Goal: Information Seeking & Learning: Check status

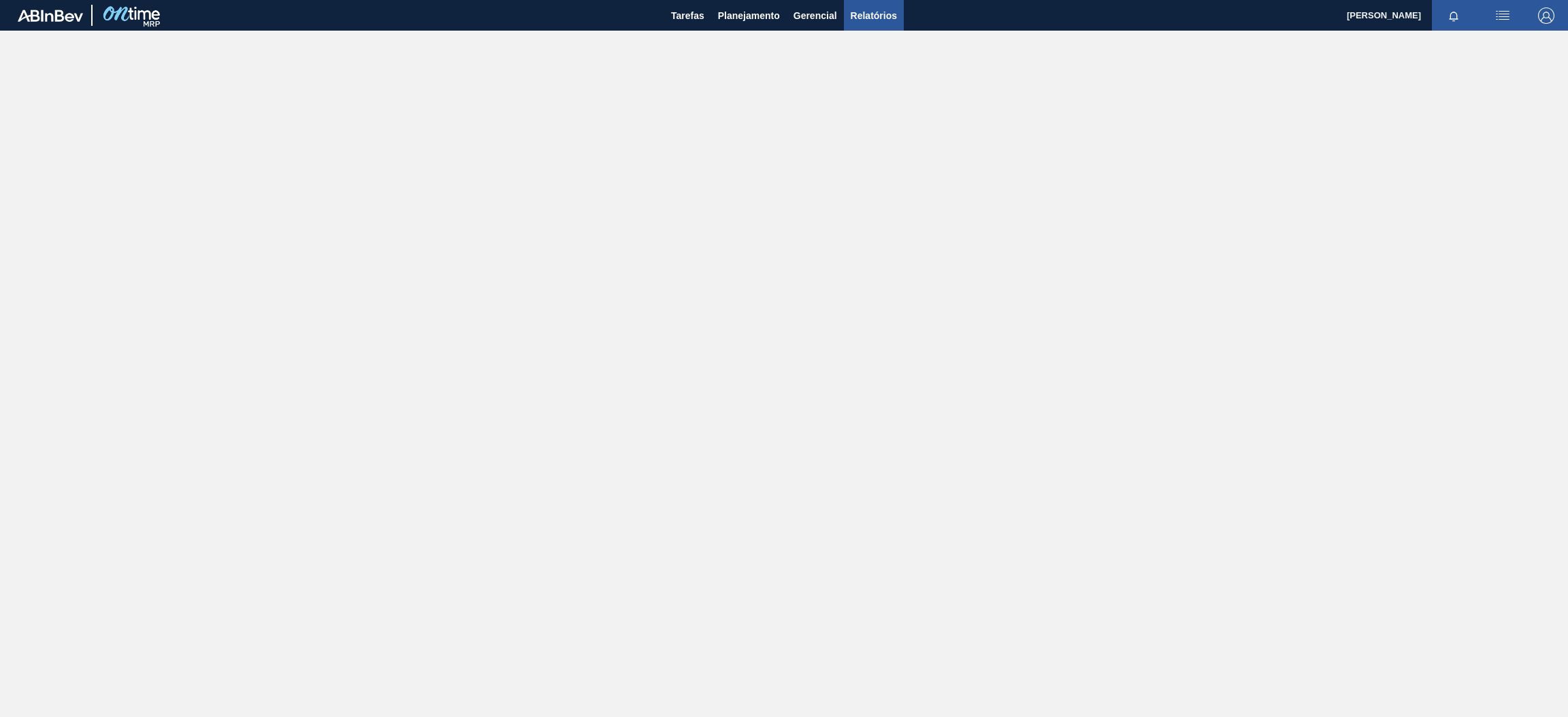
click at [879, 10] on span "Relatórios" at bounding box center [873, 15] width 46 height 16
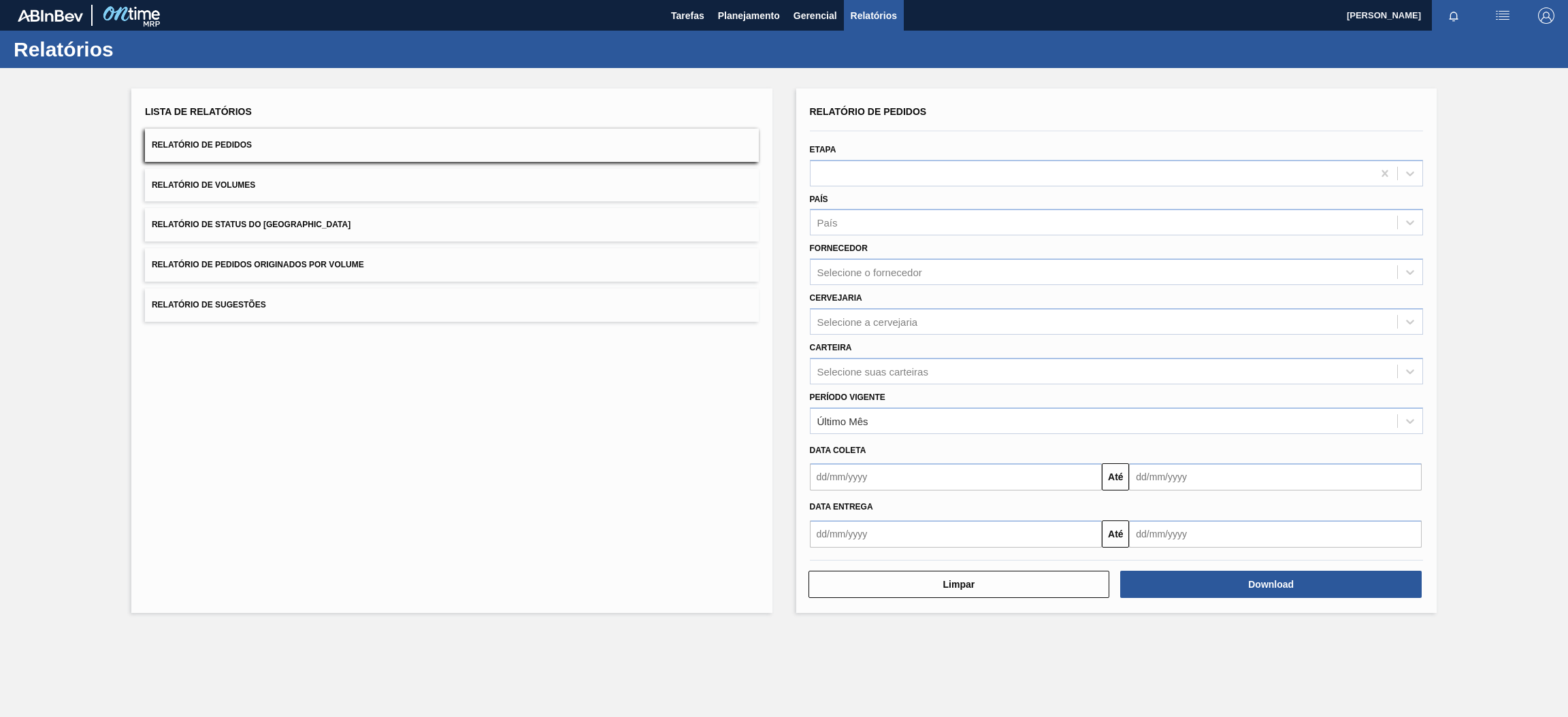
click at [263, 149] on button "Relatório de Pedidos" at bounding box center [452, 145] width 614 height 34
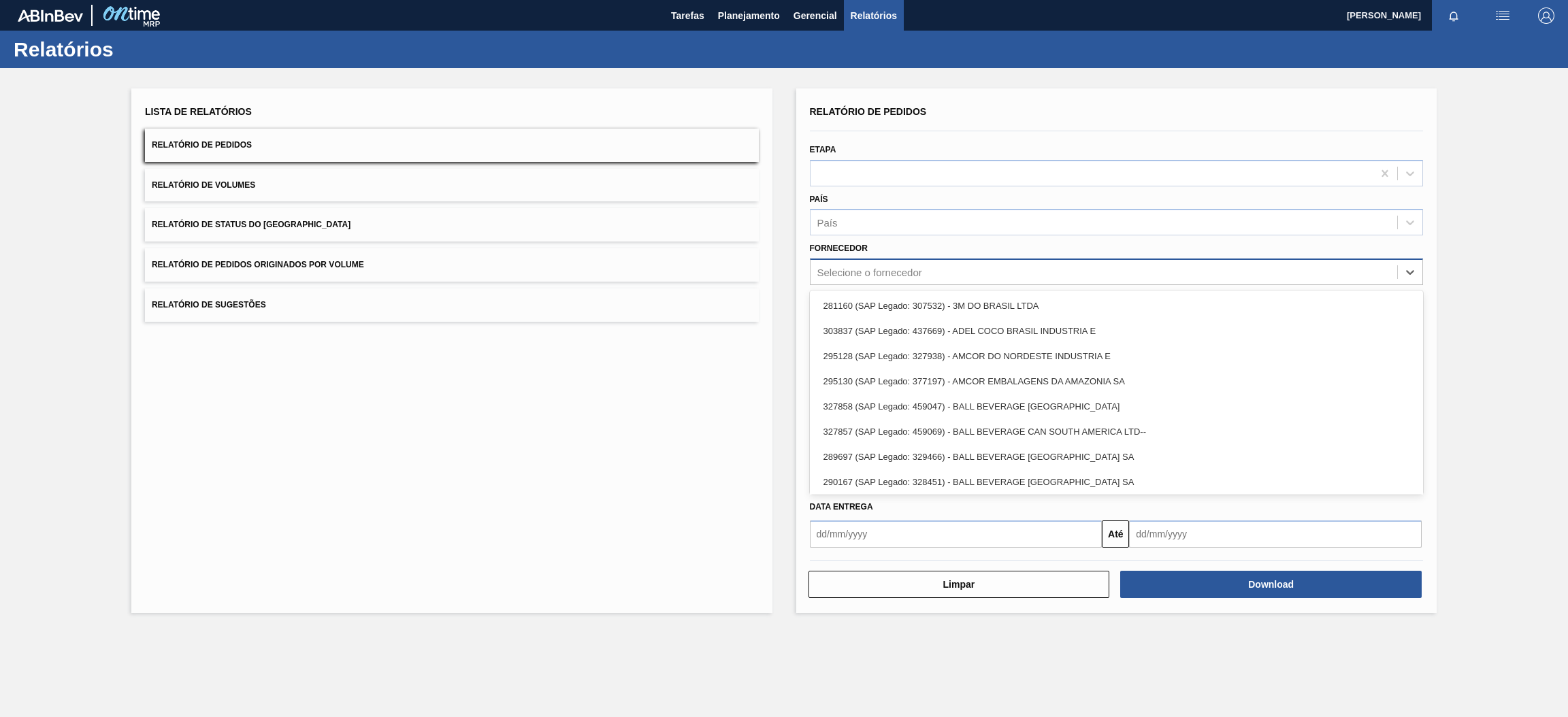
click at [880, 269] on div "Selecione o fornecedor" at bounding box center [869, 272] width 105 height 11
type input "b"
click at [917, 249] on div "Fornecedor option 281160 (SAP Legado: 307532) - 3M DO BRASIL LTDA focused, 1 of…" at bounding box center [1116, 261] width 614 height 46
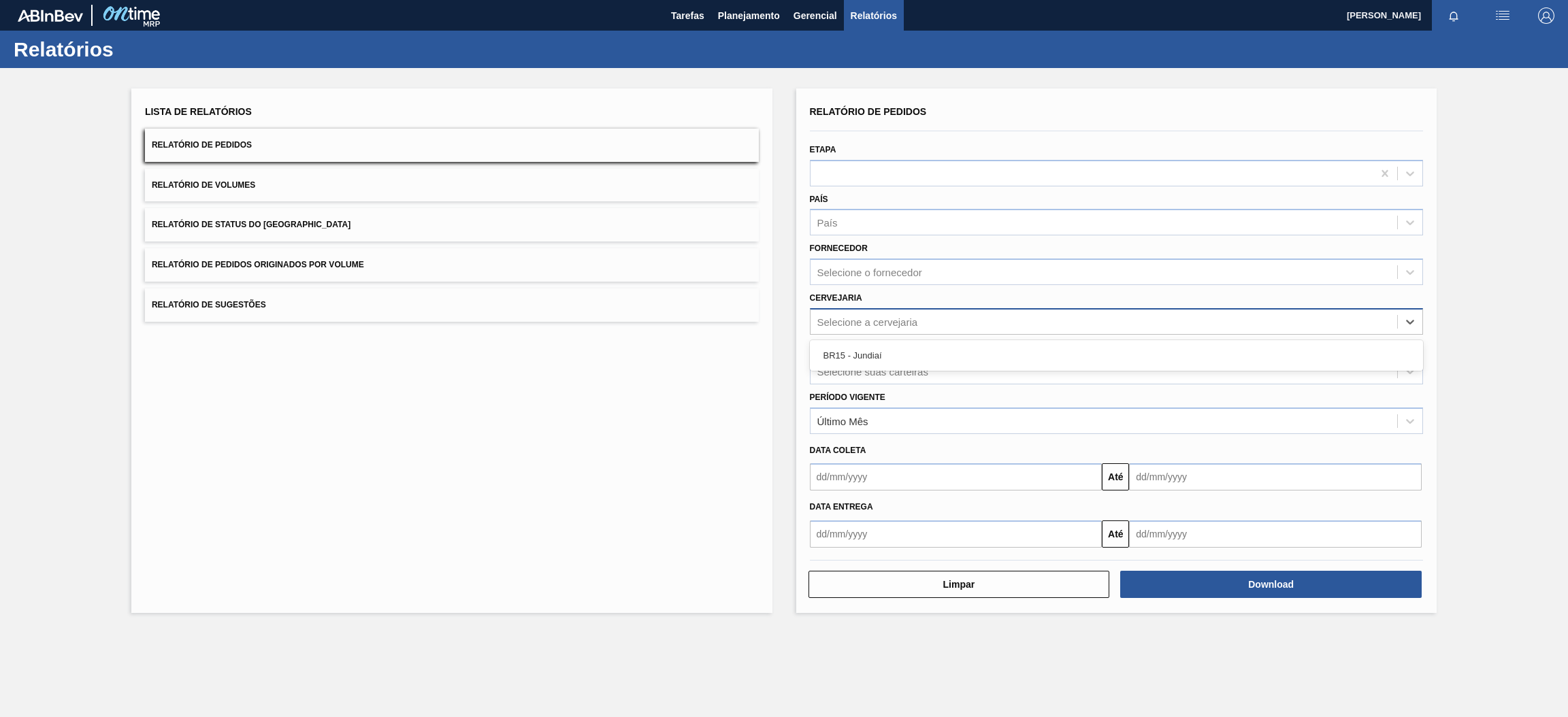
click at [891, 322] on div "Selecione a cervejaria" at bounding box center [867, 321] width 100 height 11
type input "br15"
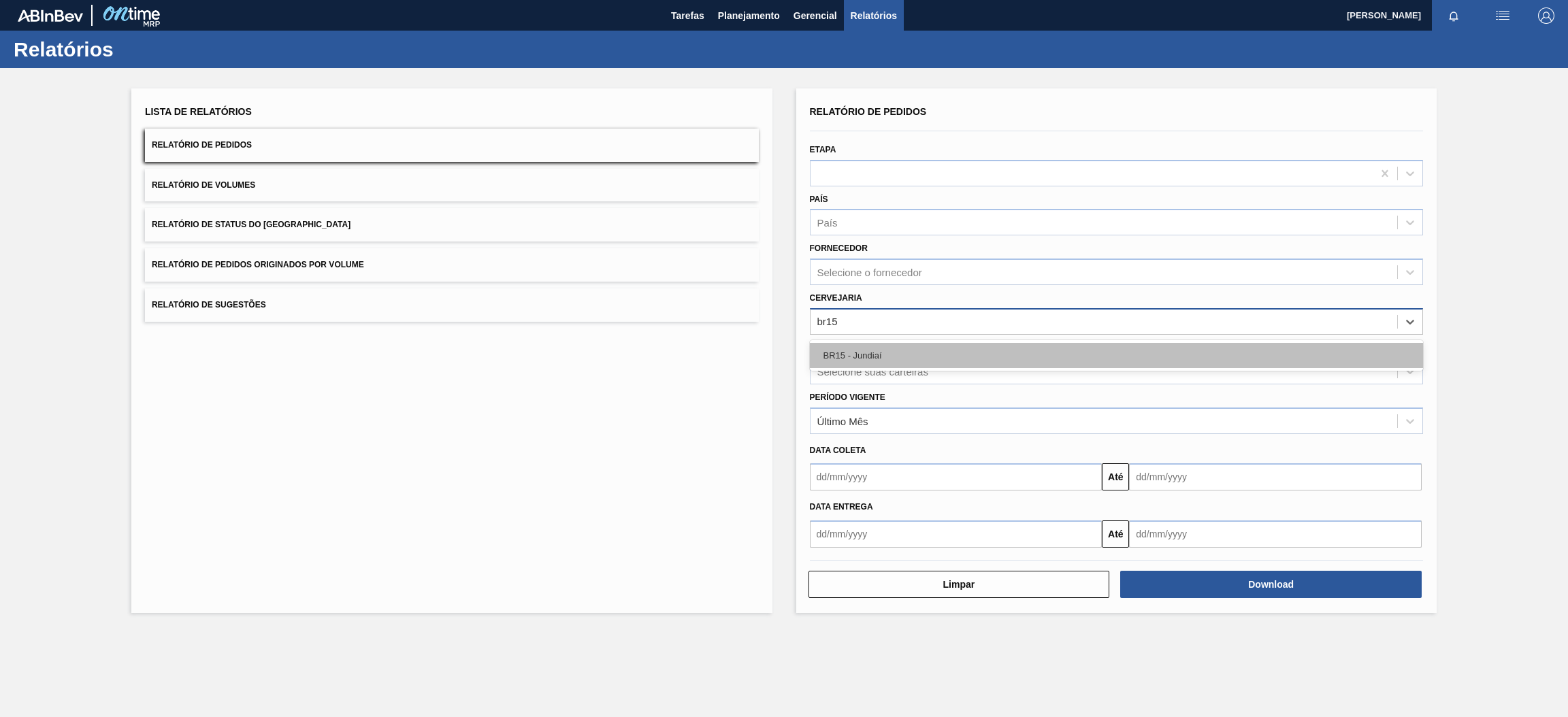
click at [888, 359] on div "BR15 - Jundiaí" at bounding box center [1116, 355] width 614 height 25
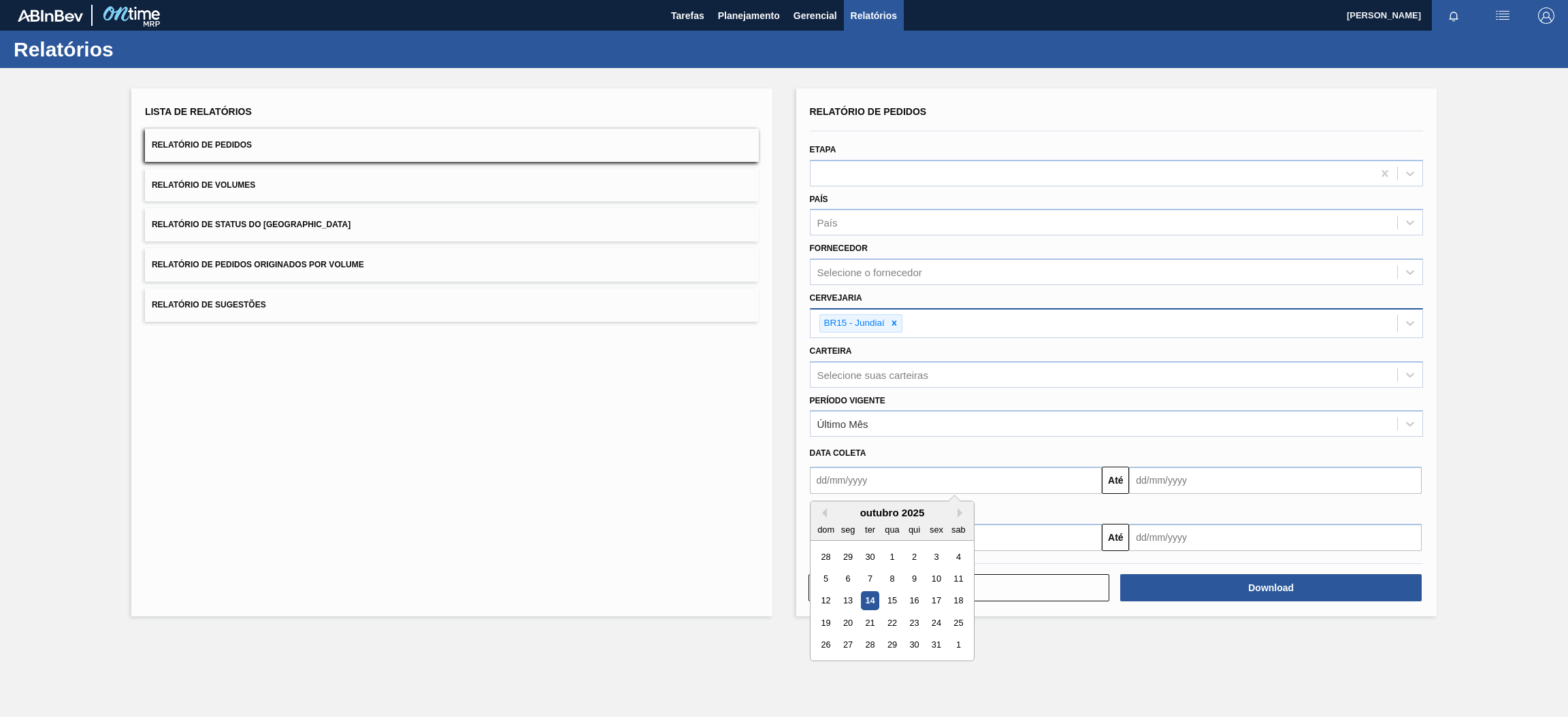
click at [891, 479] on input "text" at bounding box center [956, 480] width 293 height 27
click at [867, 596] on div "14" at bounding box center [869, 601] width 19 height 19
type input "[DATE]"
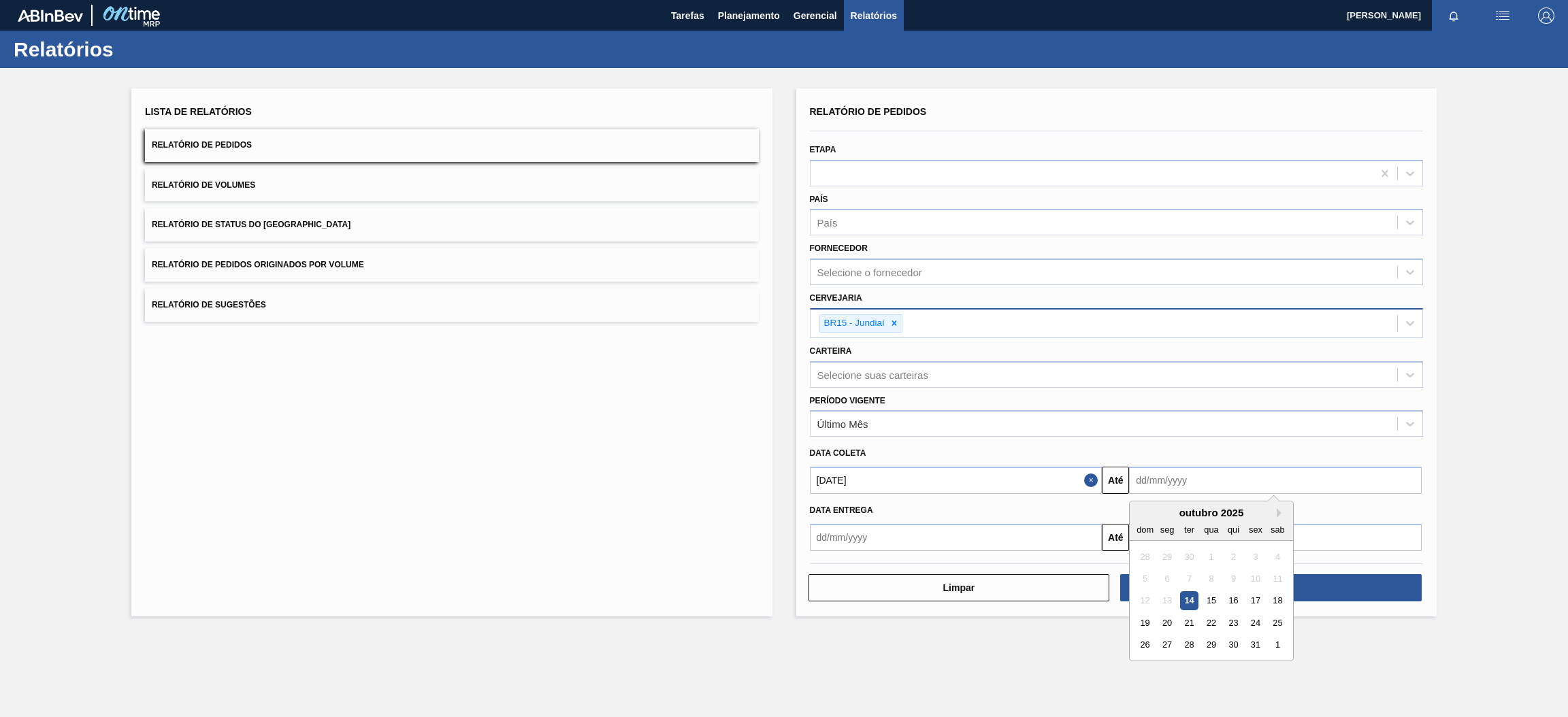
click at [1158, 480] on input "text" at bounding box center [1275, 480] width 293 height 27
click at [1277, 511] on button "Next Month" at bounding box center [1282, 512] width 9 height 9
click at [1145, 666] on div "30" at bounding box center [1145, 667] width 19 height 19
type input "[DATE]"
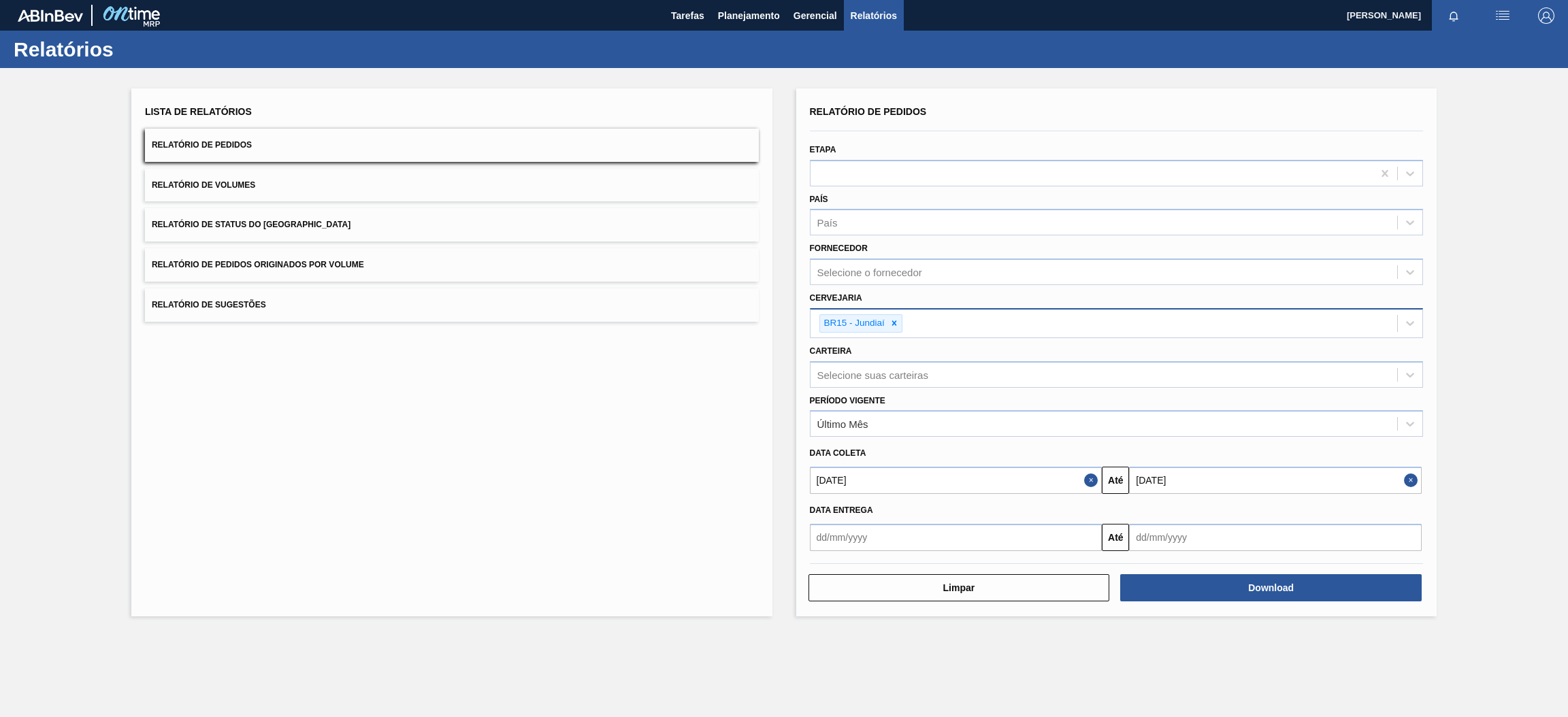
click at [1059, 534] on input "text" at bounding box center [956, 537] width 293 height 27
click at [870, 450] on div "14" at bounding box center [869, 454] width 19 height 19
type input "[DATE]"
click at [1252, 532] on input "text" at bounding box center [1275, 537] width 293 height 27
click at [1282, 363] on button "Next Month" at bounding box center [1282, 366] width 9 height 9
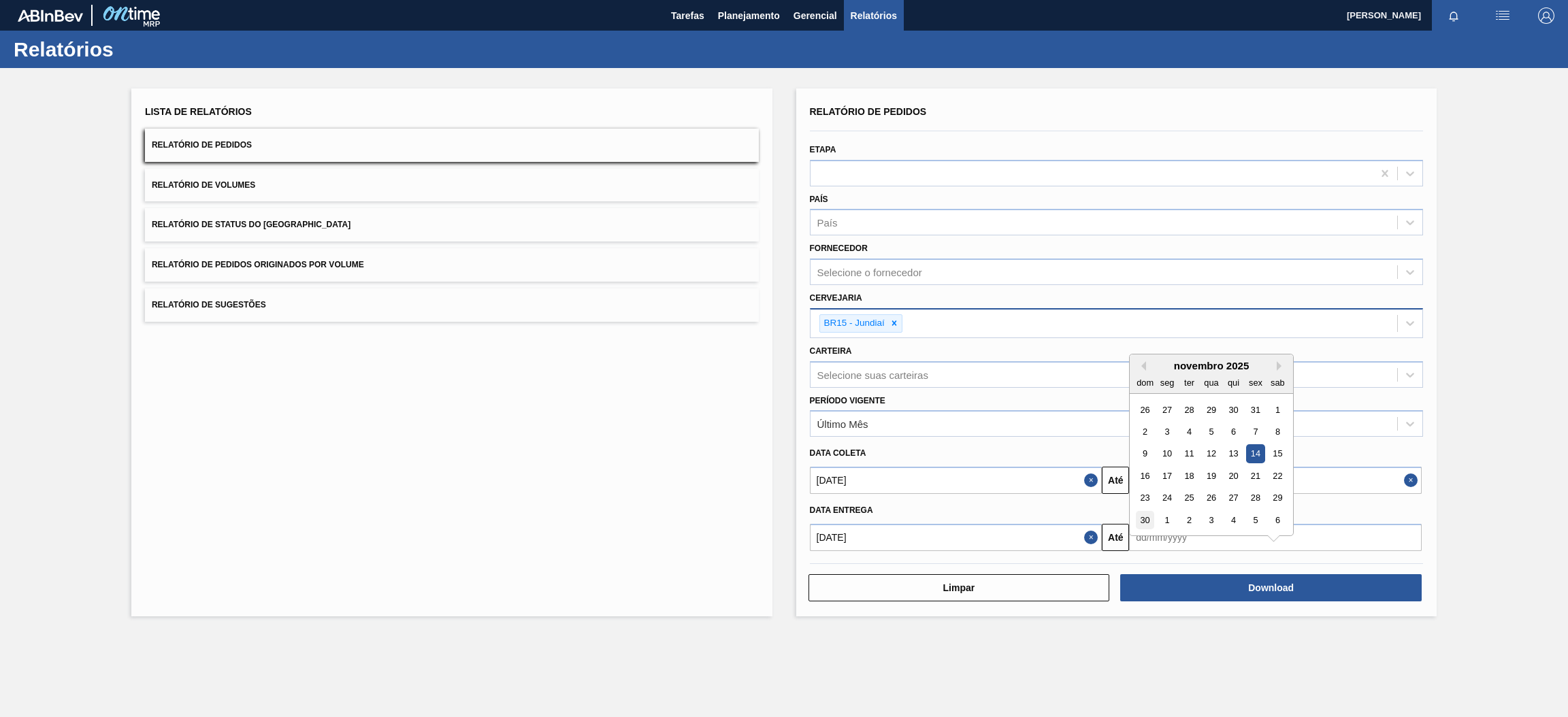
click at [1141, 518] on div "30" at bounding box center [1145, 520] width 19 height 19
type input "[DATE]"
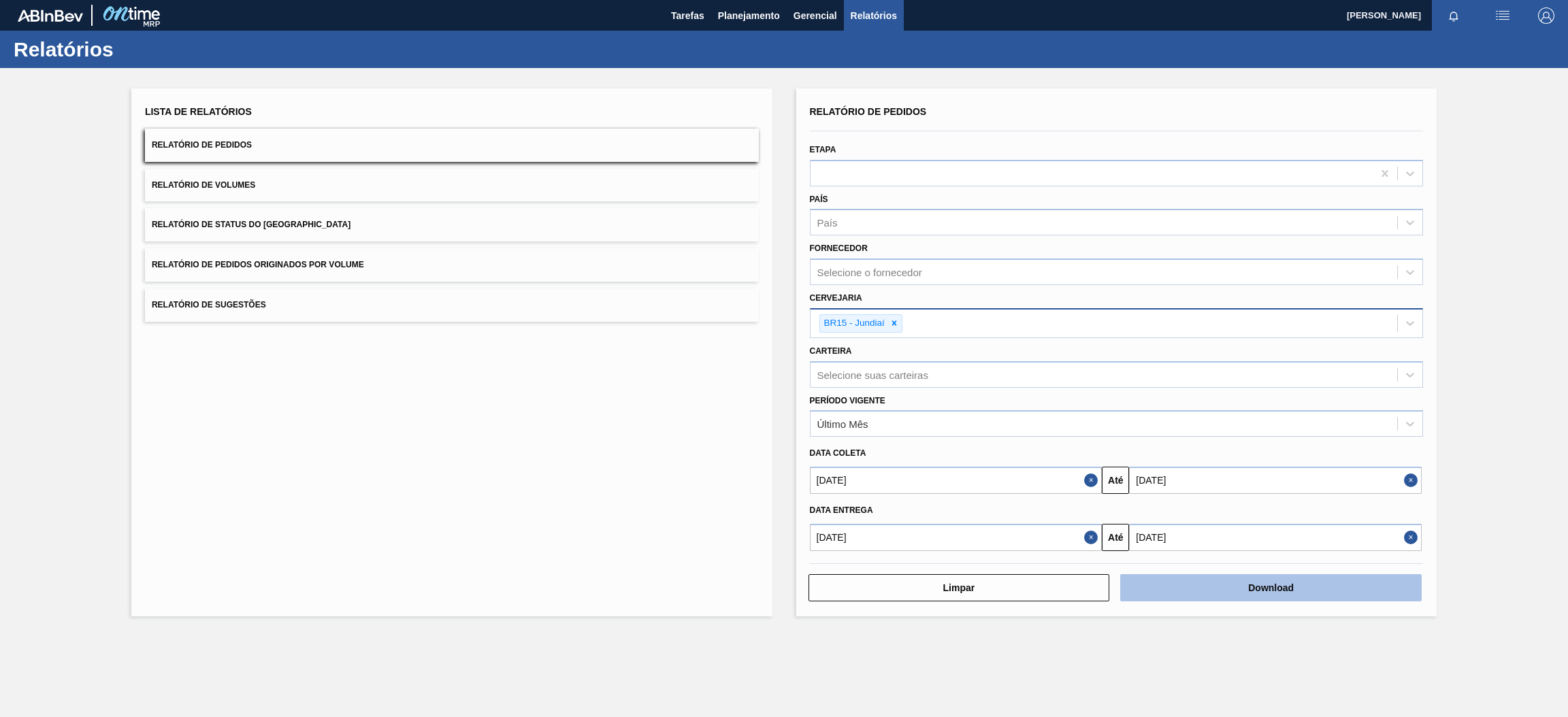
click at [1237, 582] on button "Download" at bounding box center [1270, 587] width 301 height 27
click at [349, 267] on span "Relatório de Pedidos Originados por Volume" at bounding box center [258, 265] width 212 height 9
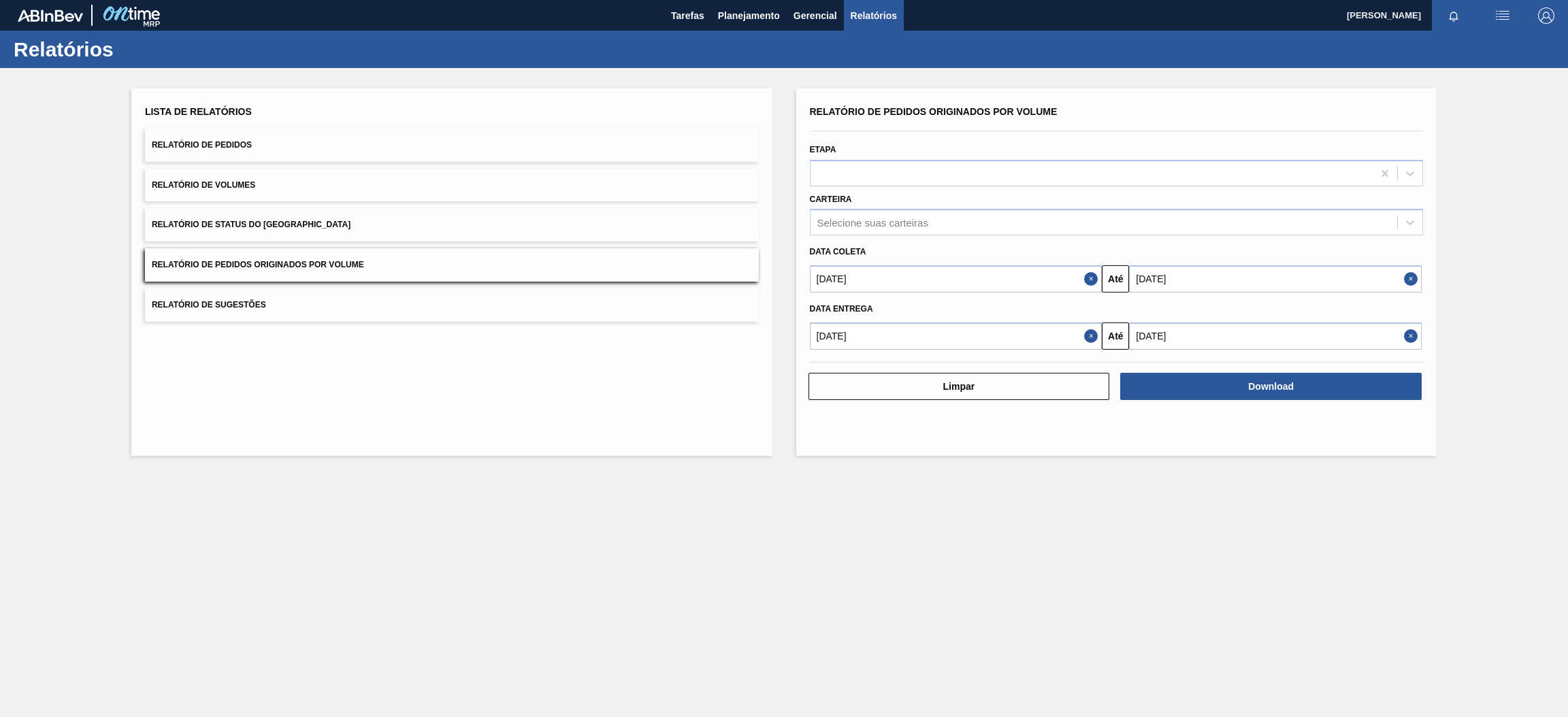
click at [1091, 278] on button "Close" at bounding box center [1092, 279] width 18 height 27
click at [1089, 337] on button "Close" at bounding box center [1092, 335] width 18 height 27
click at [1054, 282] on input "text" at bounding box center [956, 279] width 293 height 27
click at [822, 310] on button "Previous Month" at bounding box center [822, 312] width 9 height 9
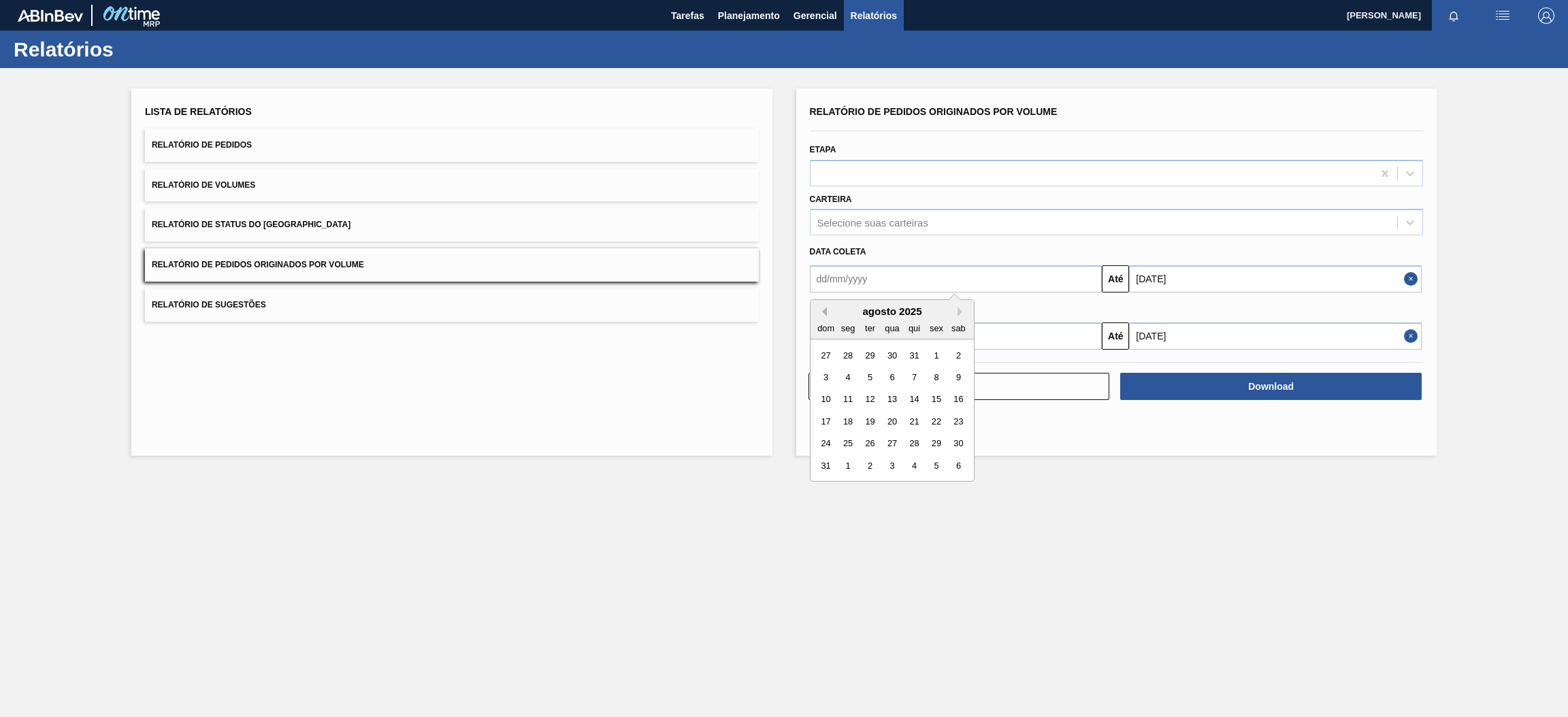
click at [822, 310] on button "Previous Month" at bounding box center [822, 312] width 9 height 9
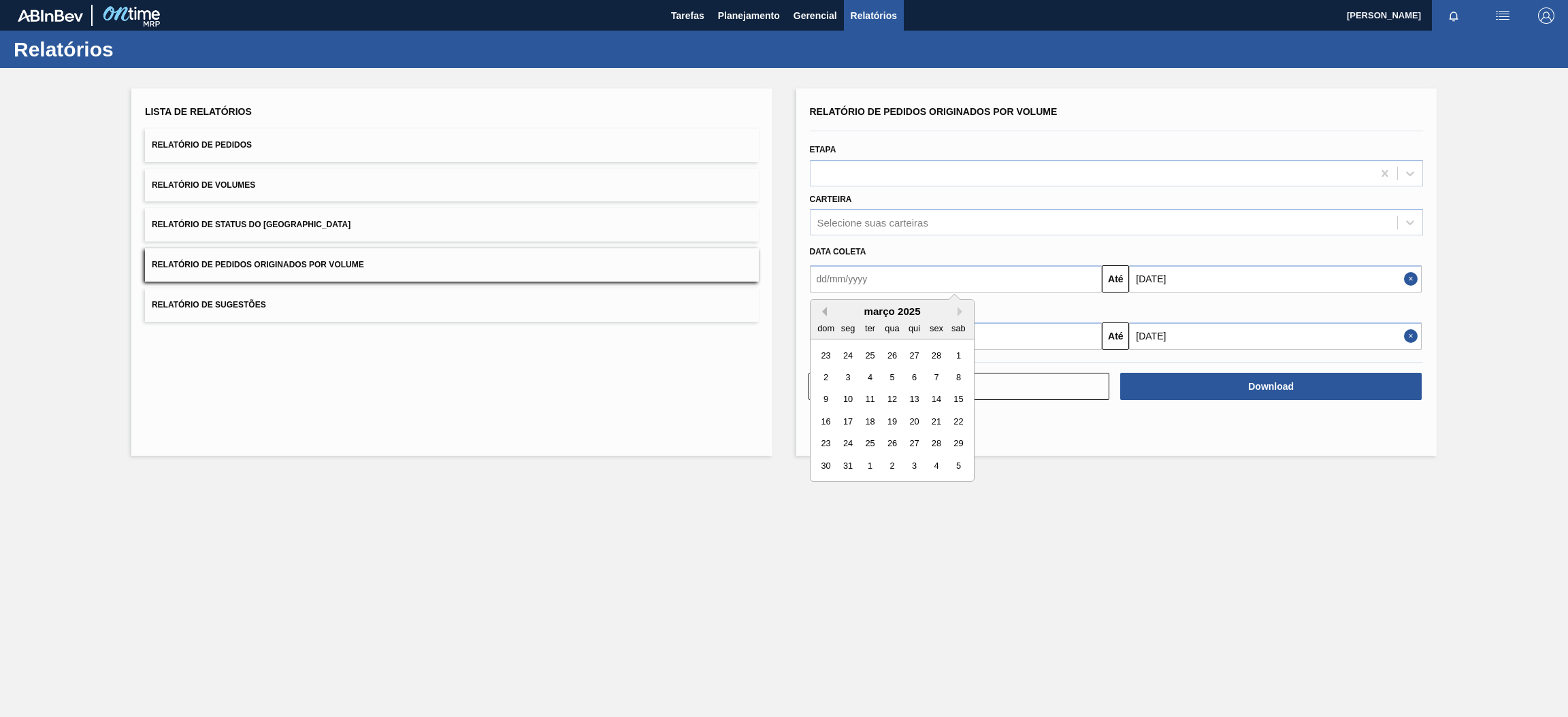
click at [822, 310] on button "Previous Month" at bounding box center [822, 312] width 9 height 9
click at [887, 355] on div "1" at bounding box center [892, 356] width 19 height 19
type input "[DATE]"
click at [920, 334] on input "text" at bounding box center [956, 335] width 293 height 27
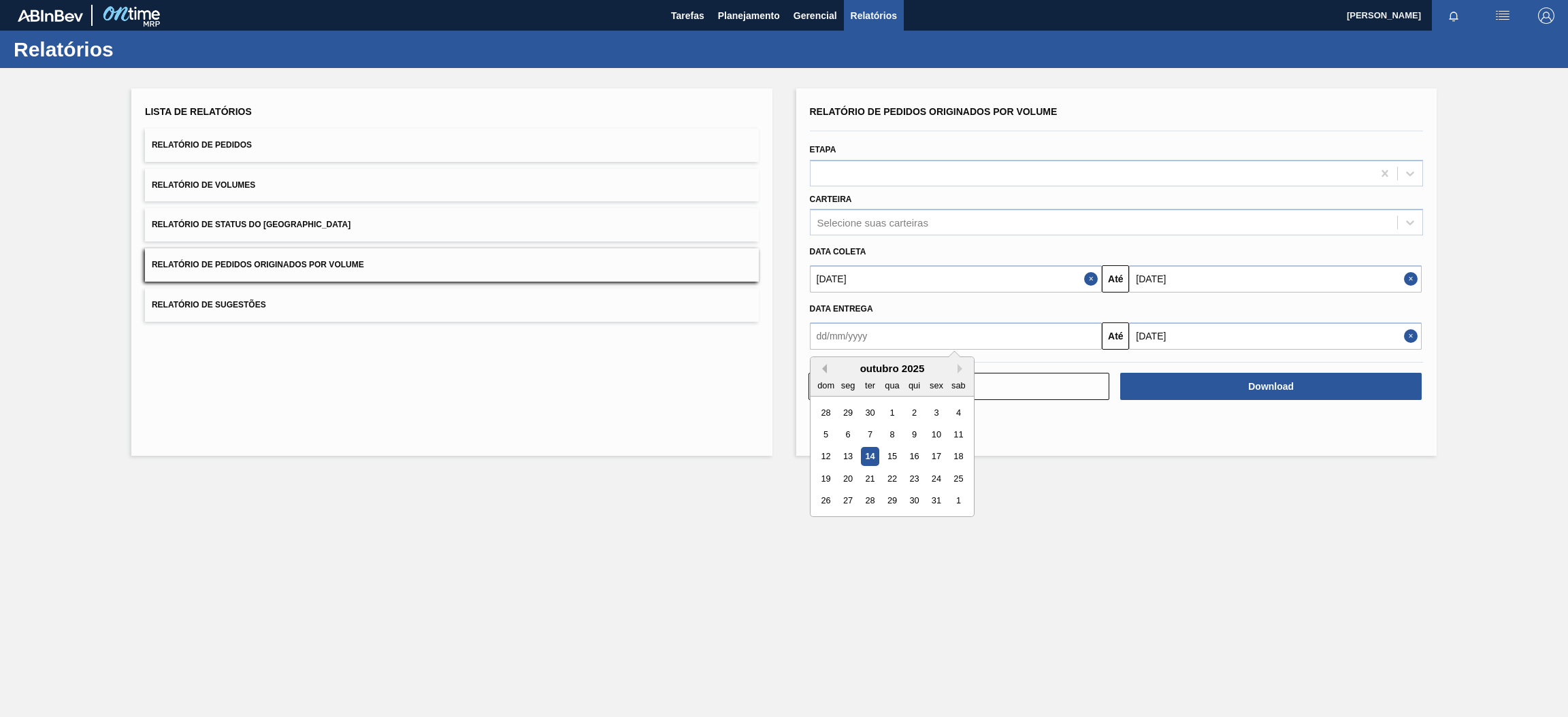
click at [822, 366] on button "Previous Month" at bounding box center [822, 369] width 9 height 9
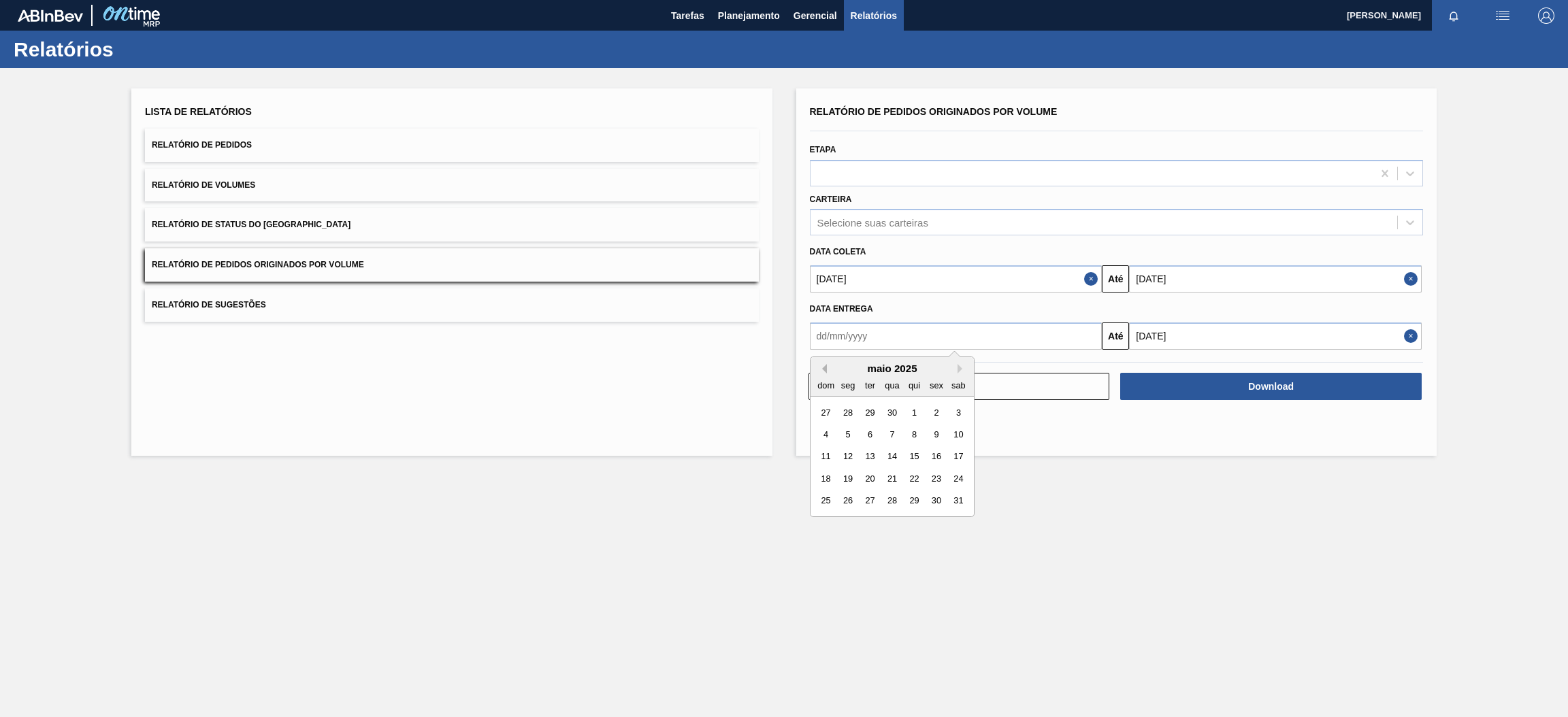
click at [822, 366] on button "Previous Month" at bounding box center [822, 369] width 9 height 9
click at [891, 411] on div "1" at bounding box center [892, 413] width 19 height 19
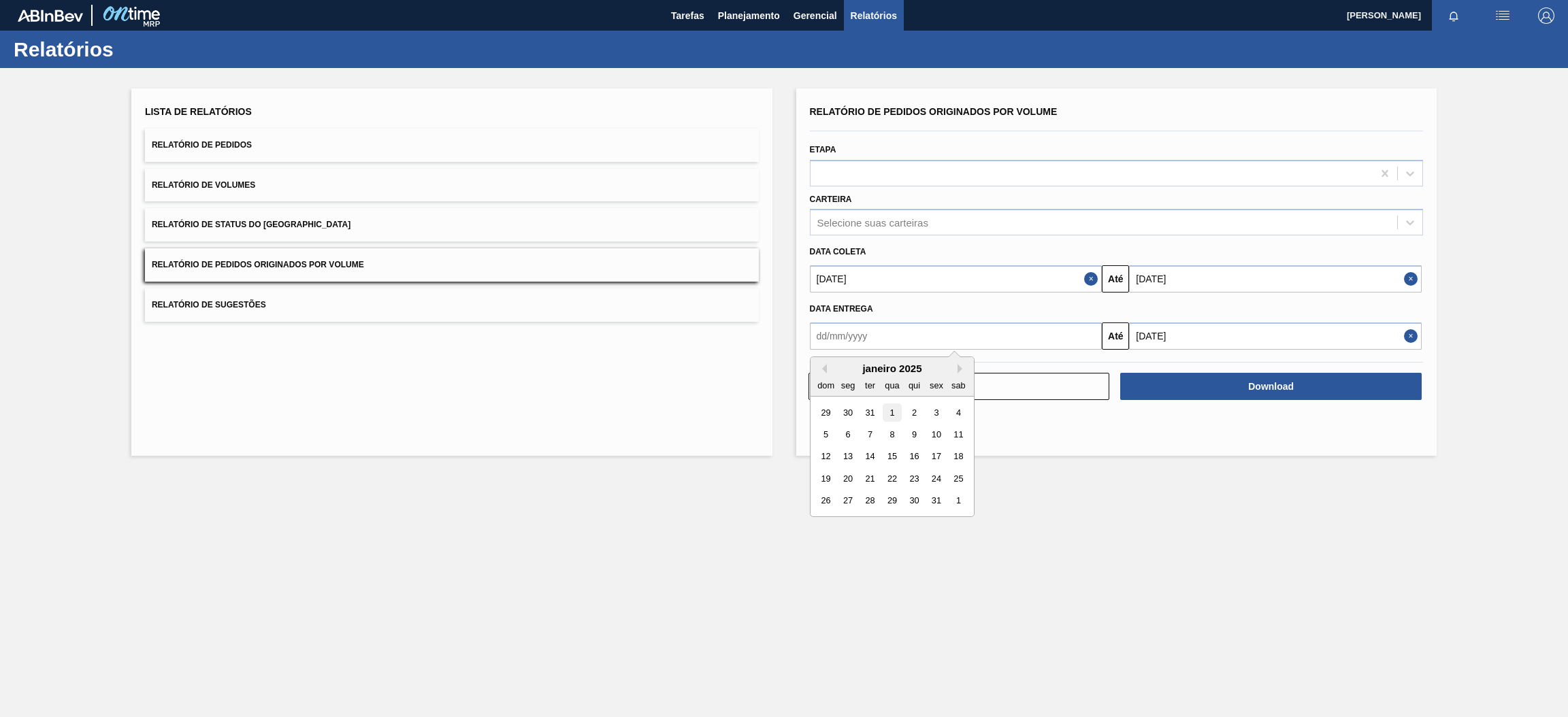
type input "[DATE]"
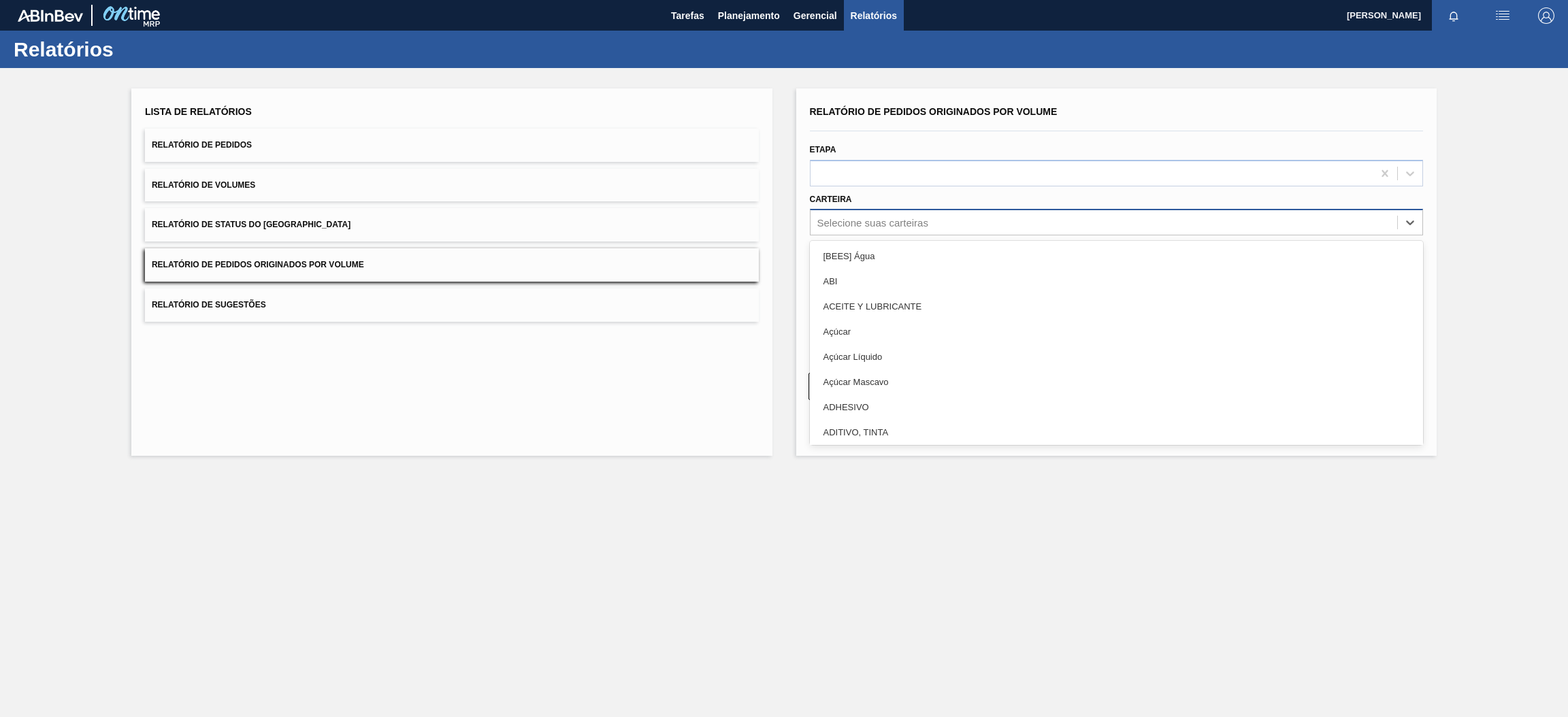
click at [950, 224] on div "Selecione suas carteiras" at bounding box center [1103, 222] width 587 height 20
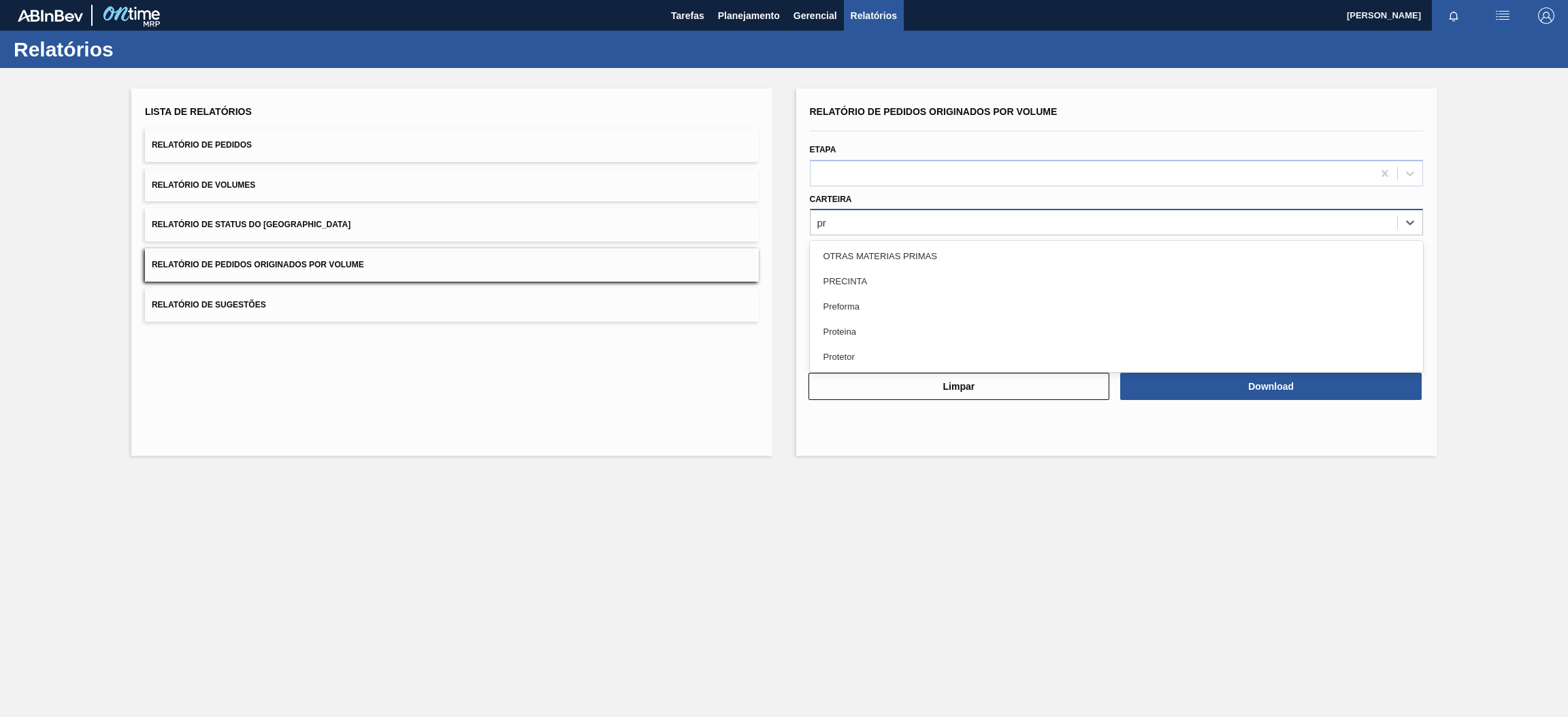
type input "pre"
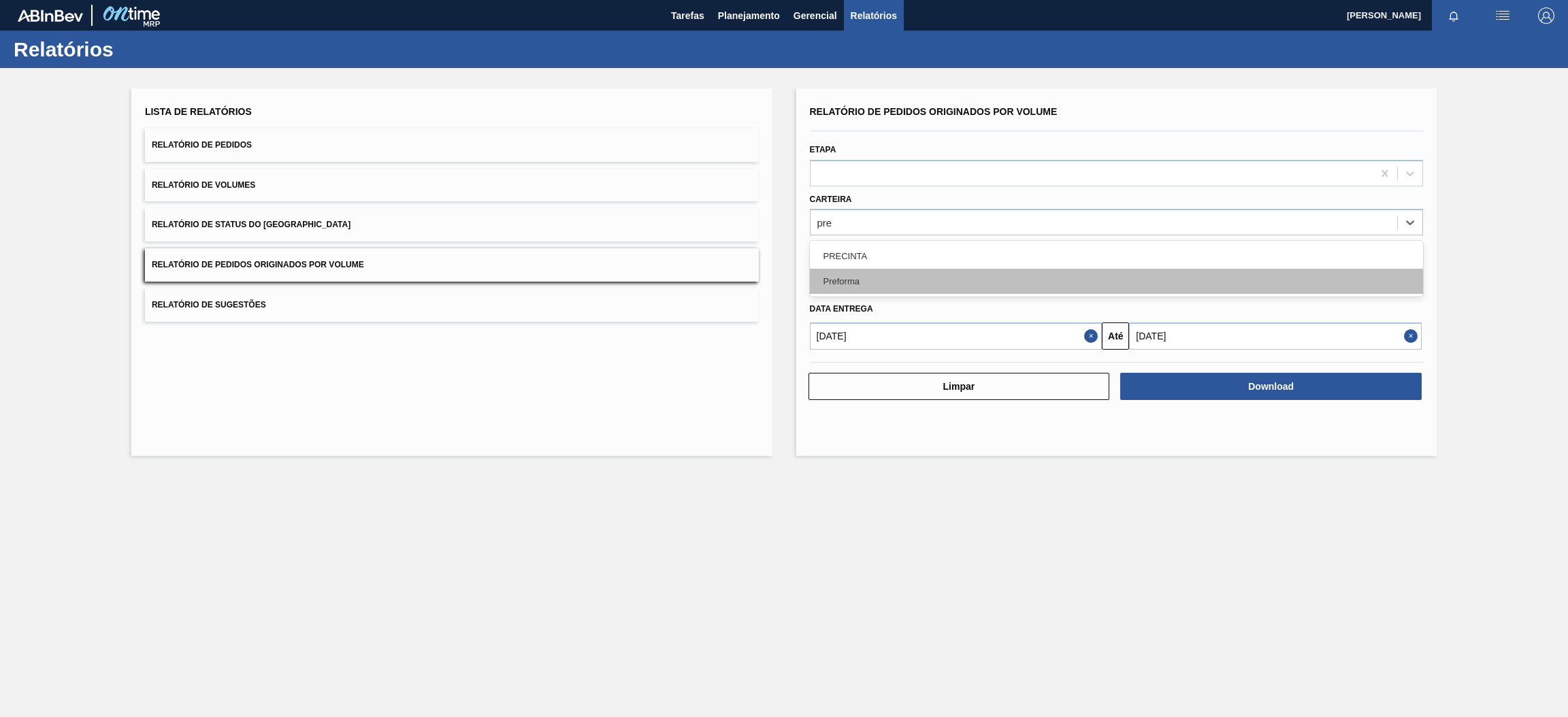
click at [955, 275] on div "Preforma" at bounding box center [1116, 281] width 614 height 25
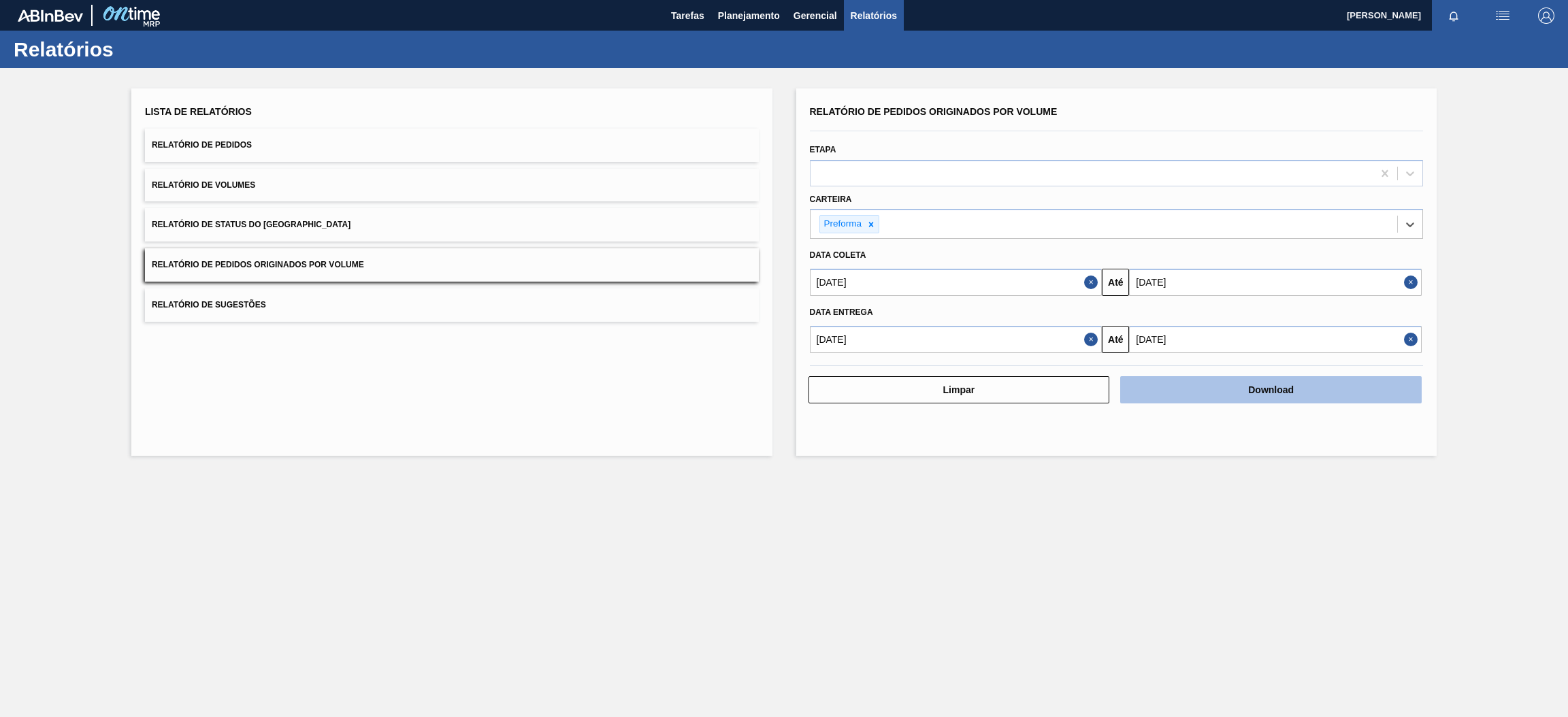
click at [1237, 394] on button "Download" at bounding box center [1270, 389] width 301 height 27
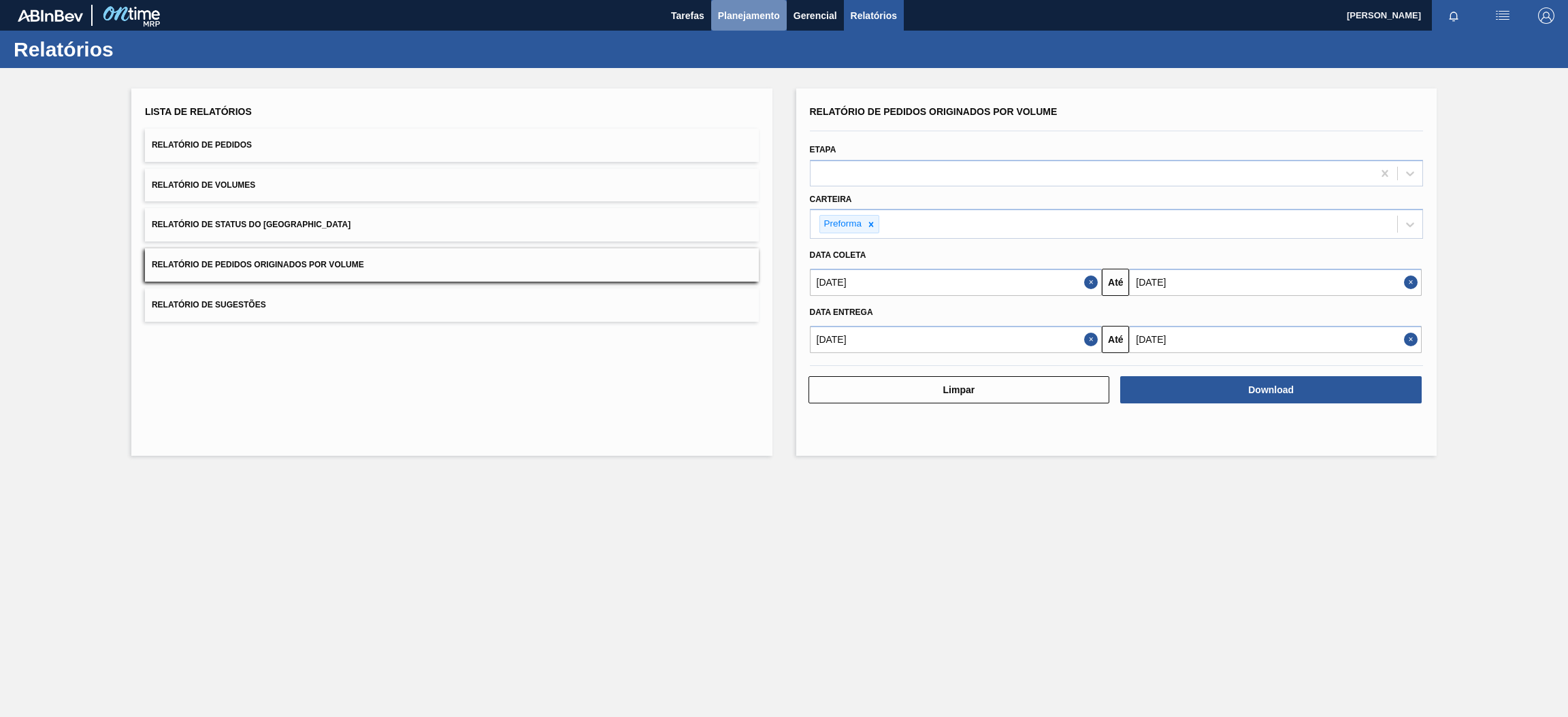
click at [748, 16] on span "Planejamento" at bounding box center [749, 15] width 62 height 16
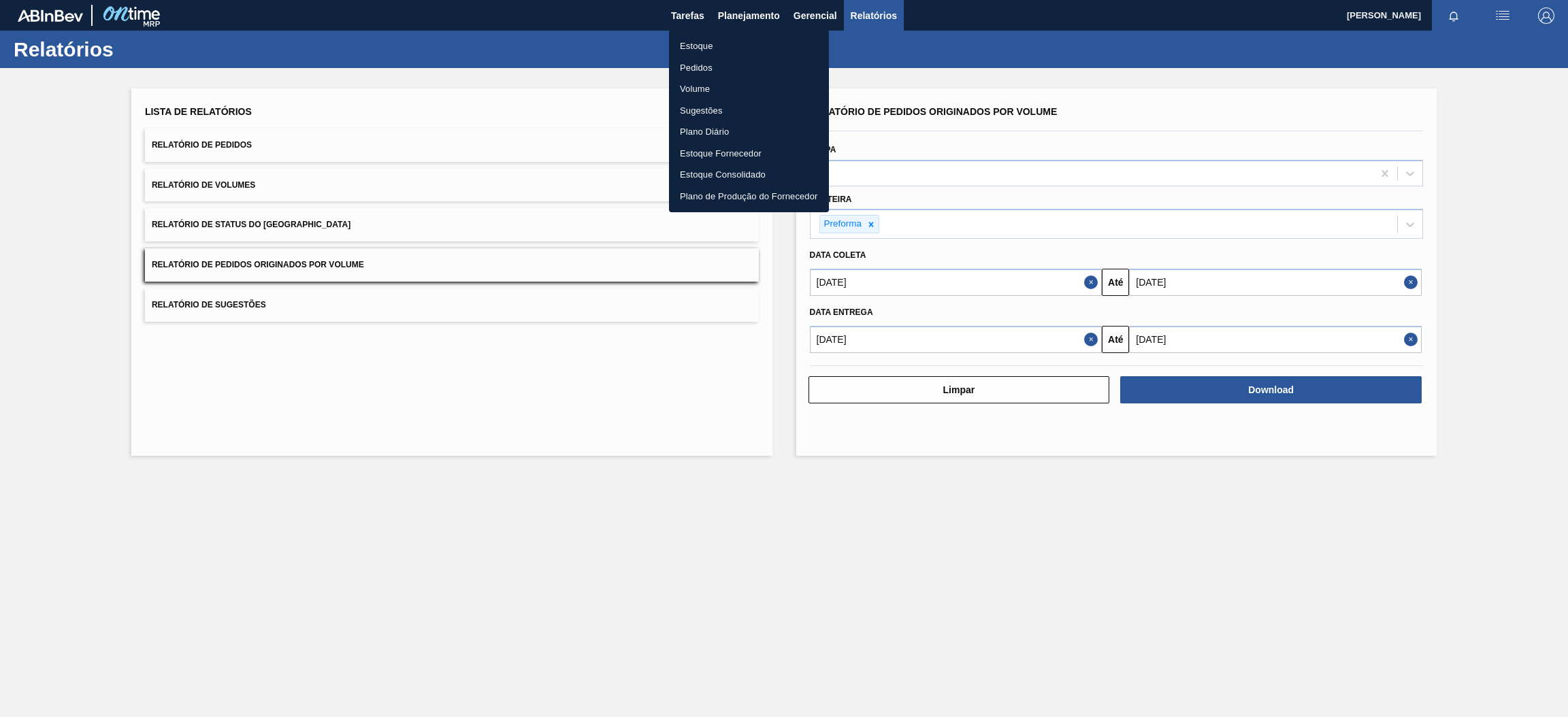
click at [721, 51] on li "Estoque" at bounding box center [748, 46] width 160 height 22
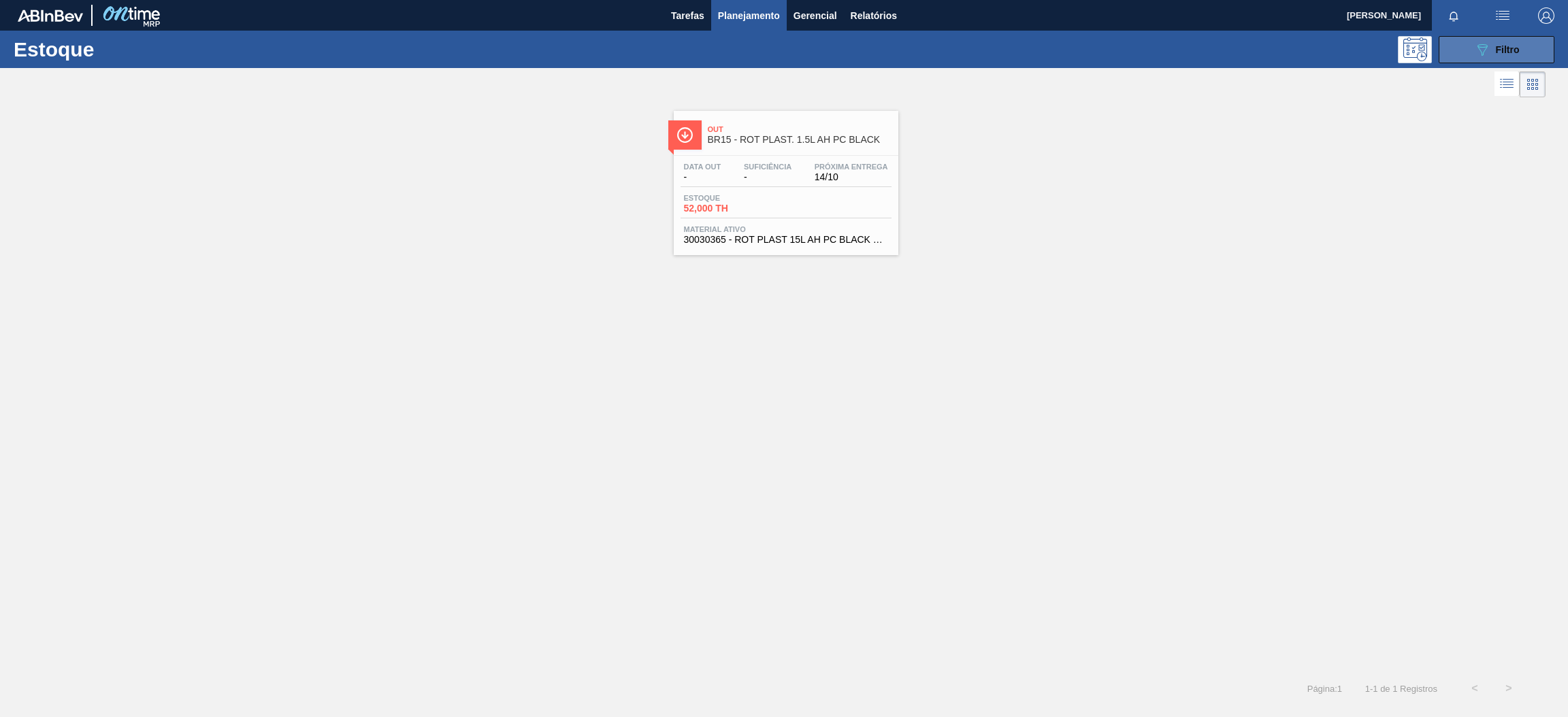
click at [1488, 53] on icon "089F7B8B-B2A5-4AFE-B5C0-19BA573D28AC" at bounding box center [1482, 49] width 16 height 16
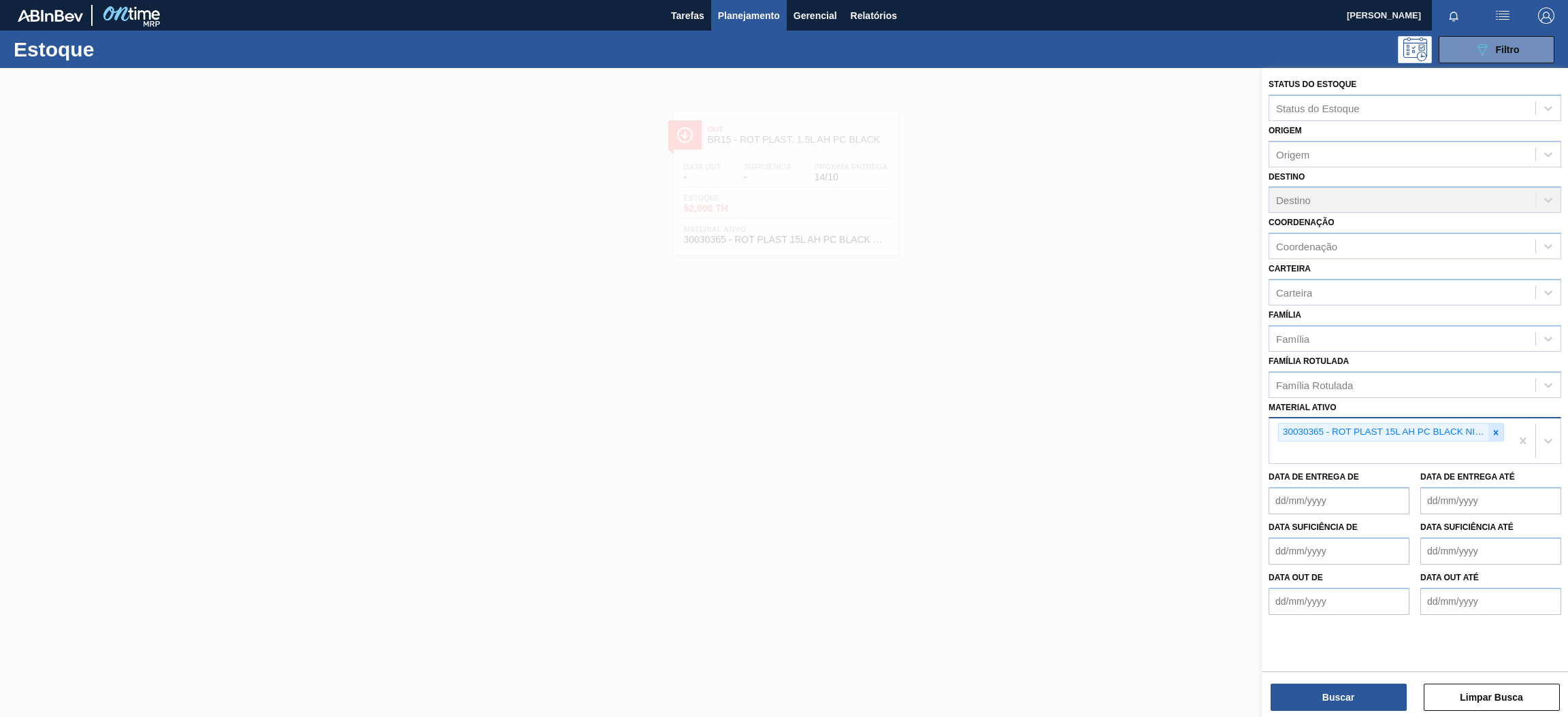
click at [1499, 428] on icon at bounding box center [1496, 433] width 9 height 9
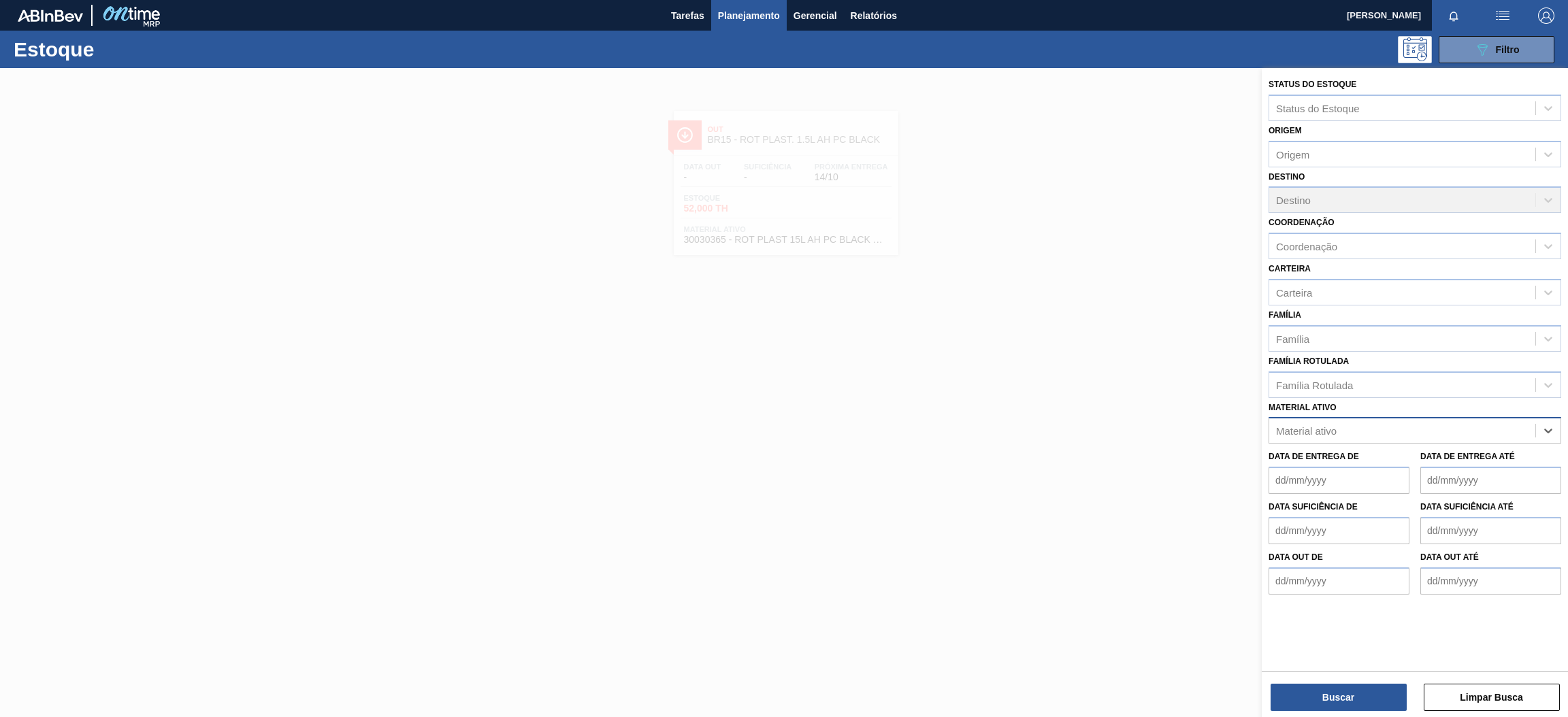
paste ativo "30003606"
type ativo "30003606"
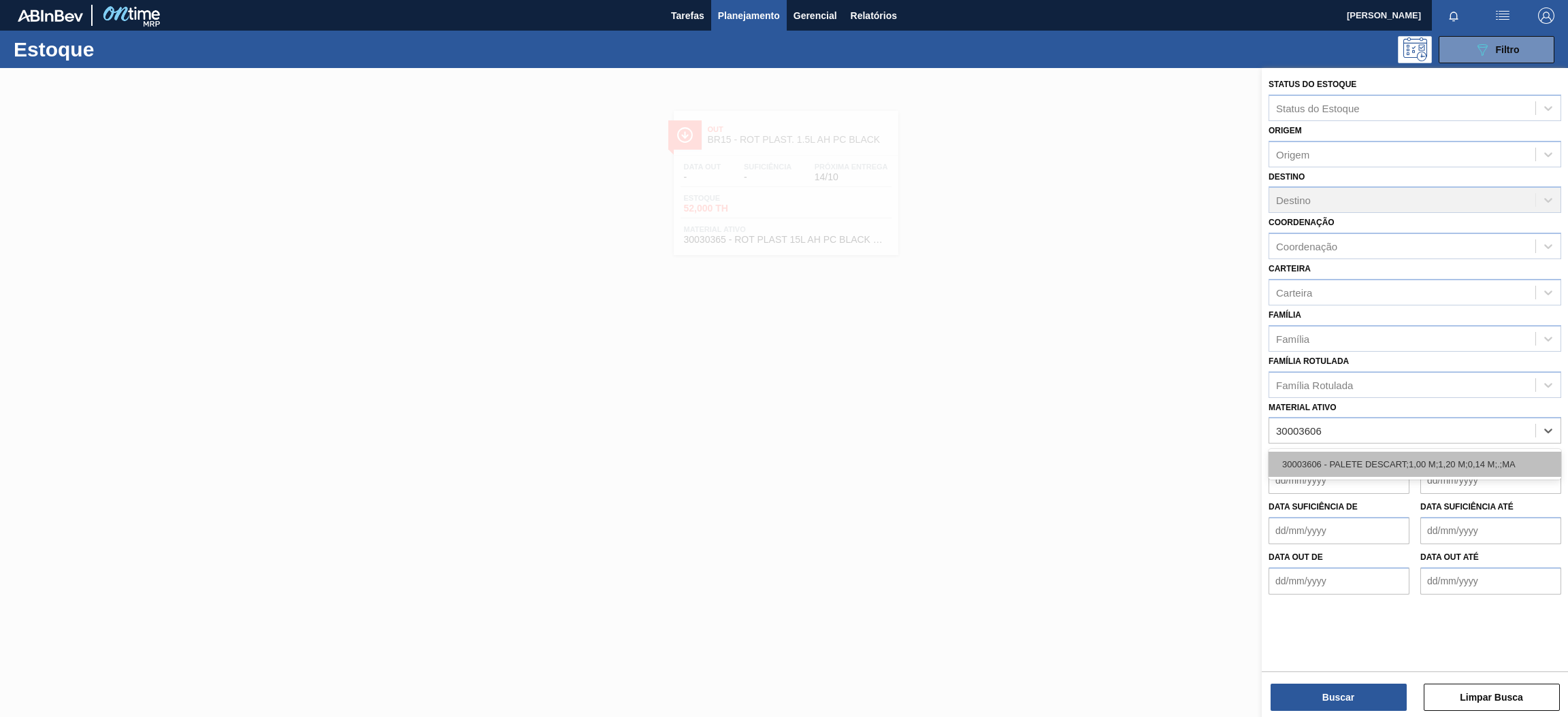
click at [1448, 464] on div "30003606 - PALETE DESCART;1,00 M;1,20 M;0,14 M;.;MA" at bounding box center [1415, 464] width 293 height 25
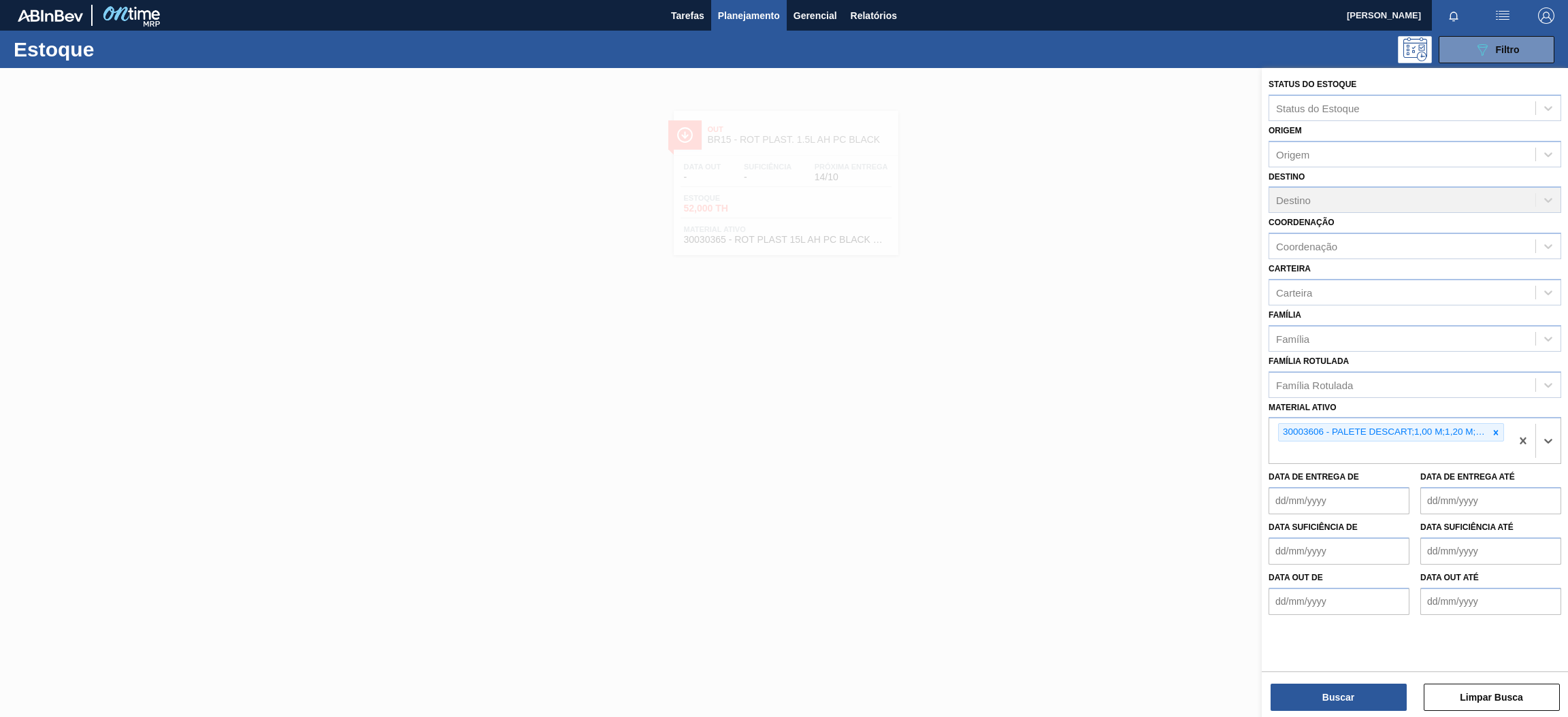
paste ativo "30003582"
type ativo "30003582"
click at [1315, 481] on div "30003582 - ANTI-ESPUMANTE;FE 05.17;;" at bounding box center [1415, 484] width 293 height 25
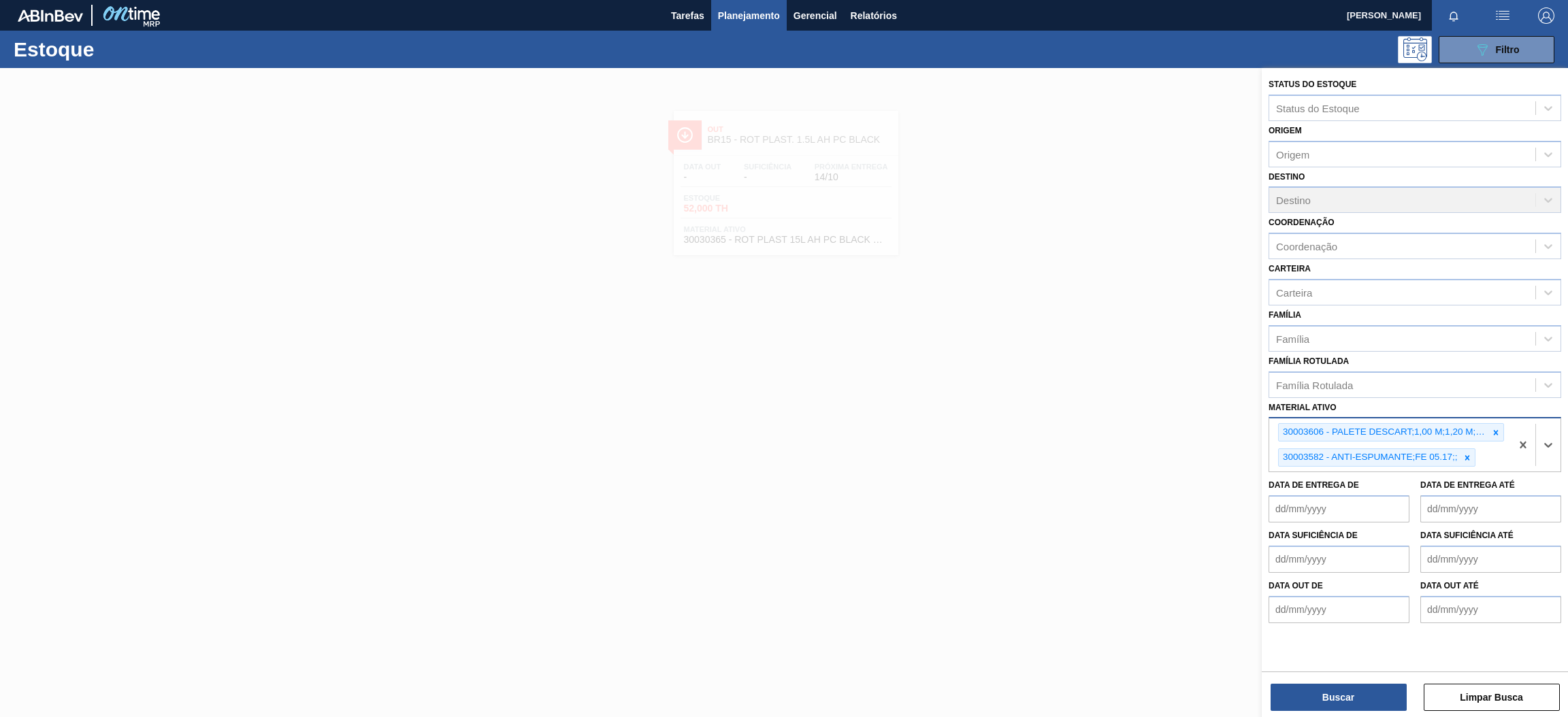
paste ativo "30033793"
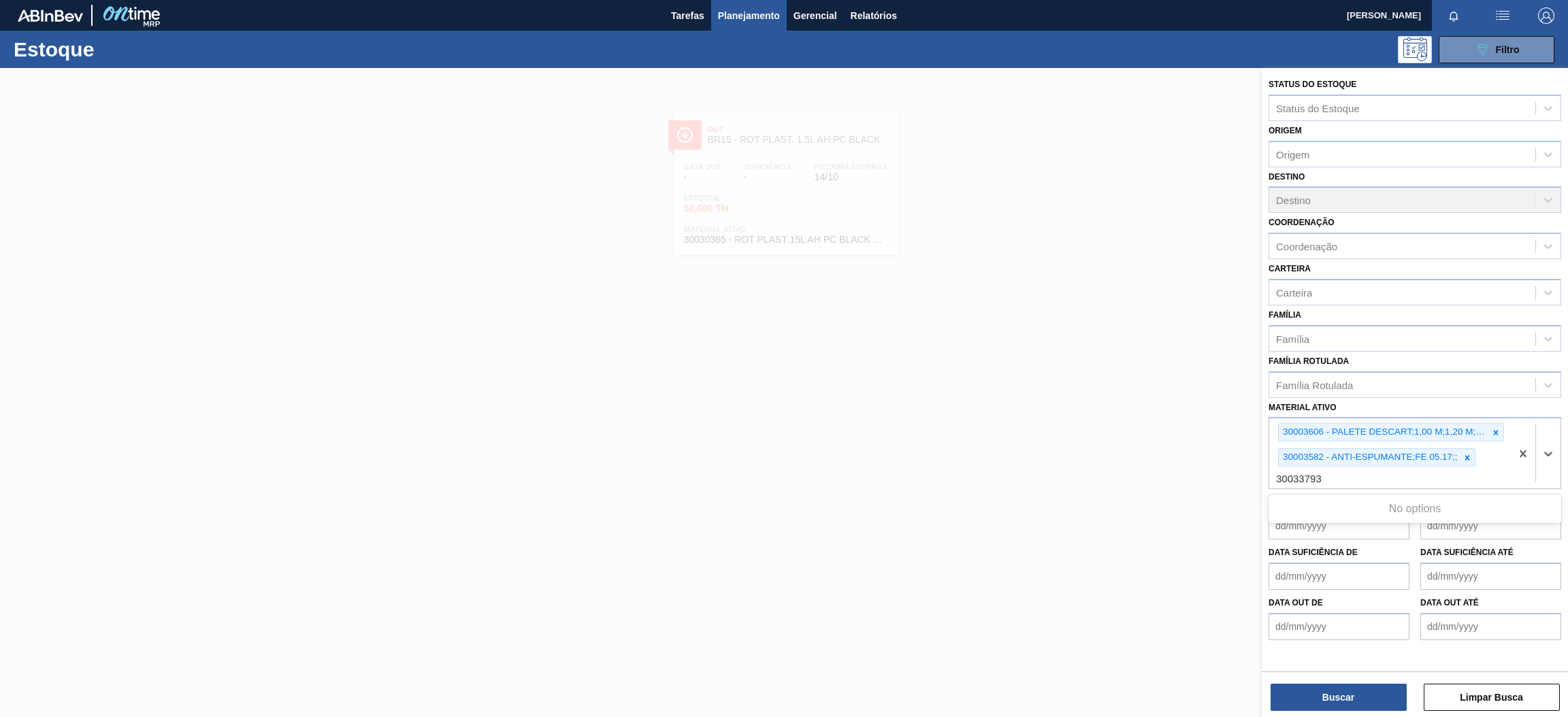
click at [1440, 508] on div "No options" at bounding box center [1415, 509] width 293 height 23
type ativo "30033793"
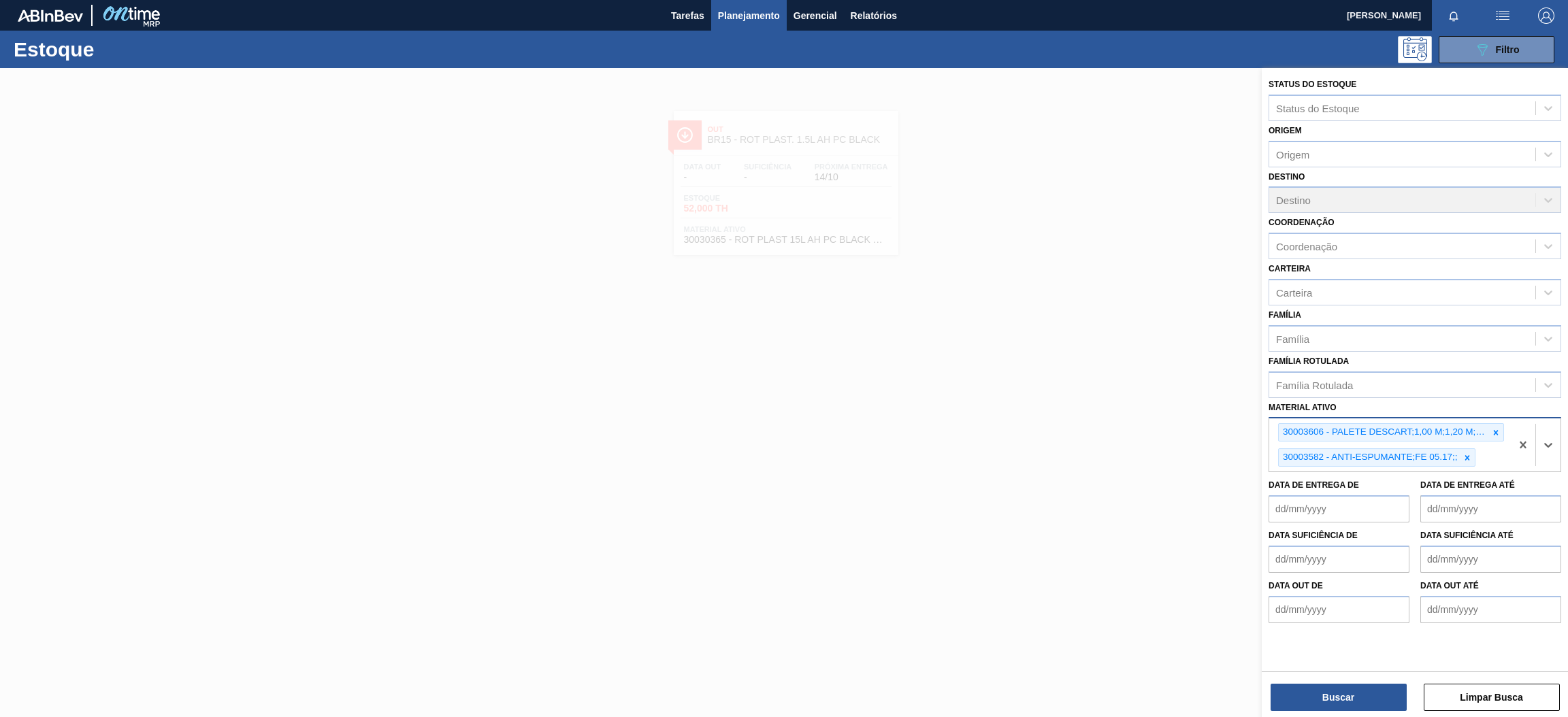
click at [1493, 453] on div "30003606 - PALETE DESCART;1,00 M;1,20 M;0,14 M;.;MA 30003582 - ANTI-ESPUMANTE;F…" at bounding box center [1390, 445] width 241 height 53
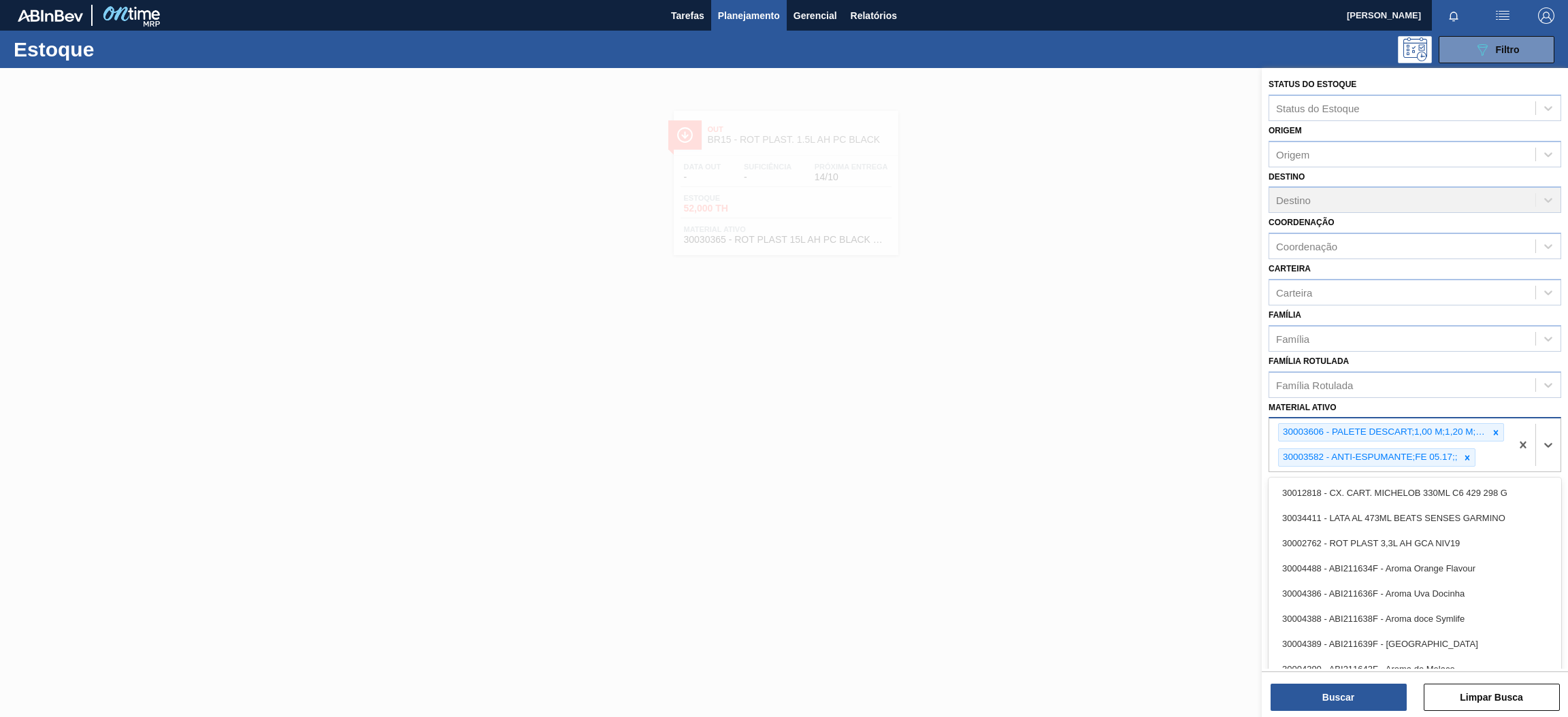
paste ativo "30003355"
type ativo "30003355"
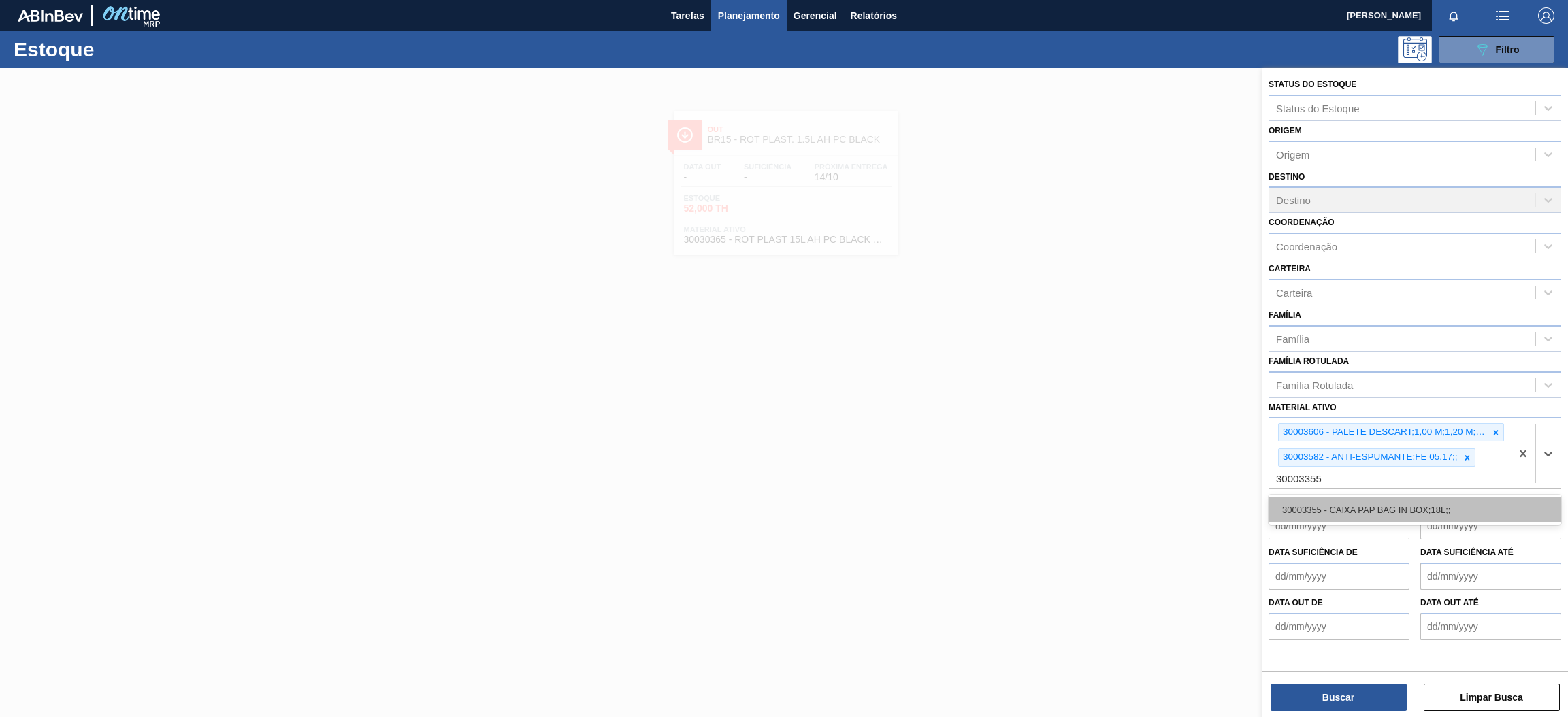
click at [1465, 497] on div "30003355 - CAIXA PAP BAG IN BOX;18L;;" at bounding box center [1415, 510] width 293 height 25
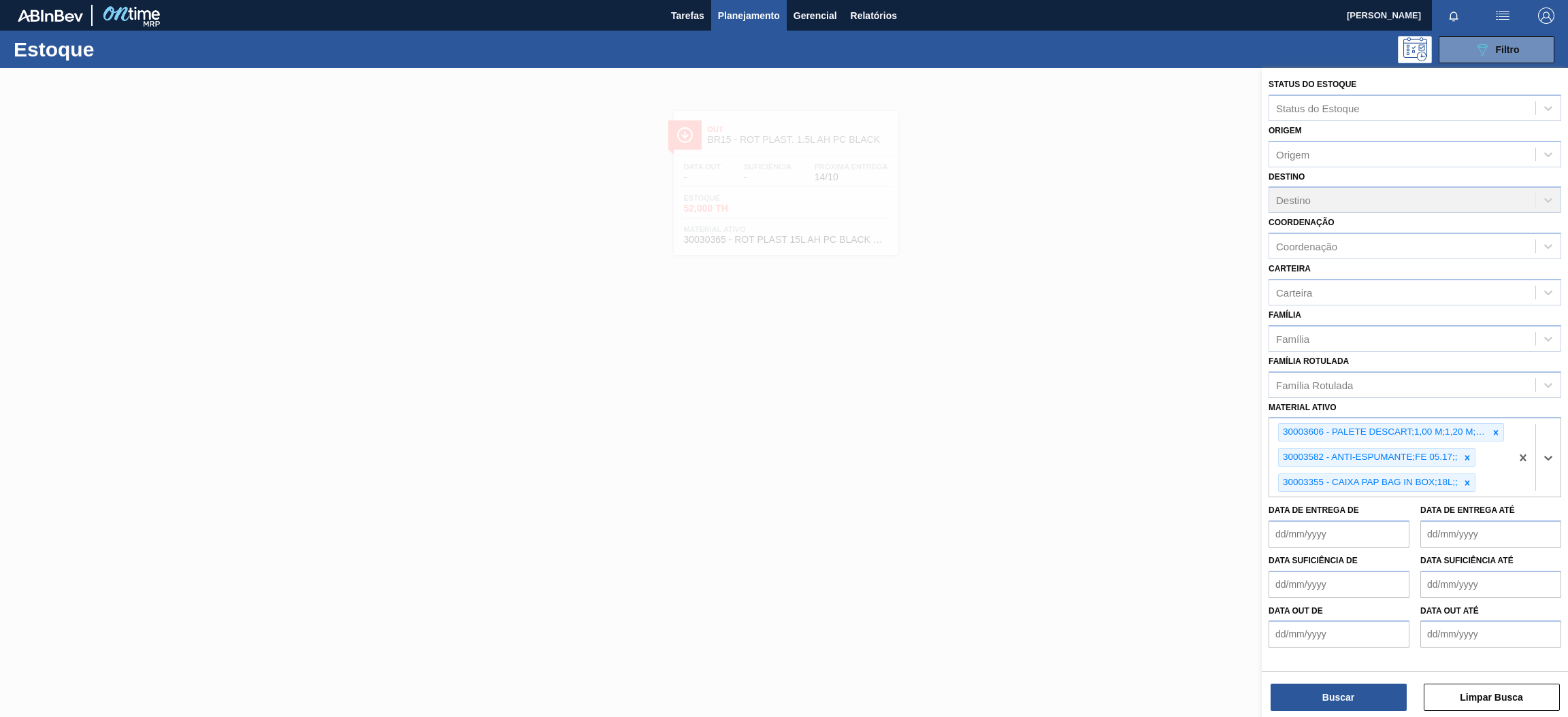
paste ativo "30031878"
type ativo "30031878"
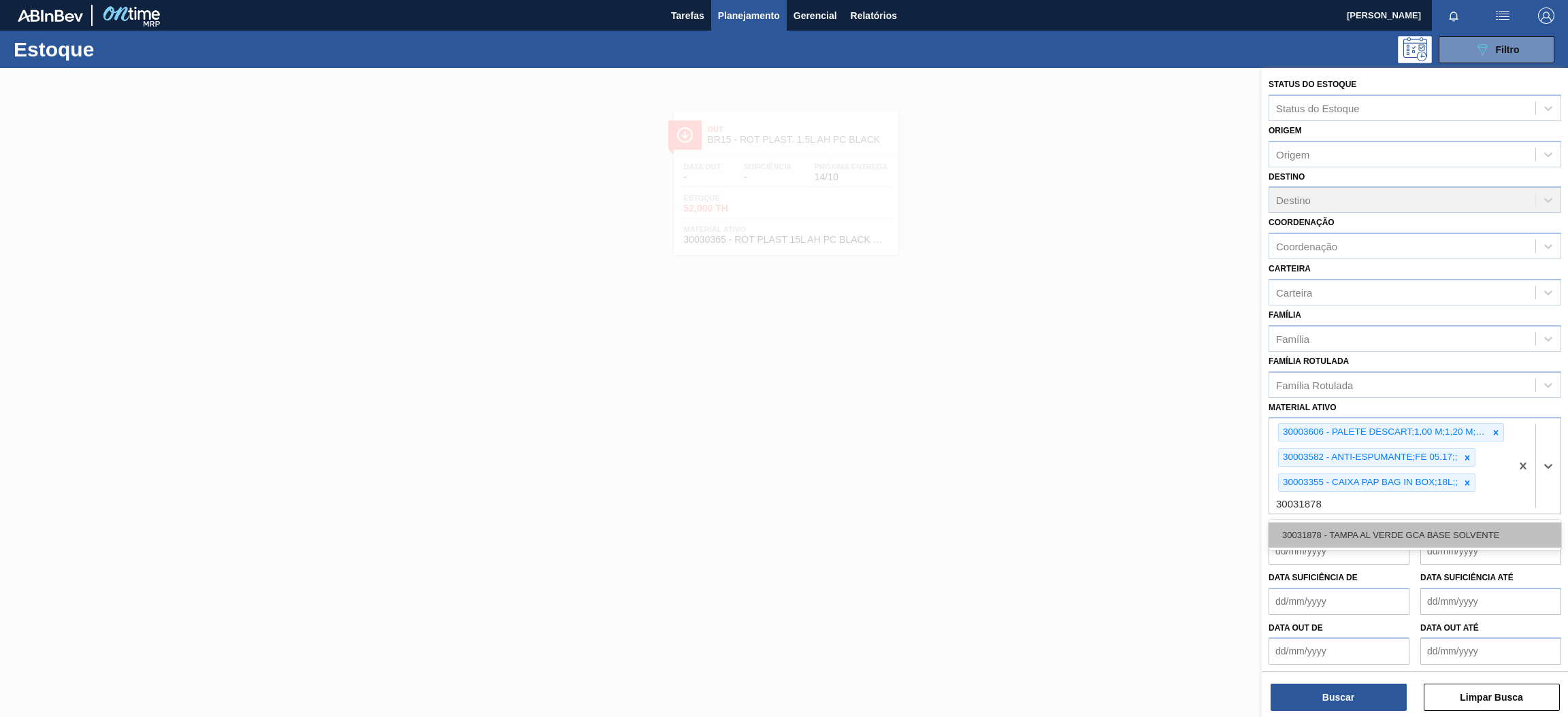
click at [1443, 528] on div "30031878 - TAMPA AL VERDE GCA BASE SOLVENTE" at bounding box center [1415, 535] width 293 height 25
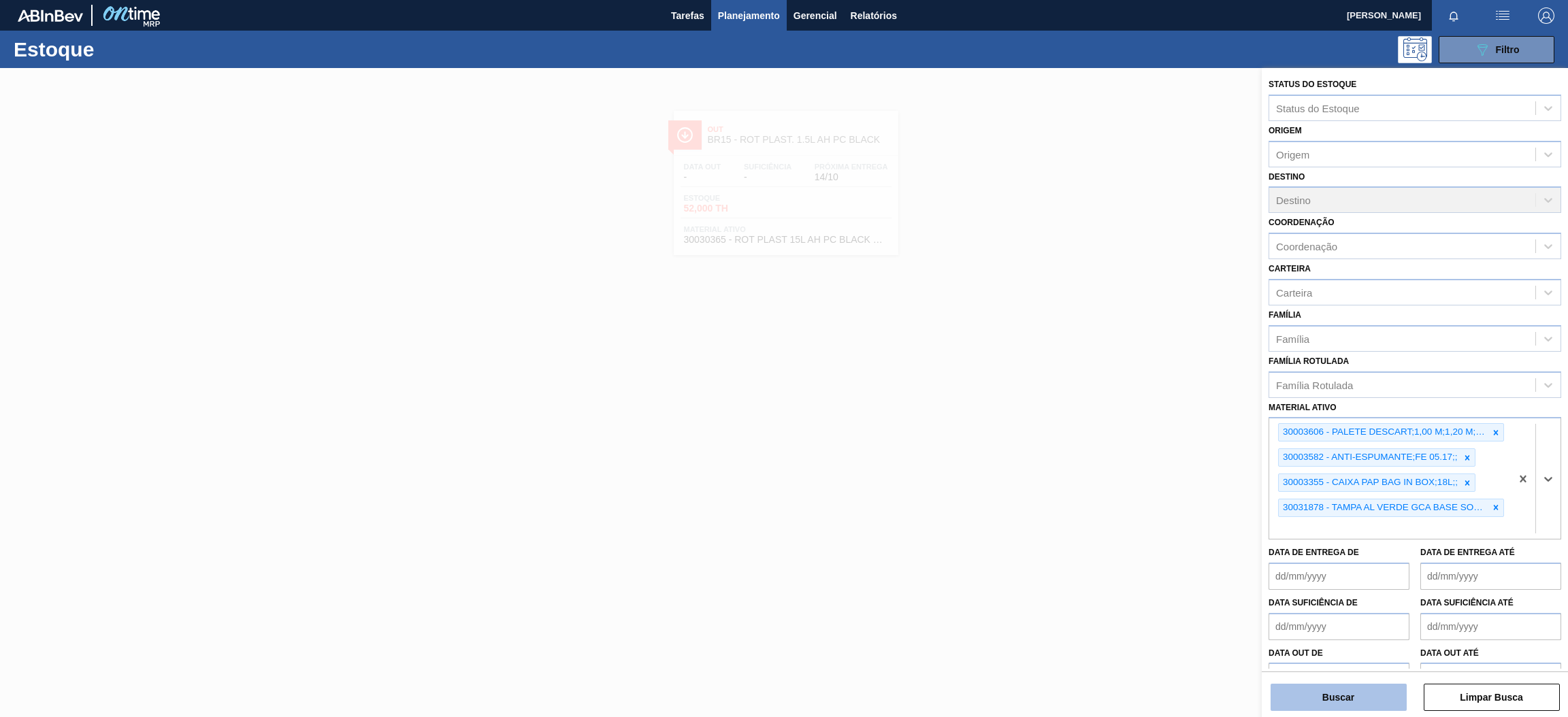
click at [1365, 708] on button "Buscar" at bounding box center [1338, 696] width 136 height 27
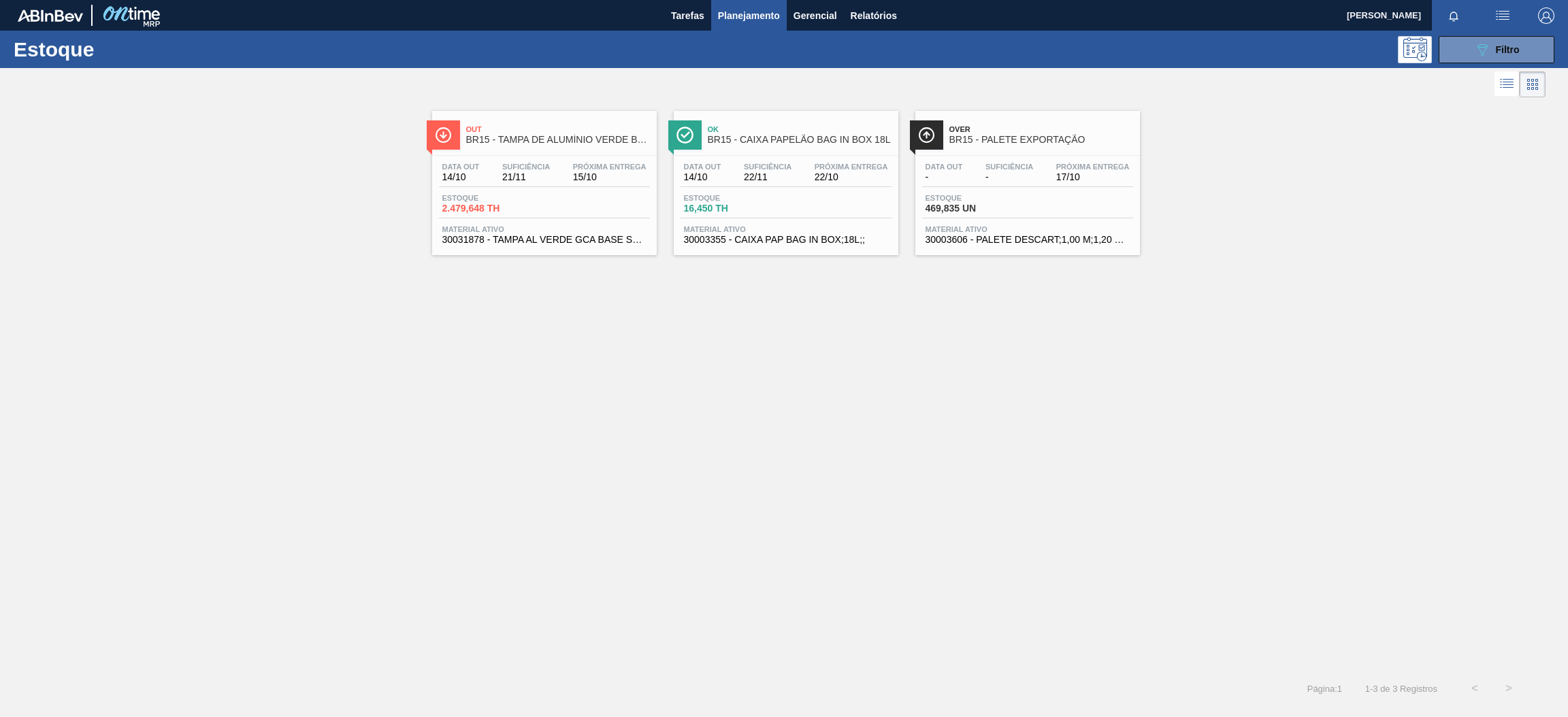
click at [579, 203] on div "Estoque 2.479,648 TH" at bounding box center [544, 206] width 211 height 24
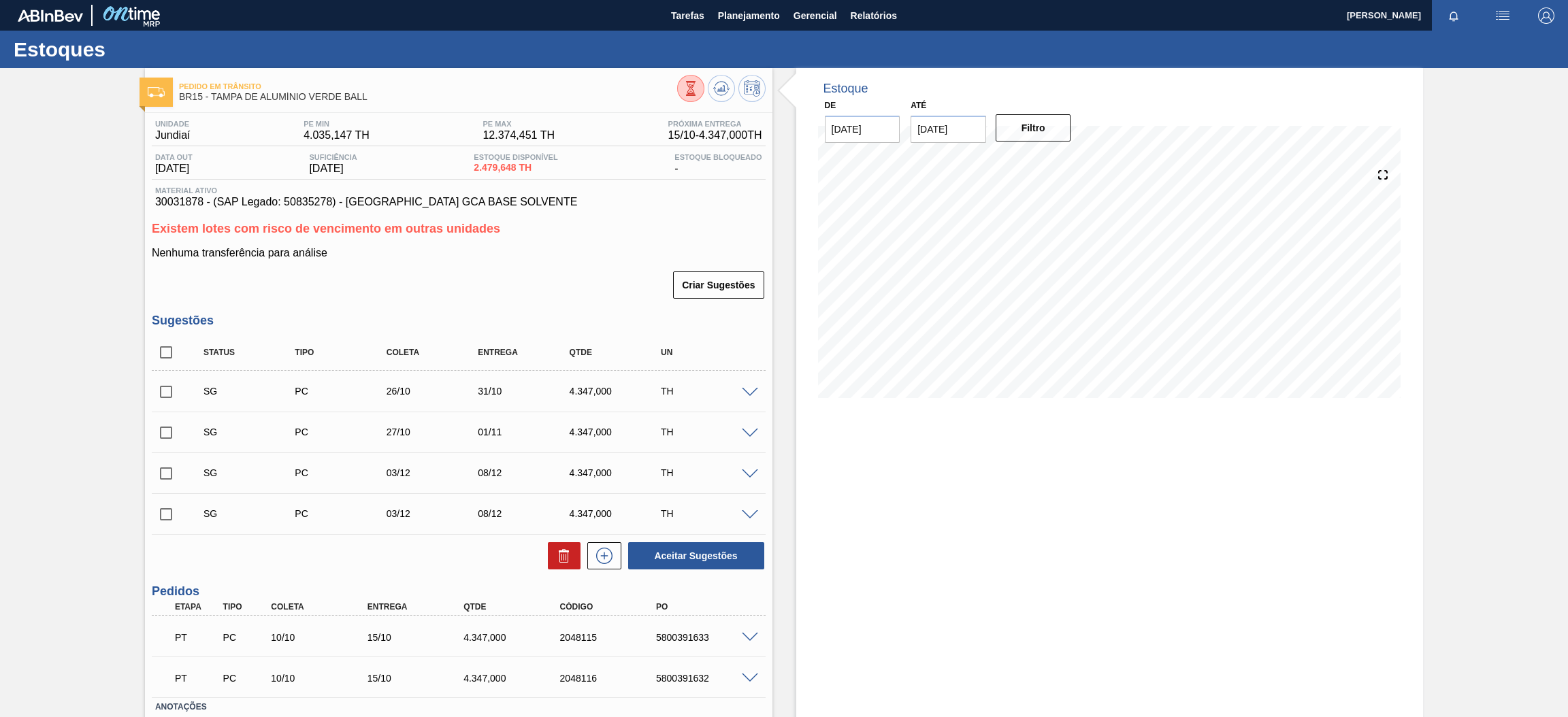
scroll to position [90, 0]
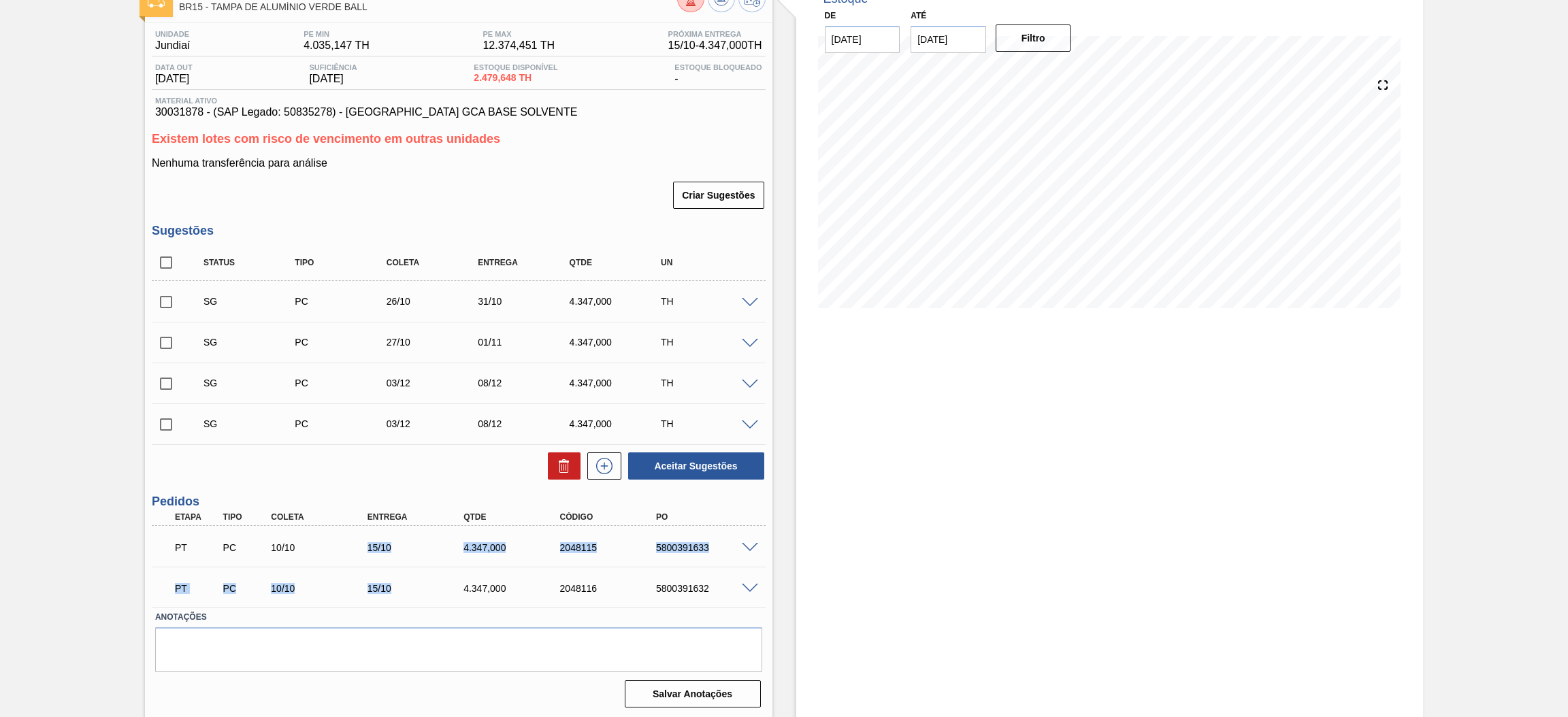
drag, startPoint x: 358, startPoint y: 542, endPoint x: 398, endPoint y: 587, distance: 60.2
click at [398, 587] on div "PT PC 10/10 15/10 4.347,000 2048115 5800391633 Material 30031878 - [GEOGRAPHIC_…" at bounding box center [459, 566] width 614 height 82
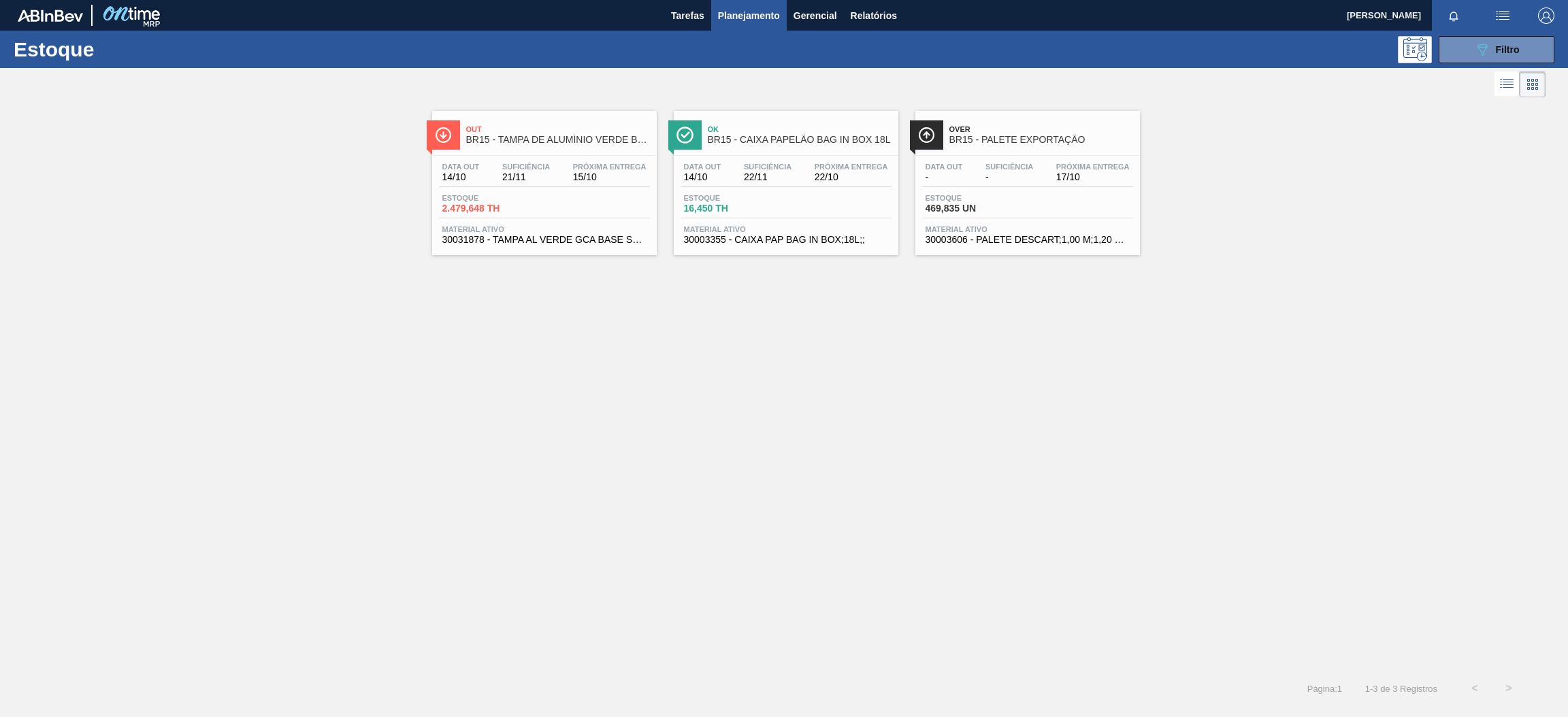
click at [831, 181] on span "22/10" at bounding box center [851, 176] width 73 height 10
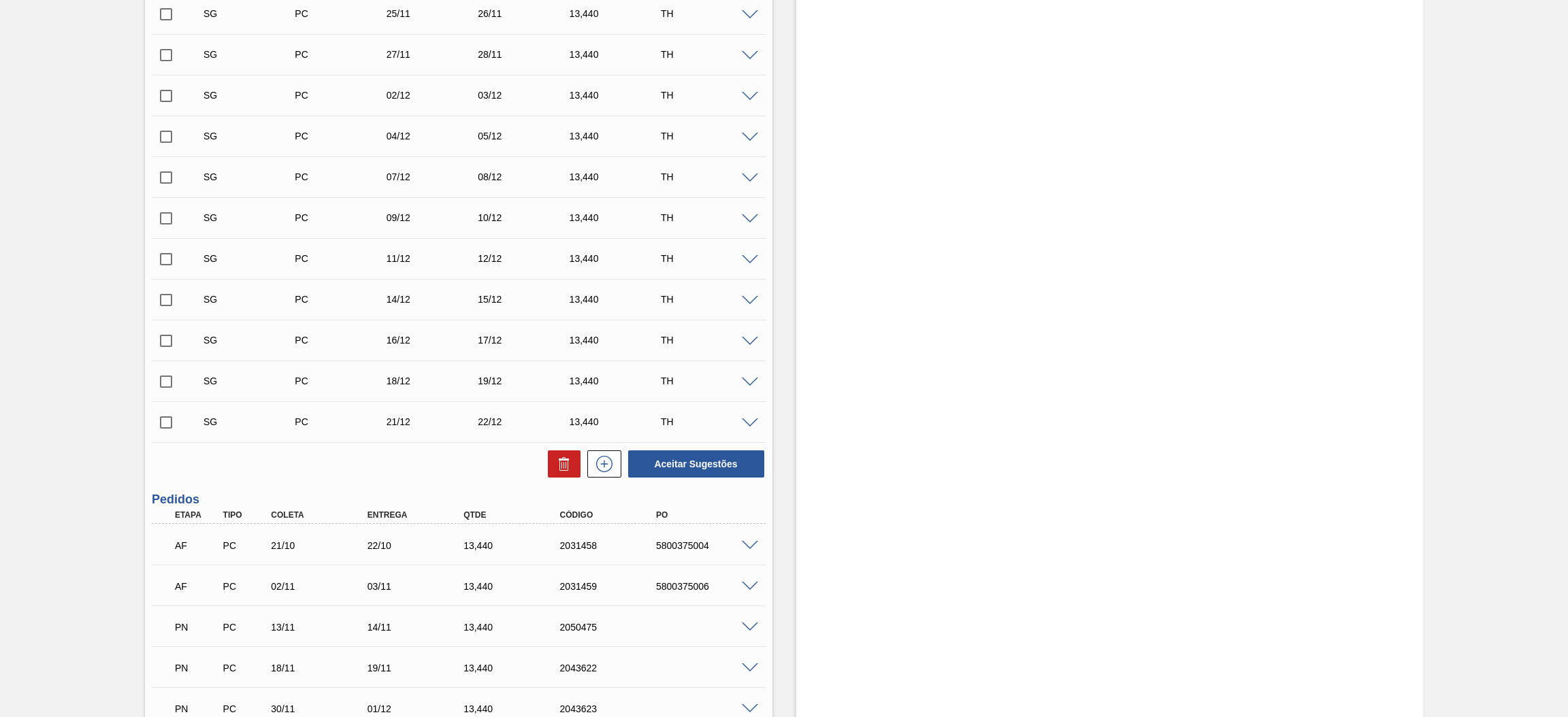
scroll to position [527, 0]
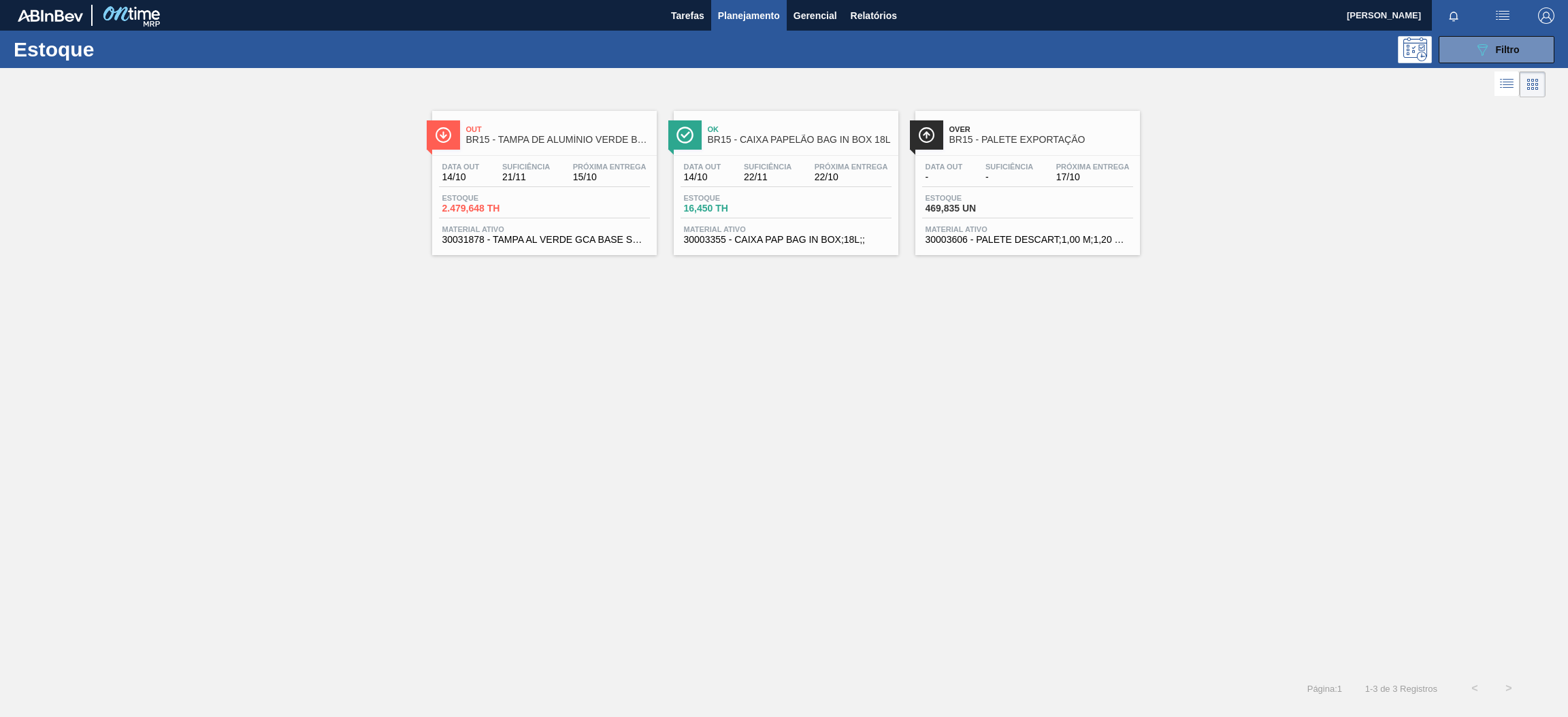
click at [1011, 181] on span "-" at bounding box center [1008, 176] width 48 height 10
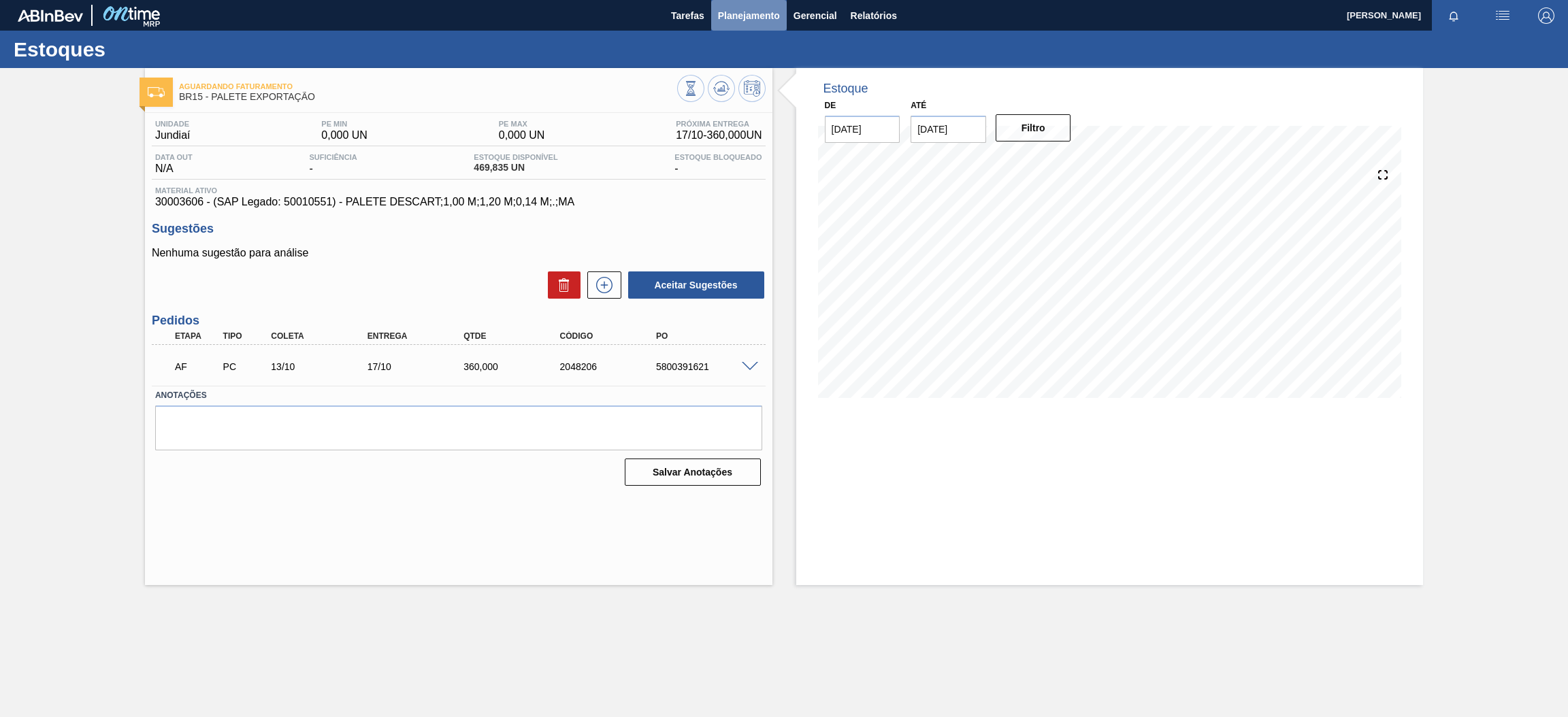
click at [742, 9] on span "Planejamento" at bounding box center [749, 15] width 62 height 16
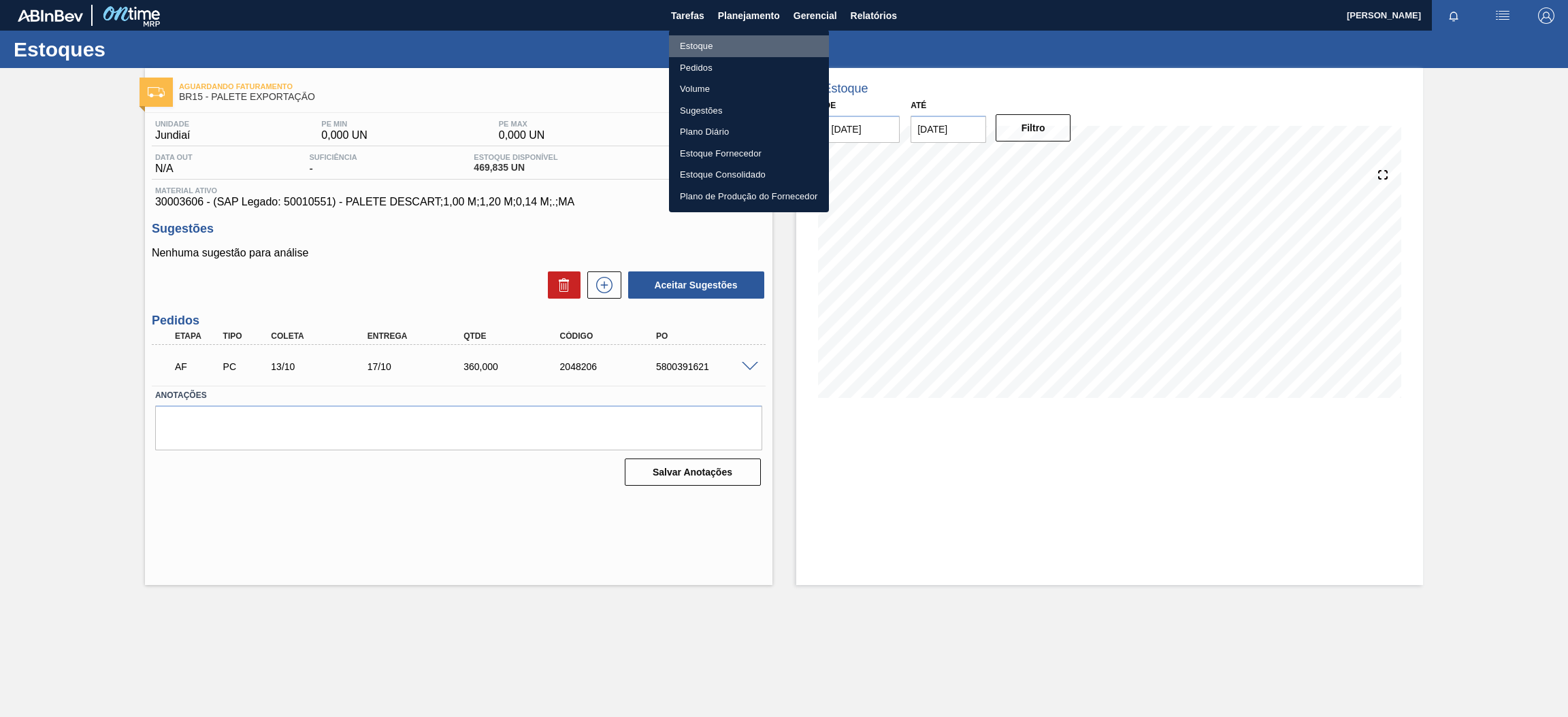
click at [737, 51] on li "Estoque" at bounding box center [748, 46] width 160 height 22
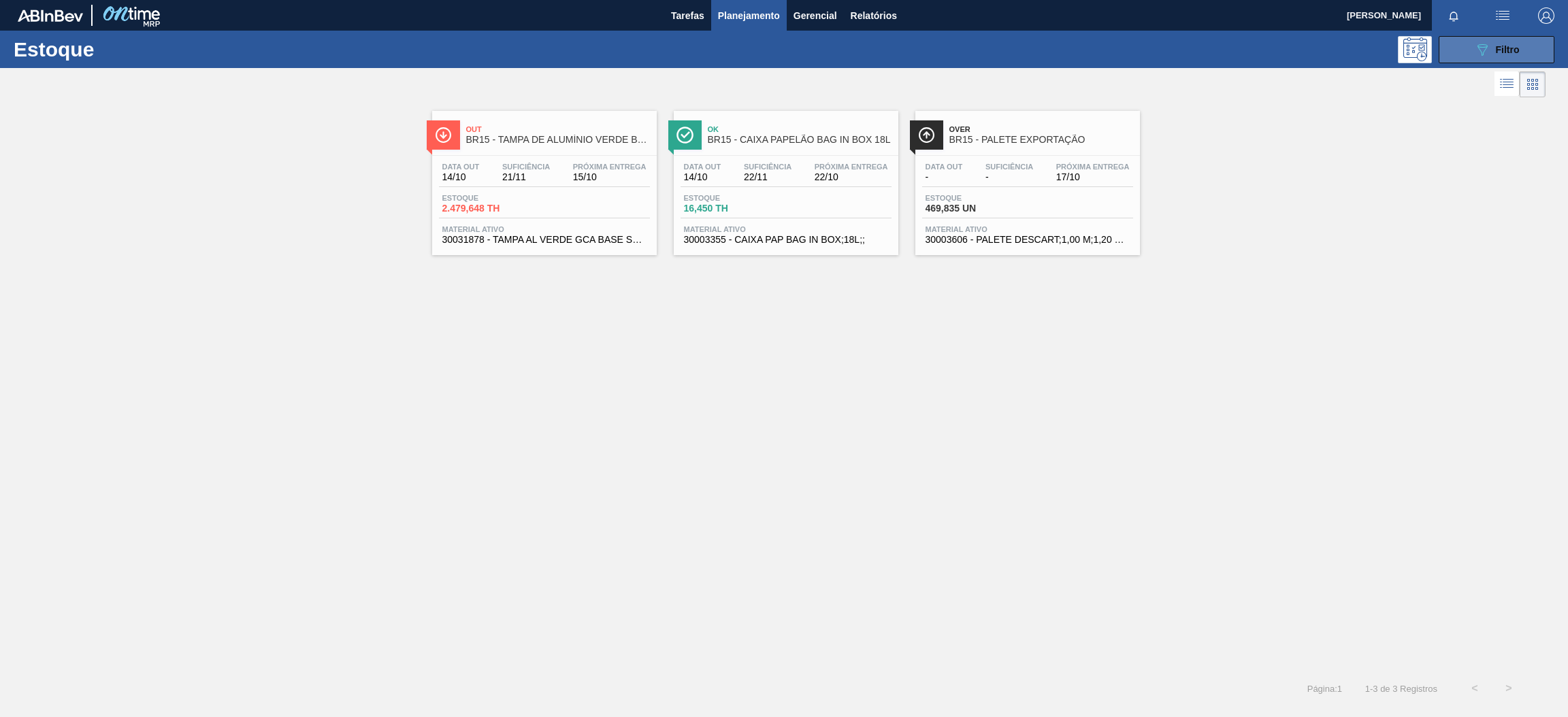
click at [1474, 54] on icon "089F7B8B-B2A5-4AFE-B5C0-19BA573D28AC" at bounding box center [1482, 49] width 16 height 16
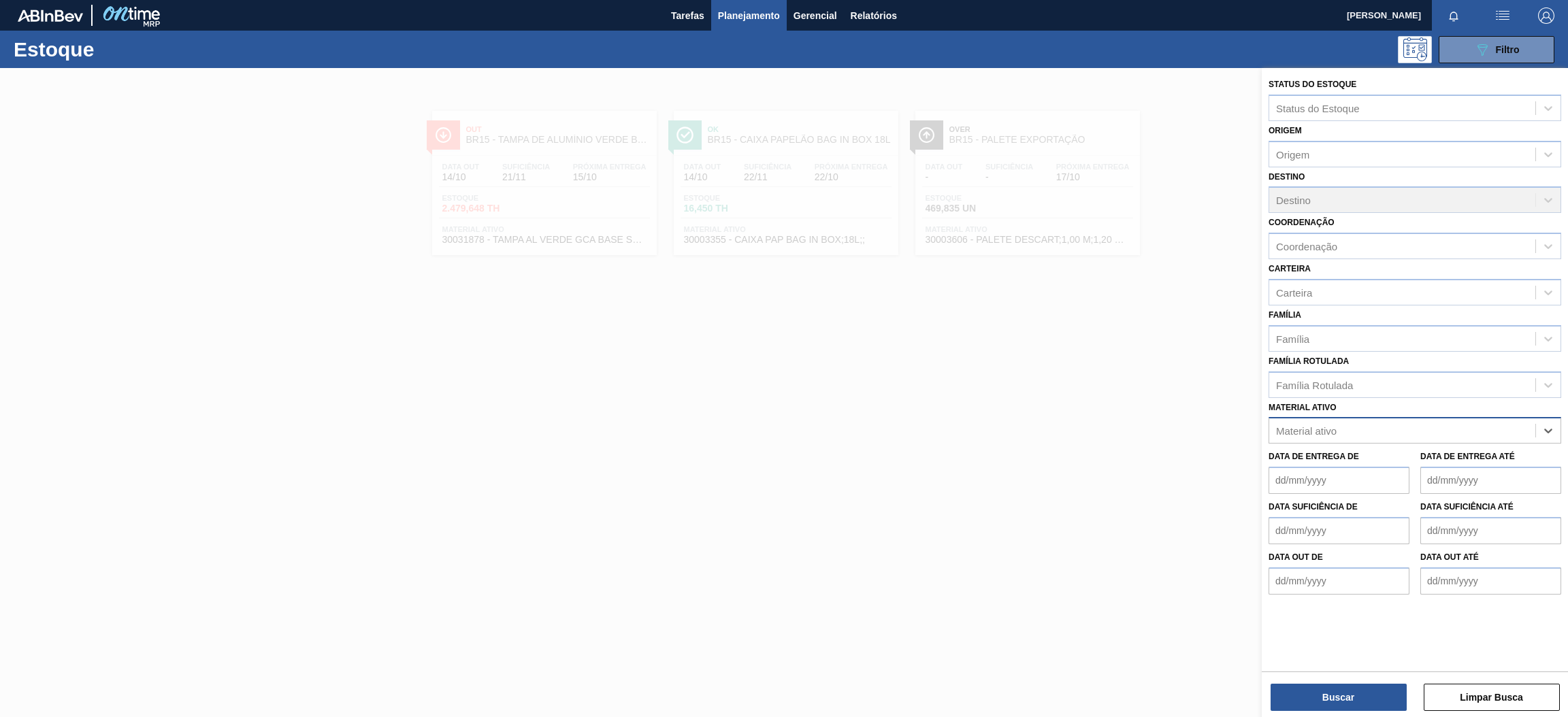
paste ativo "30017797"
type ativo "30017797"
click at [1393, 461] on div "30017797 - FILME CONTR 780X60 GCA ZERO 350ML NIV22" at bounding box center [1415, 464] width 293 height 25
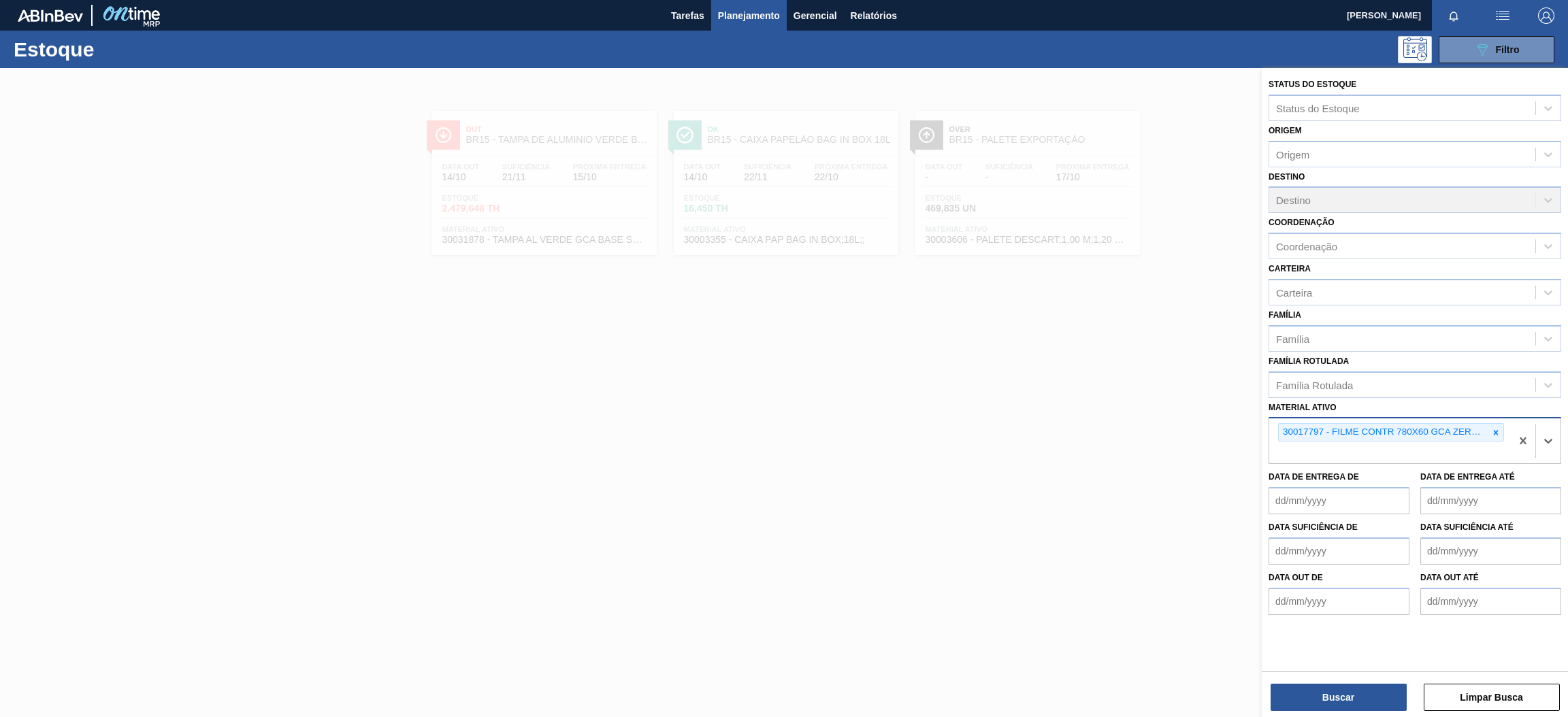
paste ativo "30017382"
type ativo "30017382"
click at [1373, 483] on div "30017382 - FILME CONTR 780X60 SODA LT350 429" at bounding box center [1415, 484] width 293 height 25
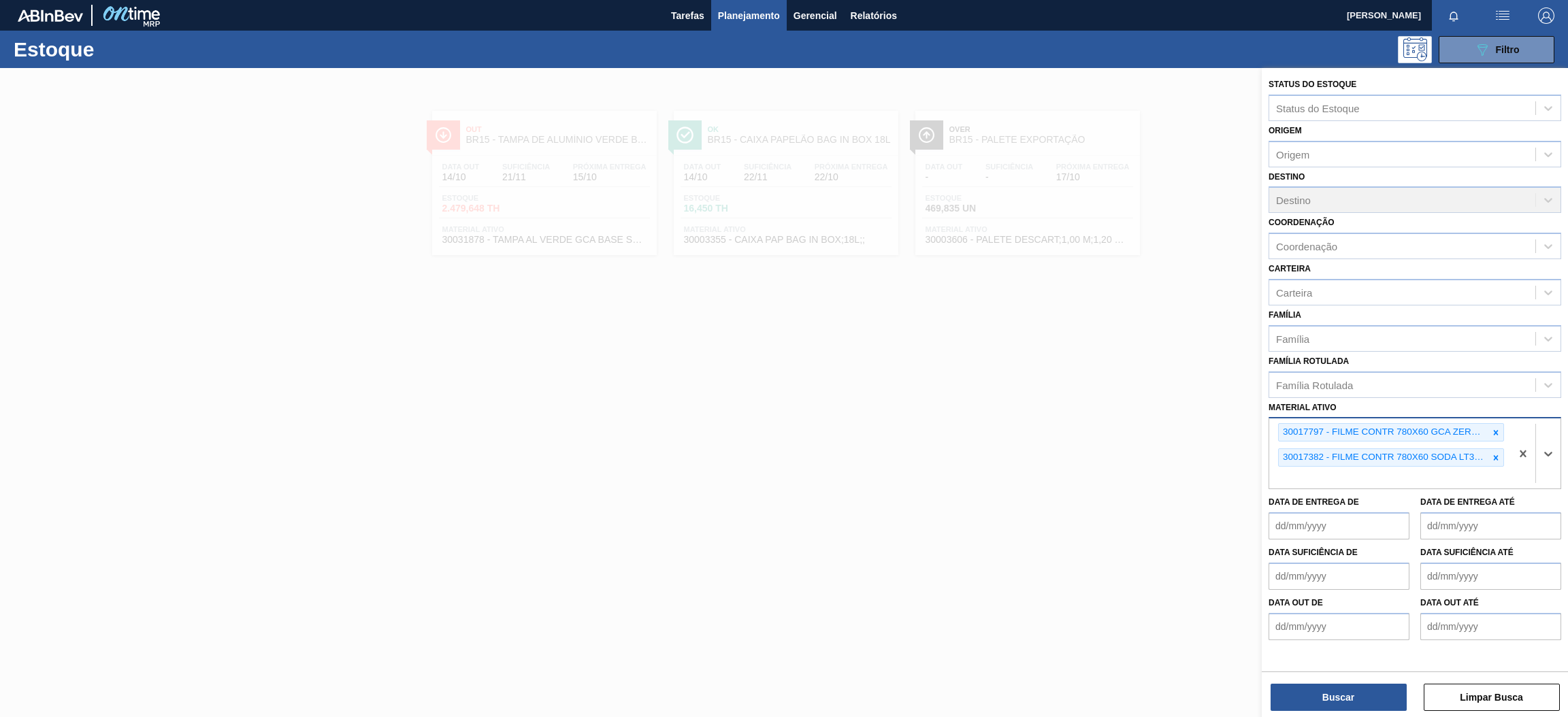
paste ativo "30034067"
type ativo "30034067"
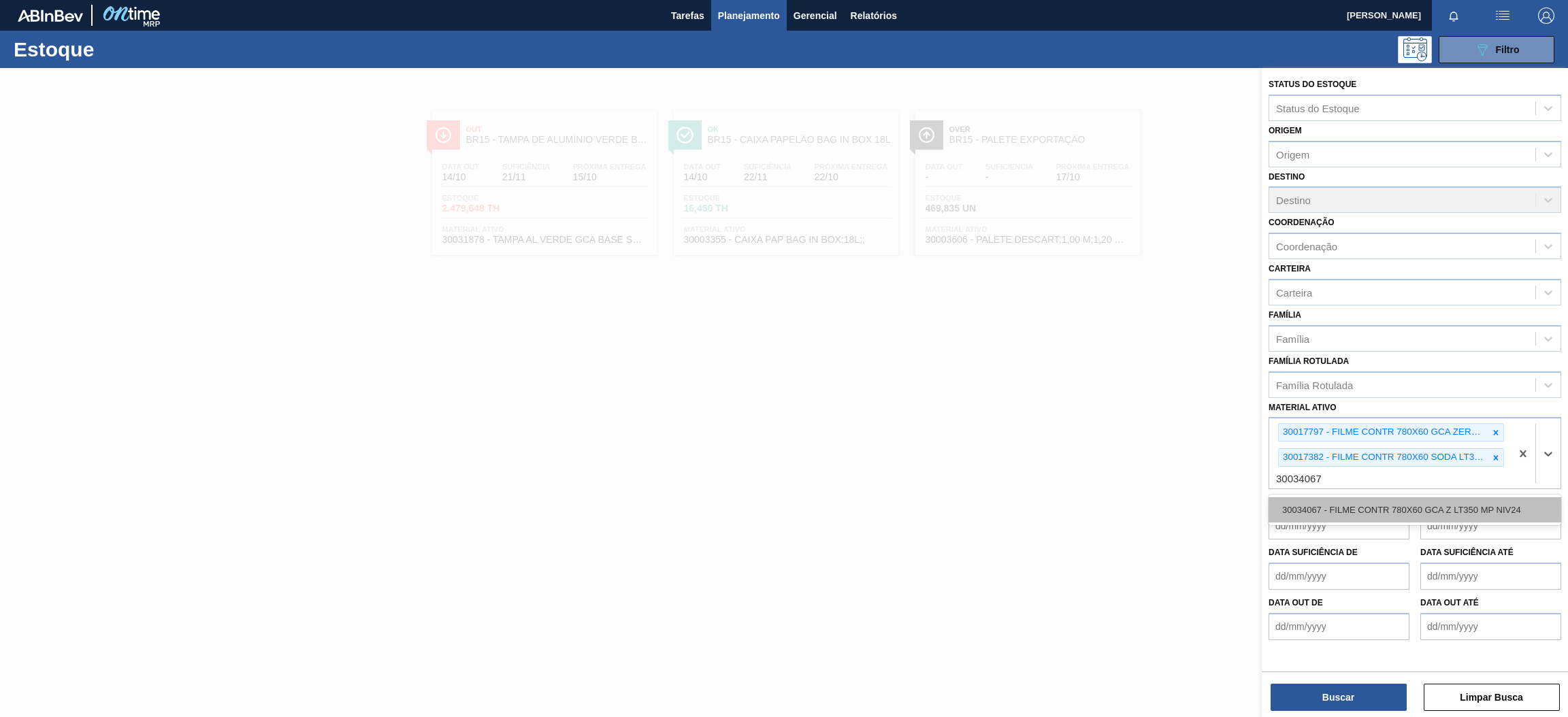
click at [1420, 505] on div "30034067 - FILME CONTR 780X60 GCA Z LT350 MP NIV24" at bounding box center [1415, 510] width 293 height 25
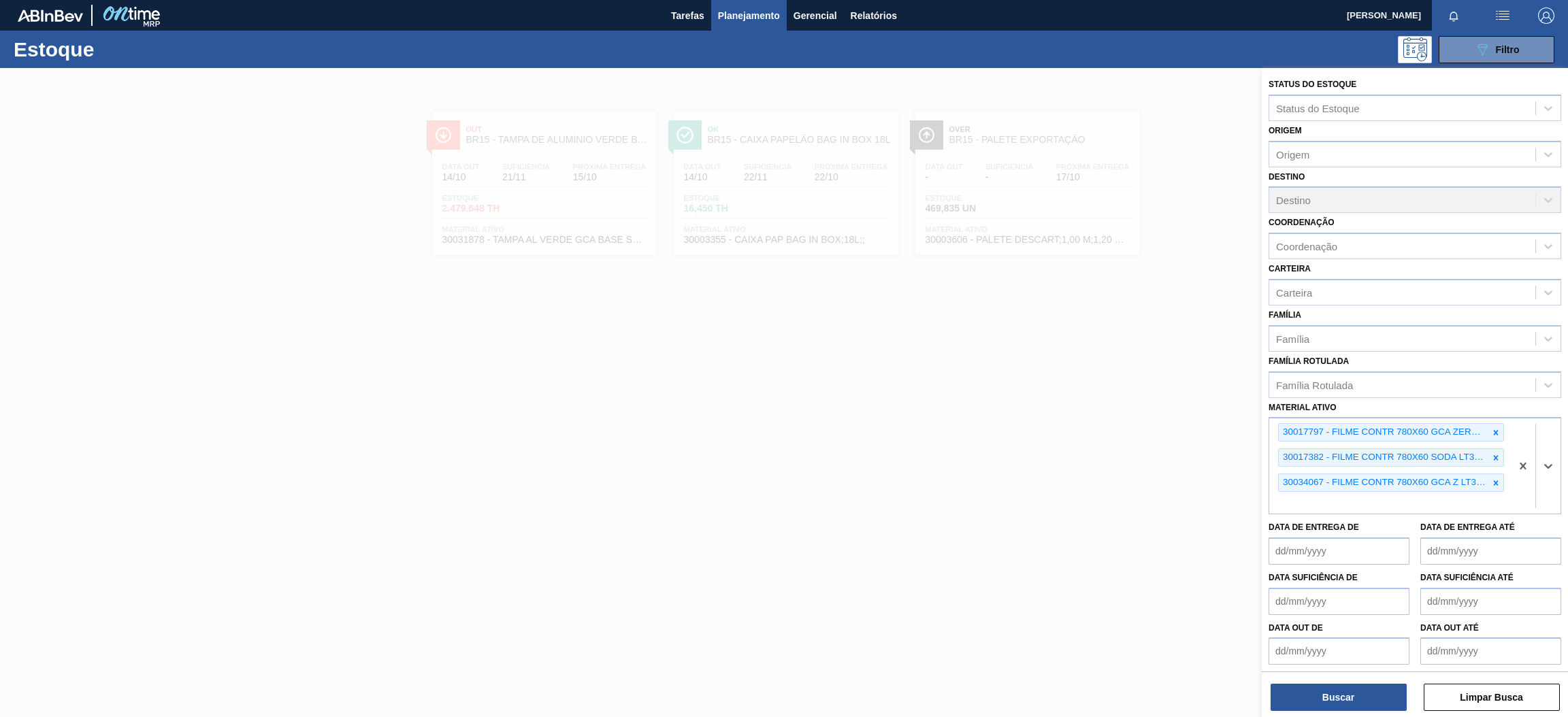
paste ativo "30003581"
type ativo "30003581"
click at [1371, 534] on div "30003581 - SUCO [PERSON_NAME];CLARIFIC.C/SO2;PEPSI;" at bounding box center [1415, 535] width 293 height 25
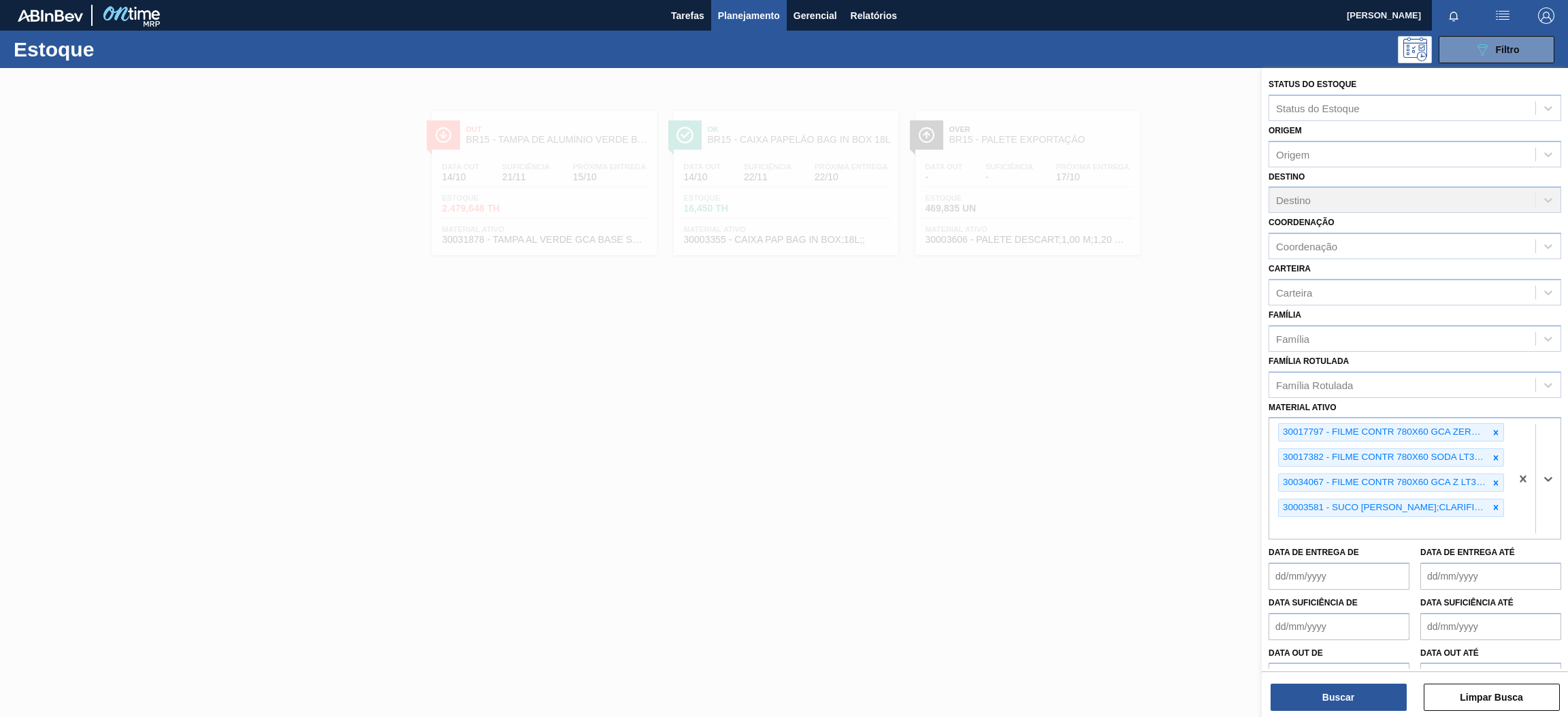
paste ativo "30031247"
type ativo "30031247"
click at [1338, 559] on div "30031247 - SUCO UVA CONC PRESV 255KG" at bounding box center [1415, 559] width 293 height 25
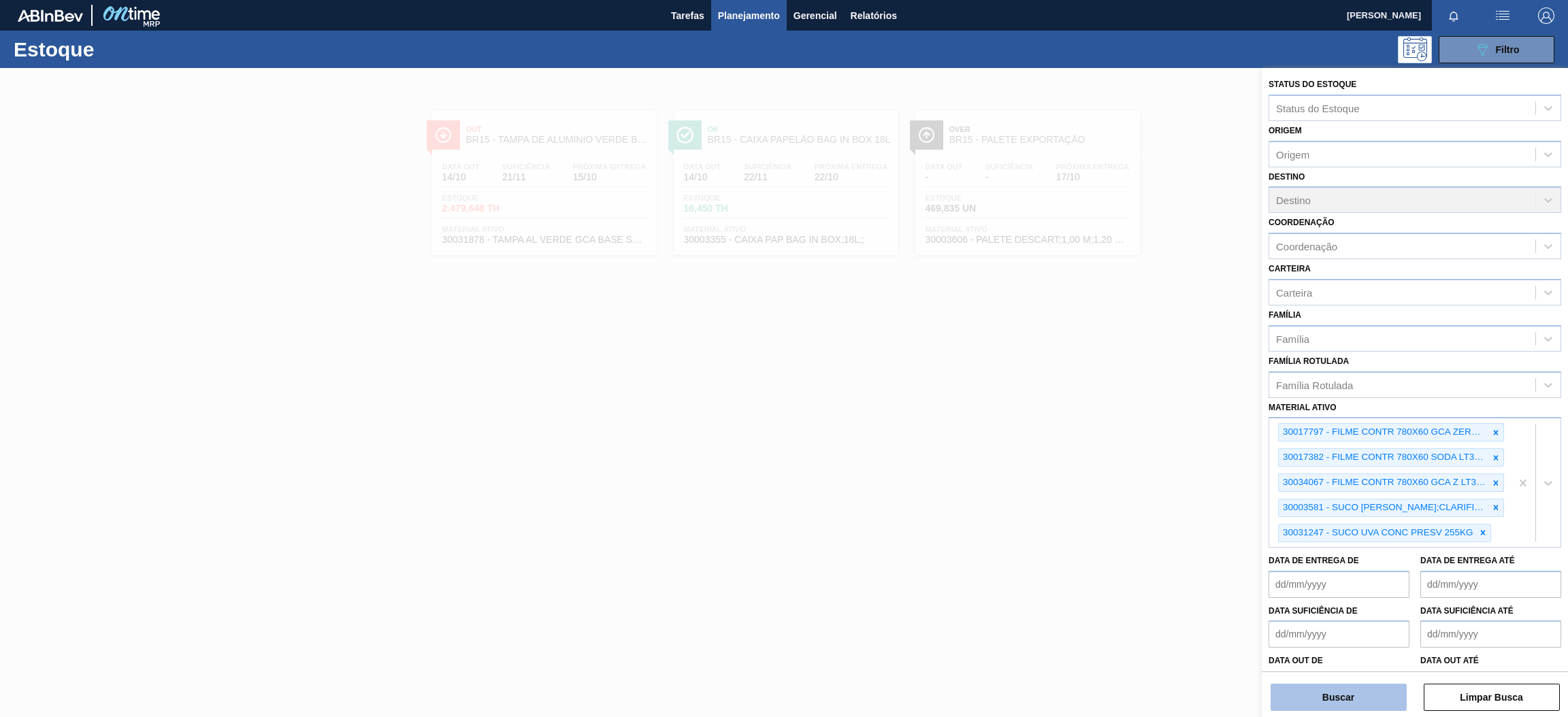
click at [1360, 695] on button "Buscar" at bounding box center [1338, 696] width 136 height 27
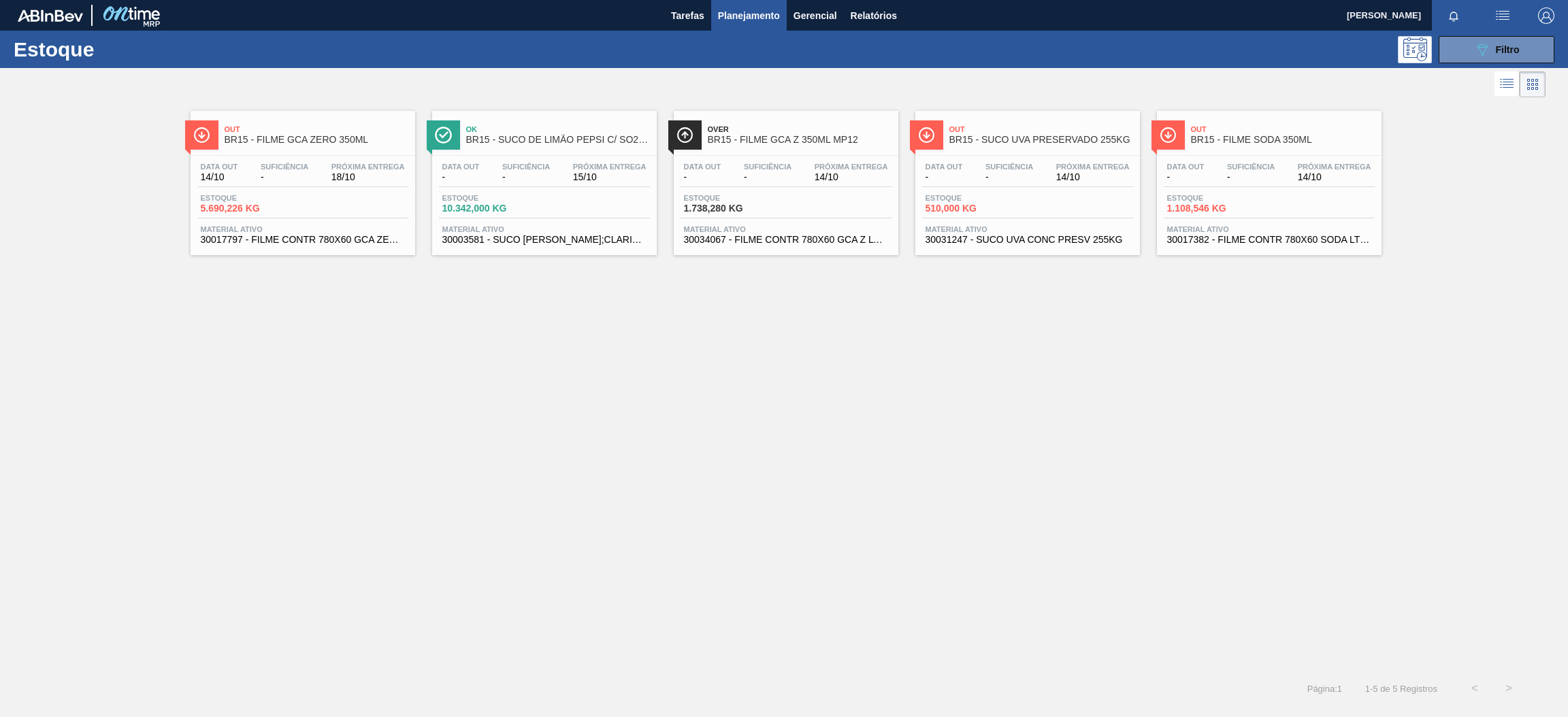
click at [357, 177] on span "18/10" at bounding box center [368, 176] width 73 height 10
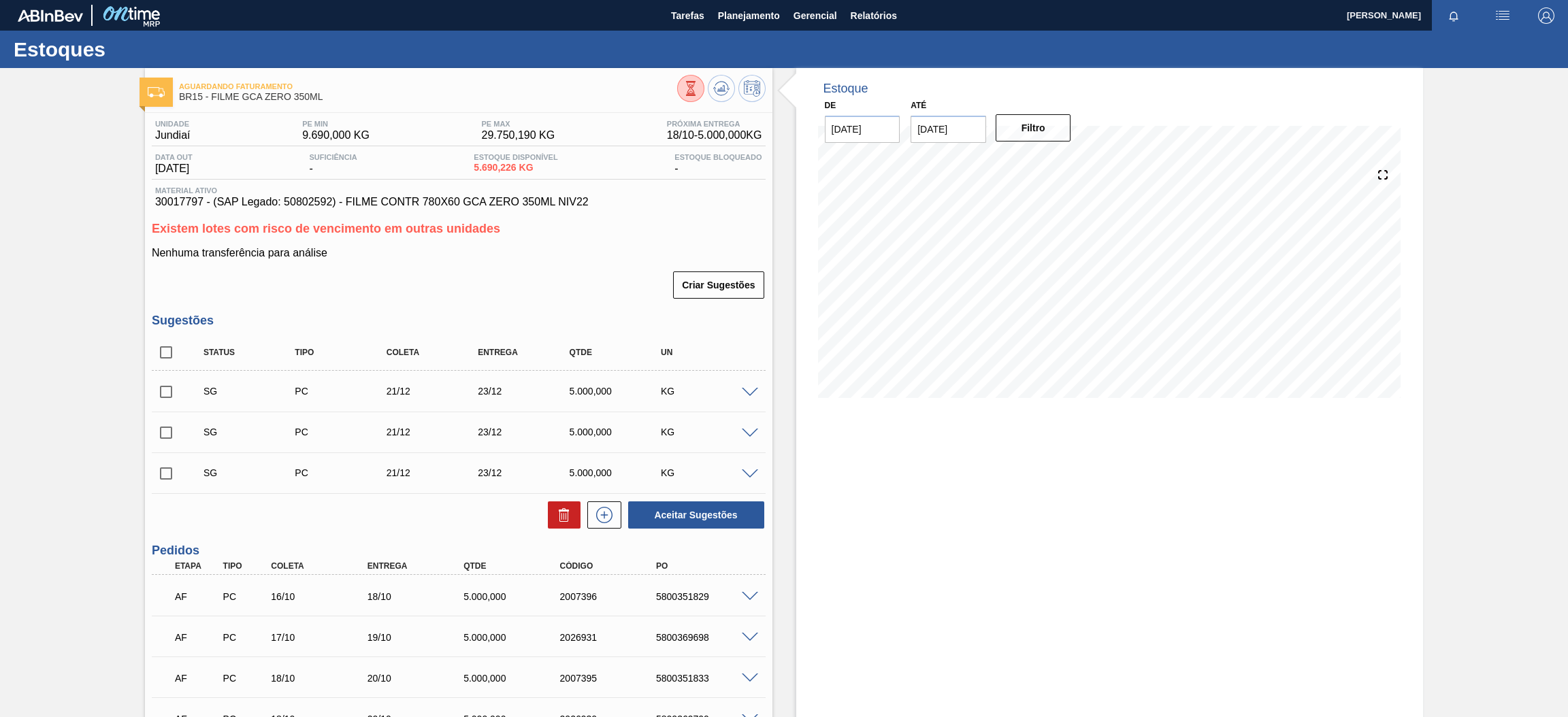
scroll to position [204, 0]
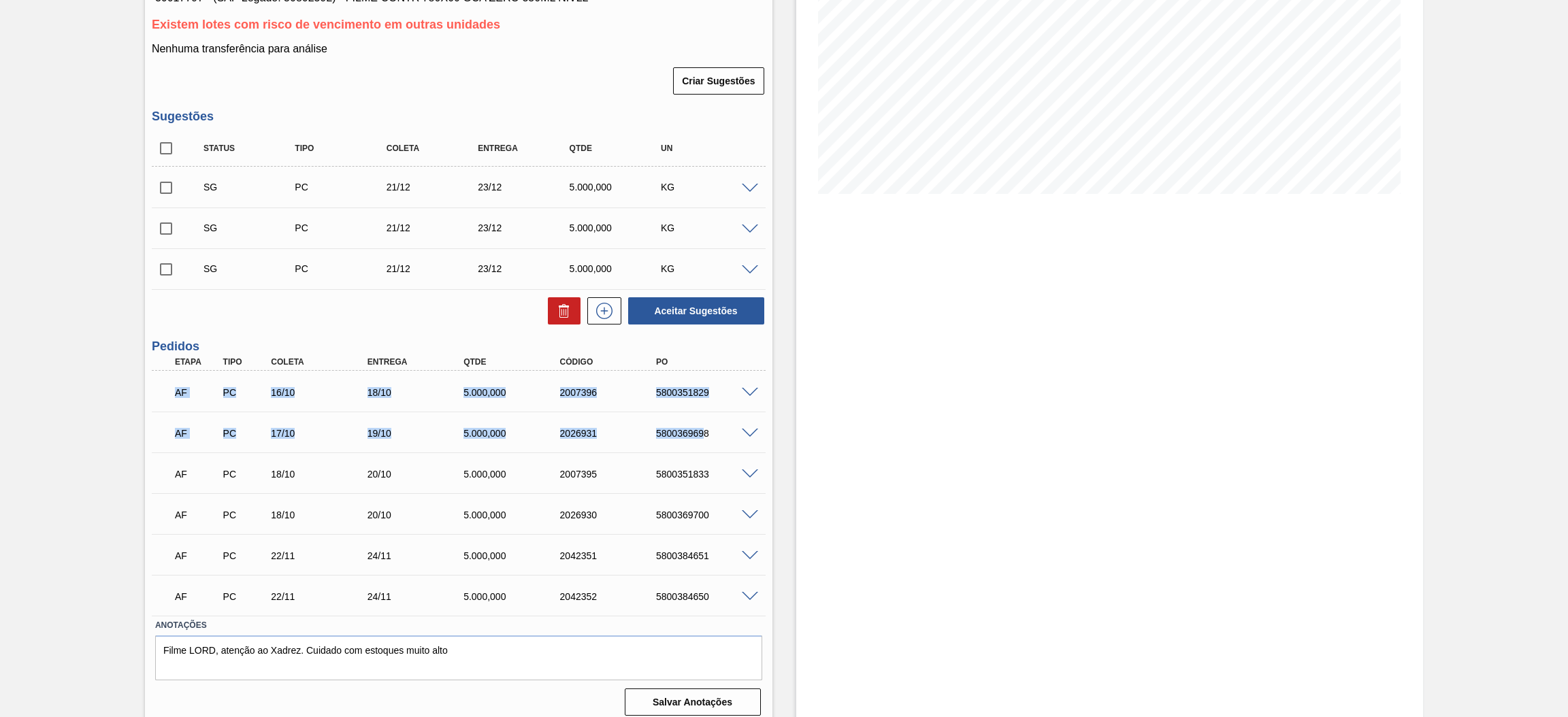
drag, startPoint x: 161, startPoint y: 394, endPoint x: 700, endPoint y: 428, distance: 540.1
click at [700, 428] on div "AF PC 16/10 18/10 5.000,000 2007396 5800351829 Material 30017797 - FILME CONTR …" at bounding box center [459, 493] width 614 height 245
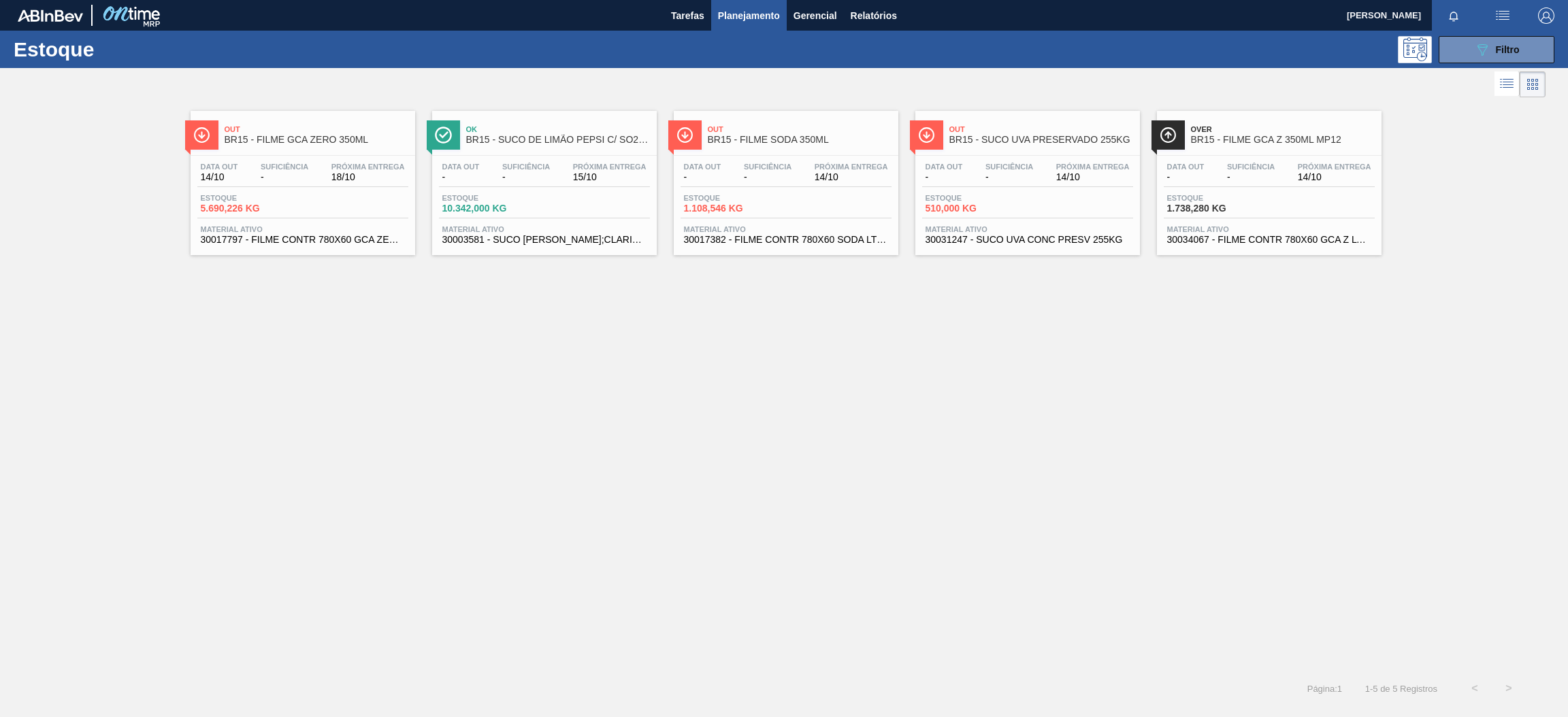
click at [594, 158] on div "Data out - Suficiência - Próxima Entrega 15/10 Estoque 10.342,000 KG Material a…" at bounding box center [544, 202] width 224 height 93
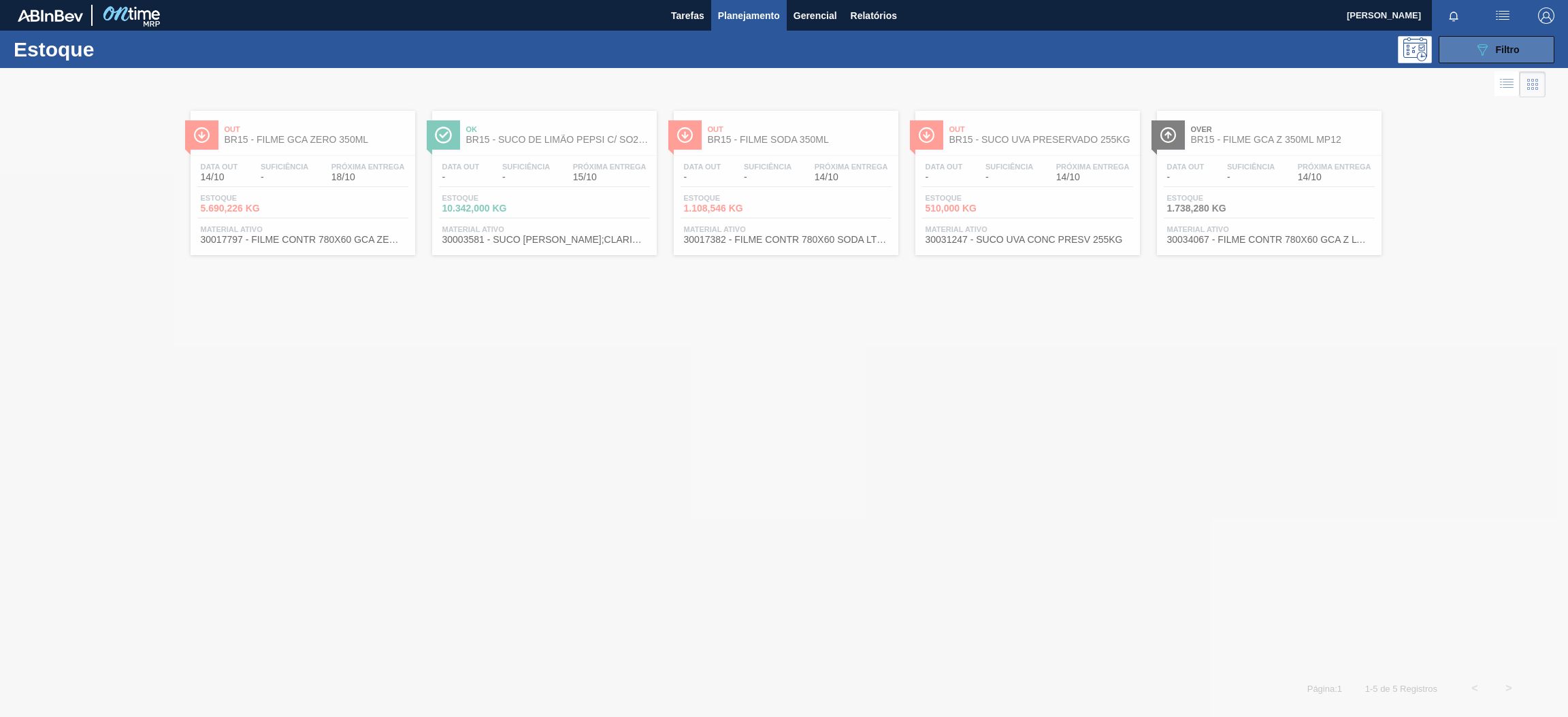
click at [1479, 51] on icon "089F7B8B-B2A5-4AFE-B5C0-19BA573D28AC" at bounding box center [1482, 49] width 16 height 16
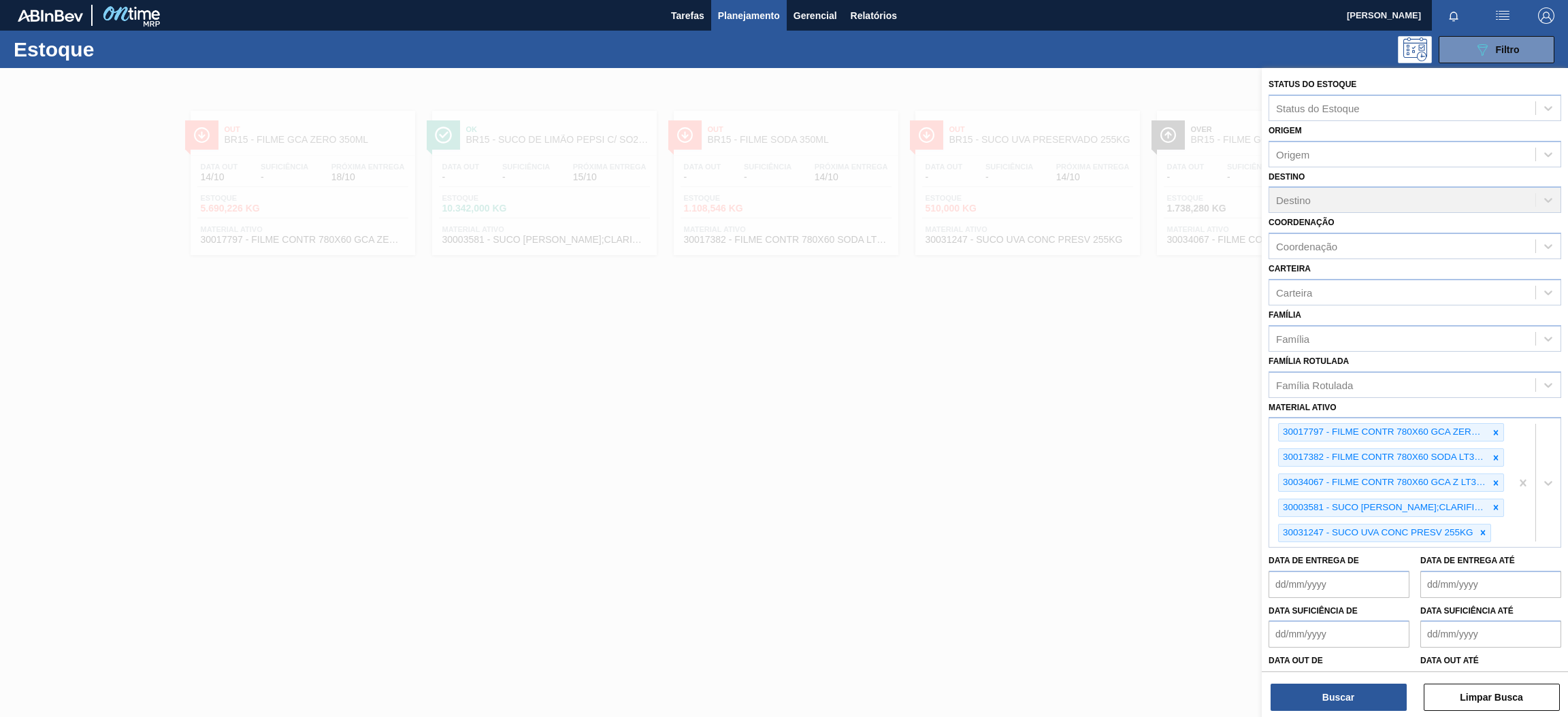
click at [1068, 367] on div at bounding box center [784, 426] width 1568 height 717
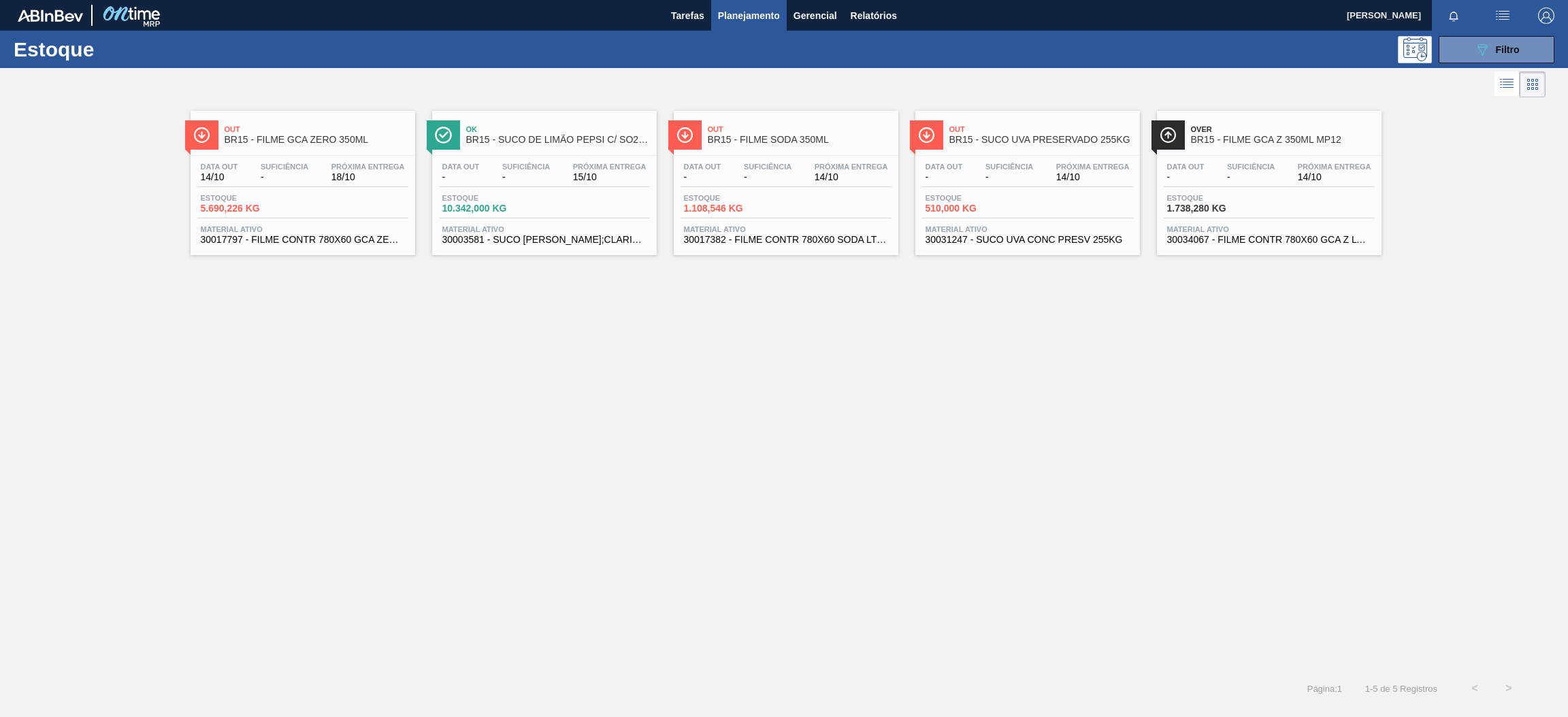
click at [807, 155] on div at bounding box center [785, 155] width 202 height 1
click at [1064, 157] on div "Data out - Suficiência - Próxima Entrega 14/10 Estoque 510,000 KG Material ativ…" at bounding box center [1027, 202] width 224 height 93
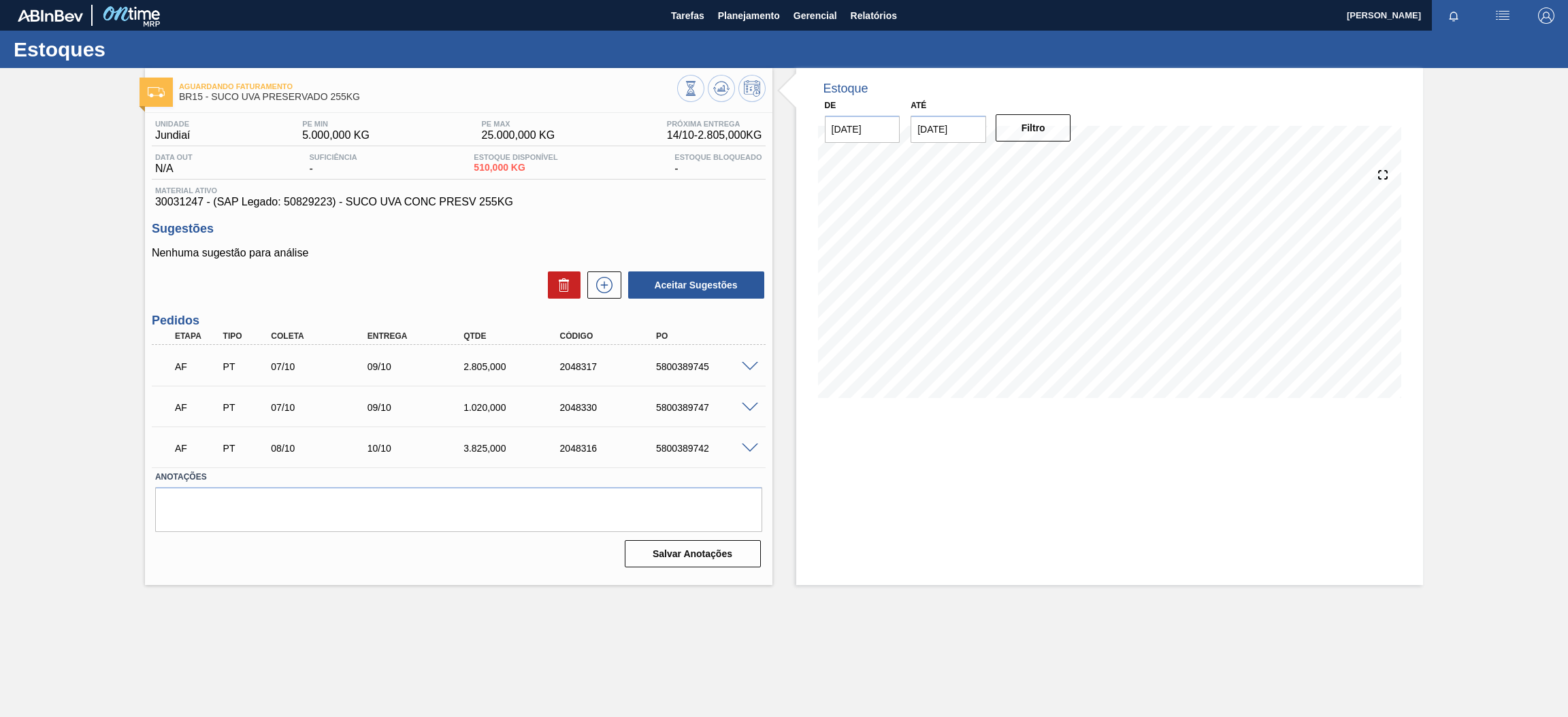
click at [718, 216] on div "Unidade Jundiaí PE MIN 5.000,000 KG PE MAX 25.000,000 KG Próxima Entrega 14/10 …" at bounding box center [458, 342] width 627 height 459
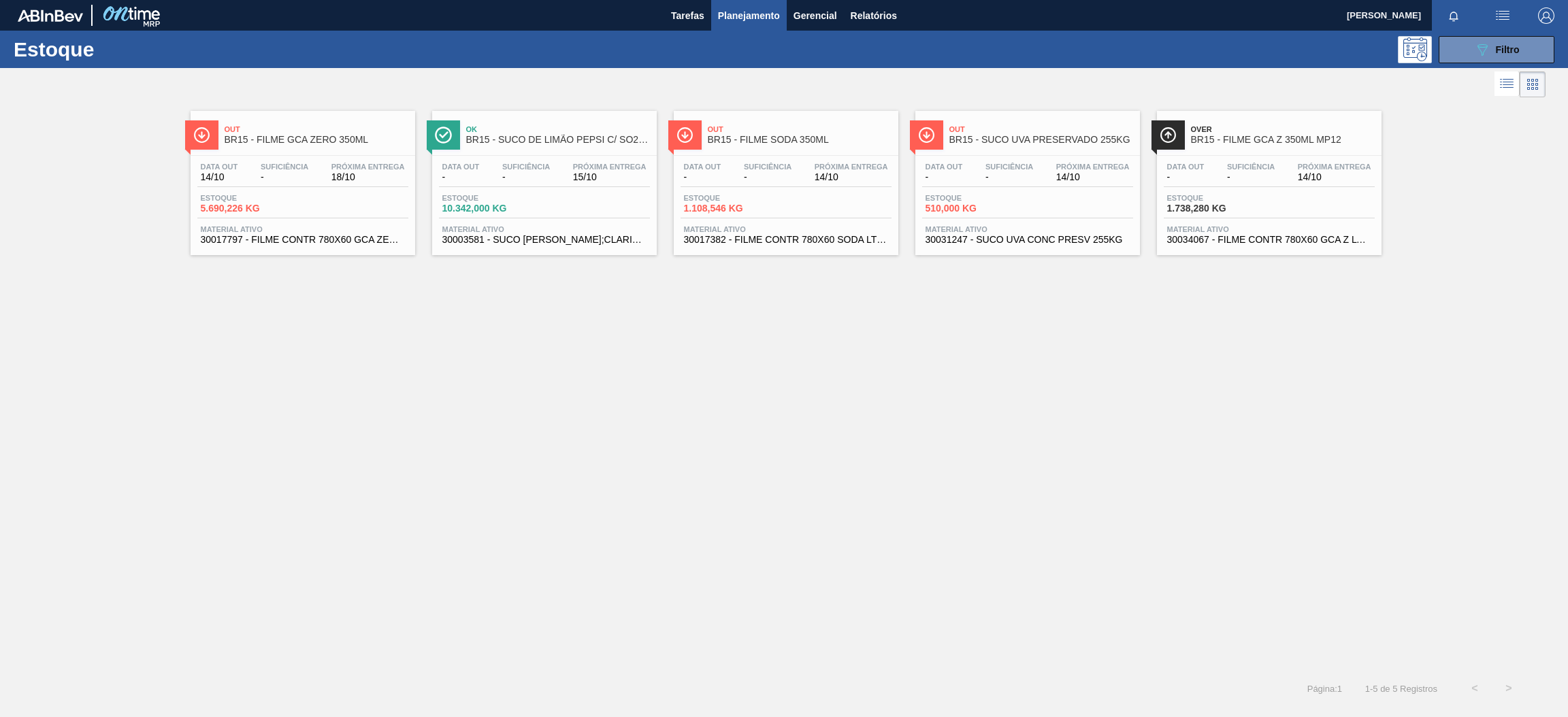
click at [1268, 158] on div "Data out - Suficiência - Próxima Entrega 14/10 Estoque 1.738,280 KG Material at…" at bounding box center [1268, 202] width 224 height 93
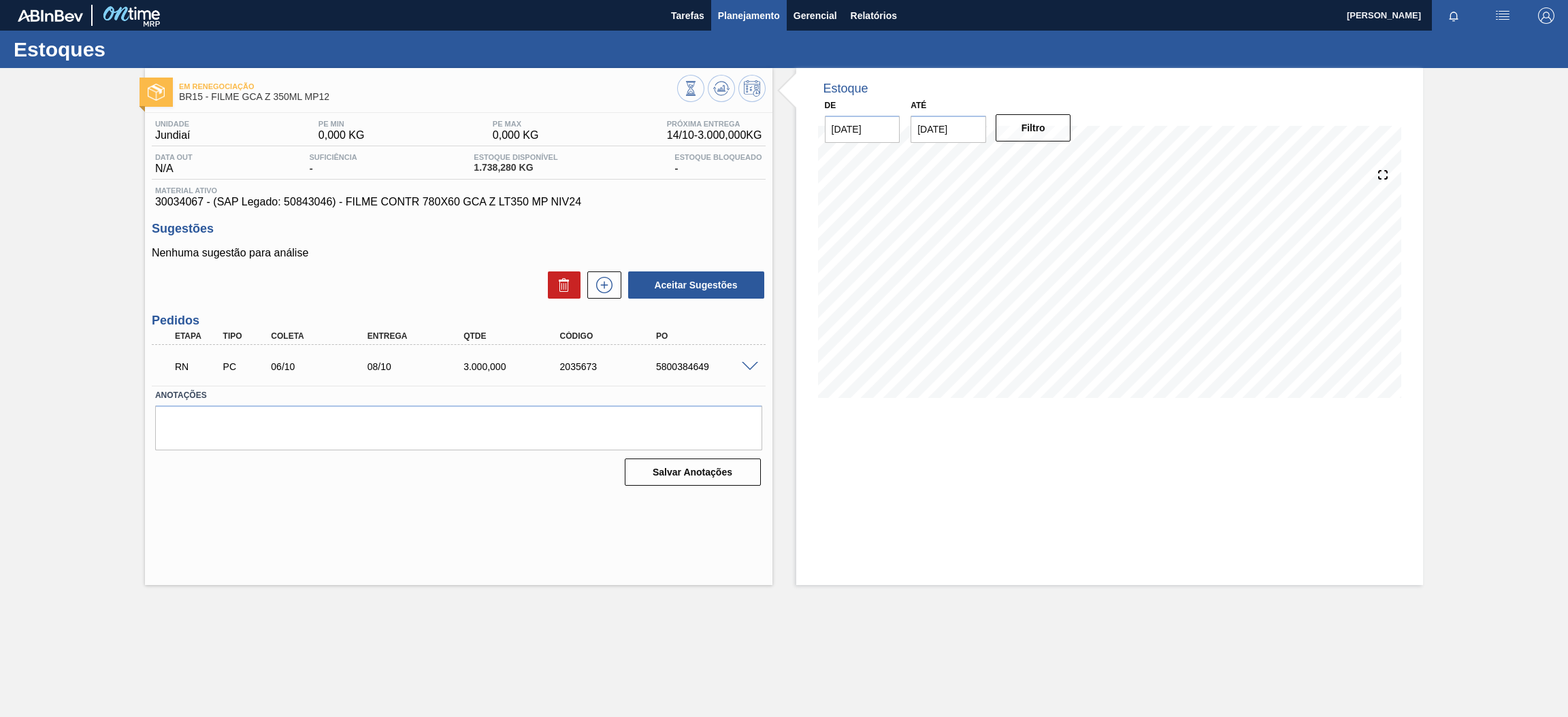
click at [746, 14] on span "Planejamento" at bounding box center [749, 15] width 62 height 16
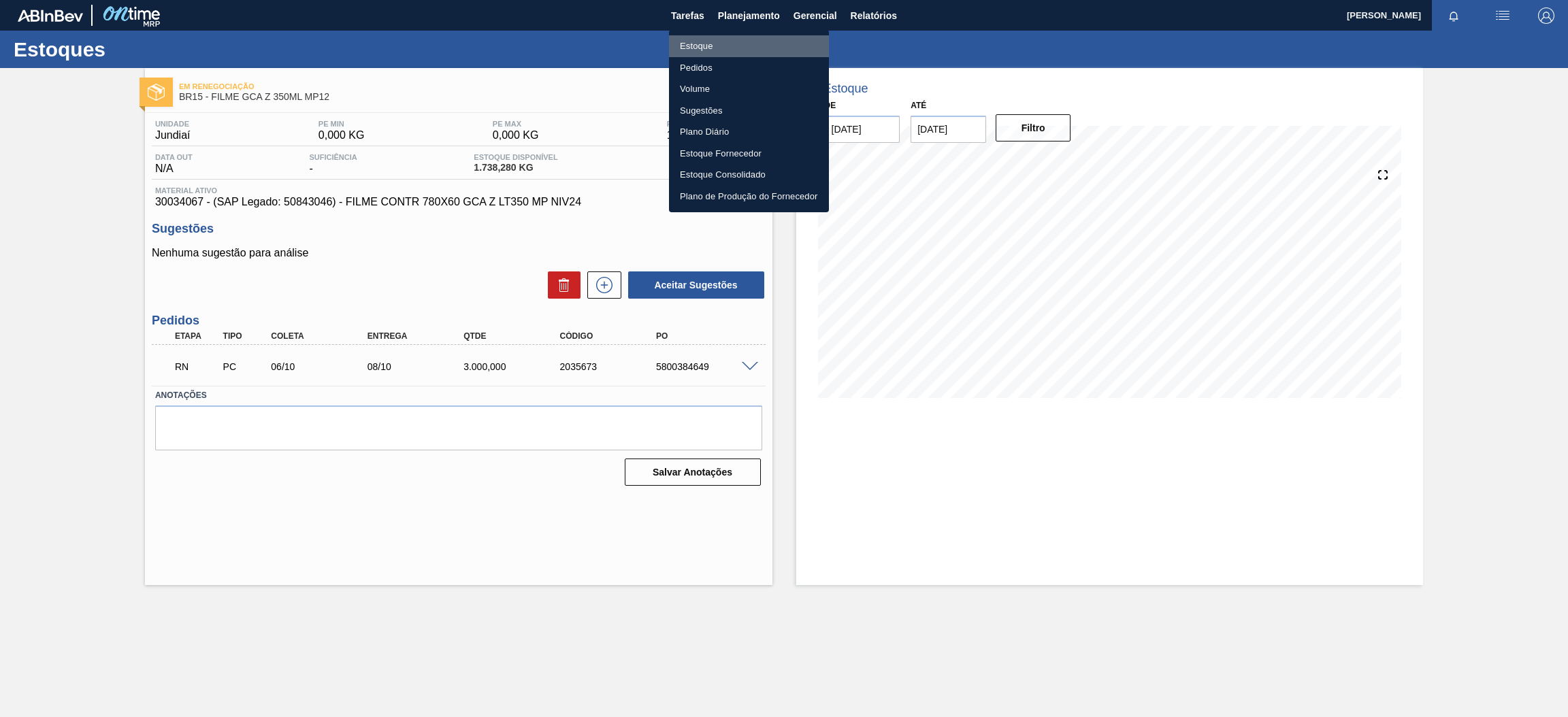
click at [792, 52] on li "Estoque" at bounding box center [748, 46] width 160 height 22
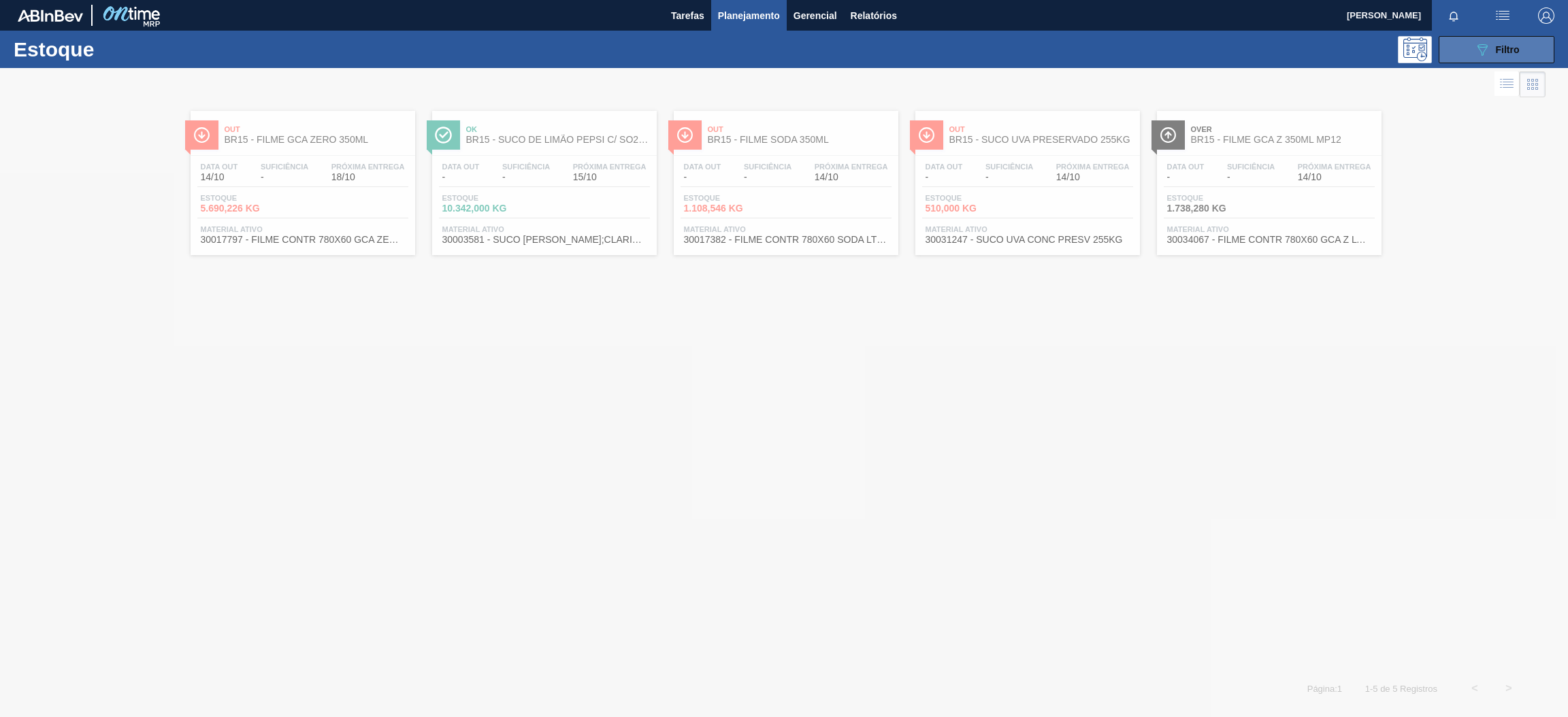
click at [1470, 48] on button "089F7B8B-B2A5-4AFE-B5C0-19BA573D28AC Filtro" at bounding box center [1496, 49] width 115 height 27
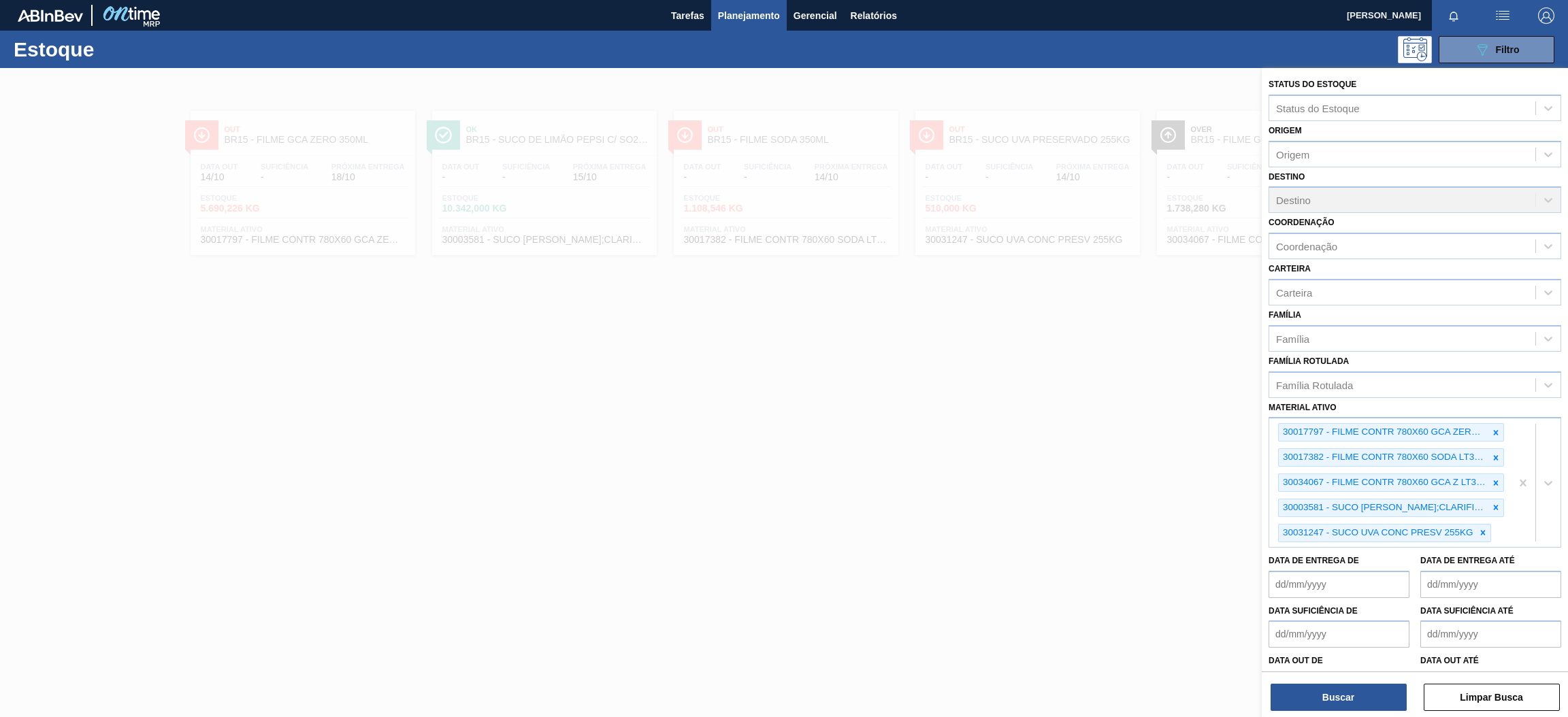
click at [1165, 357] on div at bounding box center [784, 426] width 1568 height 717
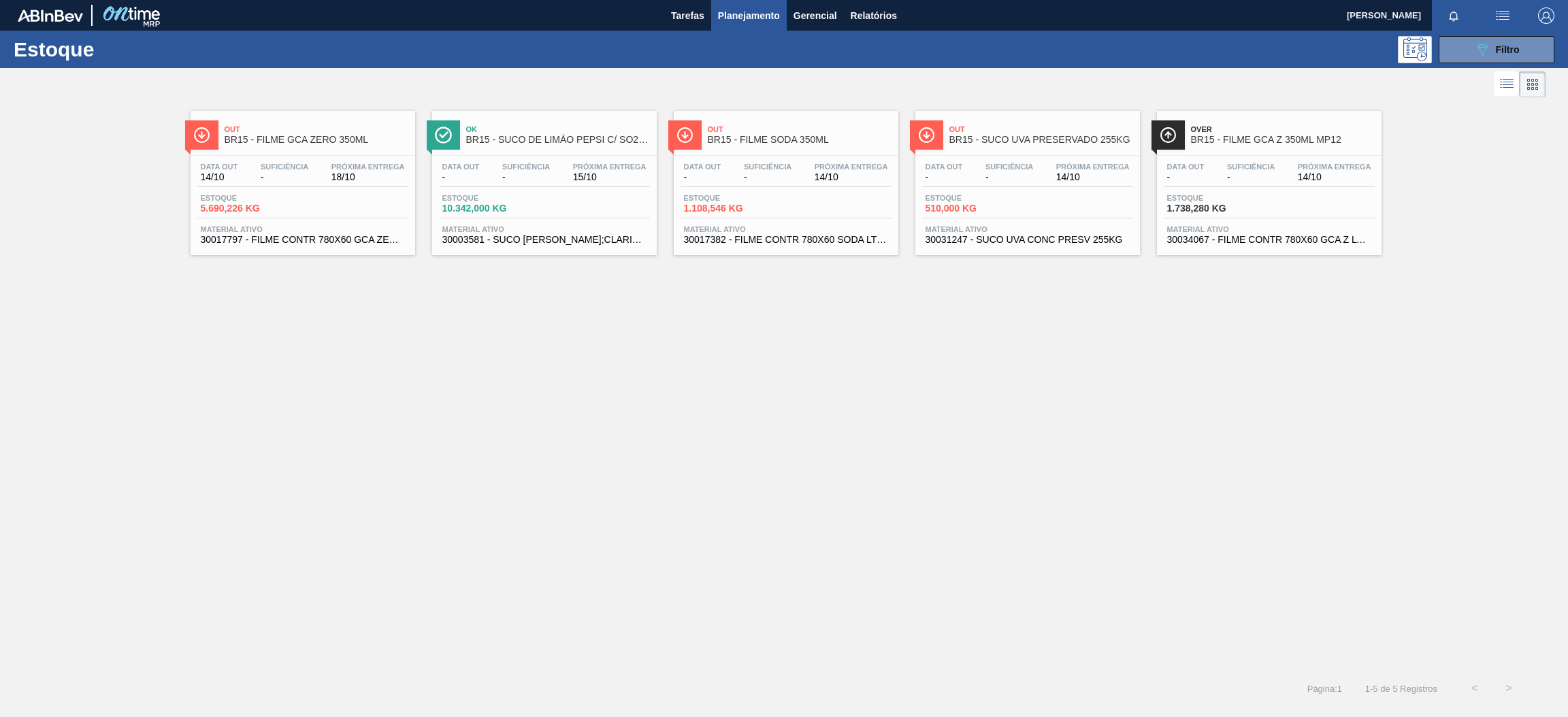
click at [1258, 181] on span "-" at bounding box center [1251, 176] width 48 height 10
click at [1460, 58] on button "089F7B8B-B2A5-4AFE-B5C0-19BA573D28AC Filtro" at bounding box center [1496, 49] width 115 height 27
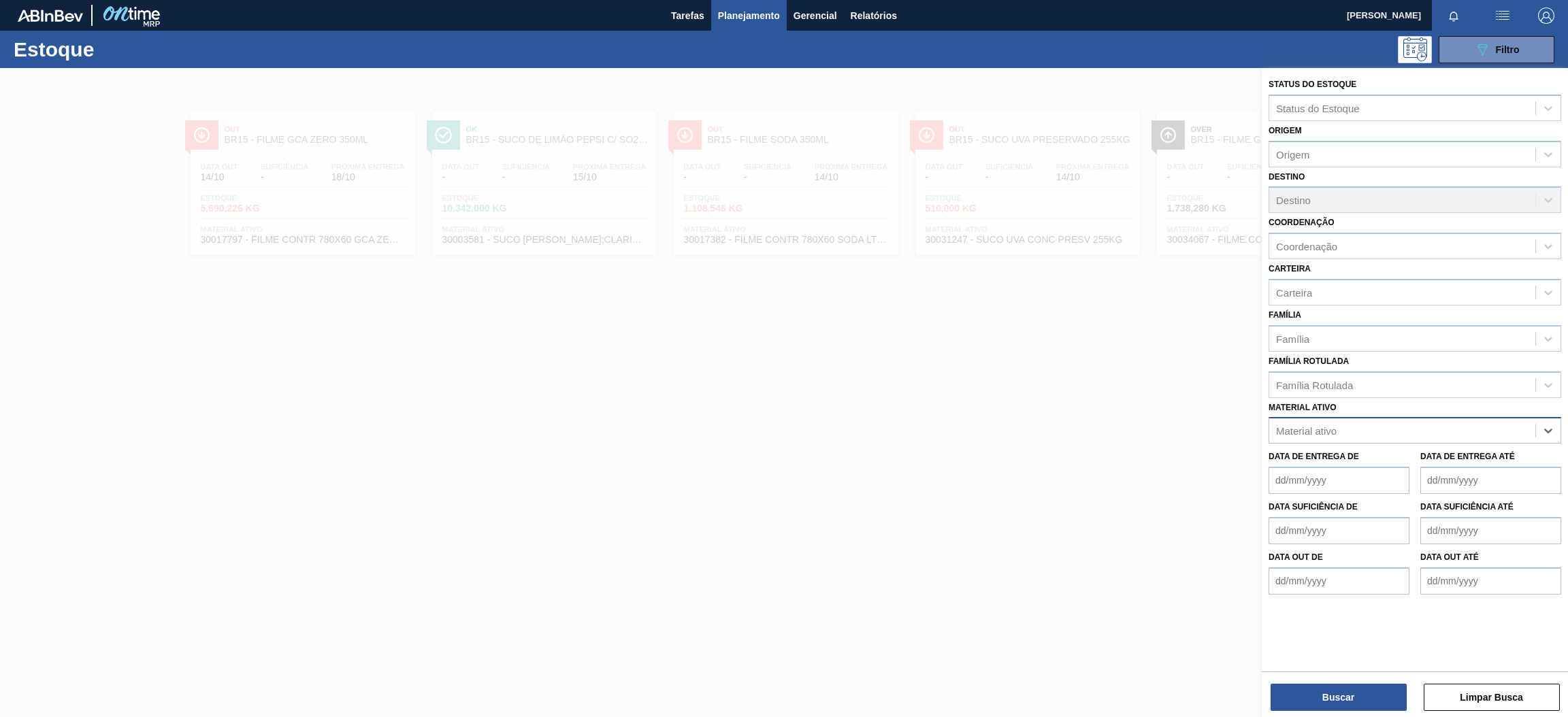
paste ativo "30034066"
type ativo "30034066"
click at [1399, 466] on div "30034066 - FILME CONTR 780X60 GCA LT350 MP NIV24" at bounding box center [1415, 464] width 293 height 25
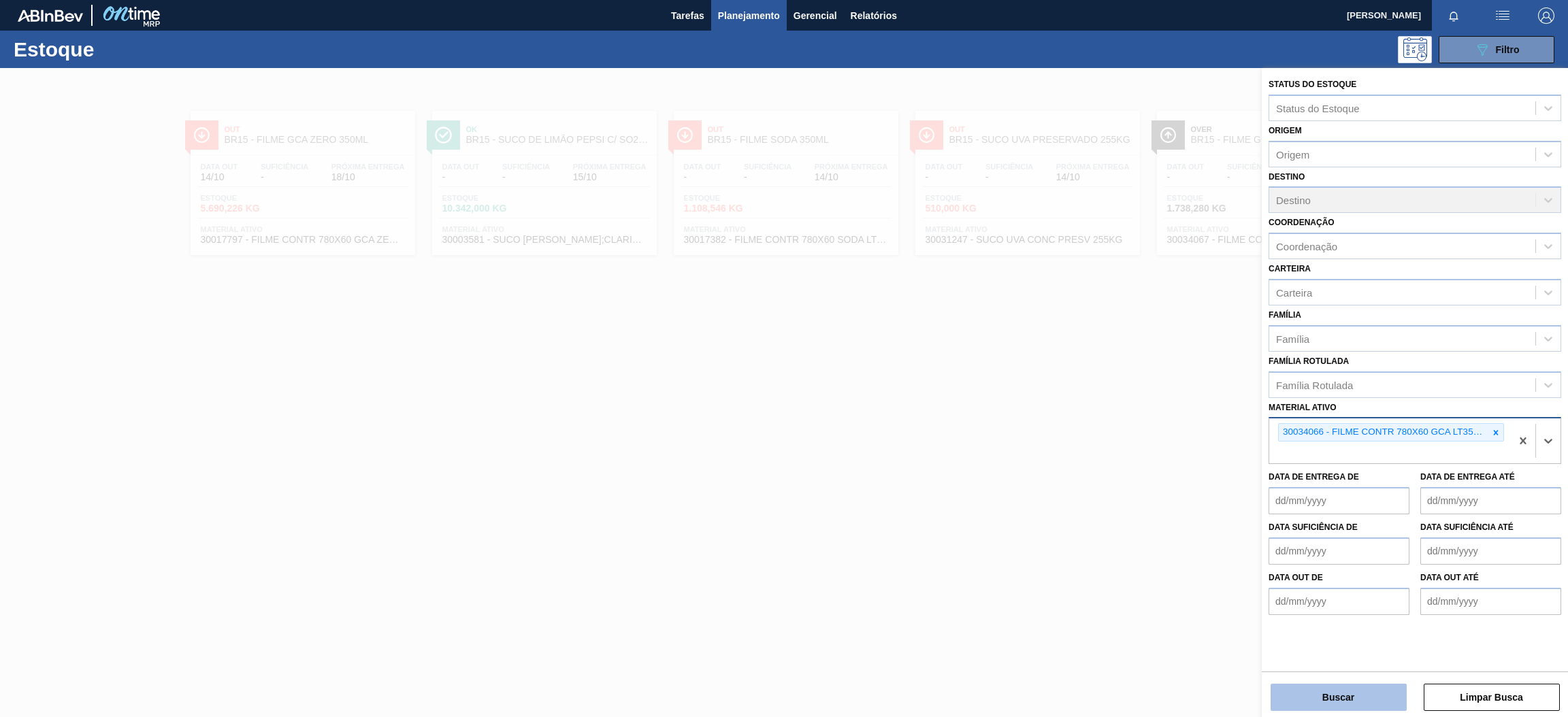
click at [1377, 698] on button "Buscar" at bounding box center [1338, 696] width 136 height 27
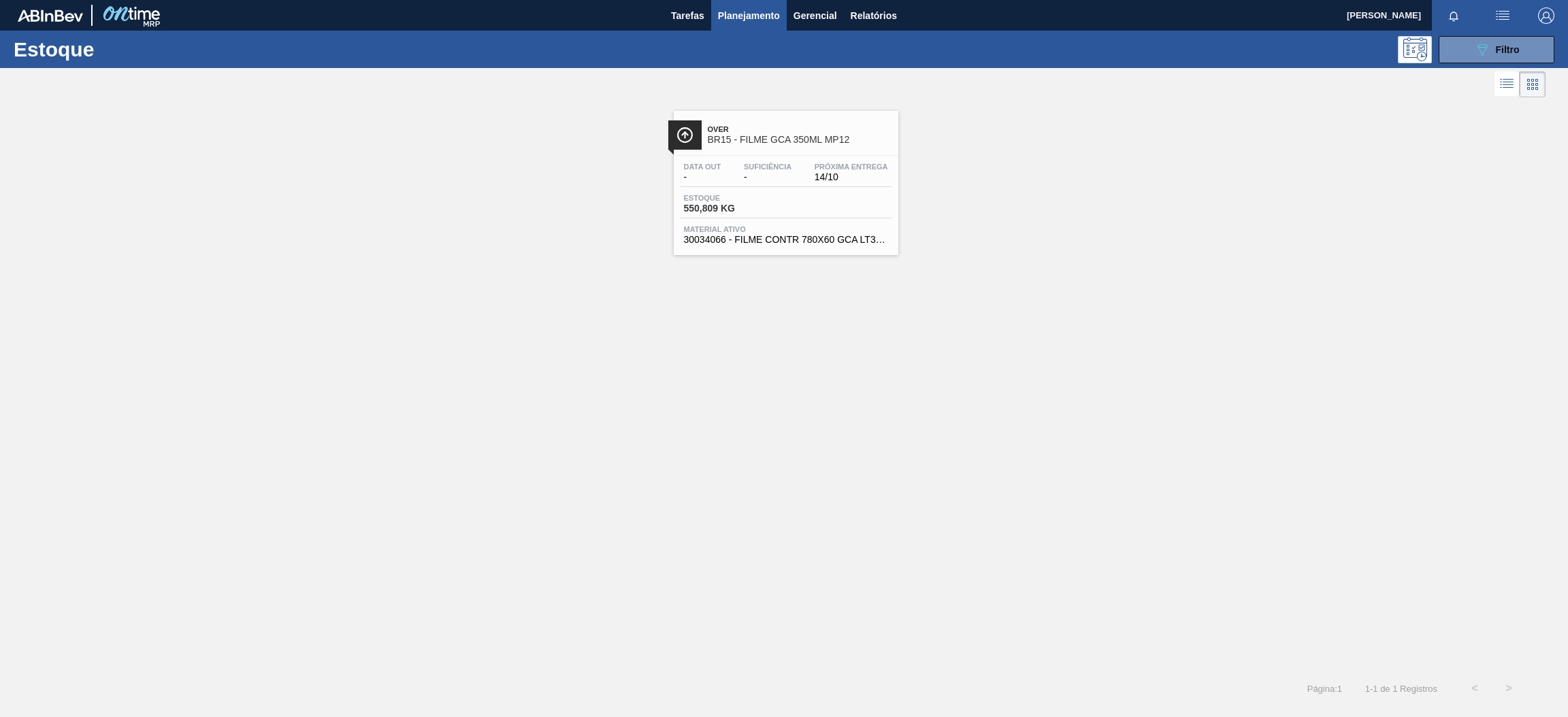
click at [837, 197] on div "Estoque 550,809 KG" at bounding box center [786, 206] width 211 height 24
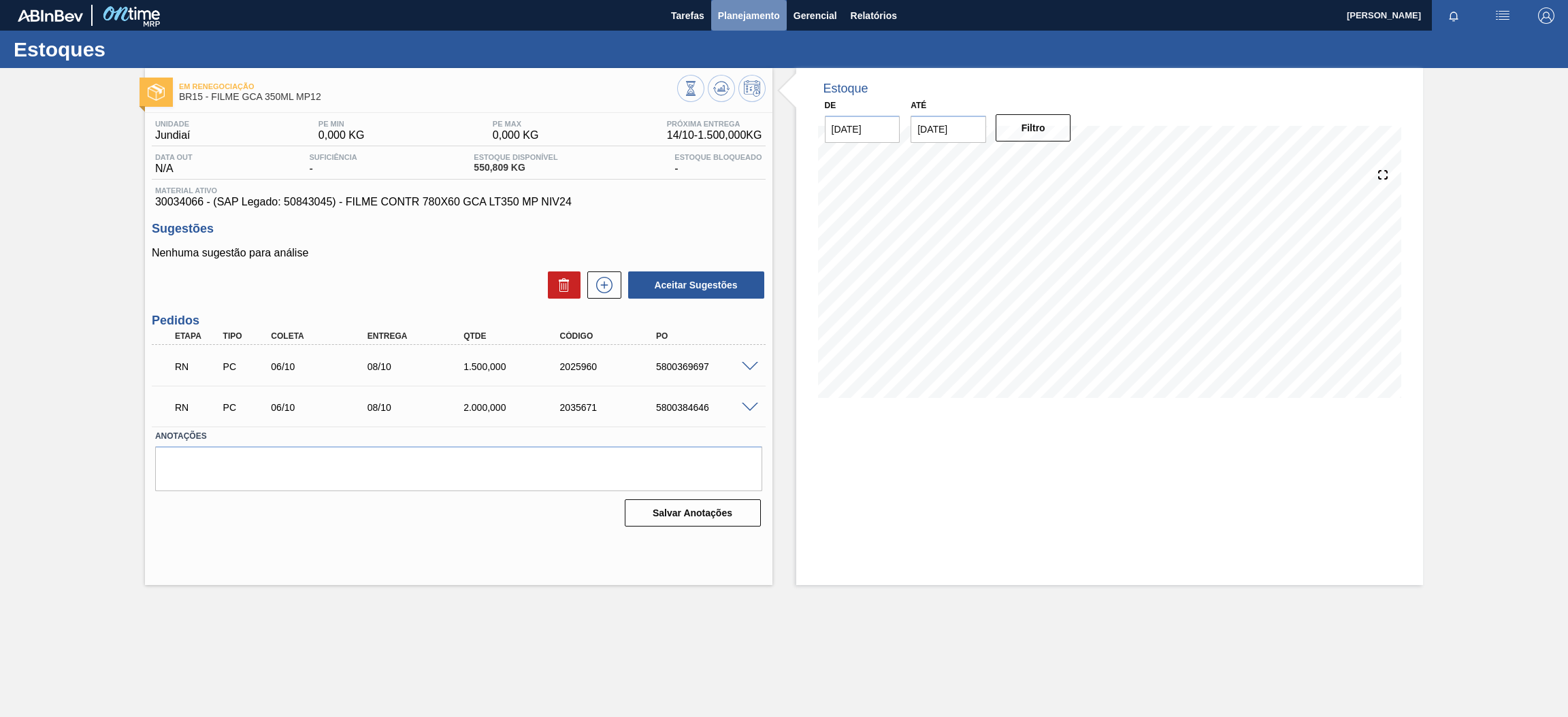
click at [762, 19] on span "Planejamento" at bounding box center [749, 15] width 62 height 16
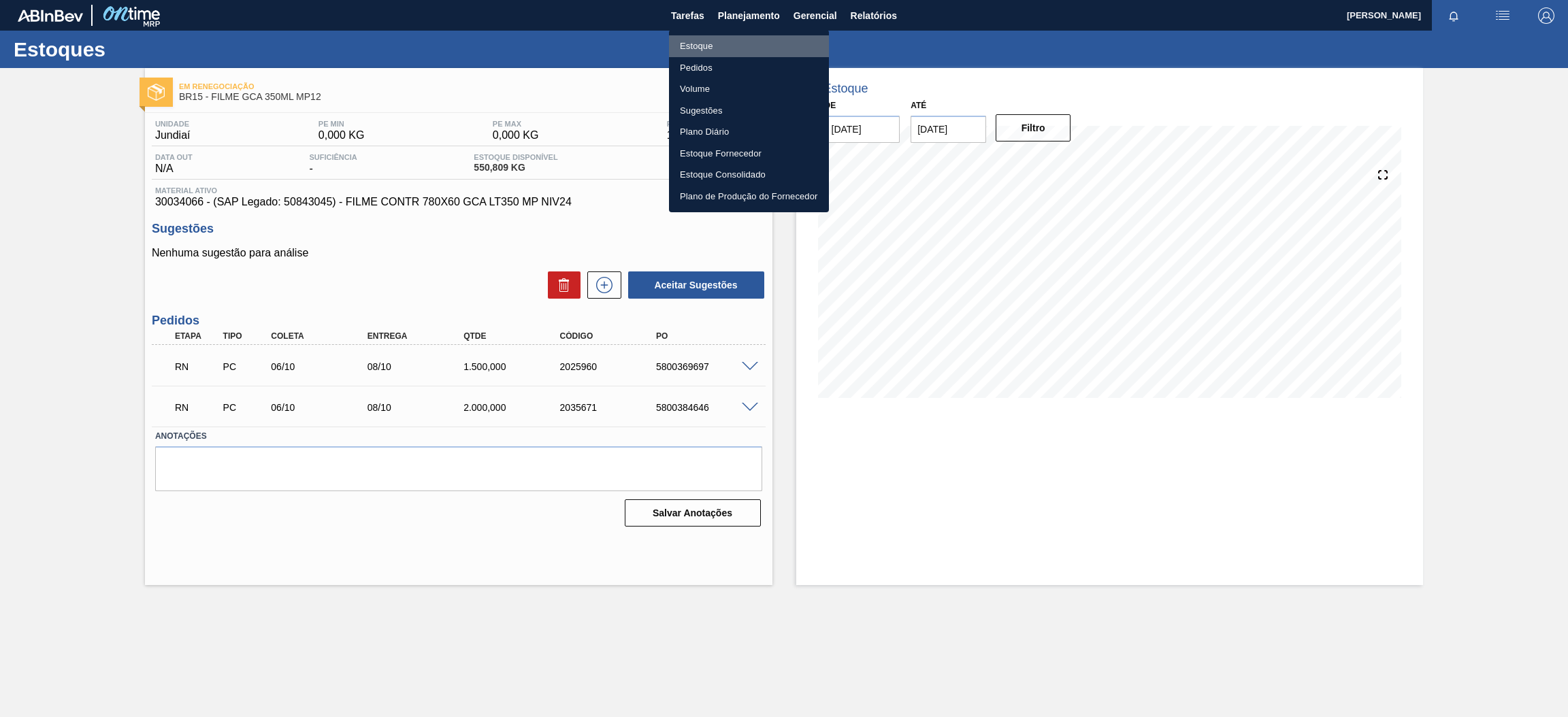
click at [729, 47] on li "Estoque" at bounding box center [748, 46] width 160 height 22
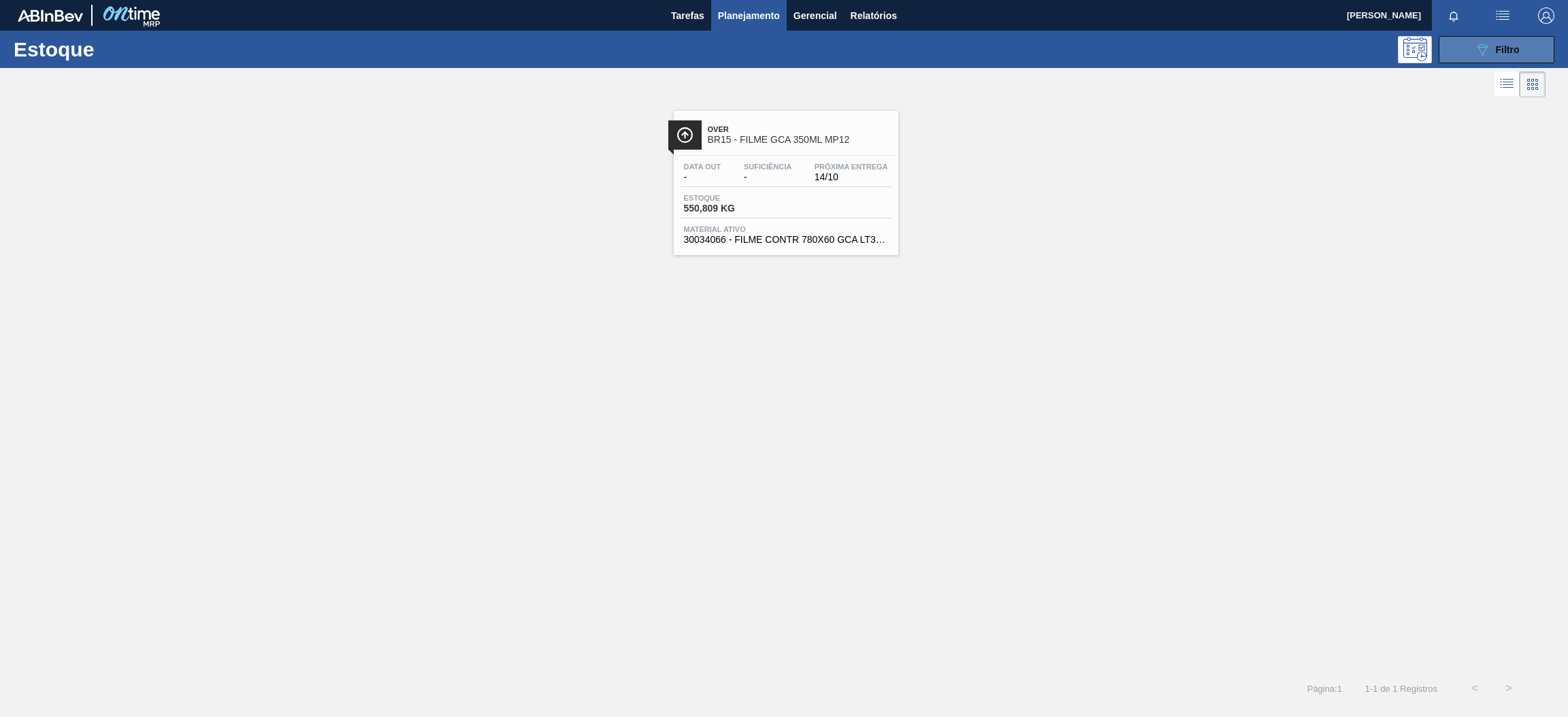
click at [1462, 52] on button "089F7B8B-B2A5-4AFE-B5C0-19BA573D28AC Filtro" at bounding box center [1496, 49] width 115 height 27
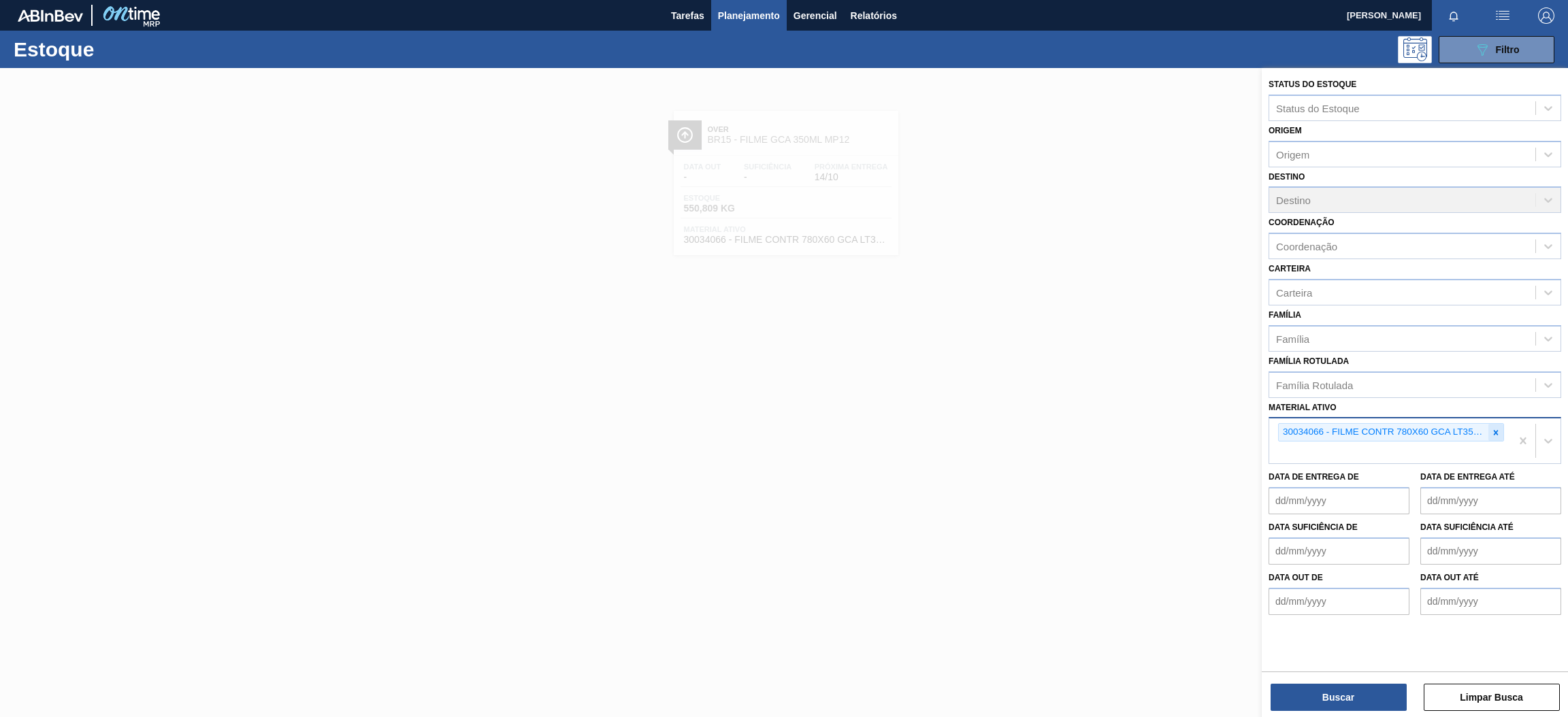
click at [1500, 429] on div at bounding box center [1496, 432] width 15 height 17
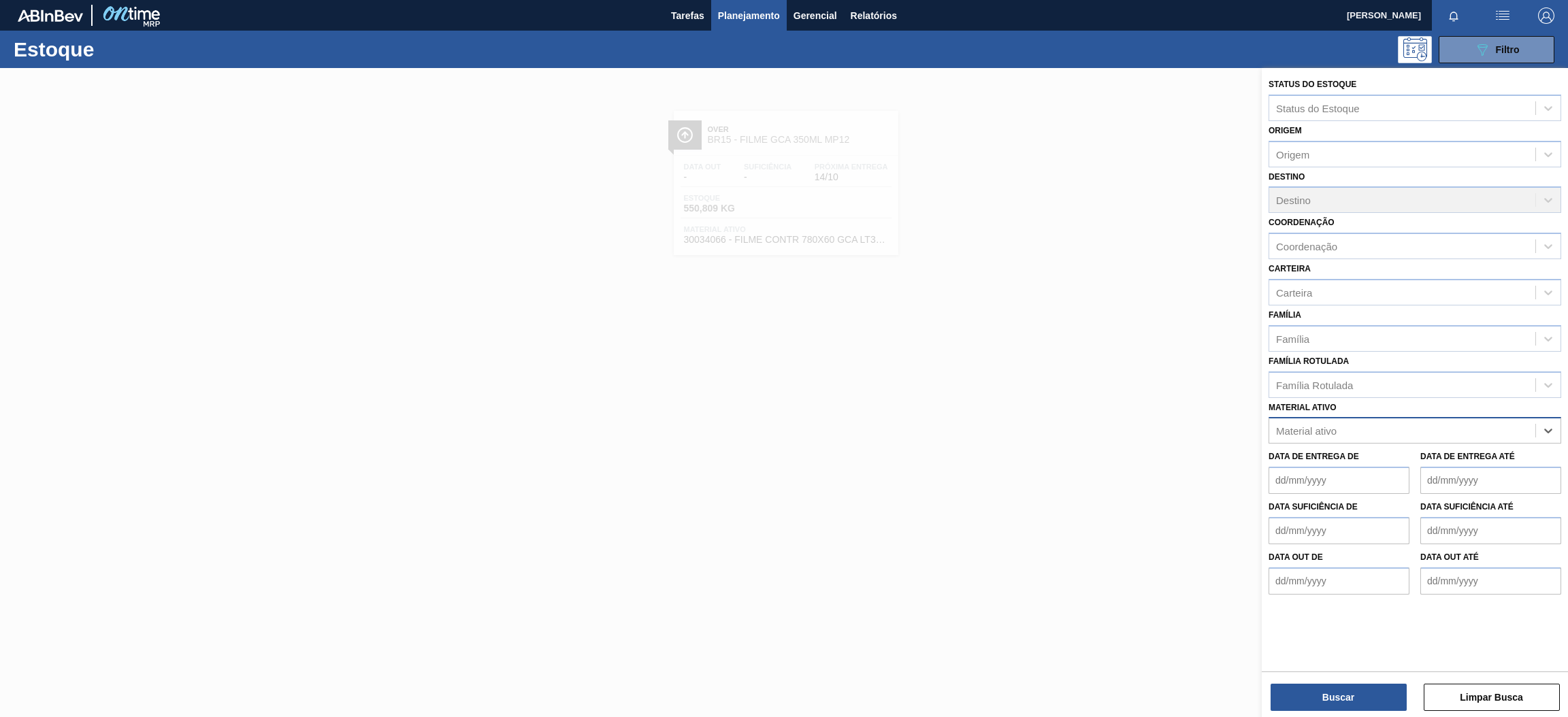
paste ativo "30030365"
type ativo "30030365"
click at [1401, 463] on div "30030365 - ROT PLAST 15L AH PC BLACK NIV24" at bounding box center [1415, 464] width 293 height 25
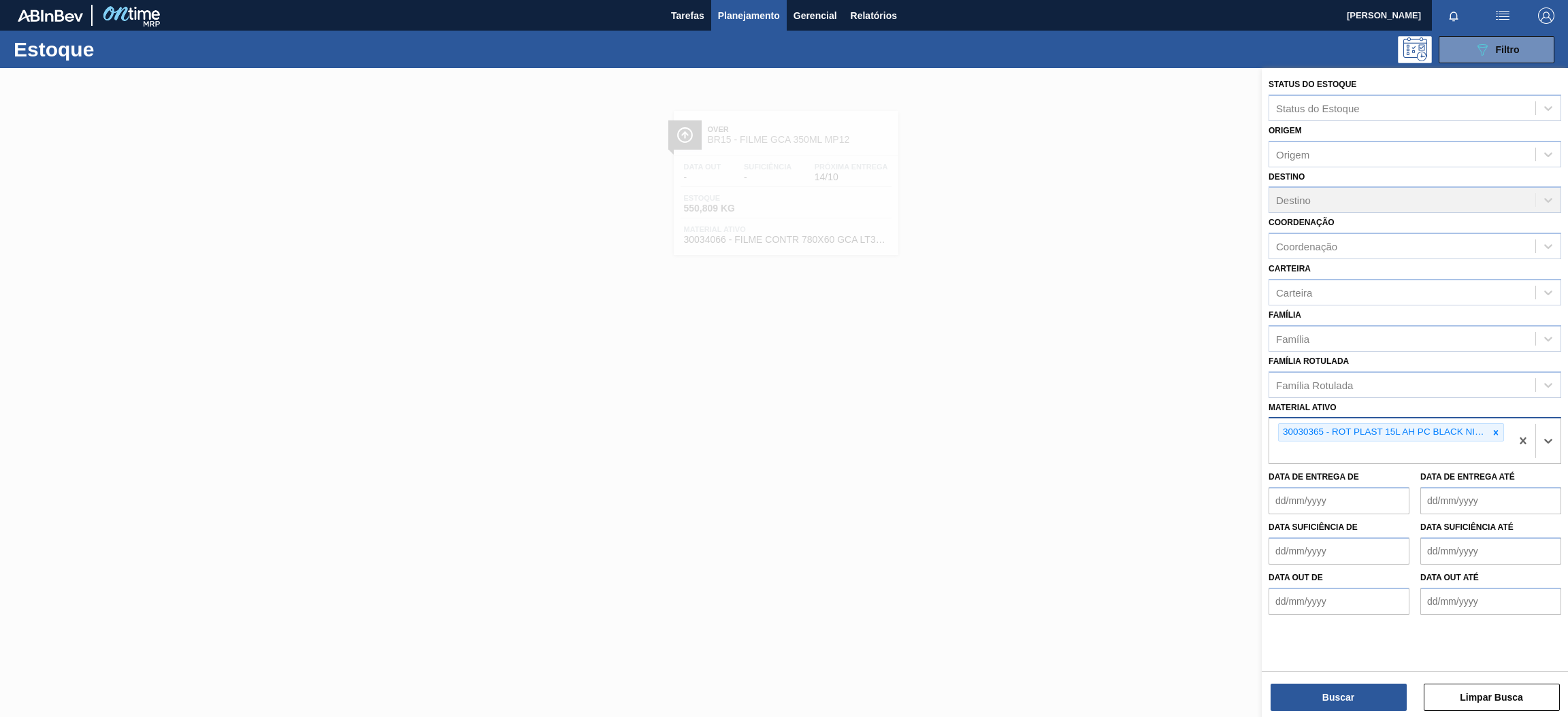
paste ativo "30017346"
type ativo "30017346"
click at [1350, 477] on div "30017346 - ROT PLAST H SUKITA LIMAO 2L 429" at bounding box center [1415, 484] width 293 height 25
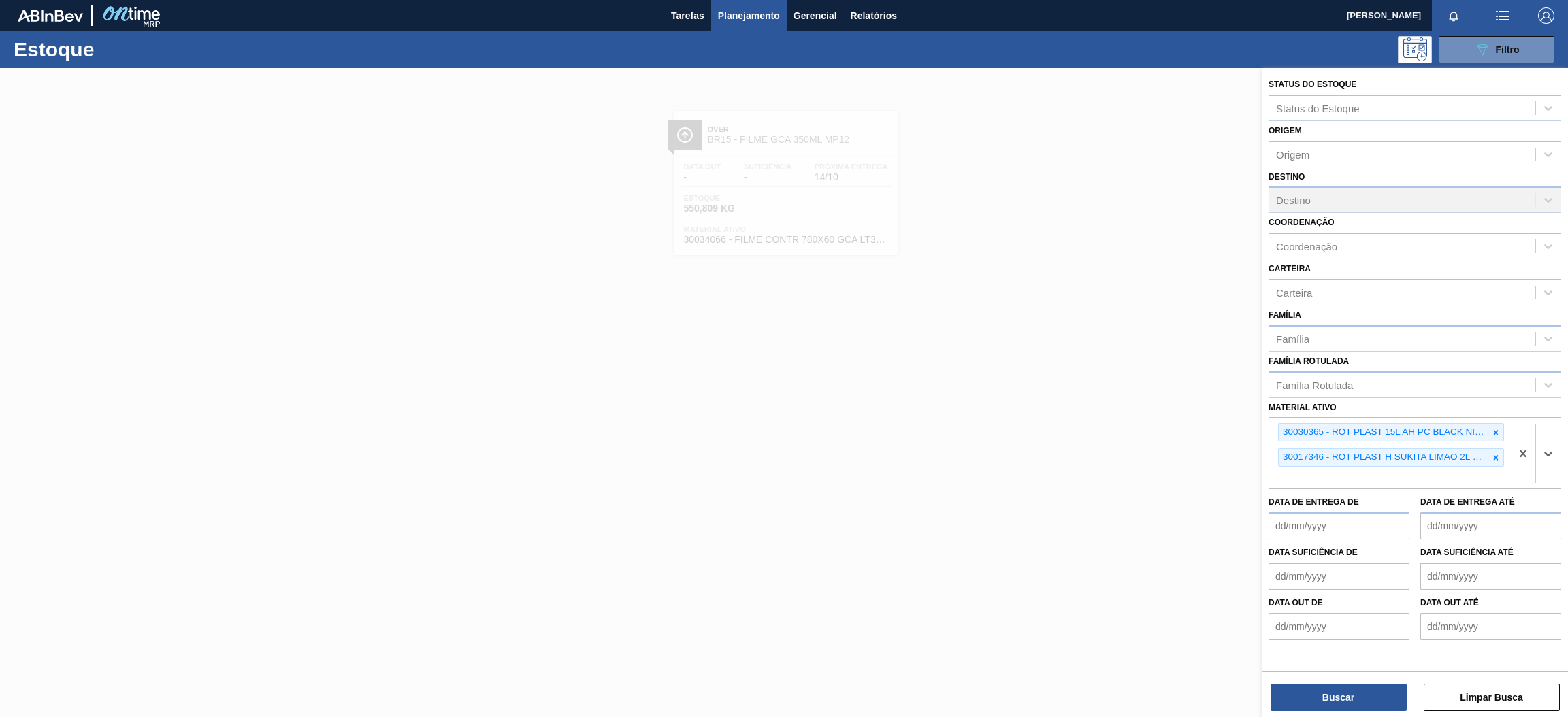
paste ativo "30030784"
type ativo "30030784"
click at [1329, 508] on div "30030784 - ROT PLAST 2L H SUK UVA NIV24" at bounding box center [1415, 510] width 293 height 25
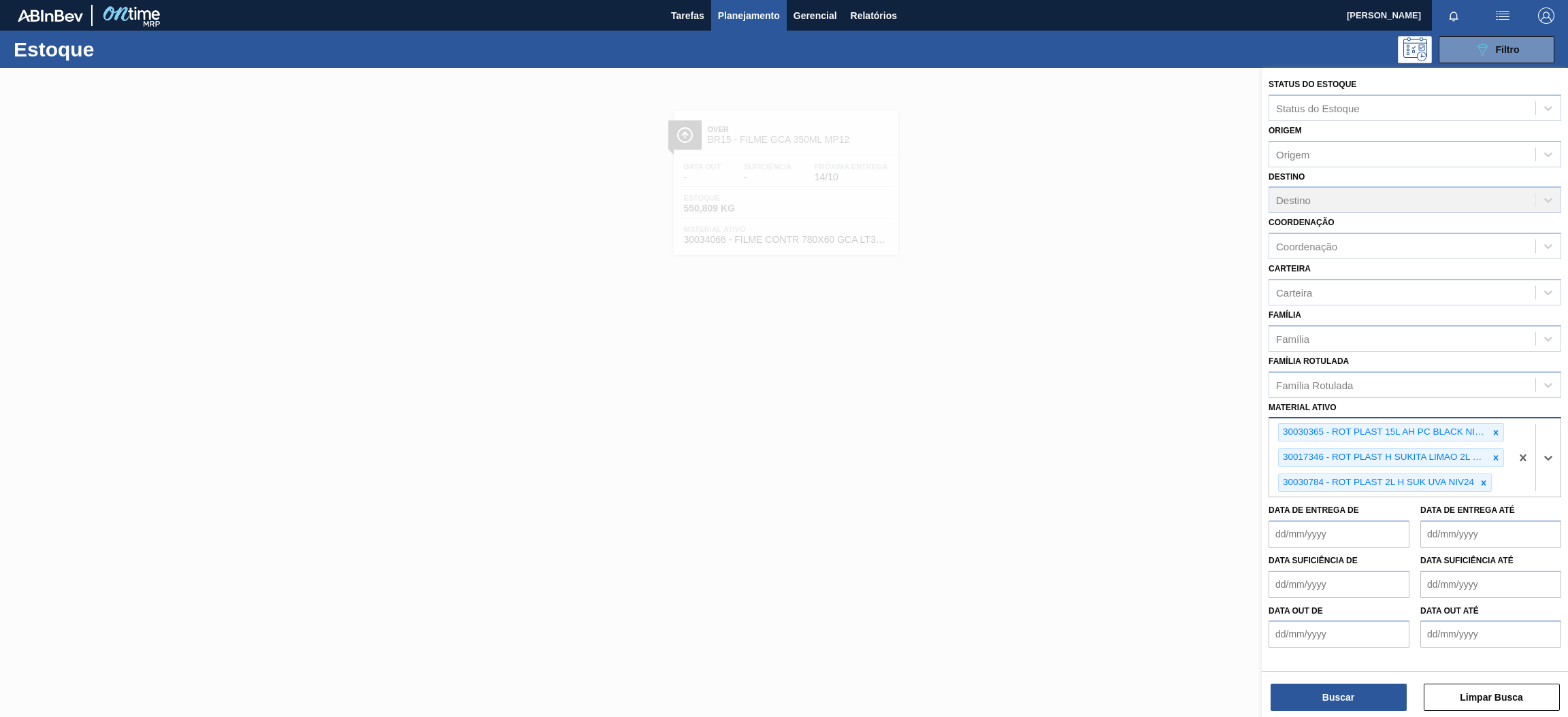
paste ativo "30030777"
type ativo "30030777"
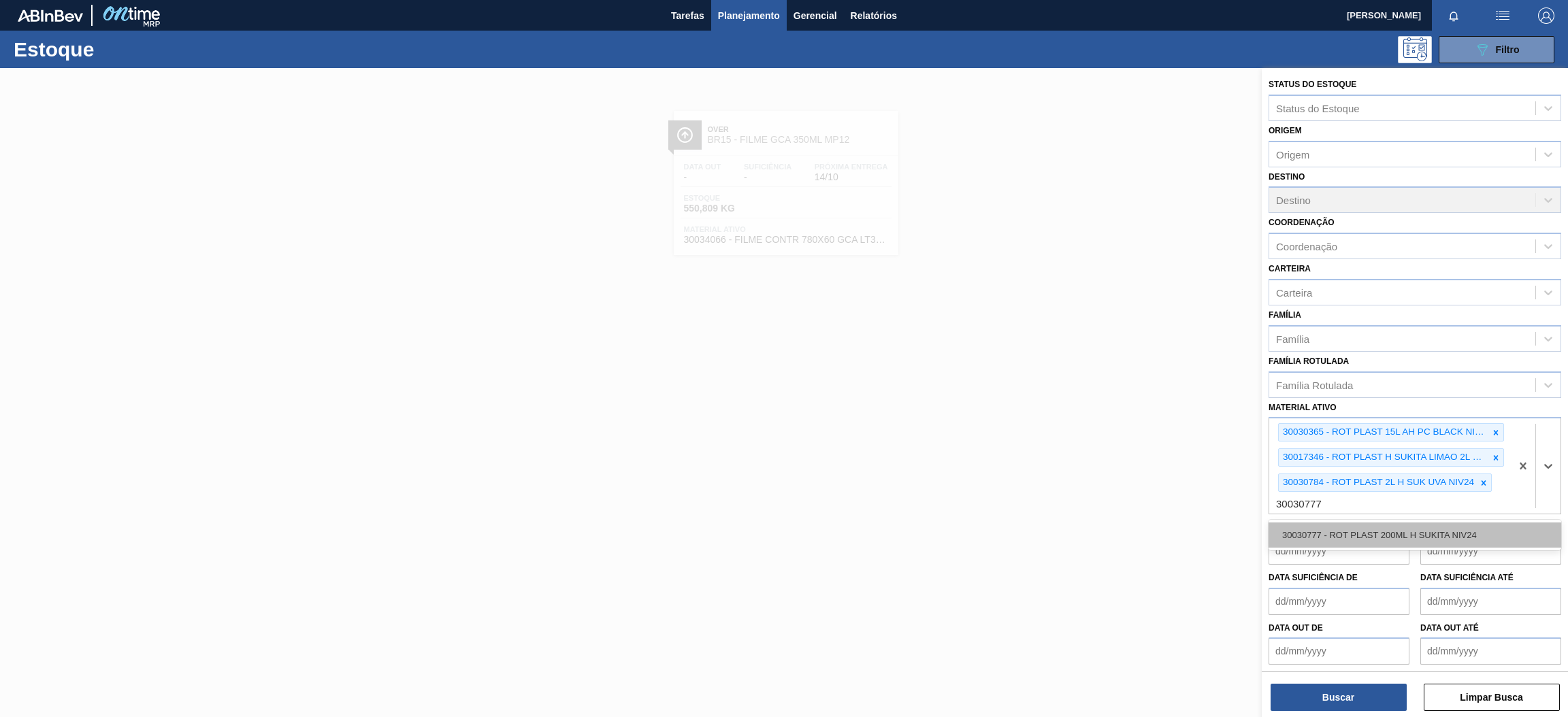
click at [1402, 523] on div "30030777 - ROT PLAST 200ML H SUKITA NIV24" at bounding box center [1415, 535] width 293 height 25
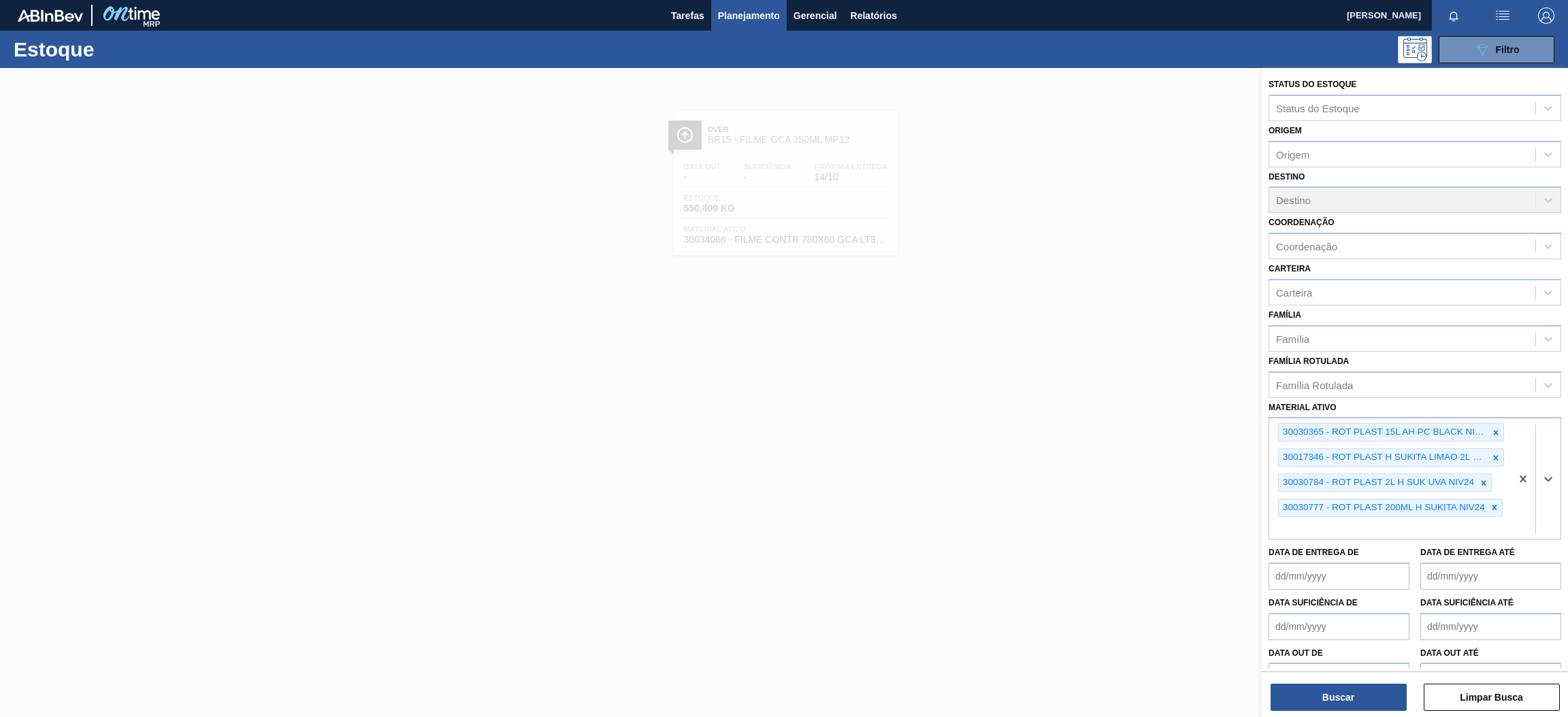
paste ativo "30030778"
type ativo "30030778"
click at [1378, 562] on div "30030778 - ROT PLAST 200ML H SUK UVA NIV24" at bounding box center [1415, 559] width 293 height 25
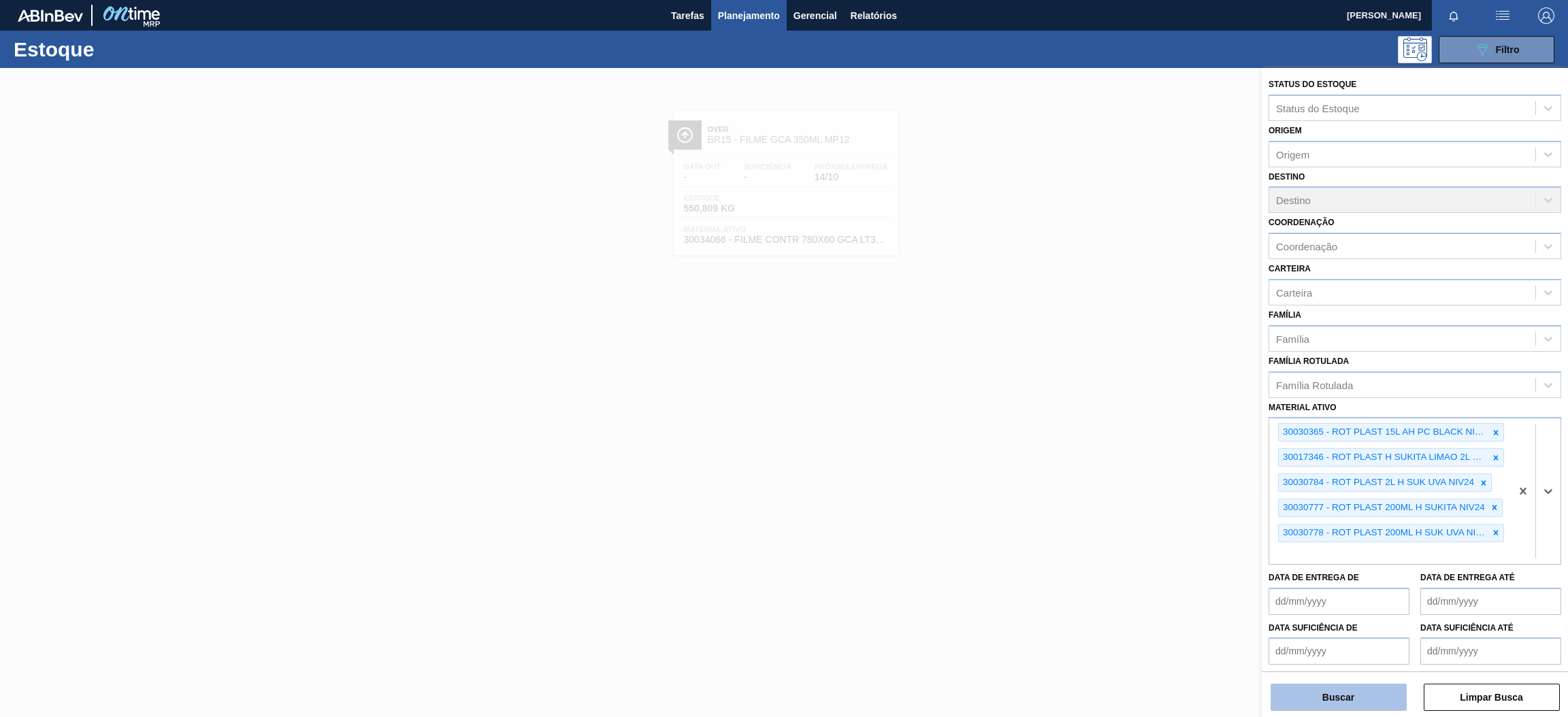
click at [1337, 695] on button "Buscar" at bounding box center [1338, 696] width 136 height 27
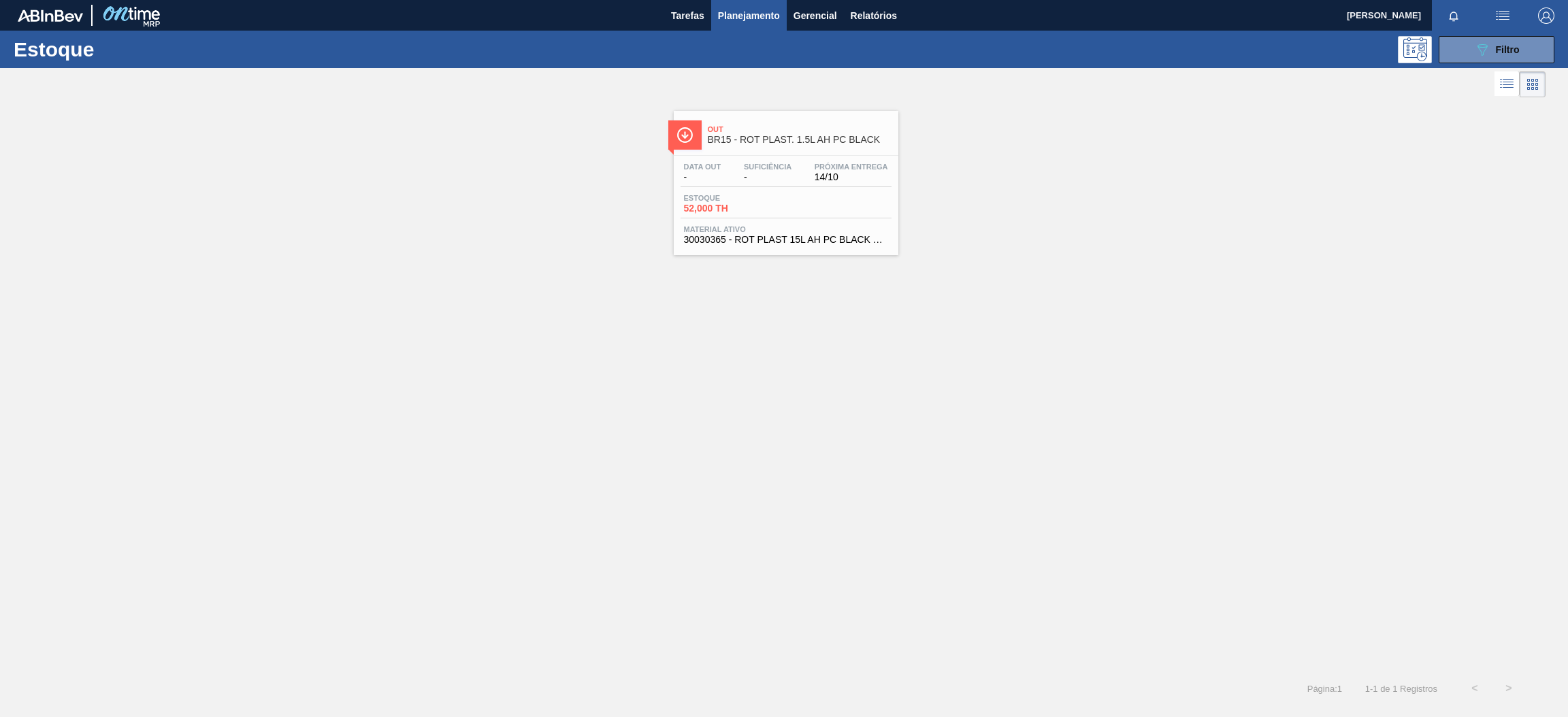
click at [773, 170] on span "Suficiência" at bounding box center [767, 166] width 48 height 8
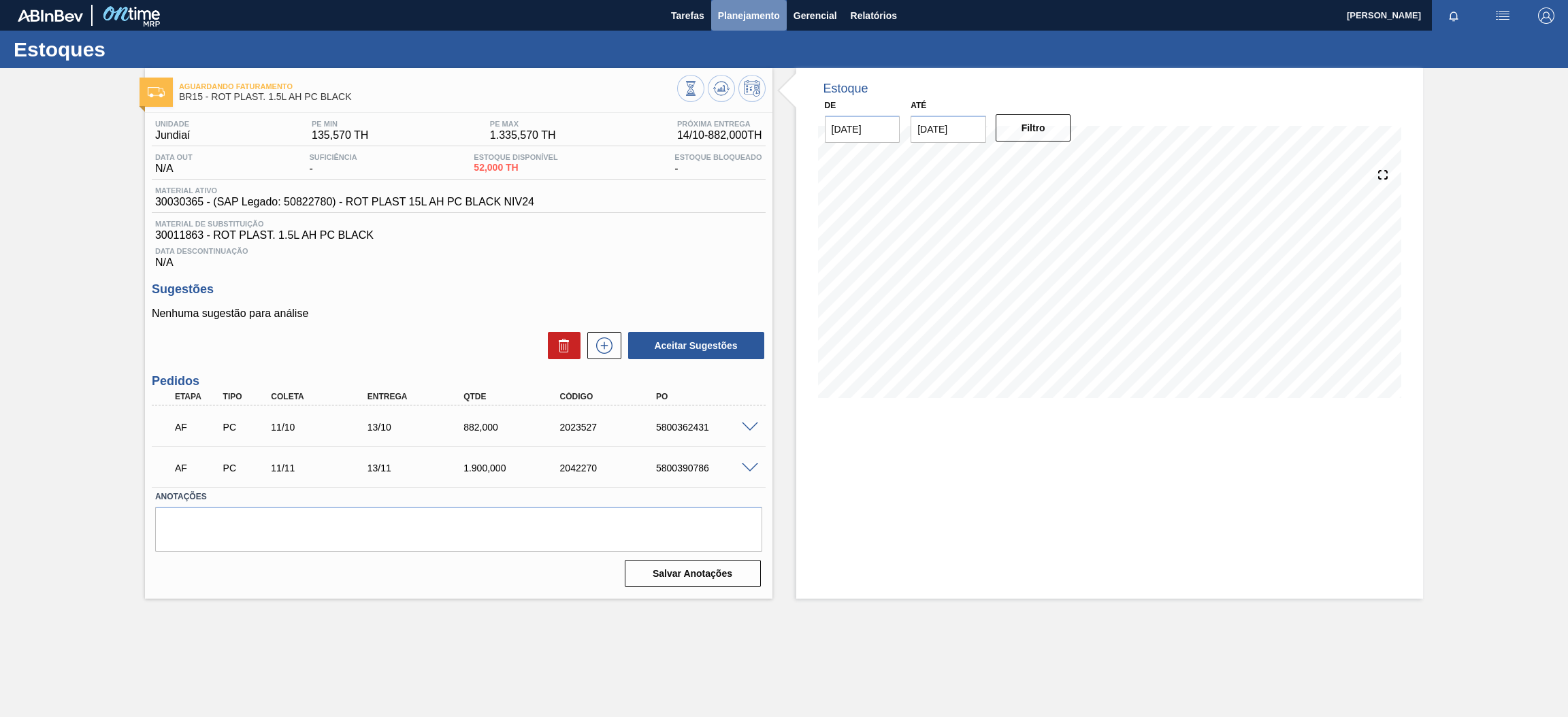
click at [765, 11] on span "Planejamento" at bounding box center [749, 15] width 62 height 16
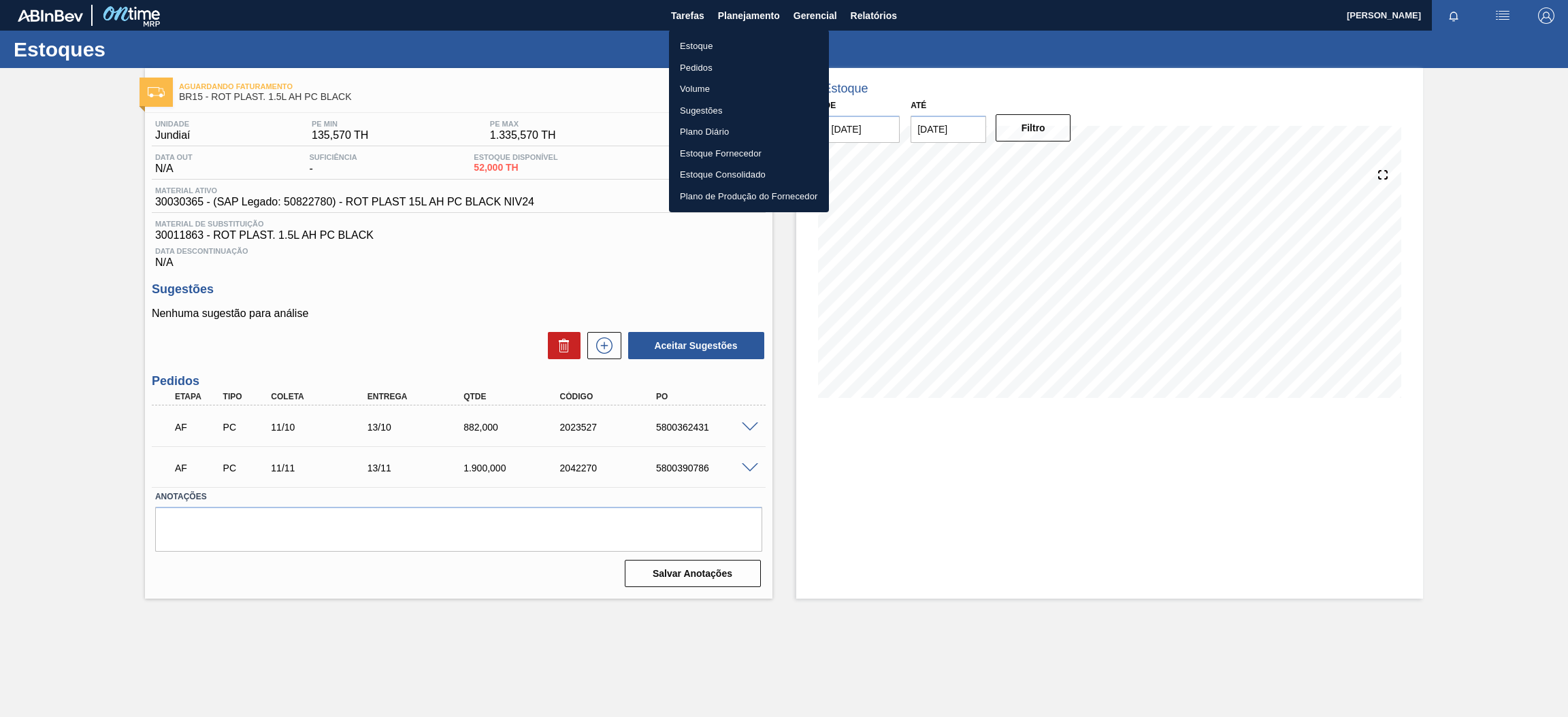
click at [760, 48] on li "Estoque" at bounding box center [748, 46] width 160 height 22
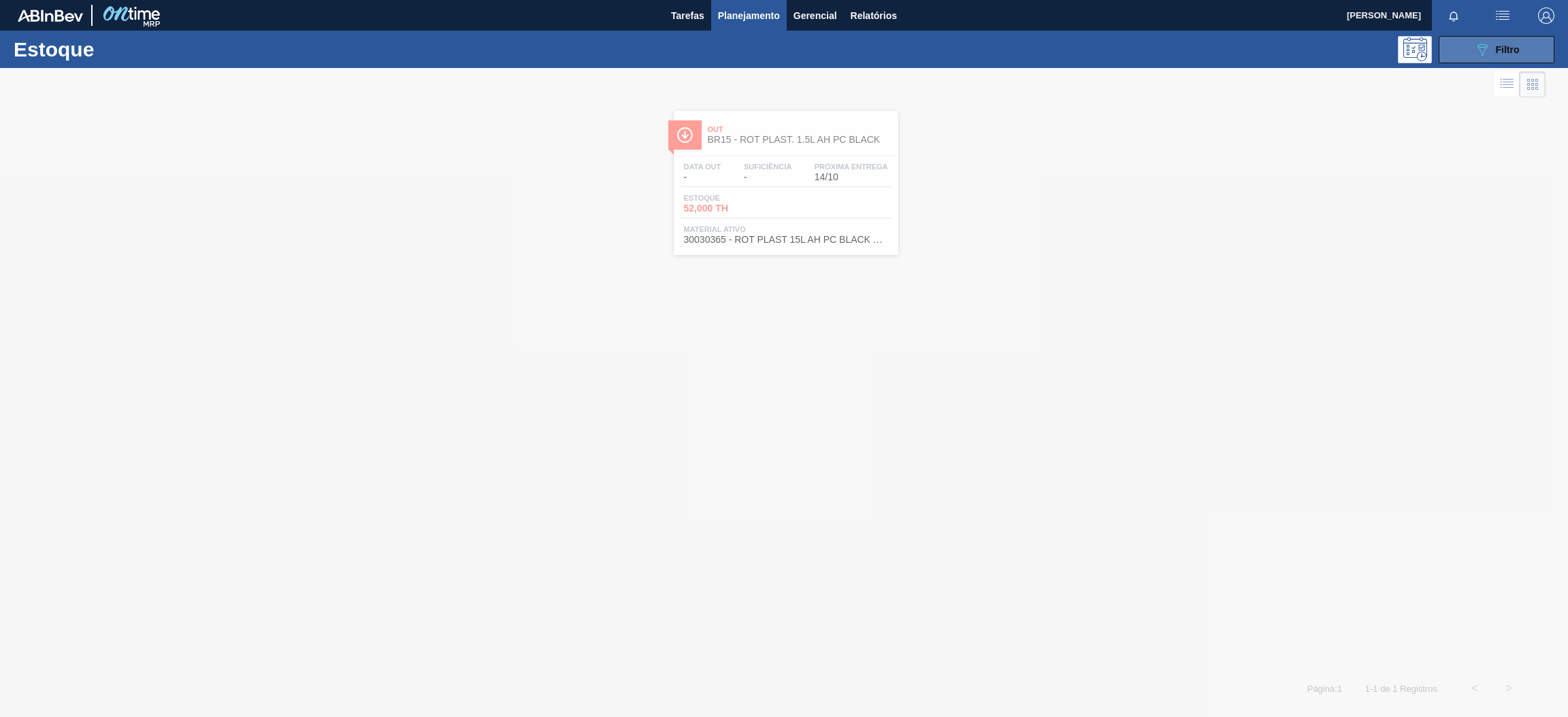
click at [1458, 55] on button "089F7B8B-B2A5-4AFE-B5C0-19BA573D28AC Filtro" at bounding box center [1496, 49] width 115 height 27
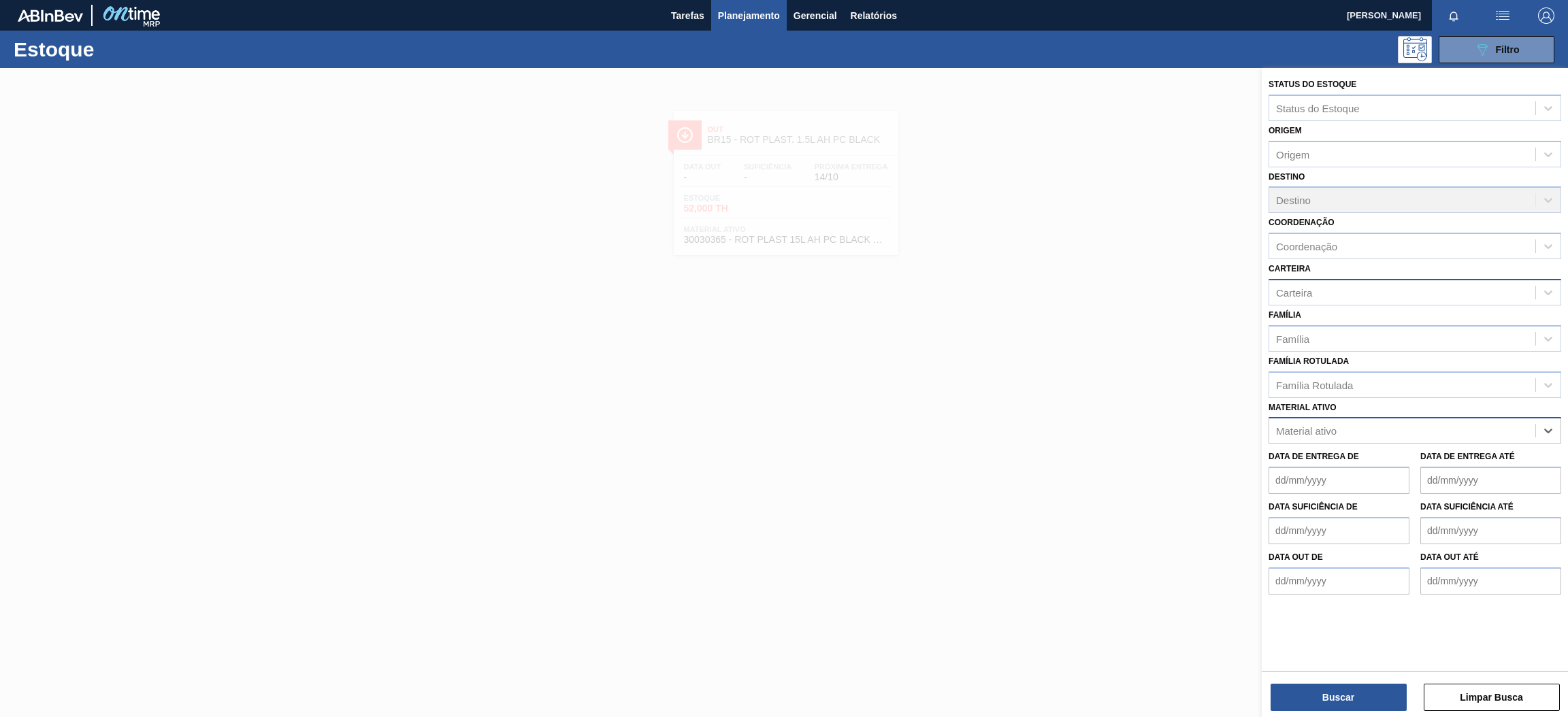
click at [1330, 287] on div "Carteira" at bounding box center [1402, 292] width 266 height 20
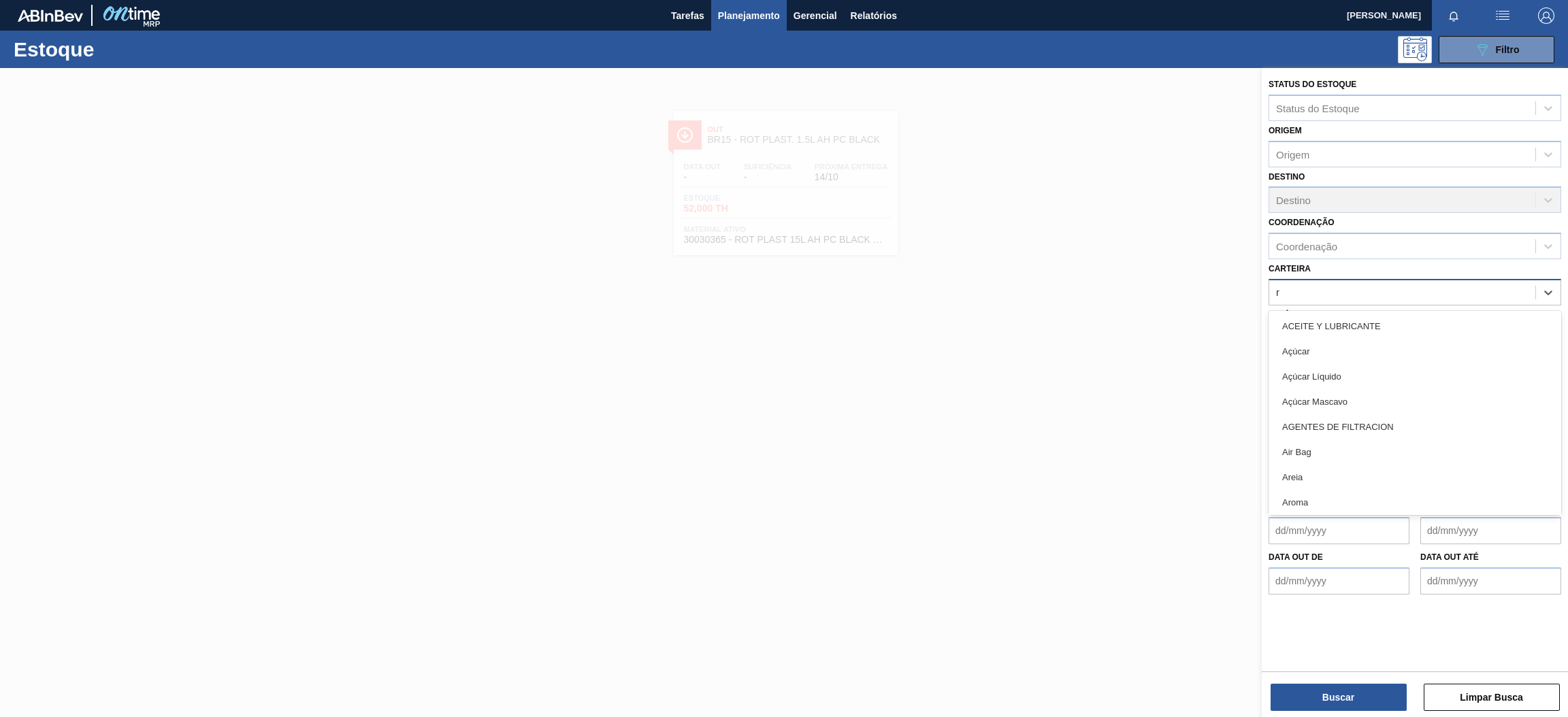
type input "ró"
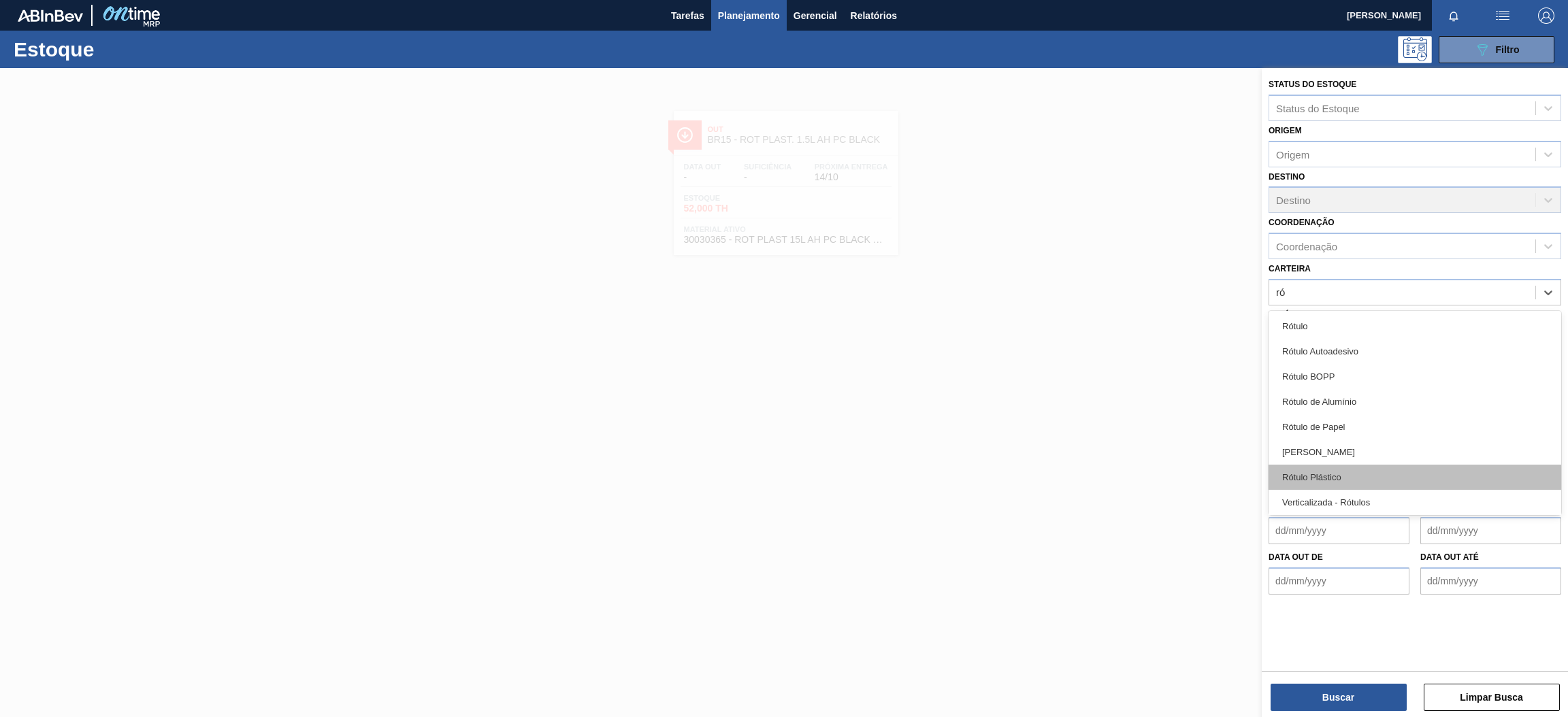
click at [1391, 473] on div "Rótulo Plástico" at bounding box center [1415, 477] width 293 height 25
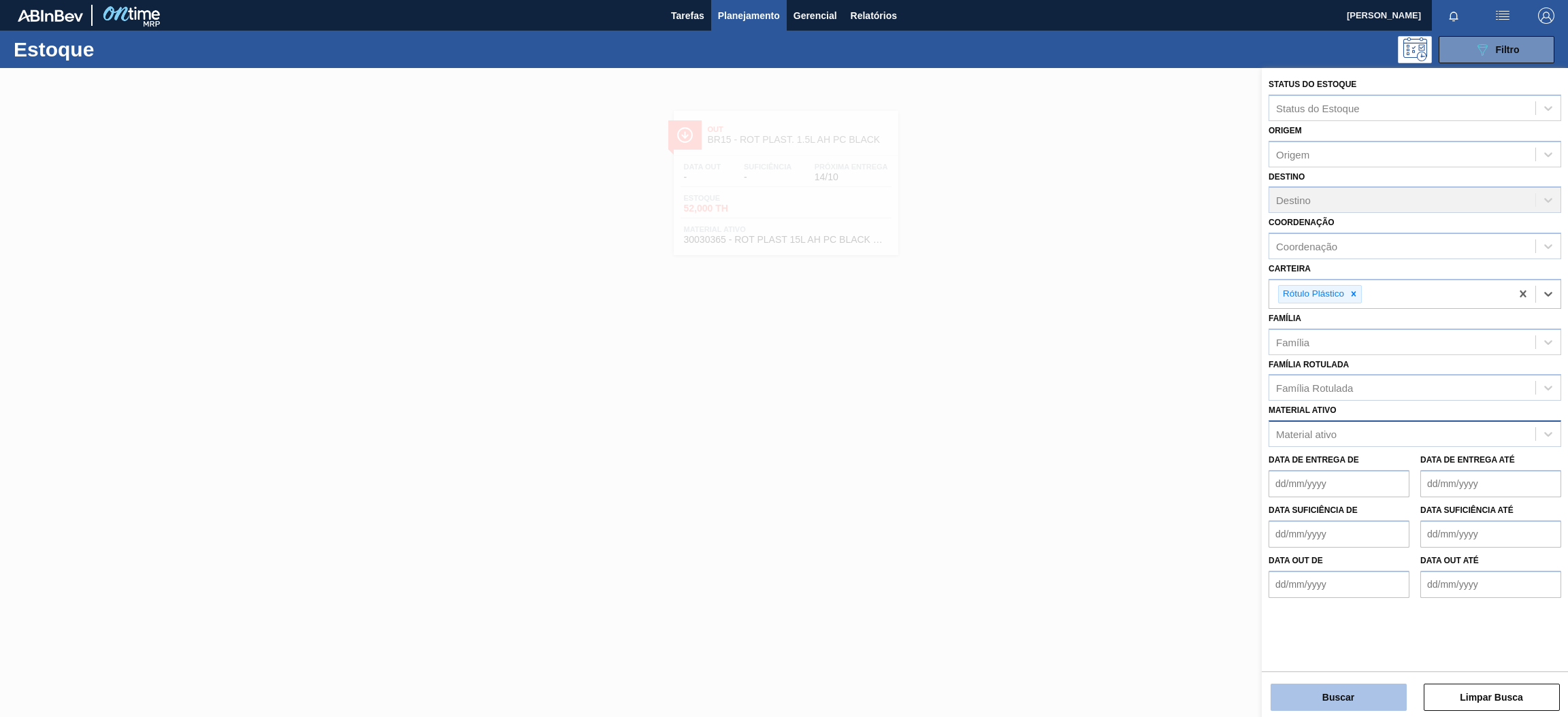
click at [1360, 699] on button "Buscar" at bounding box center [1338, 696] width 136 height 27
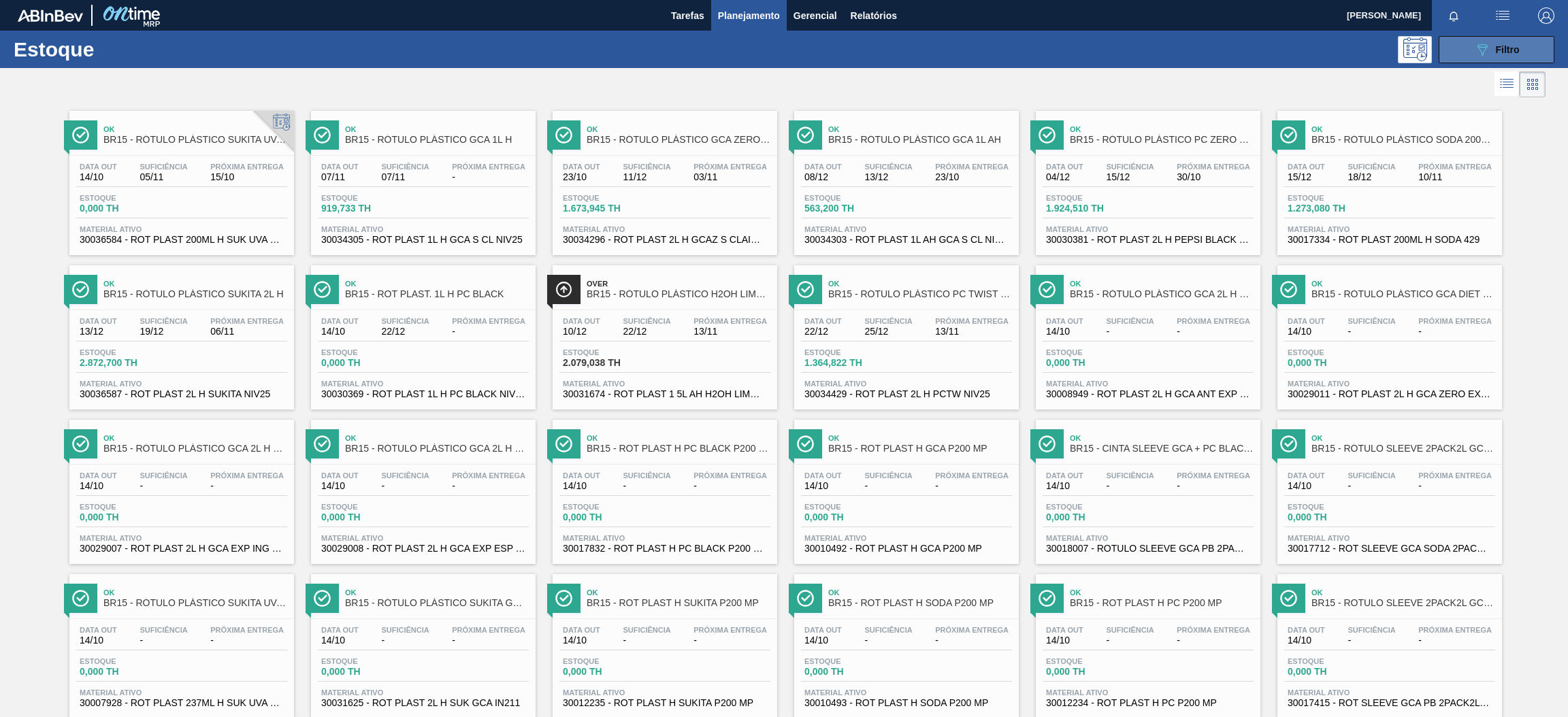
click at [1474, 46] on icon "089F7B8B-B2A5-4AFE-B5C0-19BA573D28AC" at bounding box center [1482, 49] width 16 height 16
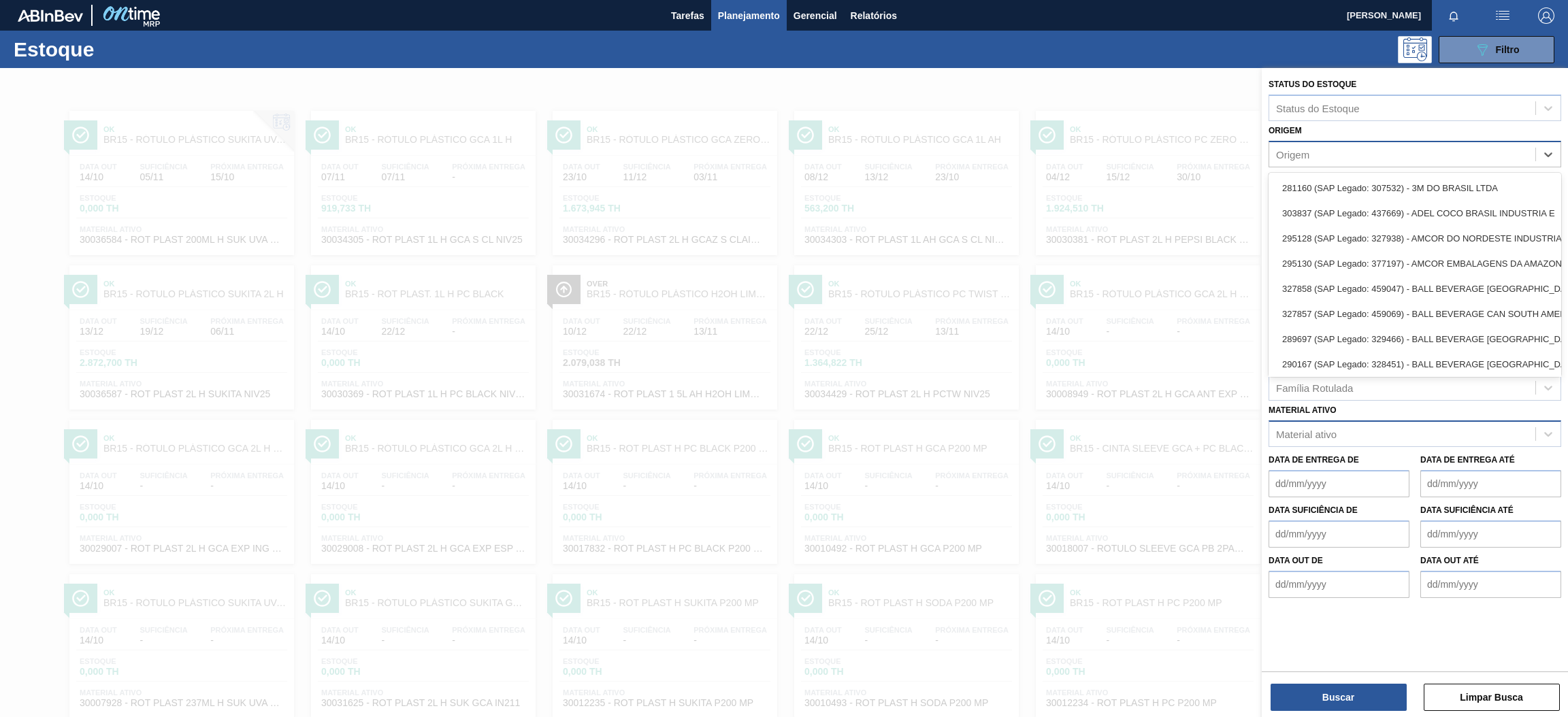
click at [1336, 154] on div "Origem" at bounding box center [1402, 154] width 266 height 20
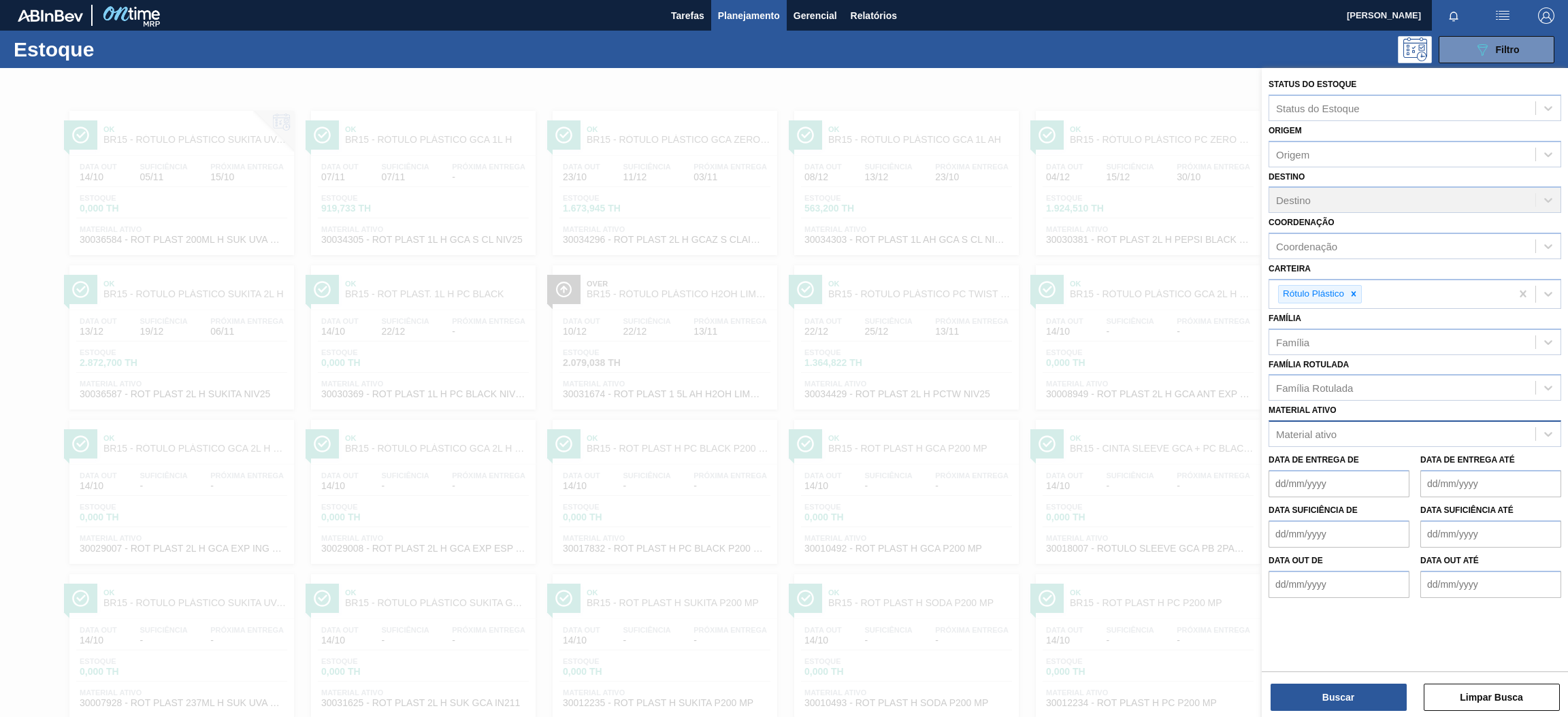
click at [1349, 129] on div "Origem Origem" at bounding box center [1415, 144] width 293 height 46
click at [1336, 198] on div "Destino Destino" at bounding box center [1415, 190] width 293 height 46
click at [1345, 194] on div "Destino Destino" at bounding box center [1415, 190] width 293 height 46
click at [1544, 196] on div "Destino Destino" at bounding box center [1415, 190] width 293 height 46
click at [1383, 698] on button "Buscar" at bounding box center [1338, 696] width 136 height 27
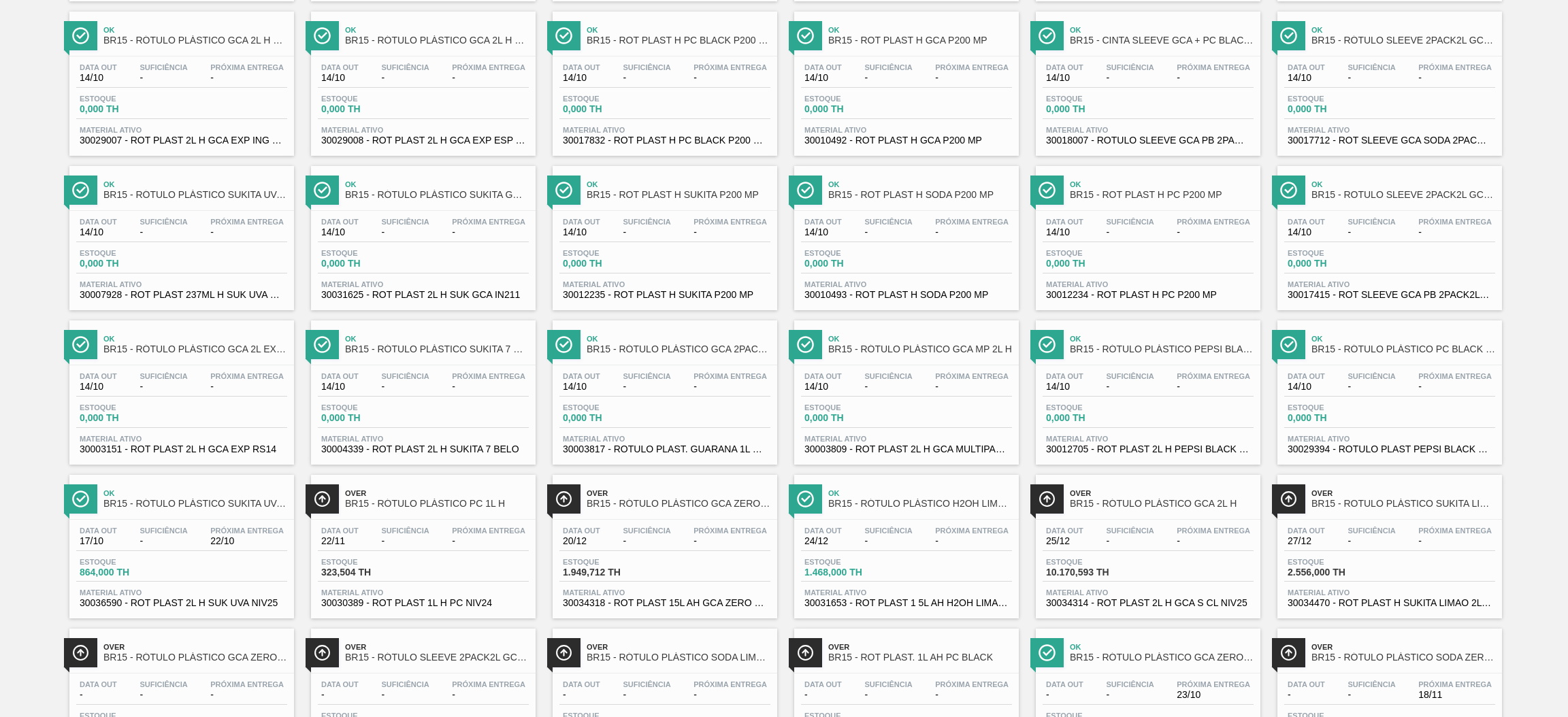
scroll to position [809, 0]
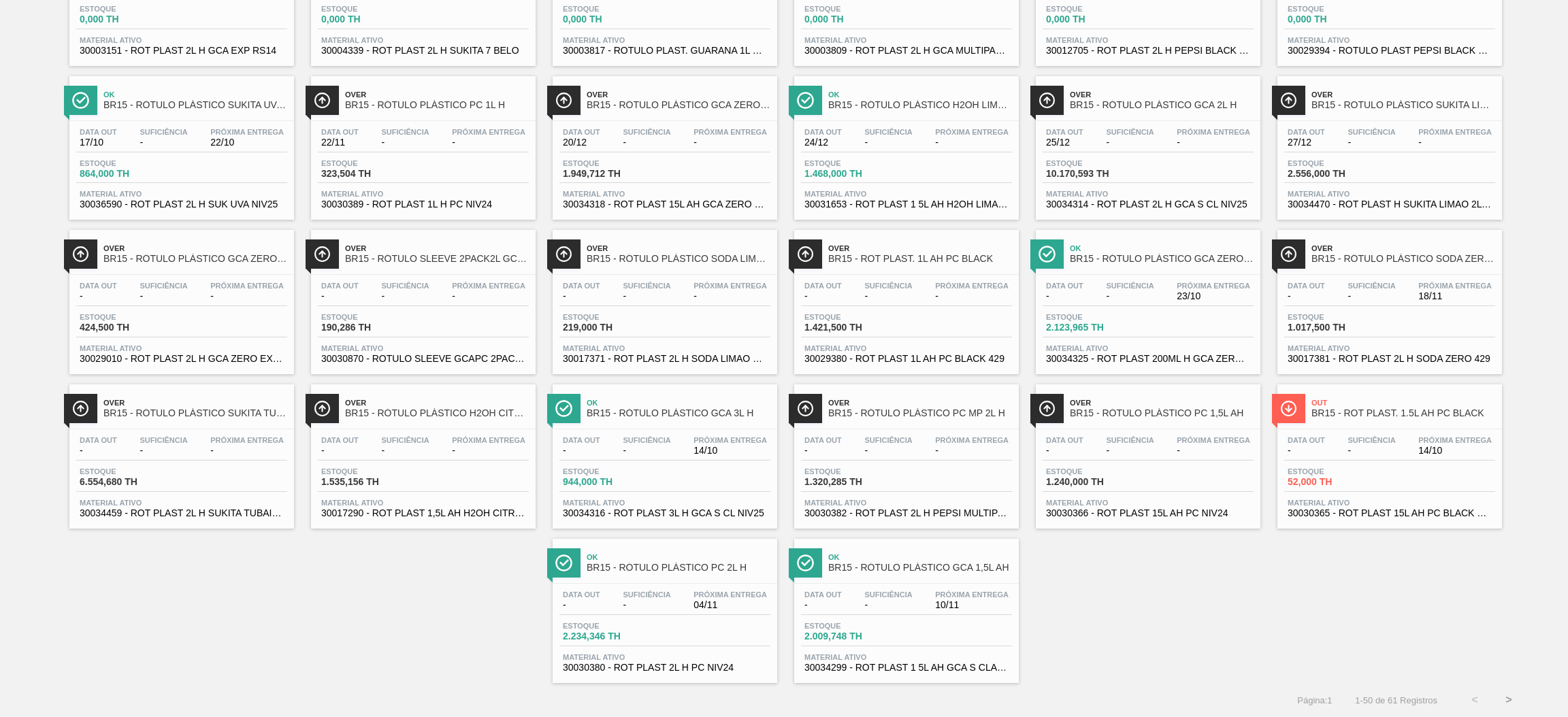
click at [1510, 701] on button ">" at bounding box center [1509, 700] width 34 height 34
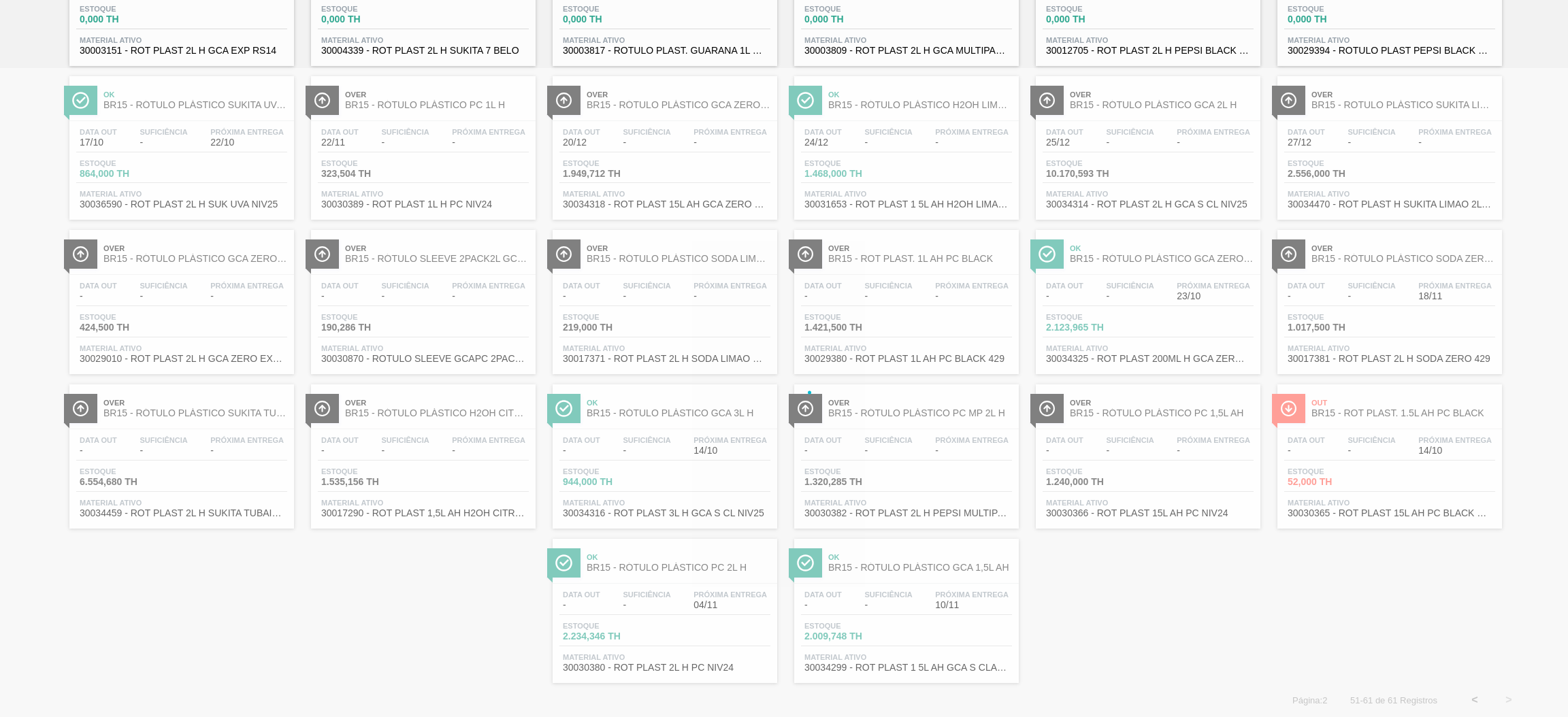
scroll to position [0, 0]
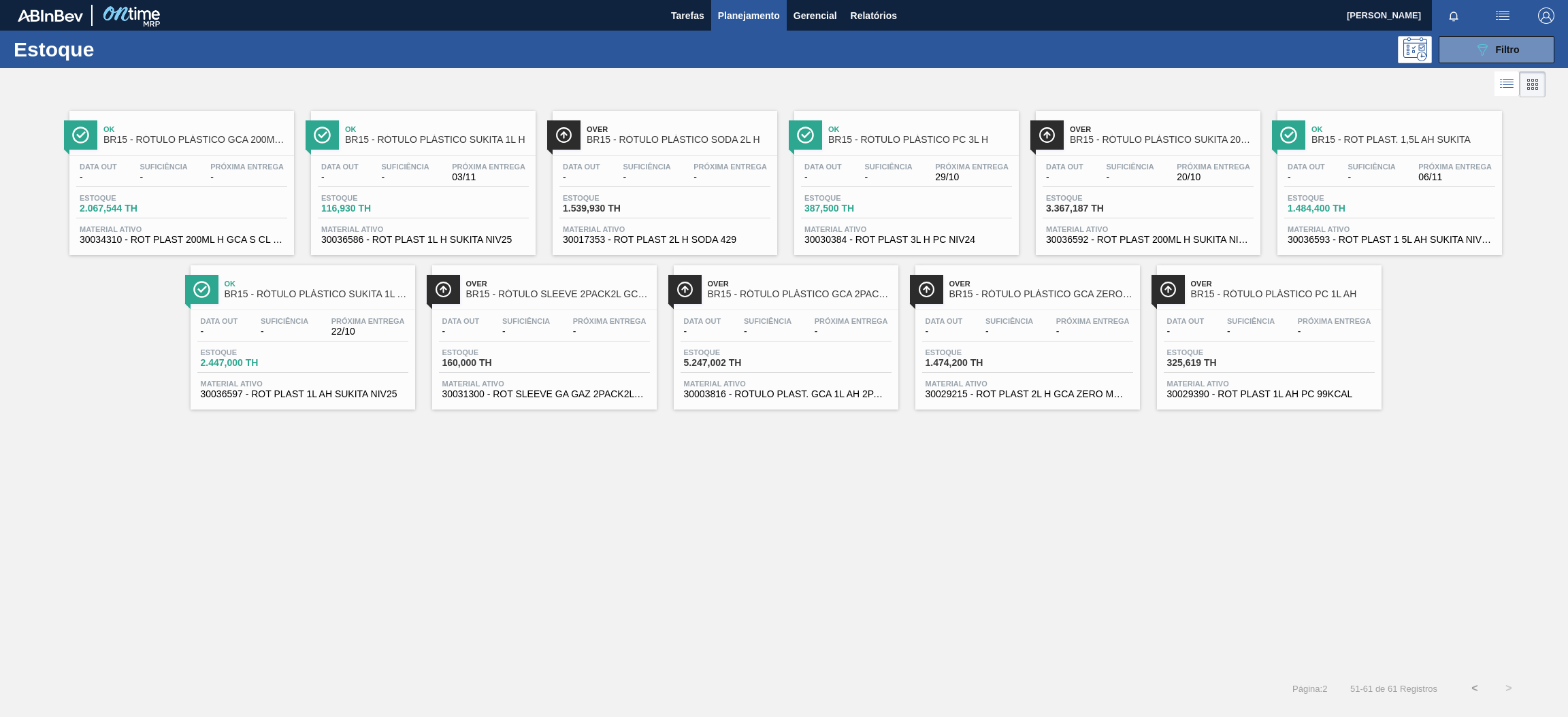
click at [1103, 225] on span "Material ativo" at bounding box center [1147, 229] width 204 height 8
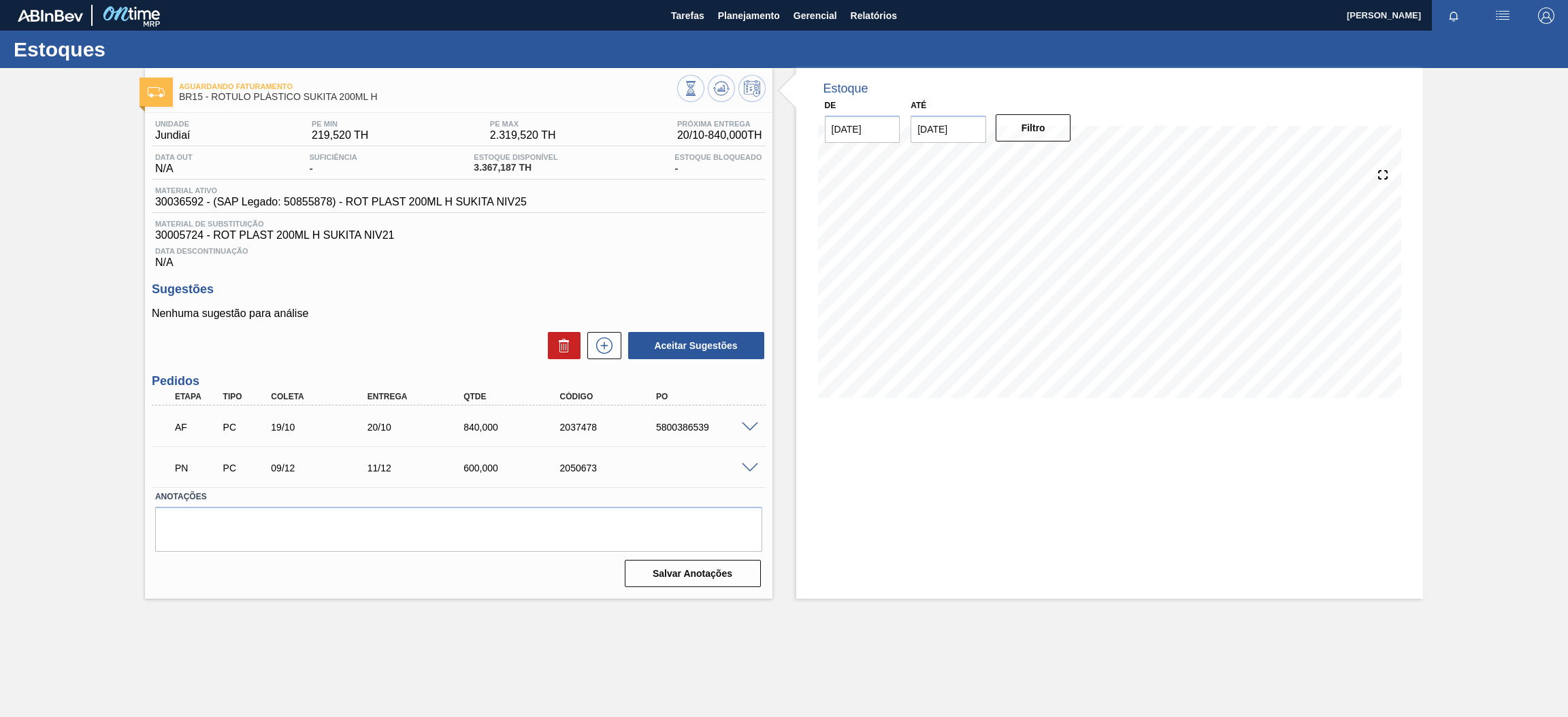
click at [752, 428] on span at bounding box center [749, 427] width 16 height 10
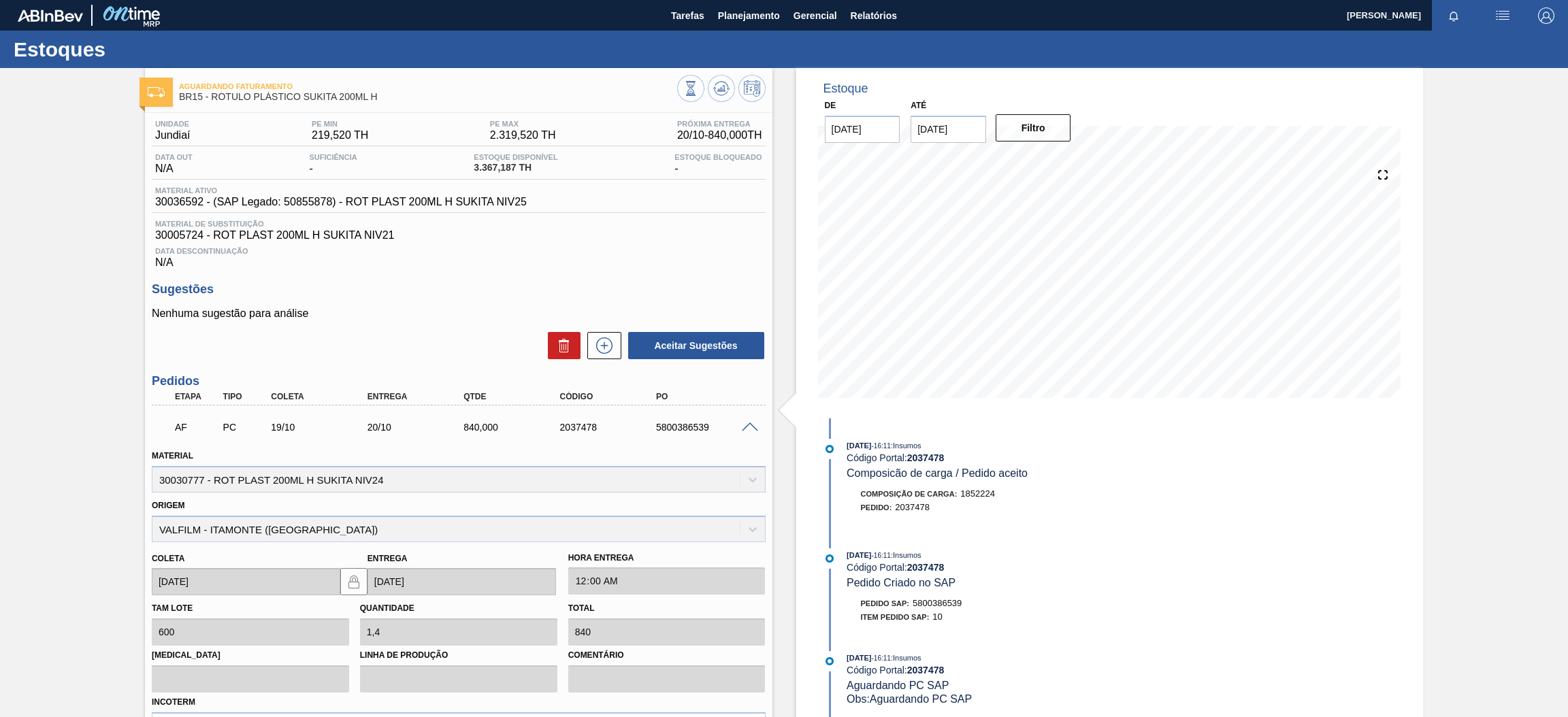
scroll to position [102, 0]
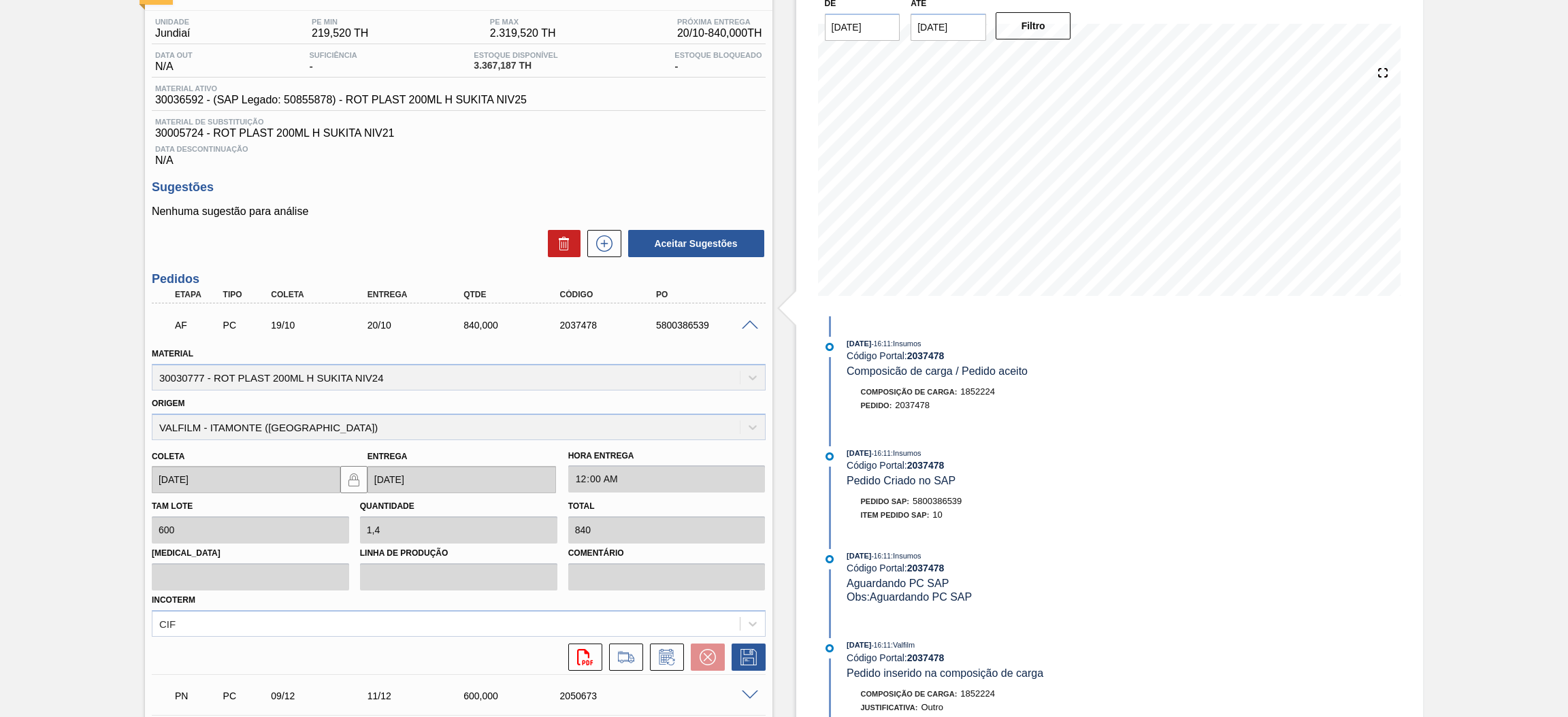
click at [748, 328] on div "5800386539" at bounding box center [707, 326] width 110 height 11
click at [746, 321] on span at bounding box center [749, 325] width 16 height 10
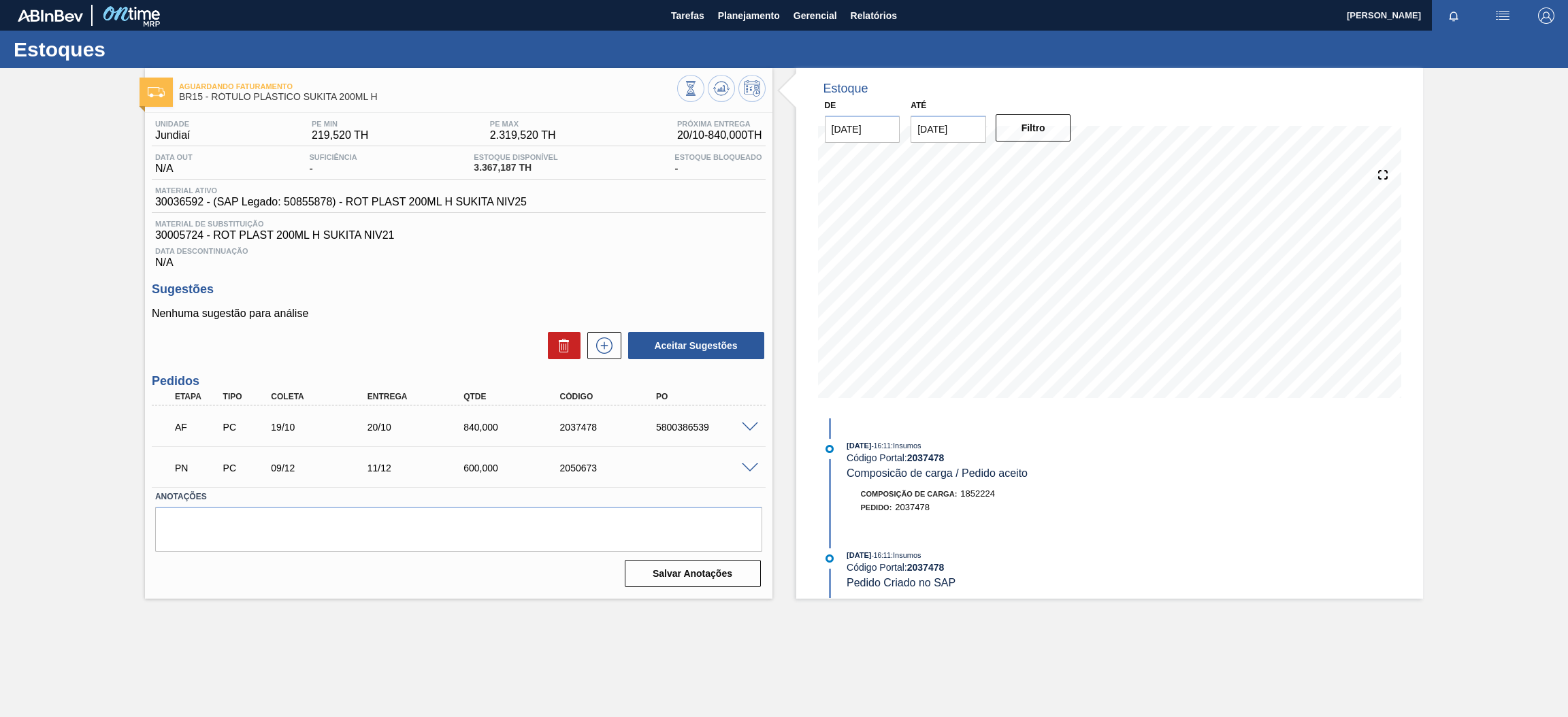
click at [746, 465] on span at bounding box center [749, 468] width 16 height 10
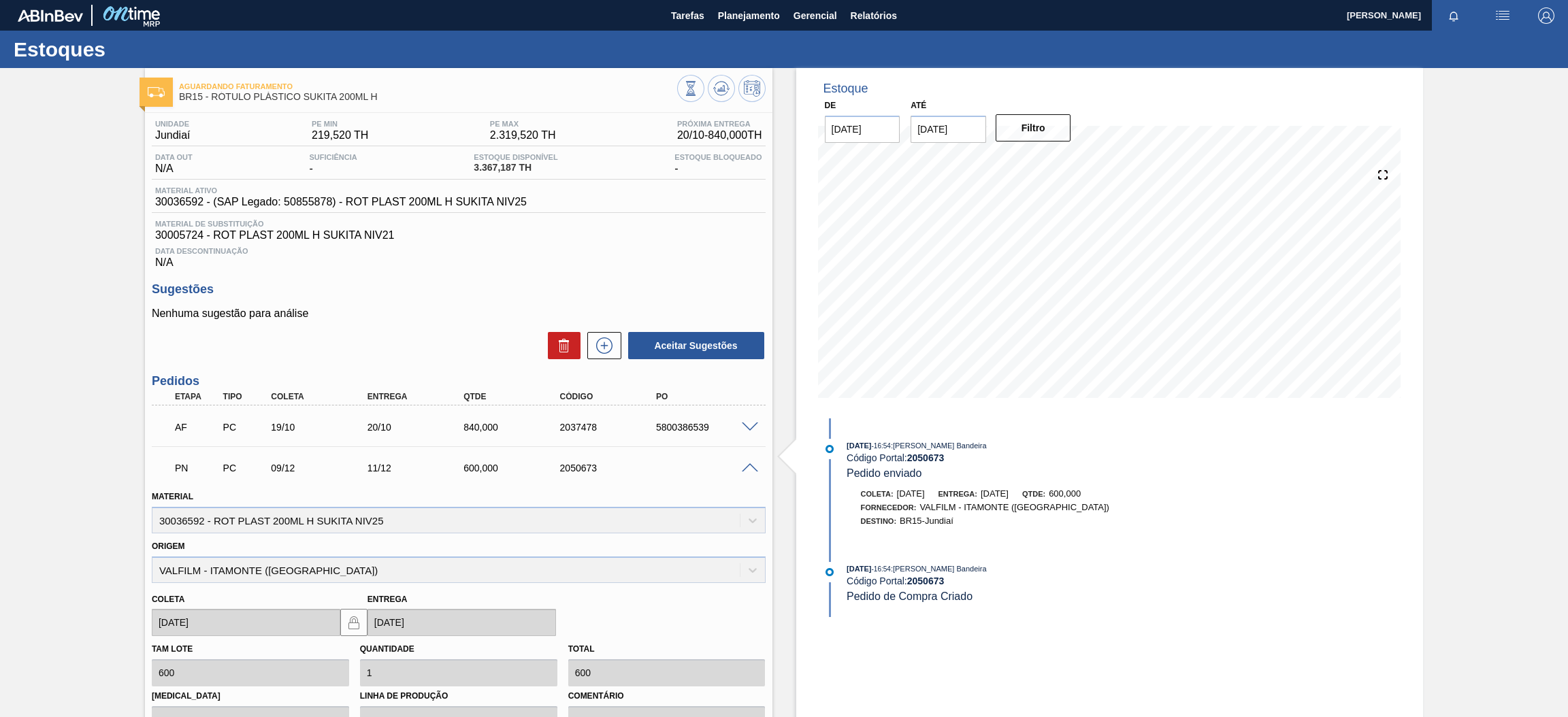
click at [743, 466] on span at bounding box center [749, 468] width 16 height 10
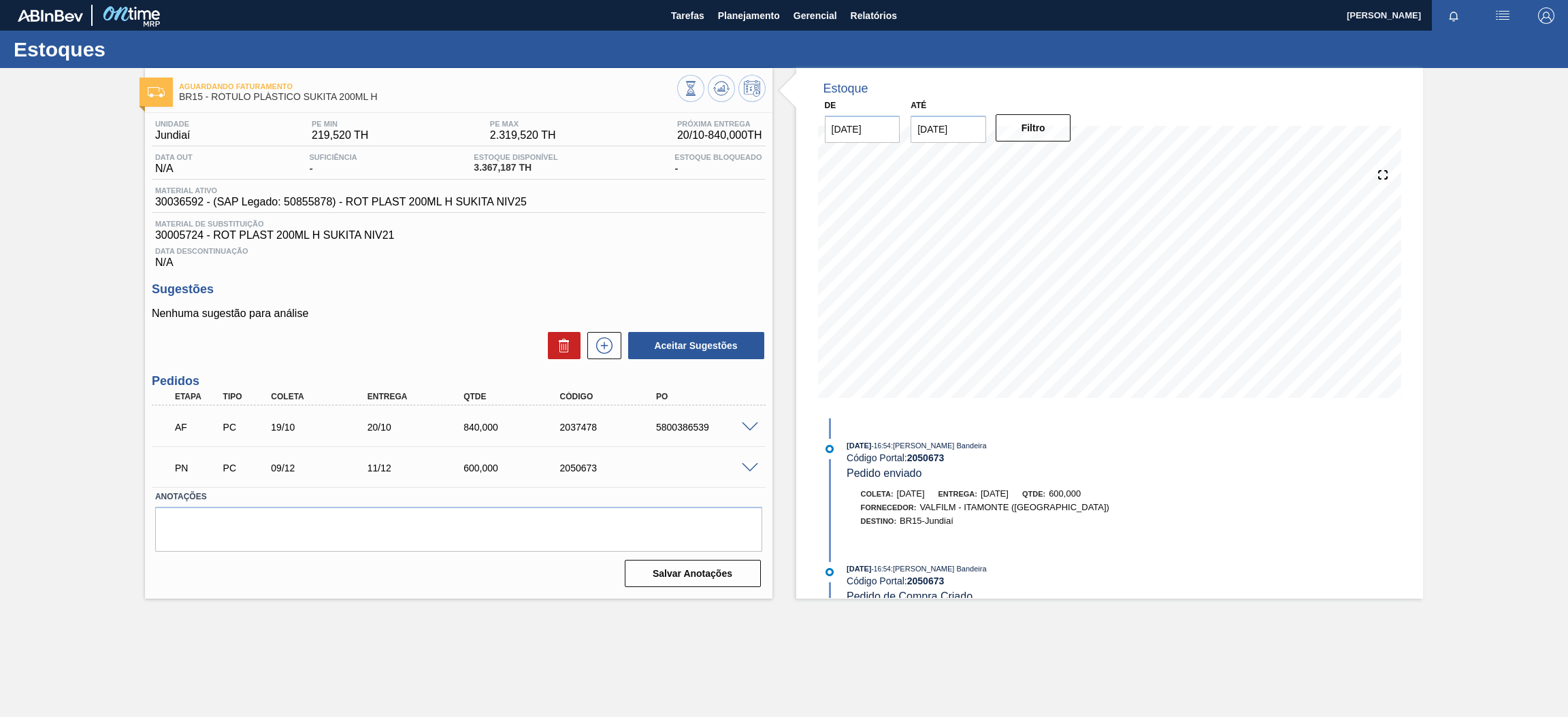
click at [746, 421] on div at bounding box center [751, 426] width 27 height 10
click at [746, 424] on span at bounding box center [749, 427] width 16 height 10
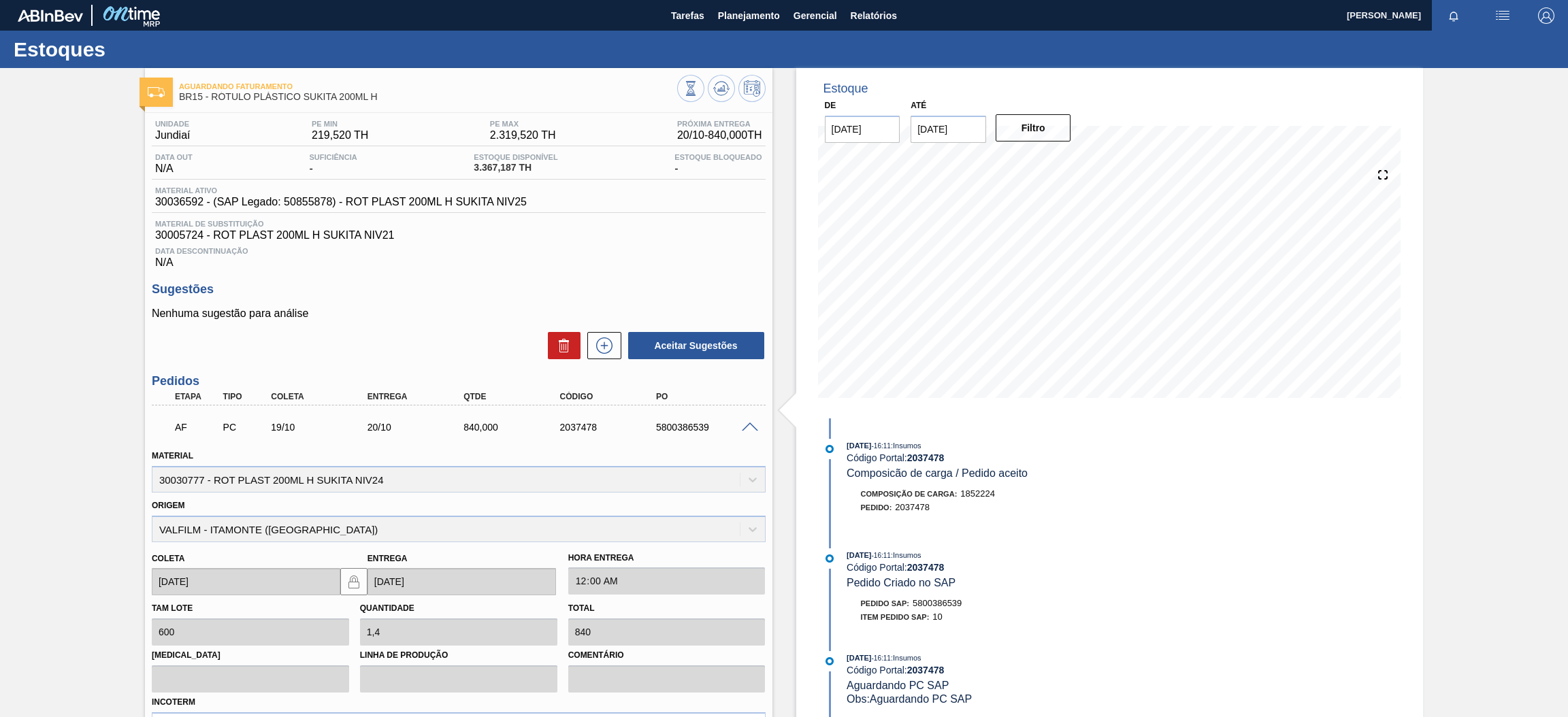
click at [746, 424] on span at bounding box center [749, 427] width 16 height 10
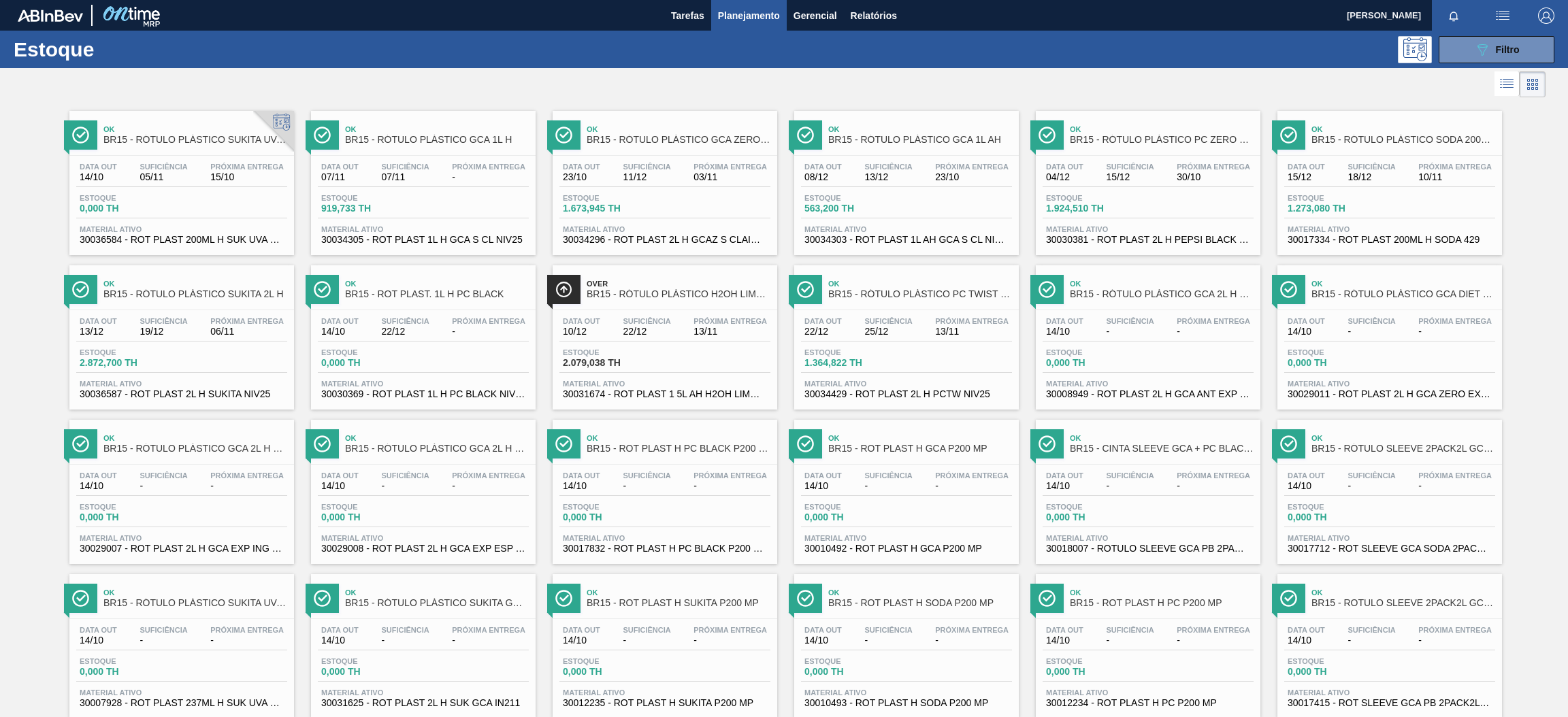
click at [236, 194] on div "Estoque 0,000 TH" at bounding box center [181, 206] width 211 height 24
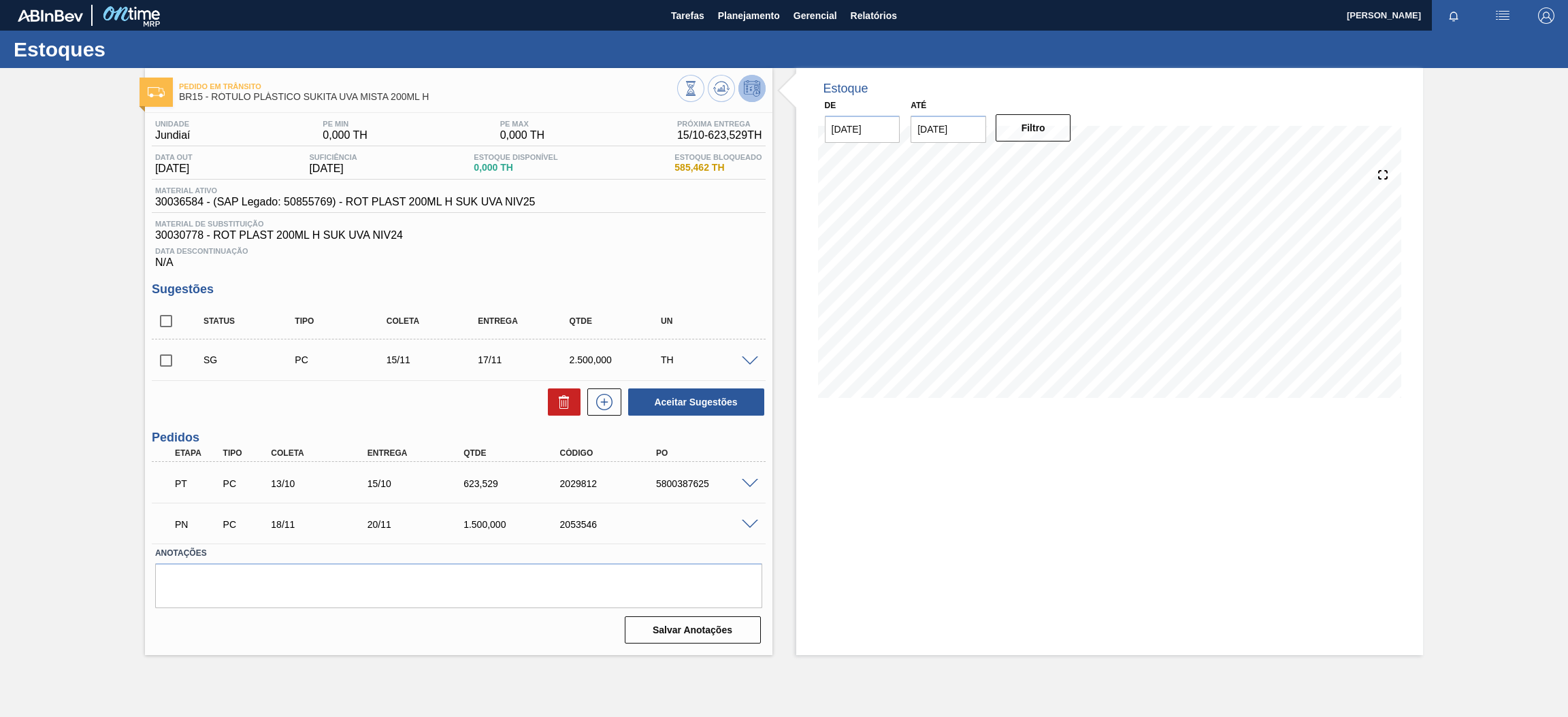
click at [750, 479] on span at bounding box center [749, 483] width 16 height 10
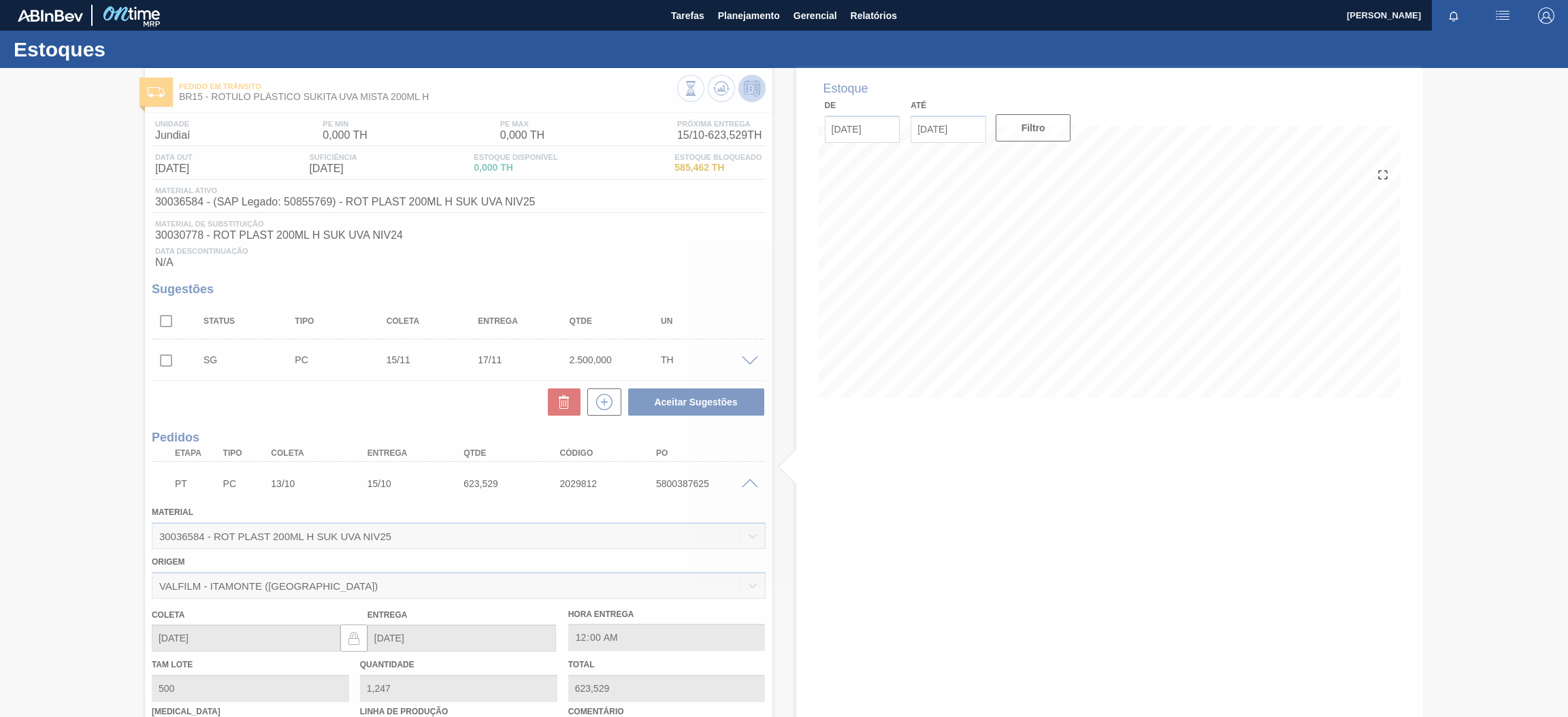
drag, startPoint x: 203, startPoint y: 538, endPoint x: 152, endPoint y: 539, distance: 51.0
click at [152, 539] on div at bounding box center [784, 391] width 1568 height 648
drag, startPoint x: 207, startPoint y: 538, endPoint x: 169, endPoint y: 538, distance: 38.0
click at [169, 538] on div at bounding box center [784, 391] width 1568 height 648
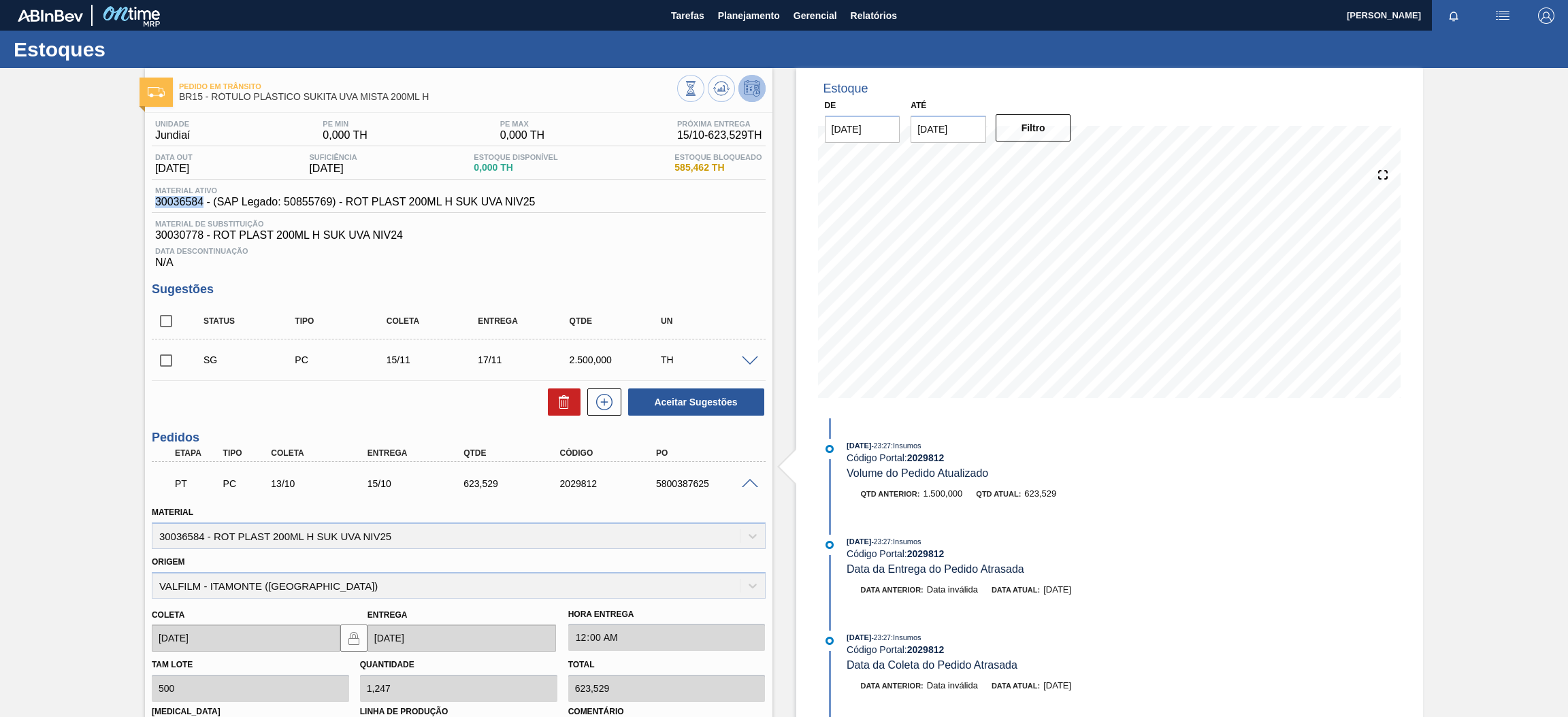
drag, startPoint x: 202, startPoint y: 206, endPoint x: 152, endPoint y: 206, distance: 50.0
click at [152, 206] on div "Material ativo 30036584 - (SAP Legado: 50855769) - ROT PLAST 200ML H SUK UVA NI…" at bounding box center [346, 197] width 387 height 22
copy span "30036584"
drag, startPoint x: 345, startPoint y: 202, endPoint x: 536, endPoint y: 208, distance: 191.1
click at [536, 208] on div "Material ativo 30036584 - (SAP Legado: 50855769) - ROT PLAST 200ML H SUK UVA NI…" at bounding box center [459, 200] width 614 height 26
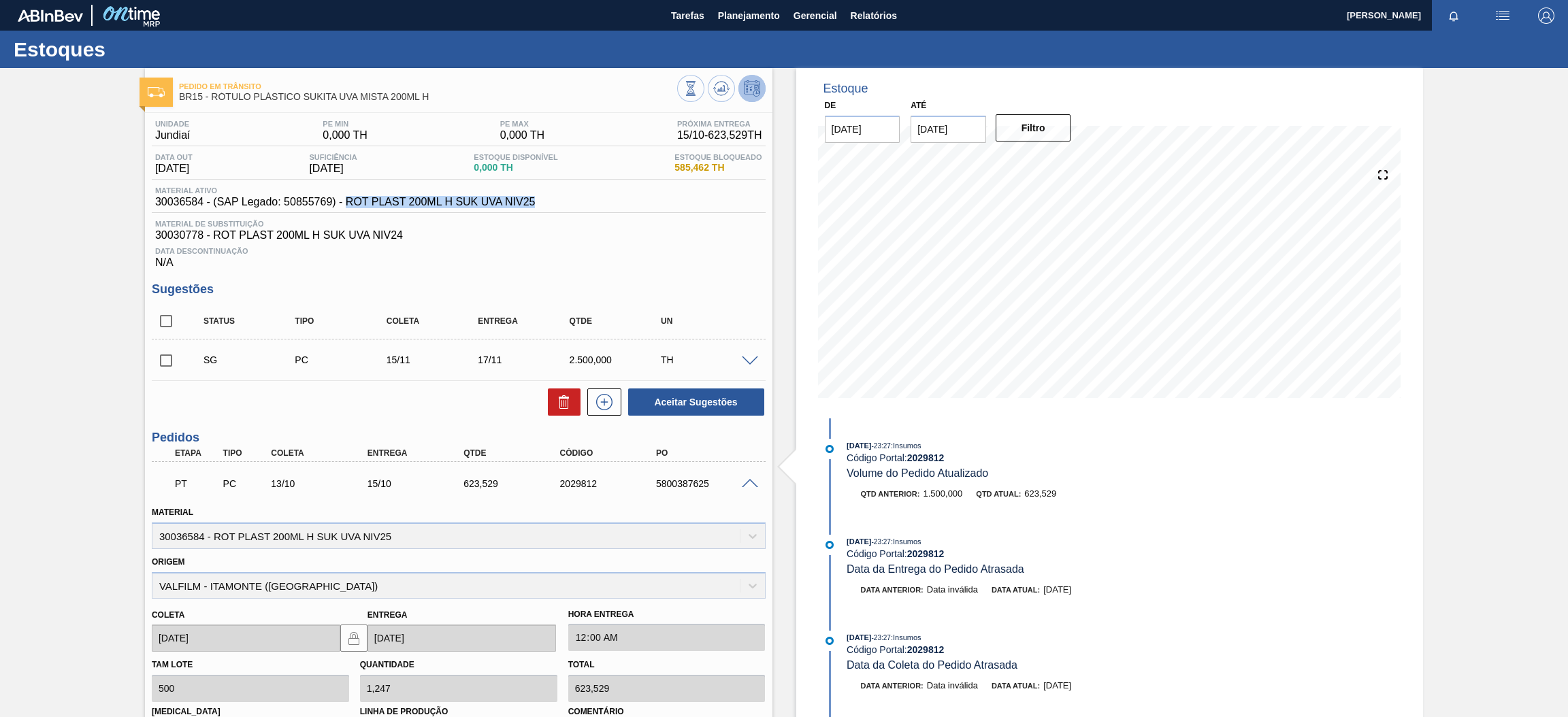
copy span "ROT PLAST 200ML H SUK UVA NIV25"
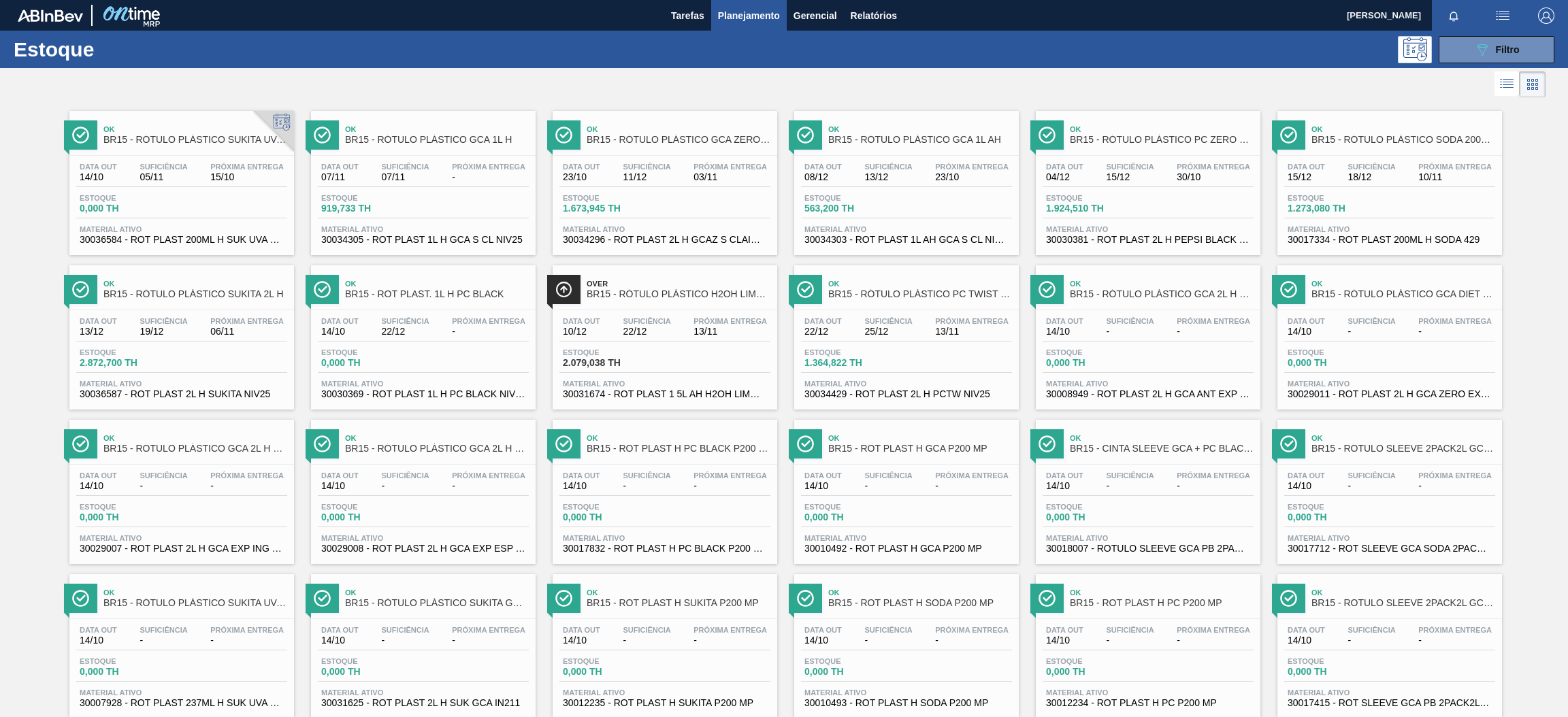
click at [223, 357] on div "Estoque 2.872,700 TH" at bounding box center [181, 360] width 211 height 24
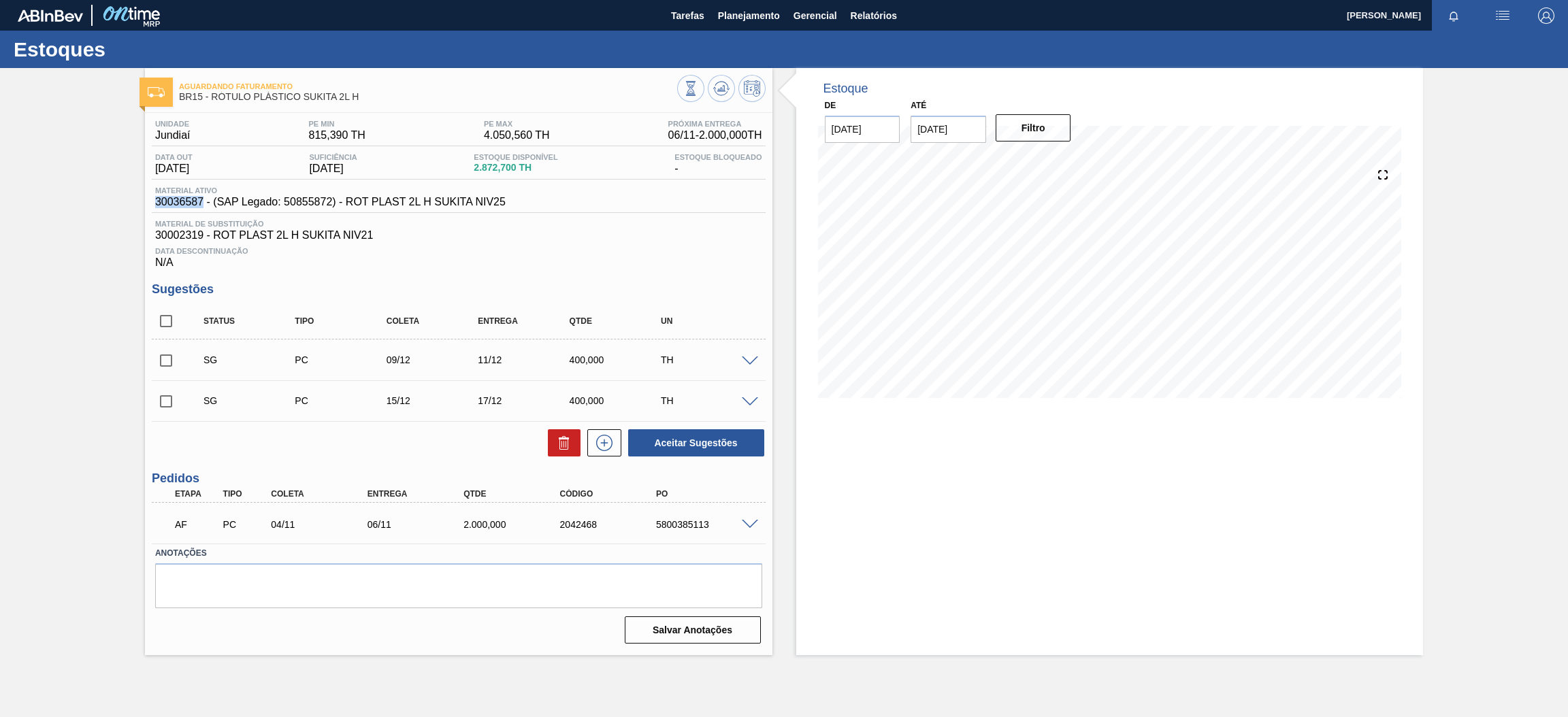
drag, startPoint x: 156, startPoint y: 204, endPoint x: 205, endPoint y: 207, distance: 49.1
click at [205, 207] on span "30036587 - (SAP Legado: 50855872) - ROT PLAST 2L H SUKITA NIV25" at bounding box center [330, 202] width 350 height 12
copy span "30036587"
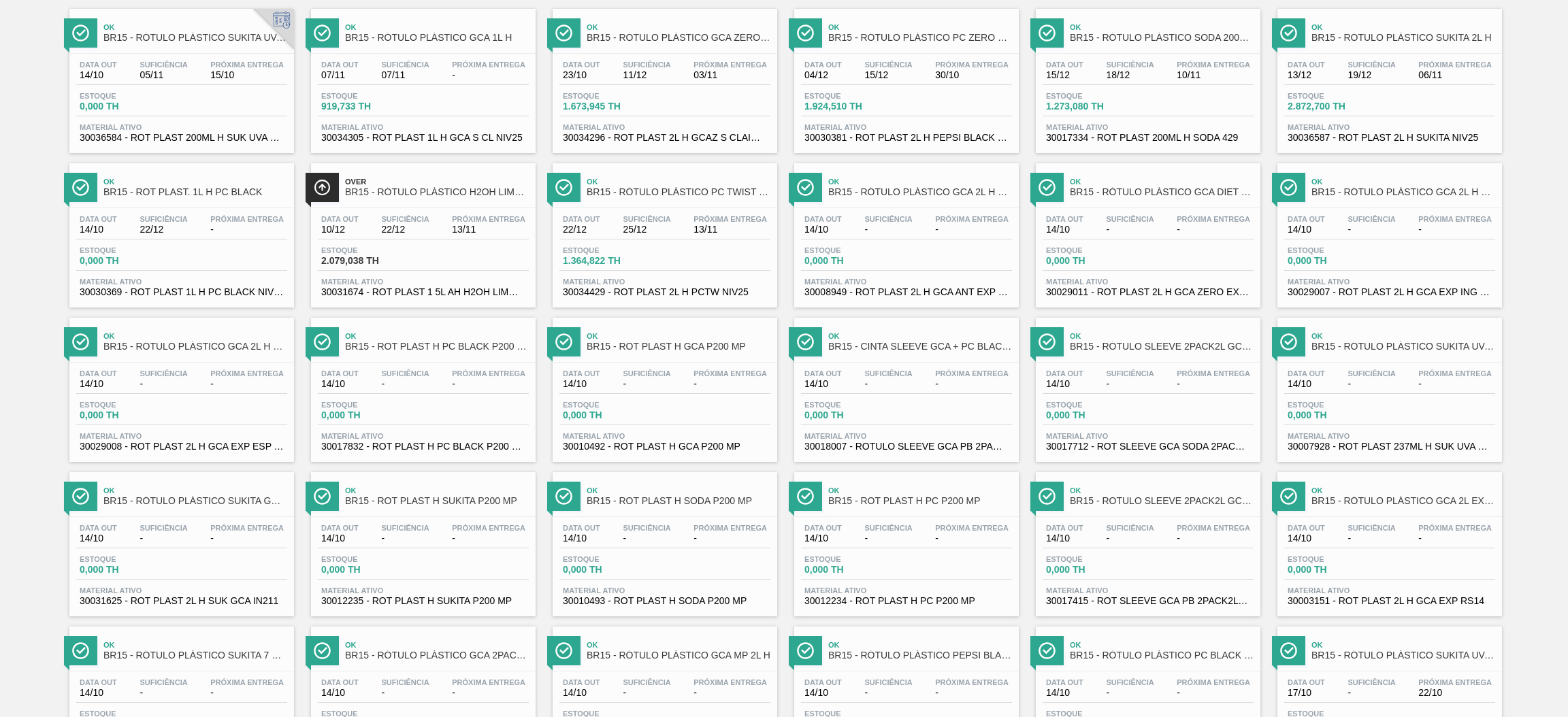
scroll to position [305, 0]
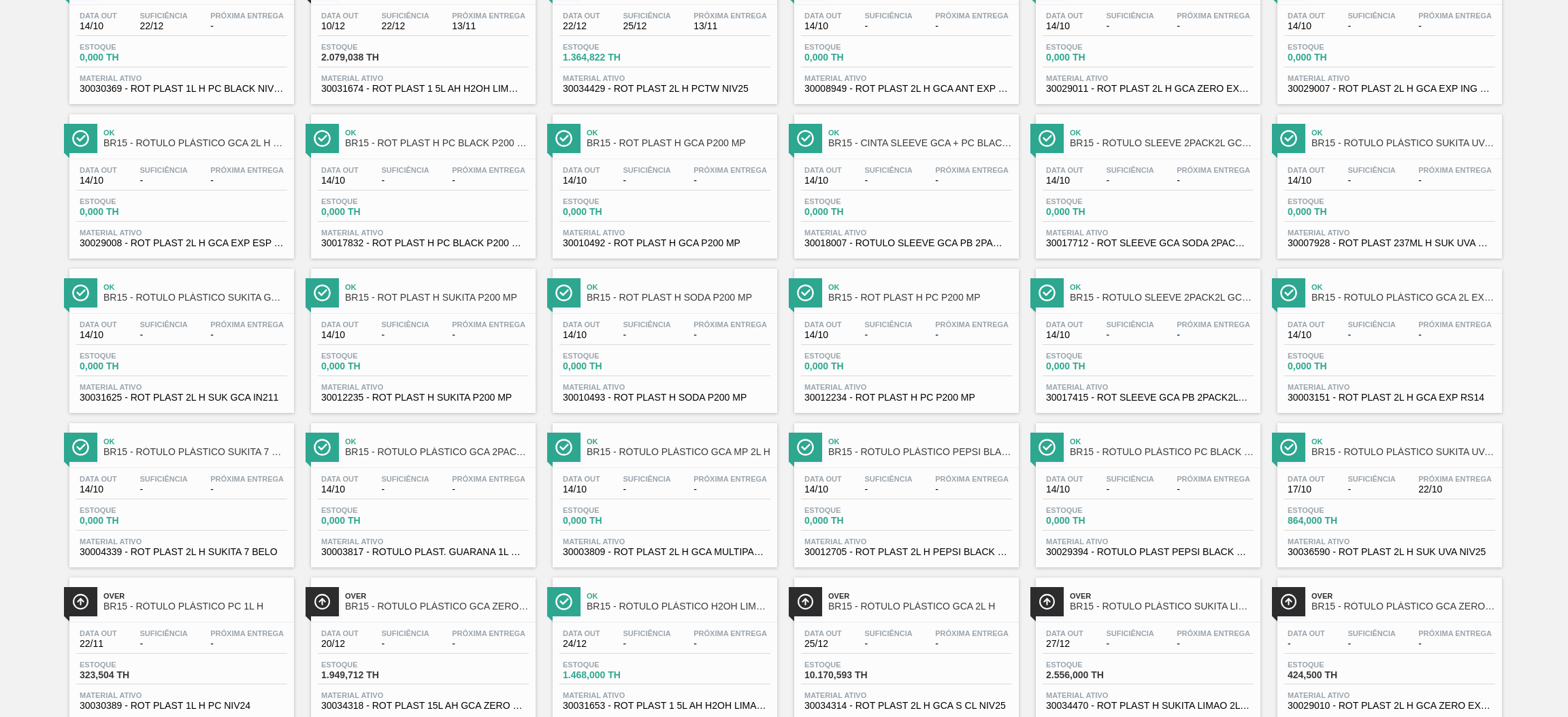
click at [1393, 481] on span "Suficiência" at bounding box center [1371, 479] width 48 height 8
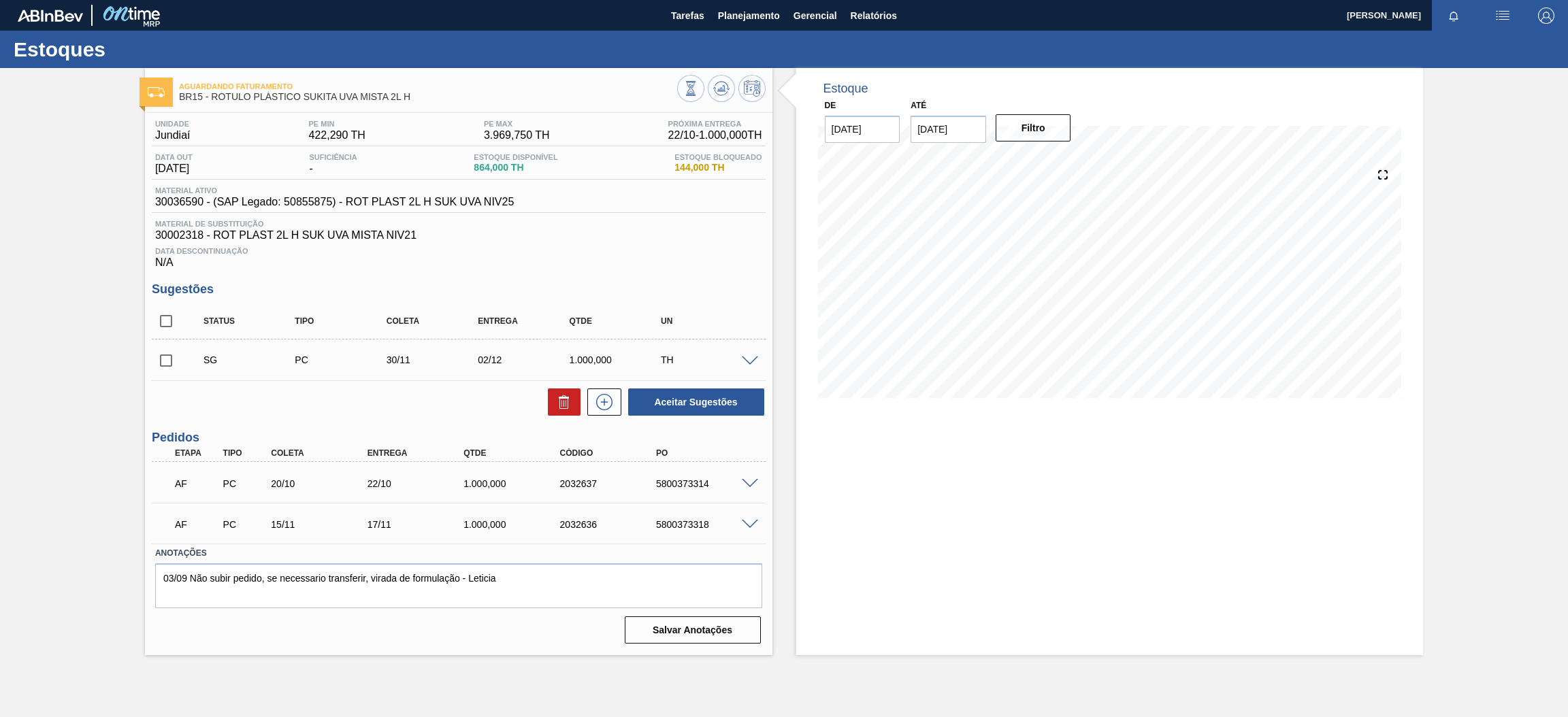
click at [756, 479] on span at bounding box center [749, 483] width 16 height 10
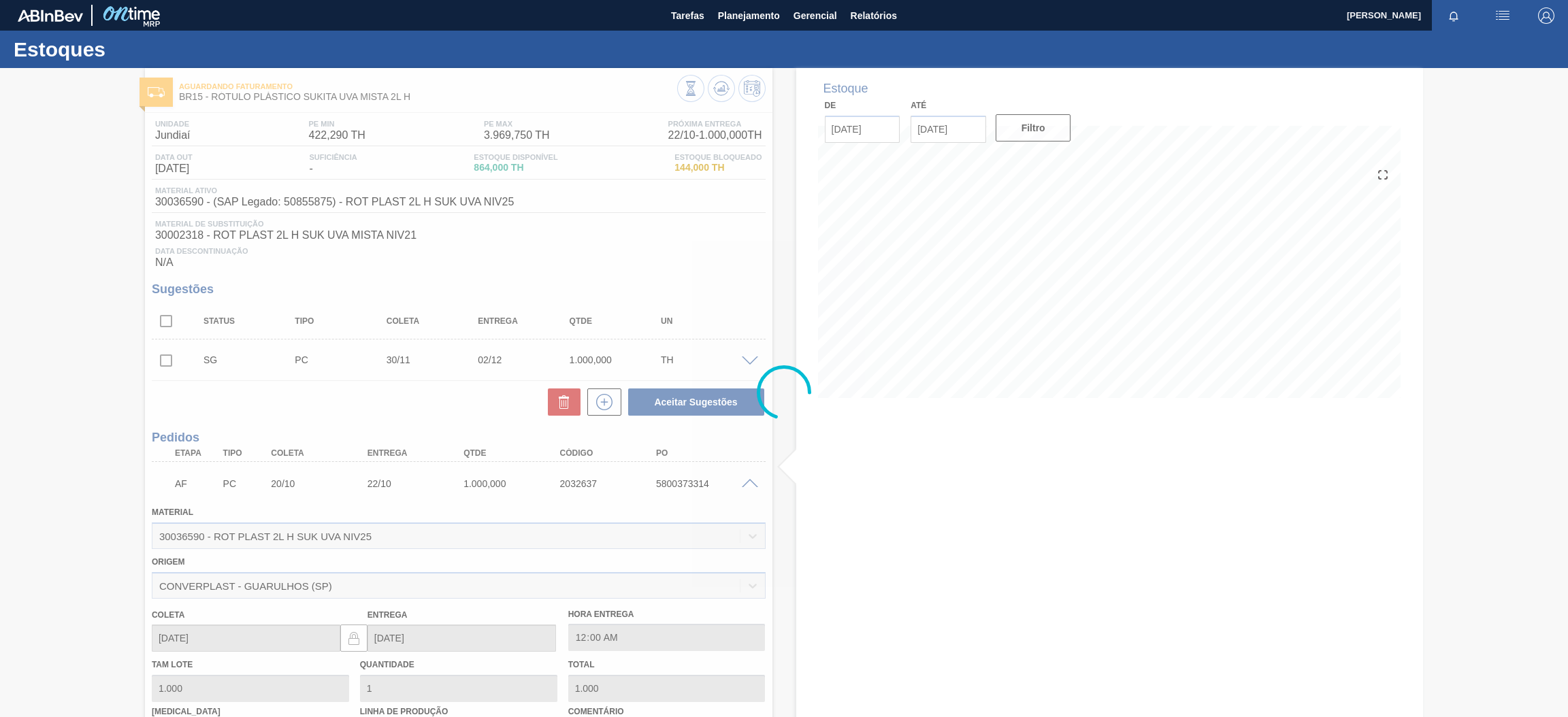
click at [162, 200] on div at bounding box center [784, 391] width 1568 height 648
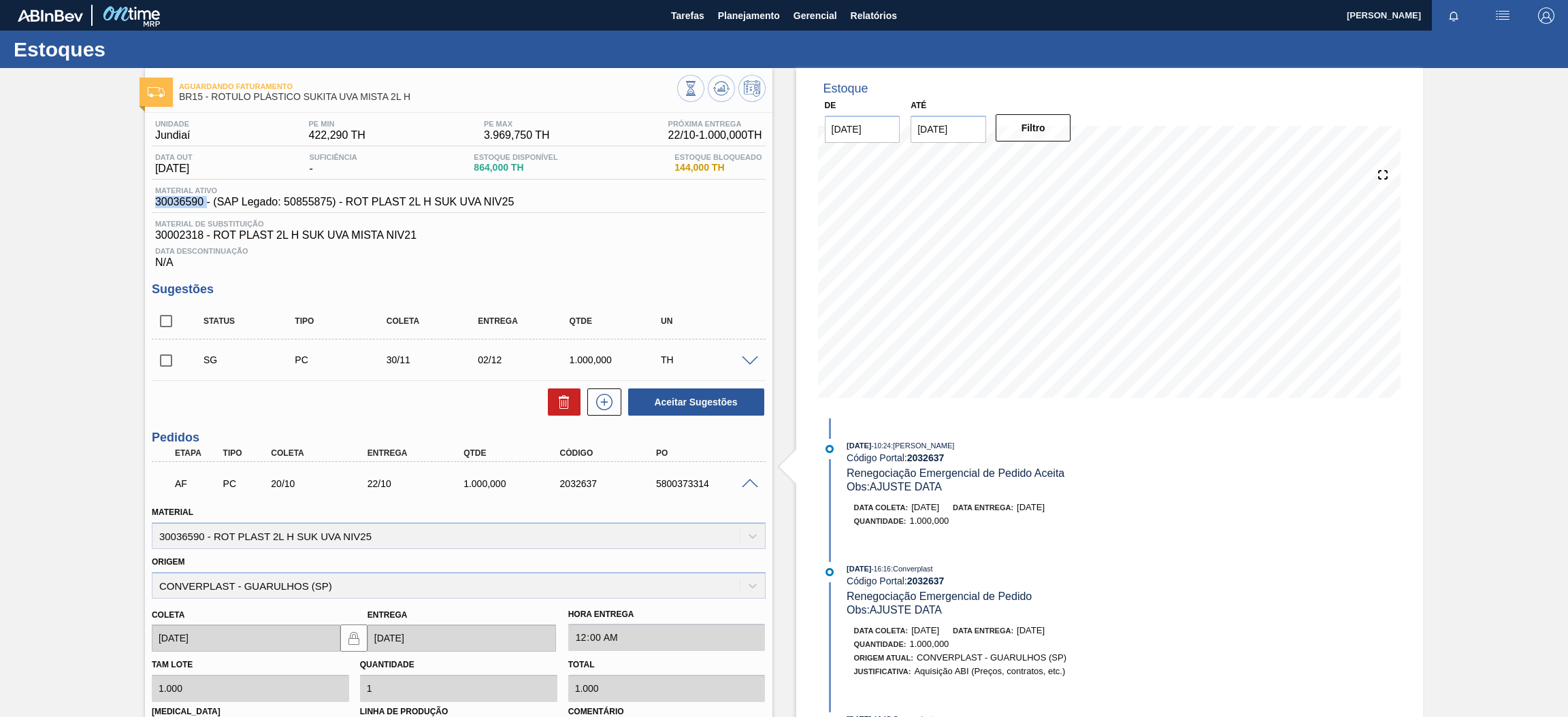
drag, startPoint x: 154, startPoint y: 200, endPoint x: 205, endPoint y: 206, distance: 51.4
click at [205, 206] on span "30036590 - (SAP Legado: 50855875) - ROT PLAST 2L H SUK UVA NIV25" at bounding box center [334, 202] width 359 height 12
copy span "30036590"
click at [737, 13] on span "Planejamento" at bounding box center [749, 15] width 62 height 16
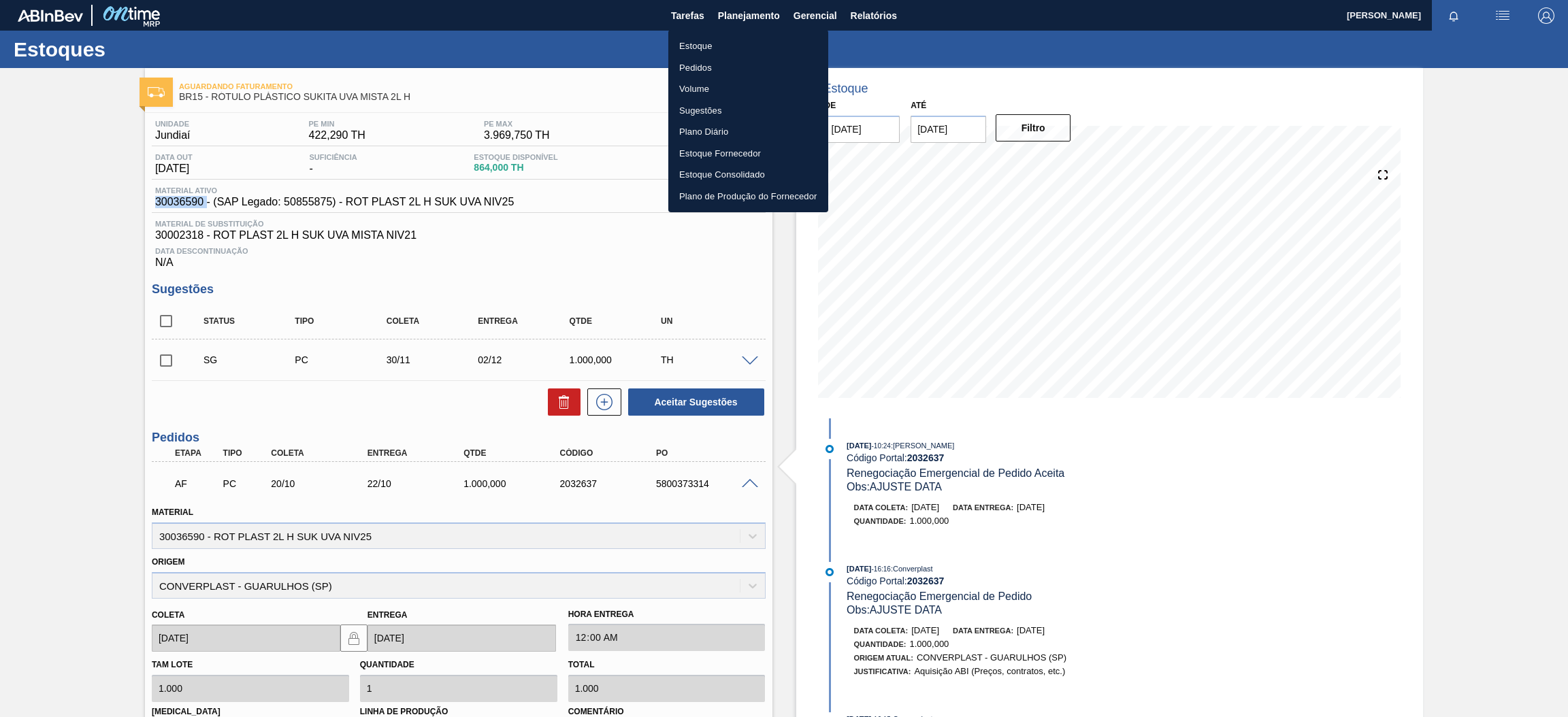
drag, startPoint x: 713, startPoint y: 43, endPoint x: 728, endPoint y: 60, distance: 22.7
click at [713, 43] on li "Estoque" at bounding box center [748, 46] width 160 height 22
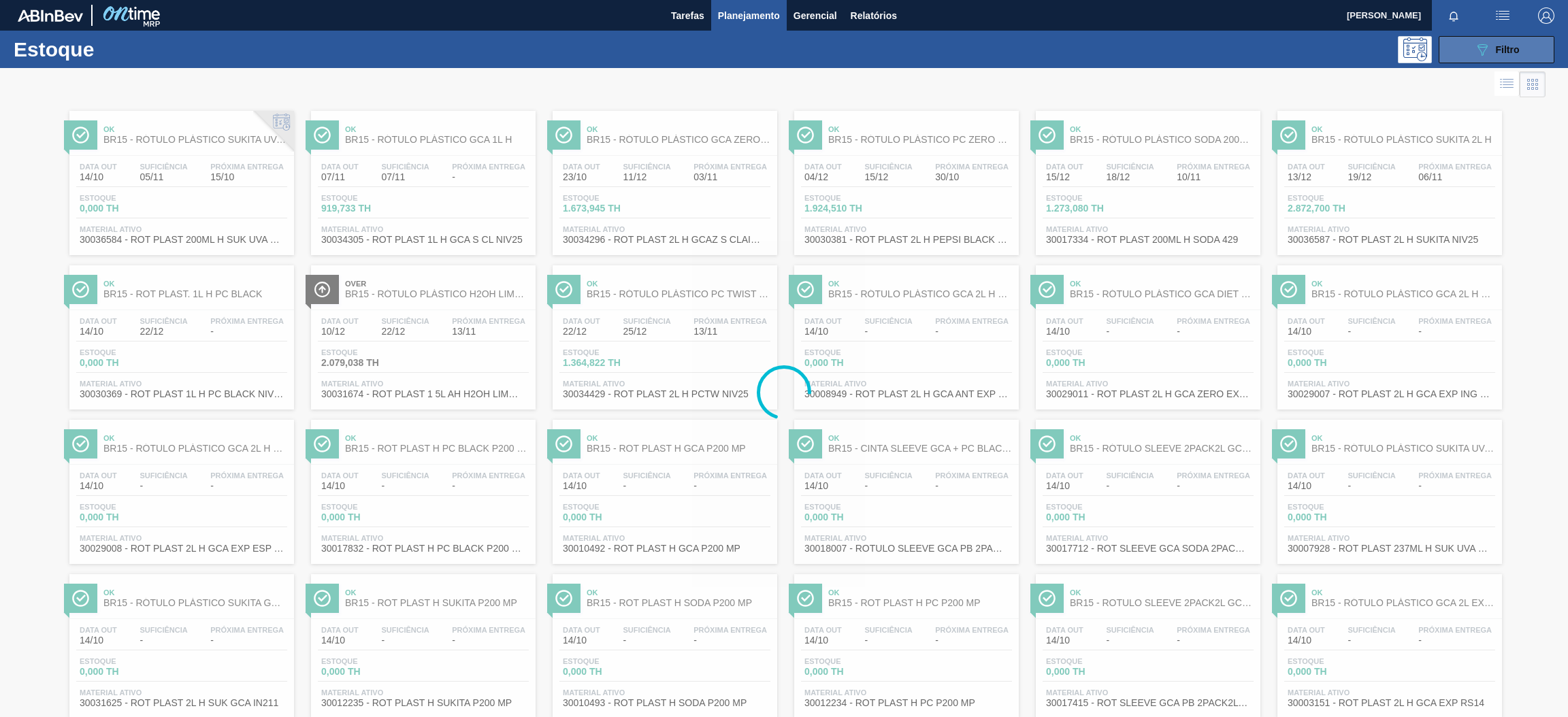
click at [1483, 52] on icon "089F7B8B-B2A5-4AFE-B5C0-19BA573D28AC" at bounding box center [1482, 49] width 16 height 16
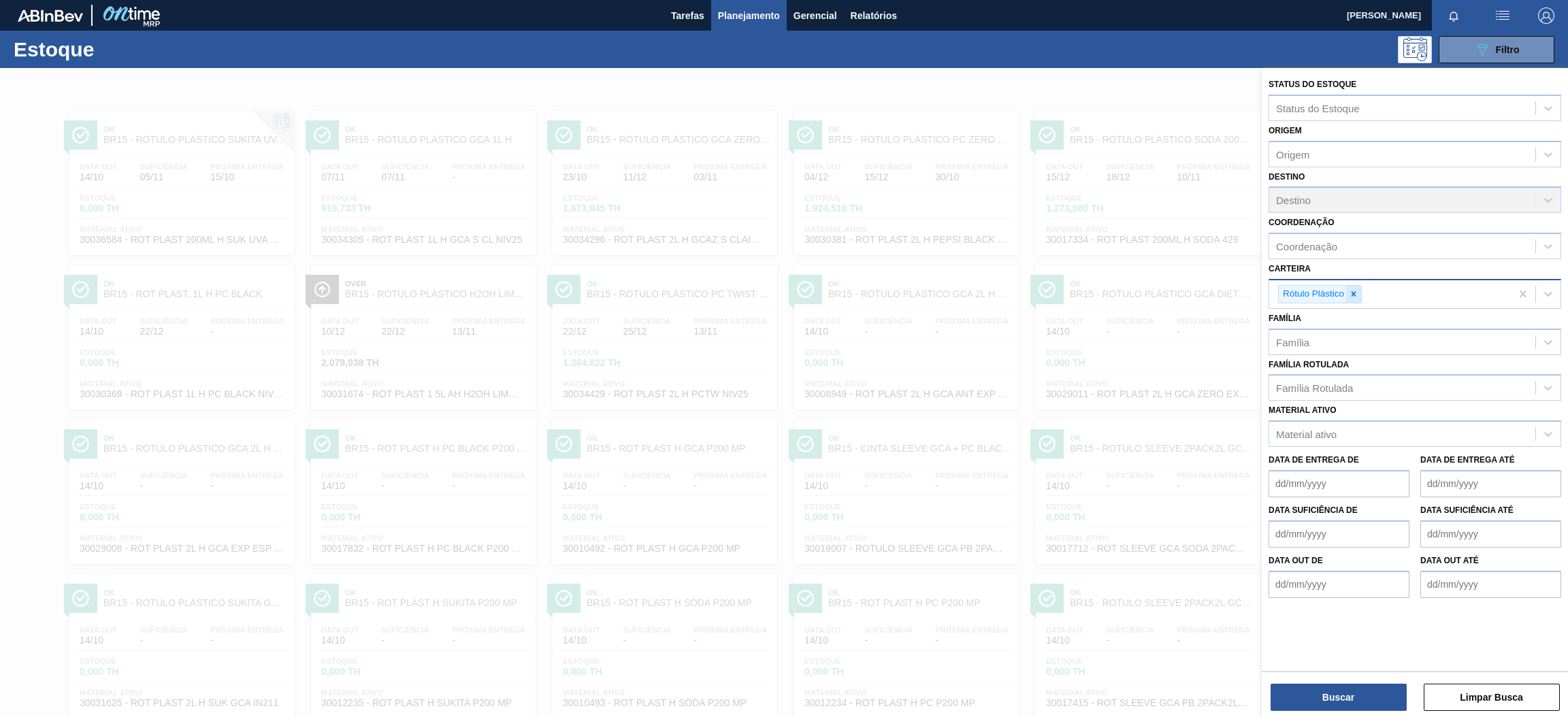
click at [1350, 289] on icon at bounding box center [1353, 294] width 9 height 9
click at [1450, 429] on div "Material ativo" at bounding box center [1402, 431] width 266 height 20
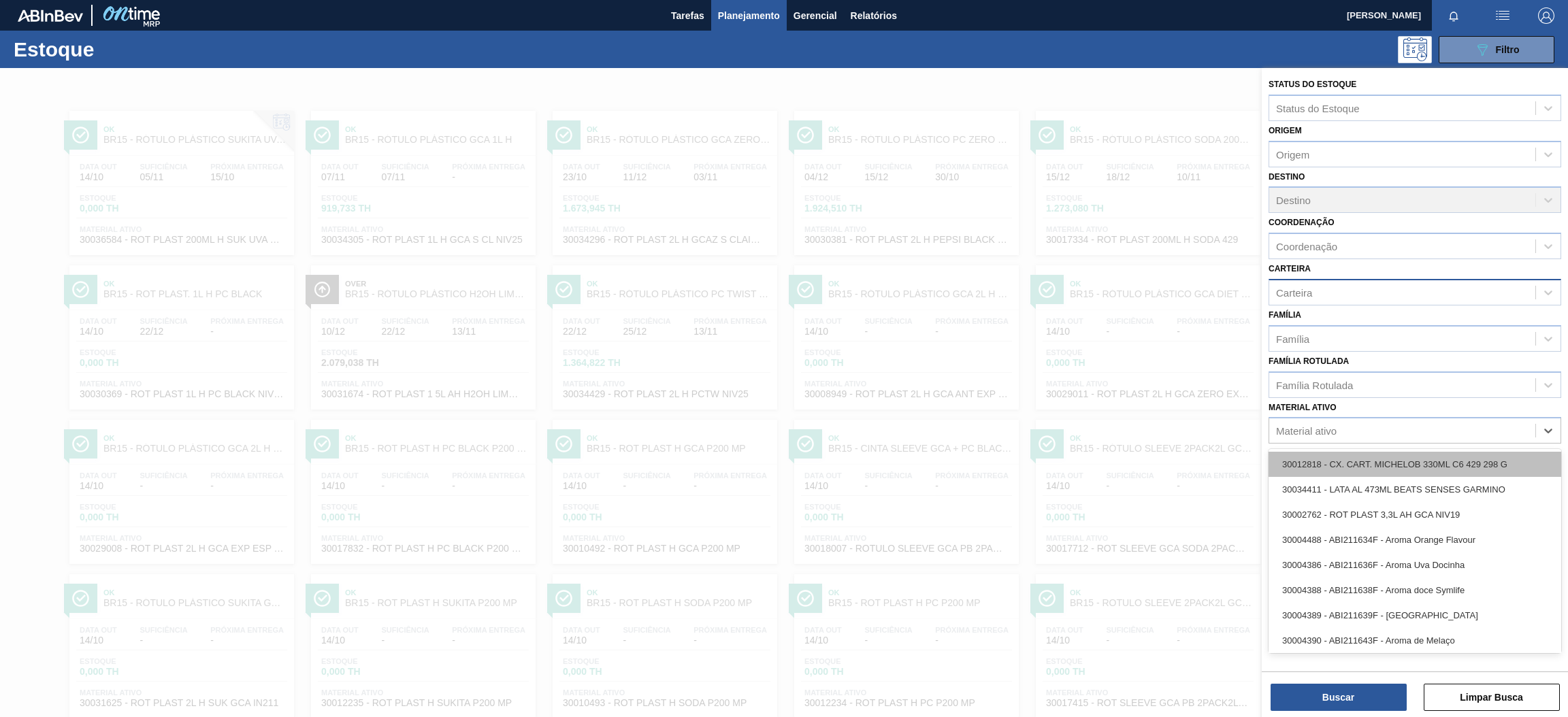
paste ativo "30009782"
type ativo "30009782"
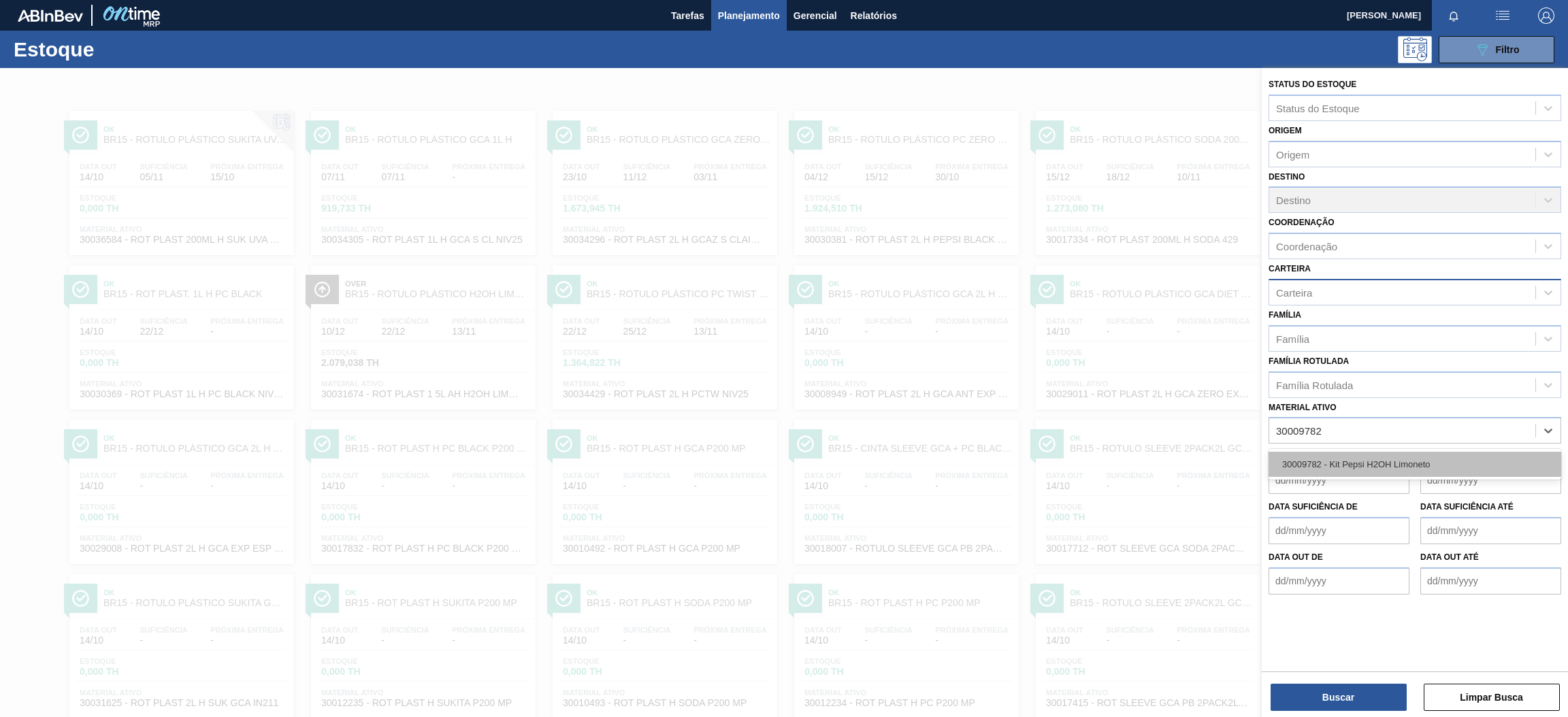
click at [1409, 473] on div "30009782 - Kit Pepsi H2OH Limoneto" at bounding box center [1415, 464] width 293 height 25
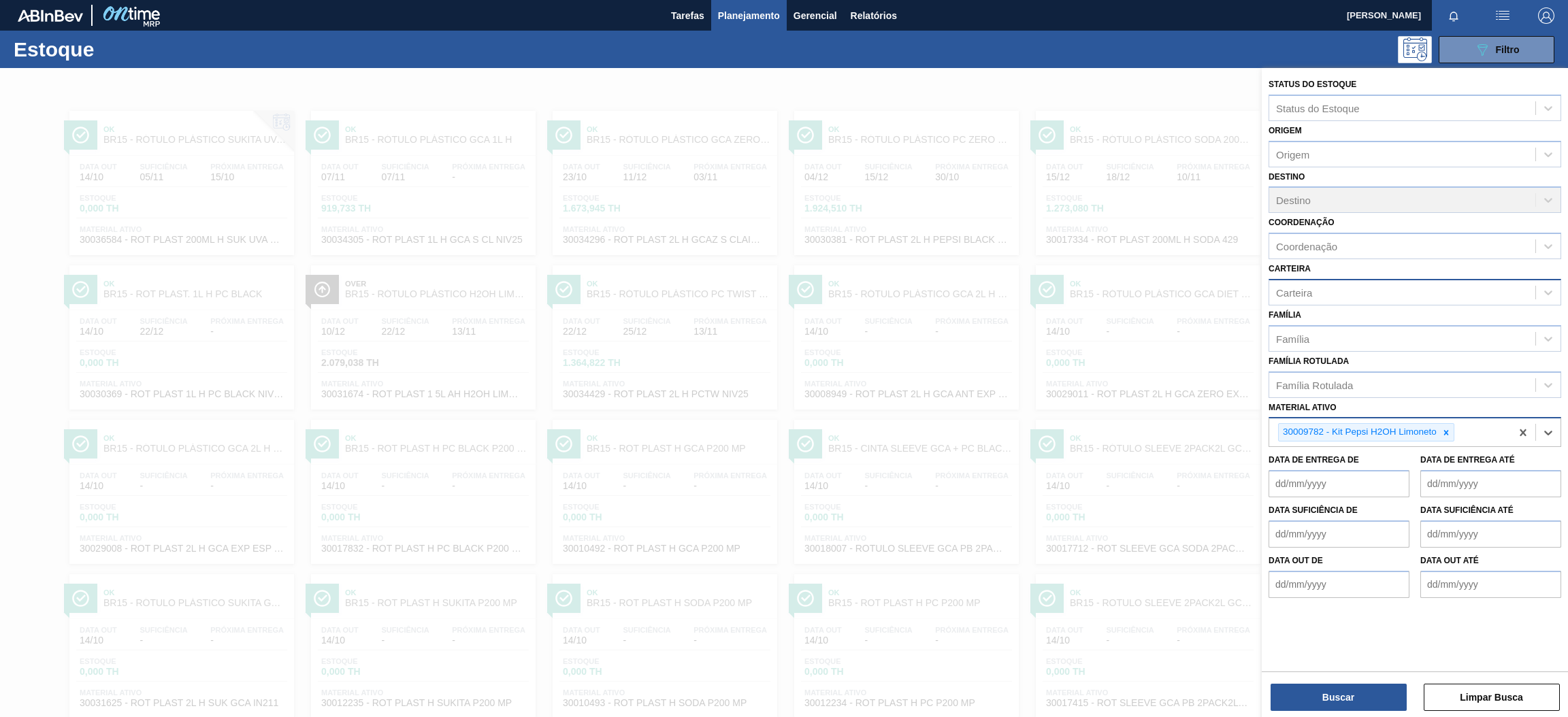
paste ativo "30006636"
type ativo "30006636"
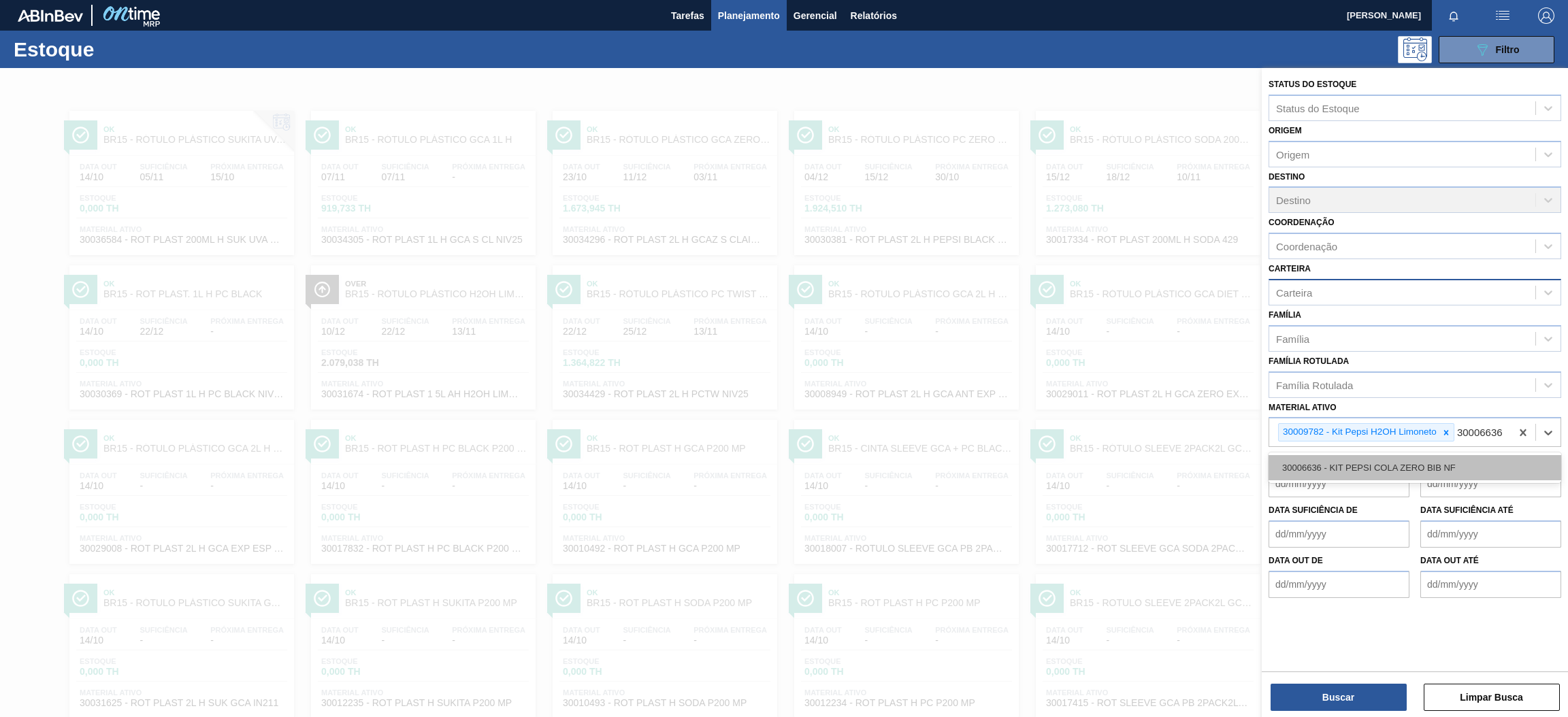
click at [1439, 481] on div "30006636 - KIT PEPSI COLA ZERO BIB NF" at bounding box center [1415, 467] width 293 height 25
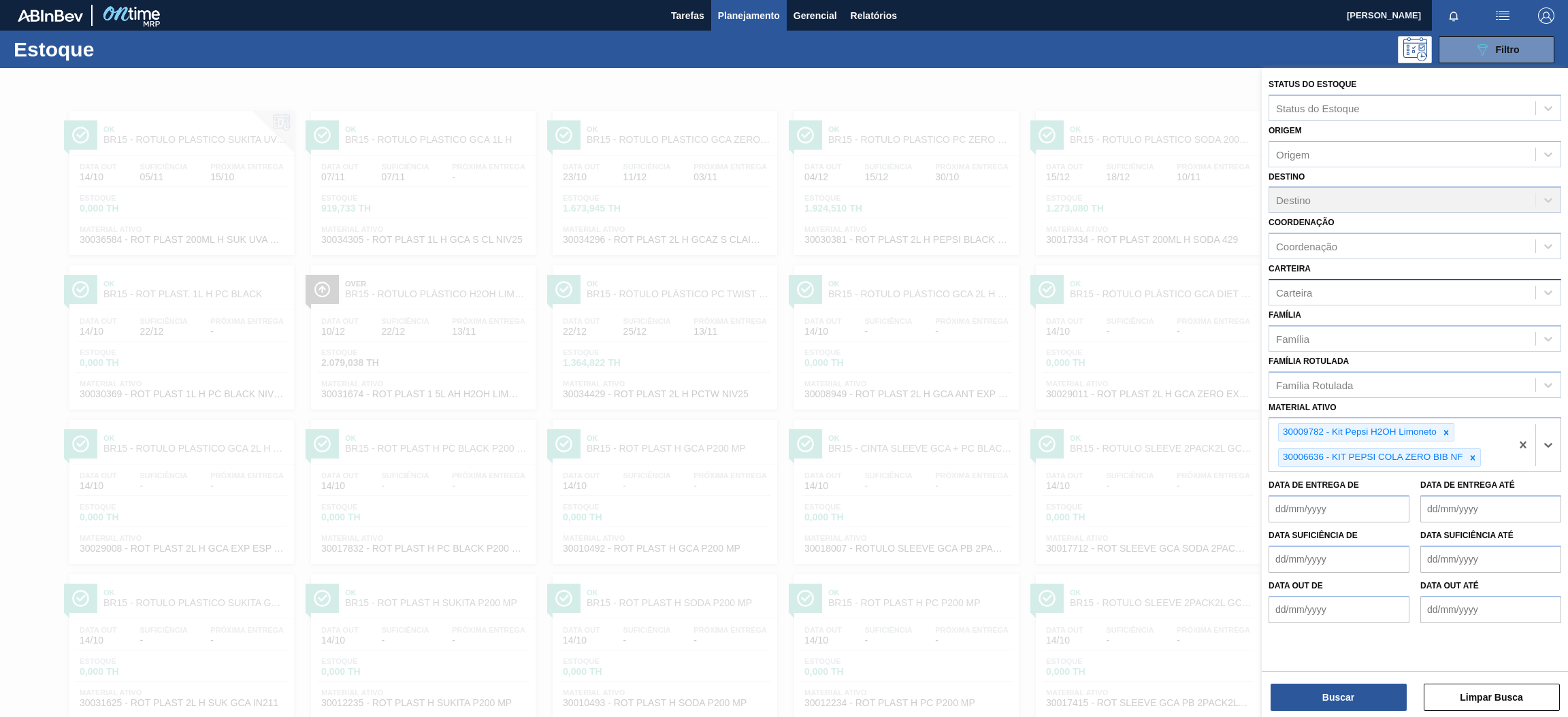
paste ativo "30002824"
type ativo "30002824"
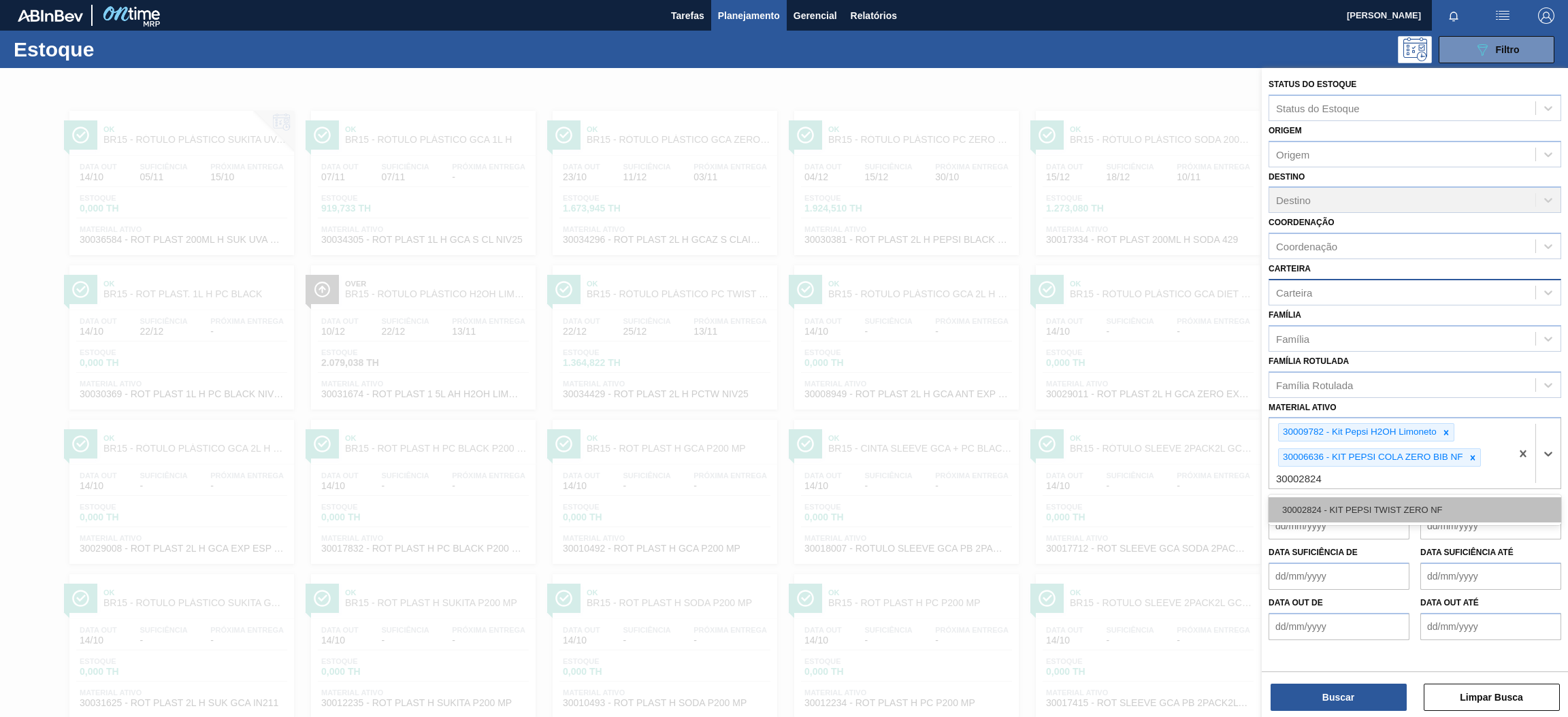
click at [1287, 506] on div "30002824 - KIT PEPSI TWIST ZERO NF" at bounding box center [1415, 510] width 293 height 25
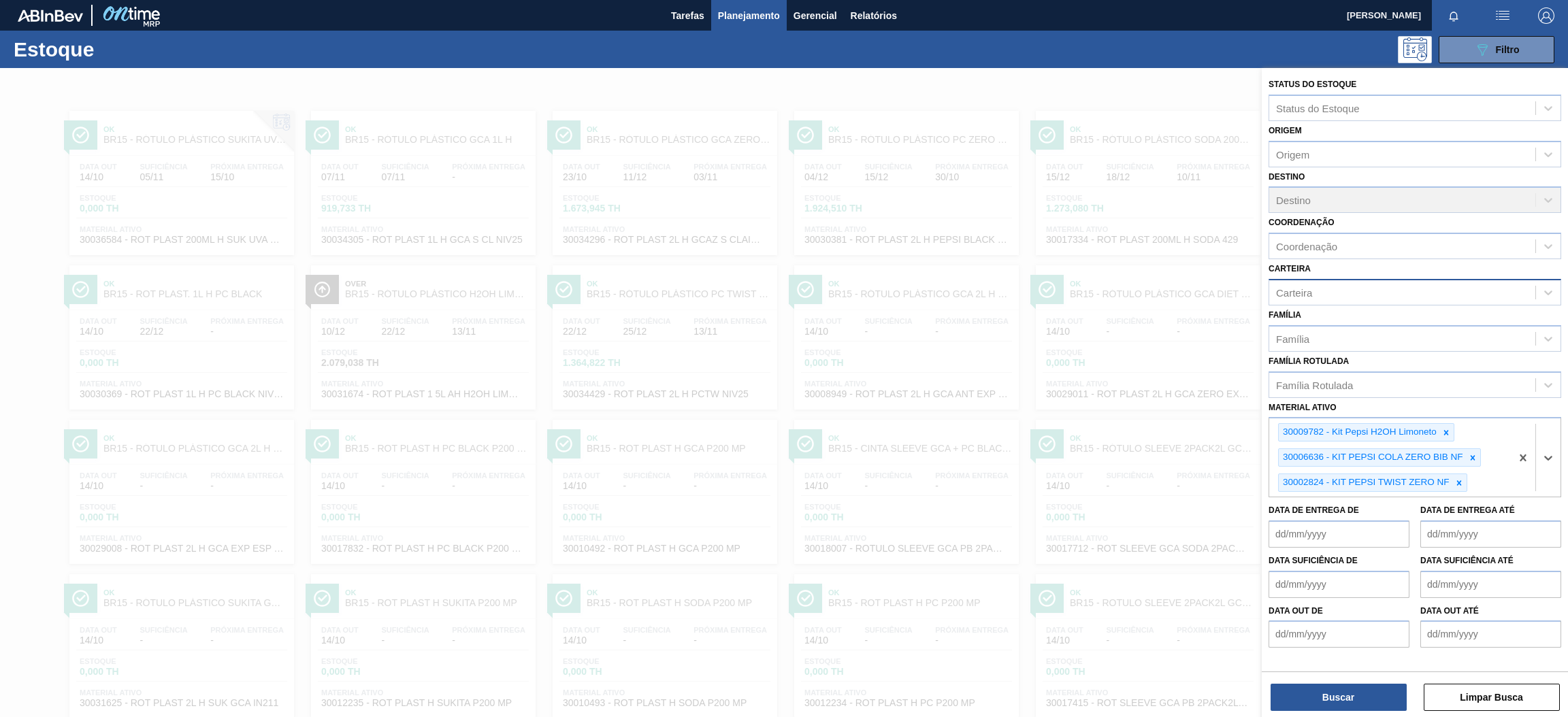
paste ativo "30002876"
type ativo "30002876"
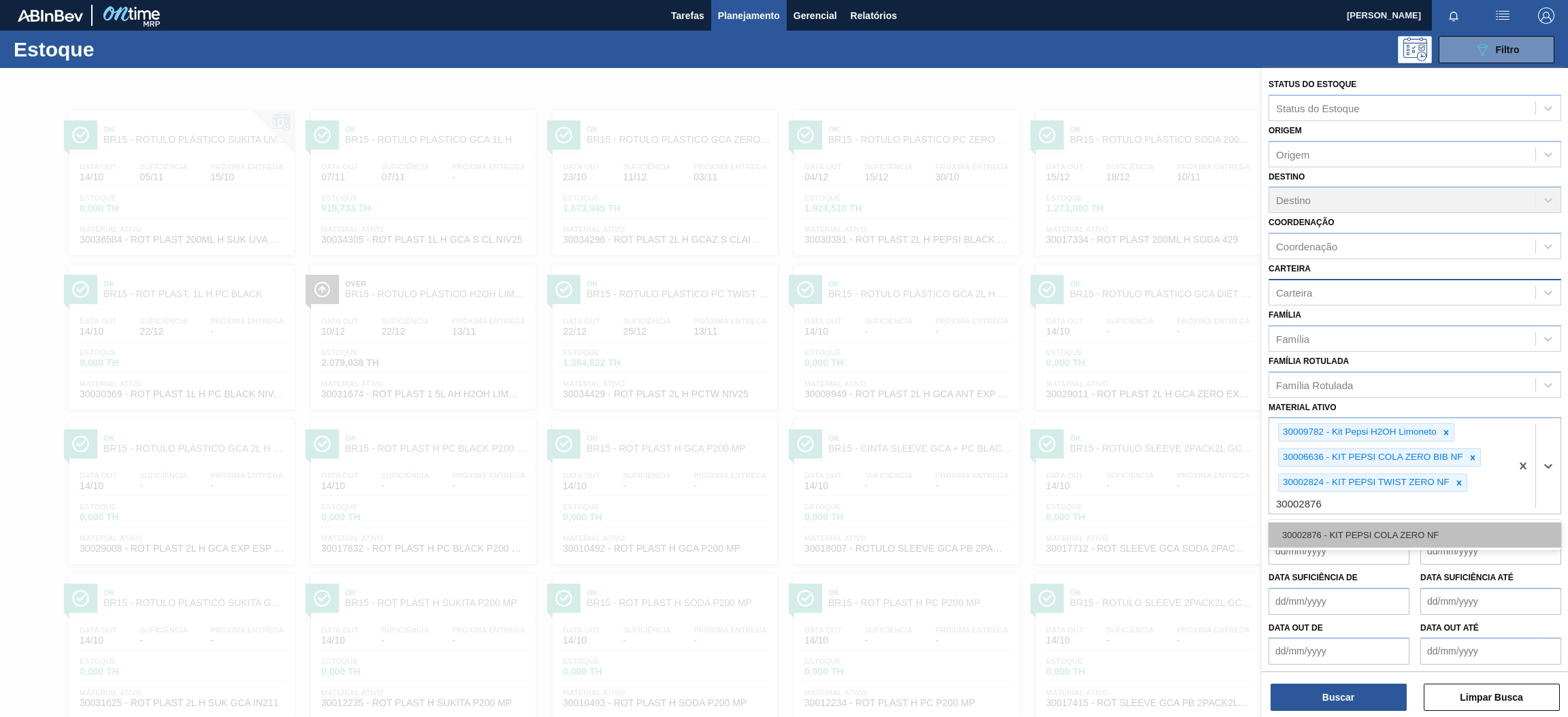
click at [1358, 532] on div "30002876 - KIT PEPSI COLA ZERO NF" at bounding box center [1415, 535] width 293 height 25
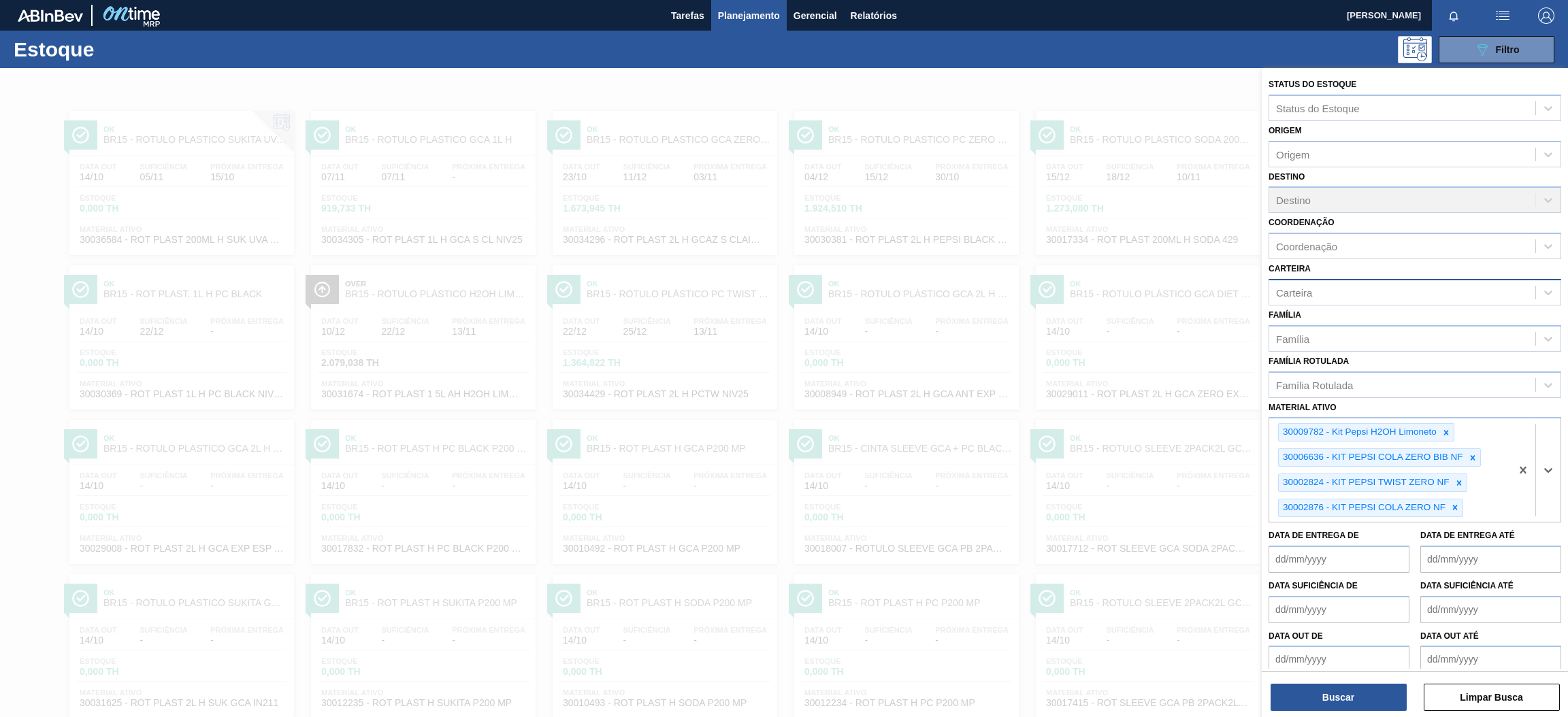
paste ativo "20002075"
type ativo "20002075"
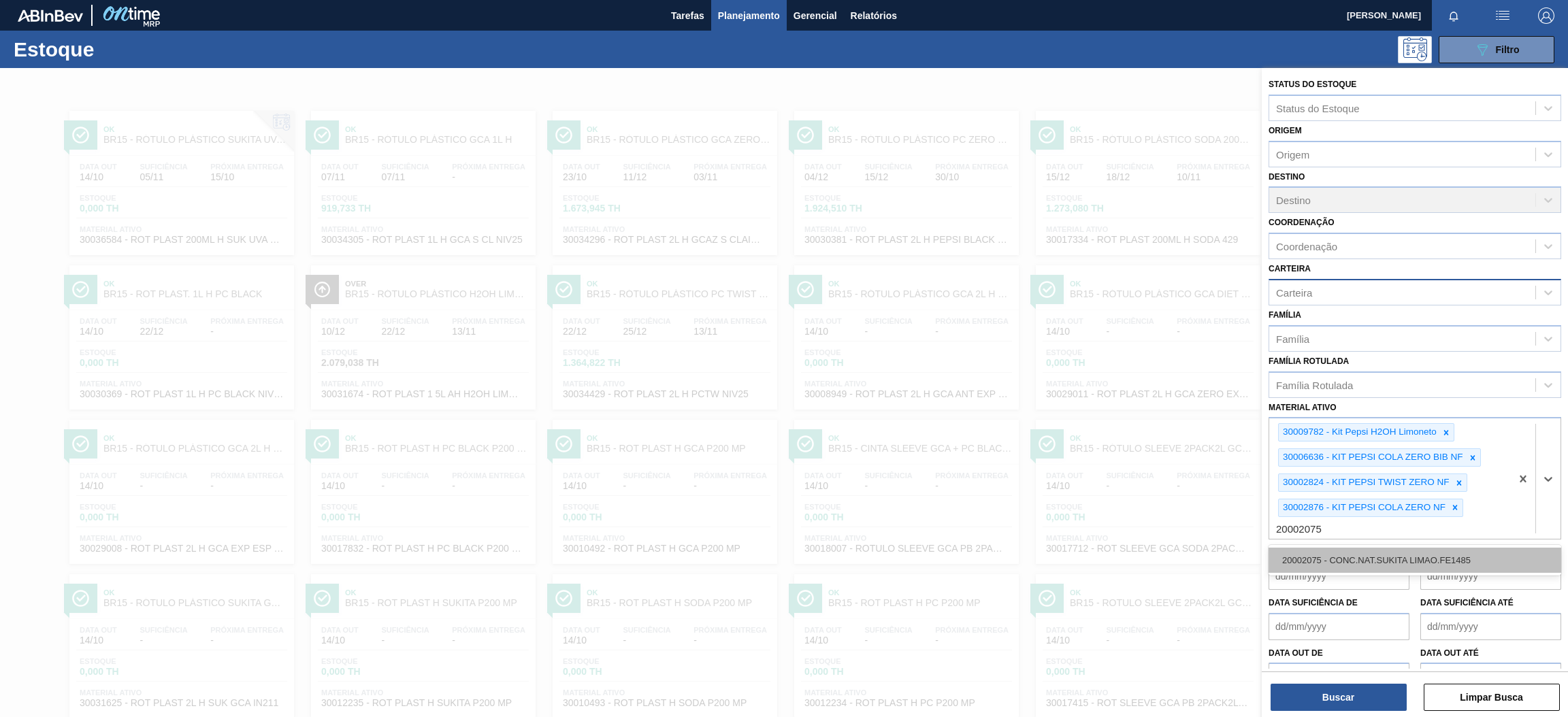
click at [1403, 551] on div "20002075 - CONC.NAT.SUKITA LIMAO.FE1485" at bounding box center [1415, 559] width 293 height 25
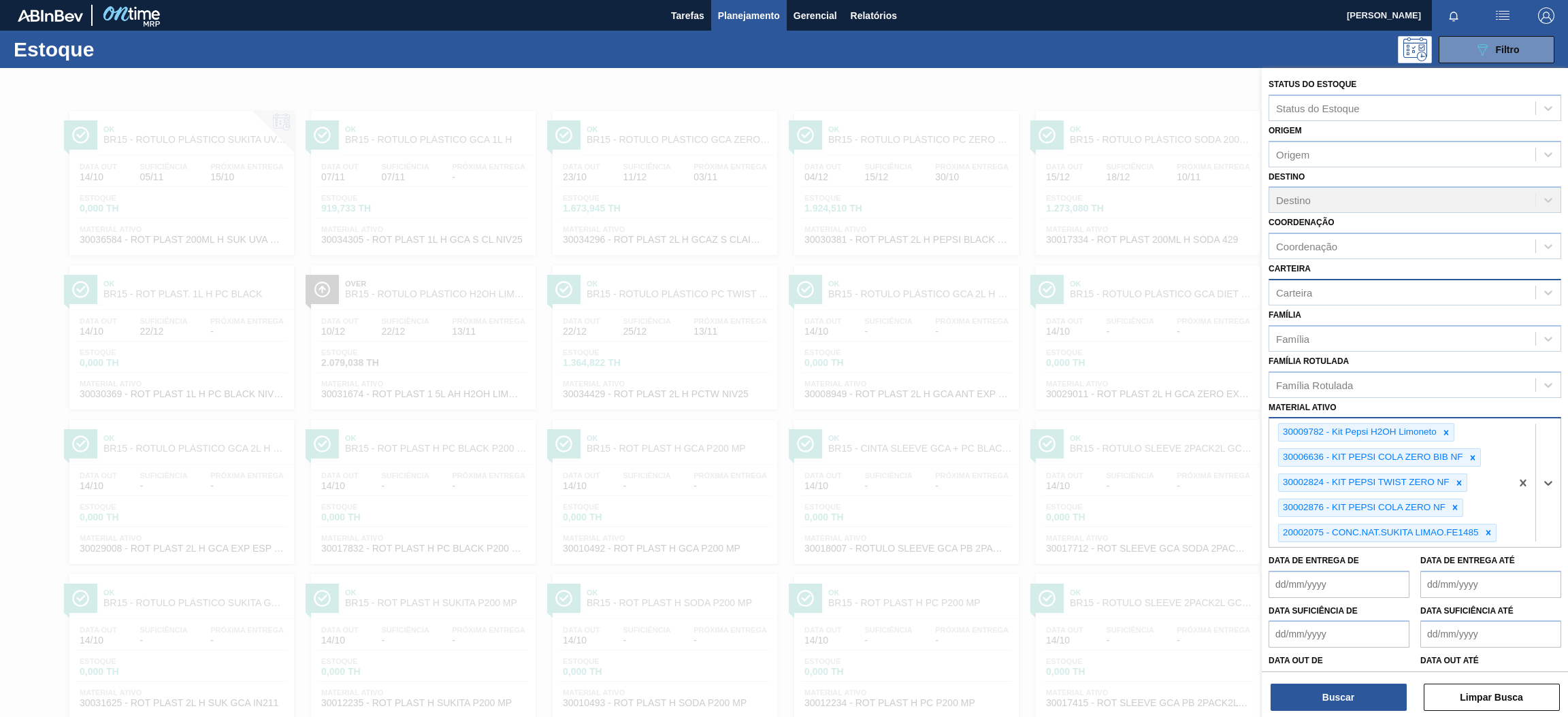
paste ativo "20008810"
type ativo "20008810"
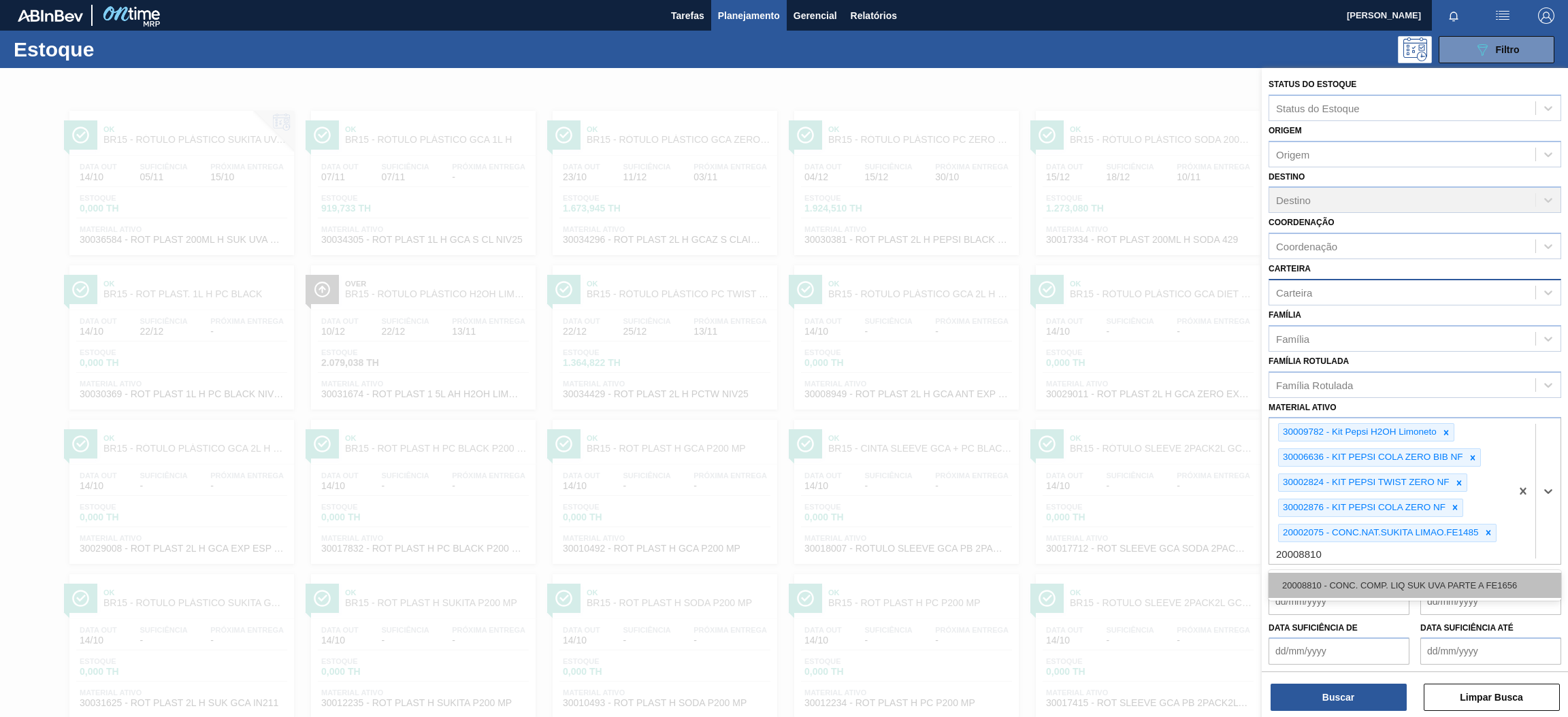
click at [1350, 578] on div "20008810 - CONC. COMP. LIQ SUK UVA PARTE A FE1656" at bounding box center [1415, 585] width 293 height 25
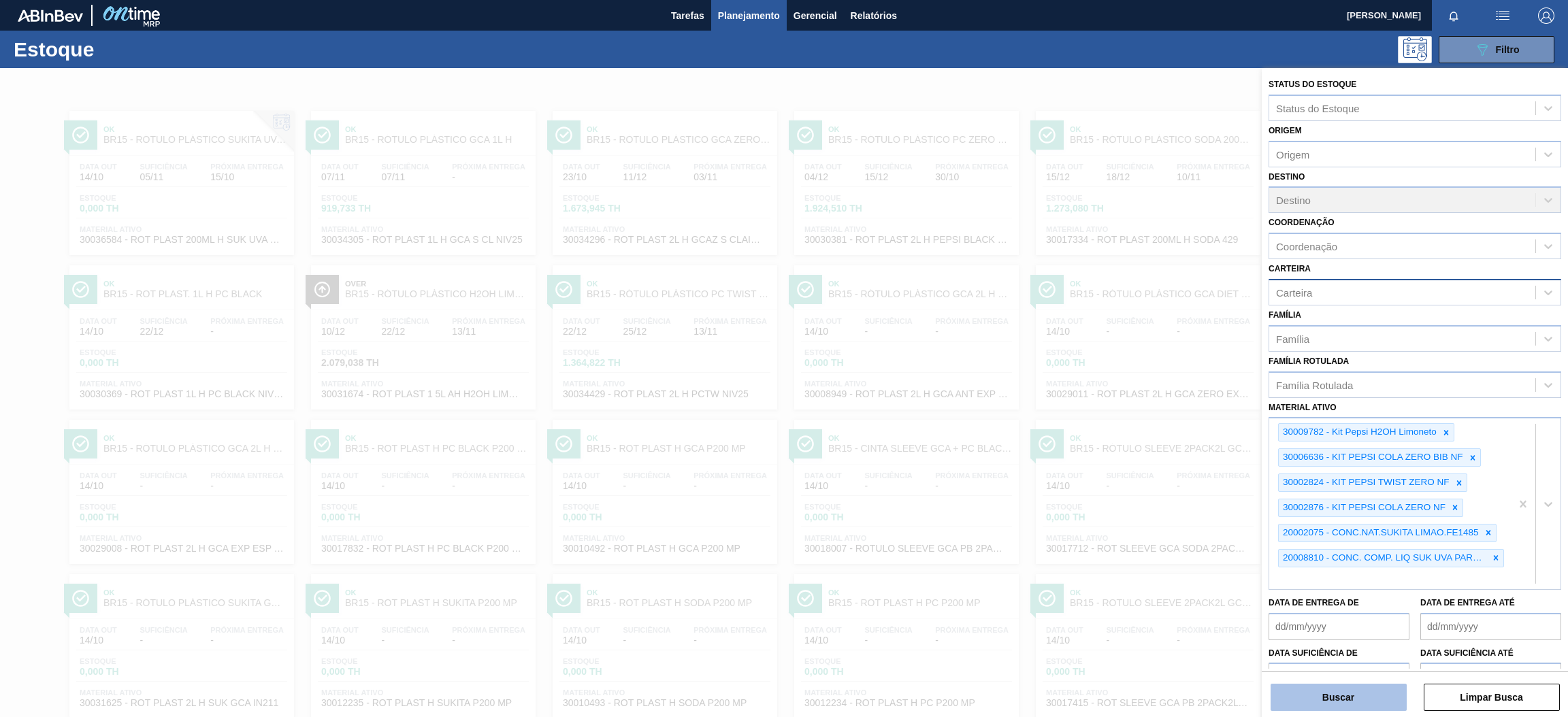
click at [1336, 693] on button "Buscar" at bounding box center [1338, 696] width 136 height 27
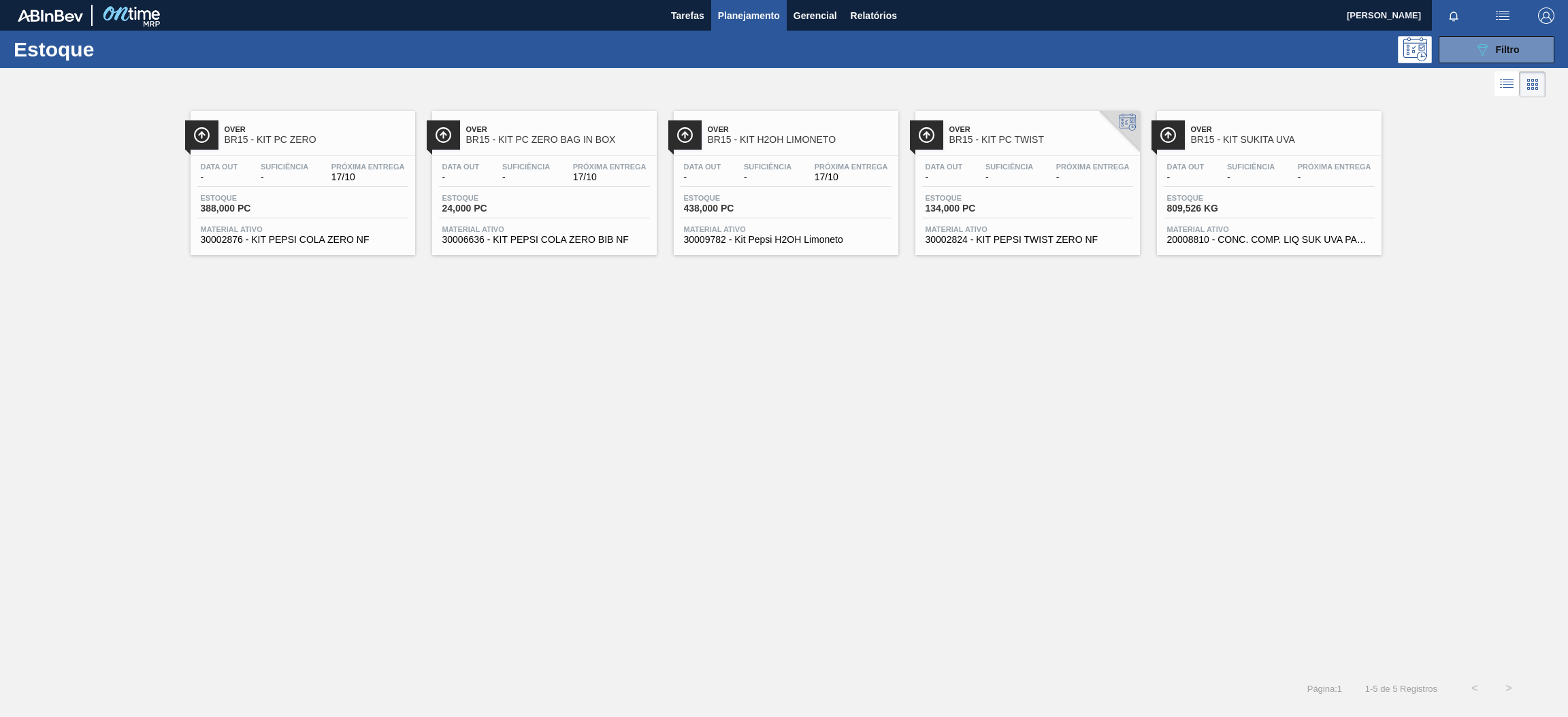
click at [234, 167] on span "Data out" at bounding box center [220, 166] width 38 height 8
click at [1223, 169] on div "Suficiência -" at bounding box center [1251, 172] width 54 height 20
click at [582, 162] on span "Próxima Entrega" at bounding box center [609, 166] width 73 height 8
click at [840, 171] on div "Próxima Entrega 17/10" at bounding box center [852, 172] width 81 height 20
click at [1067, 182] on div "Data out - Suficiência - Próxima Entrega 17/10" at bounding box center [1027, 175] width 211 height 24
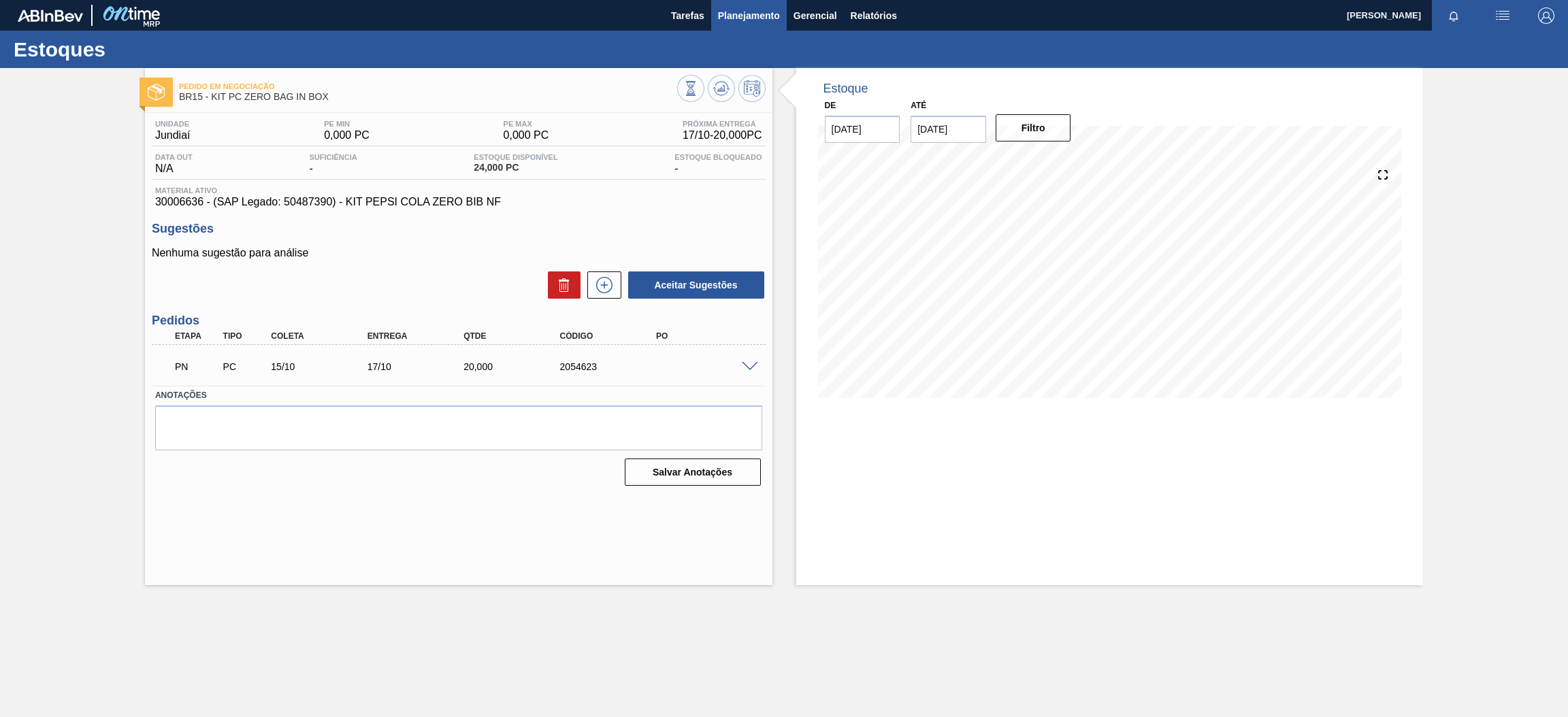
click at [741, 11] on span "Planejamento" at bounding box center [749, 15] width 62 height 16
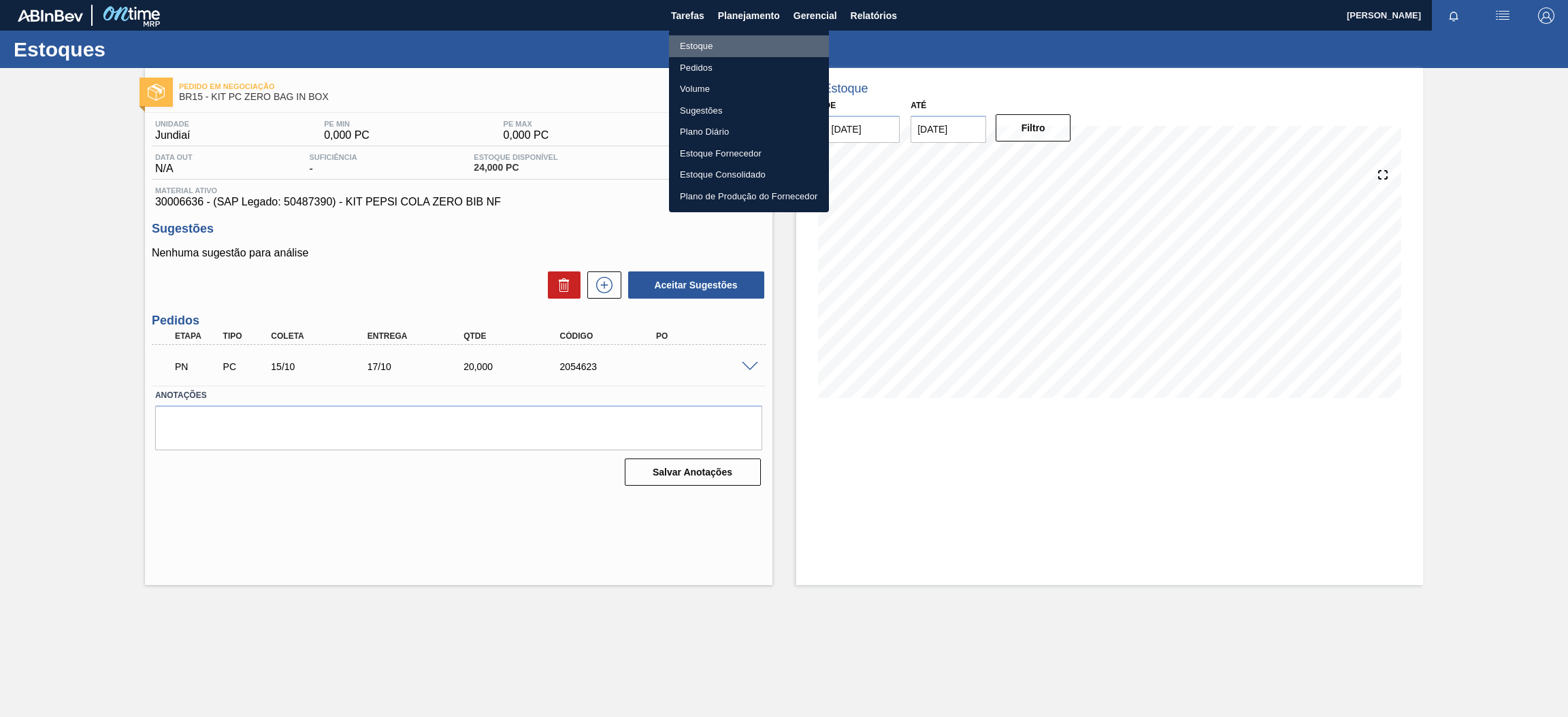
click at [736, 49] on li "Estoque" at bounding box center [748, 46] width 160 height 22
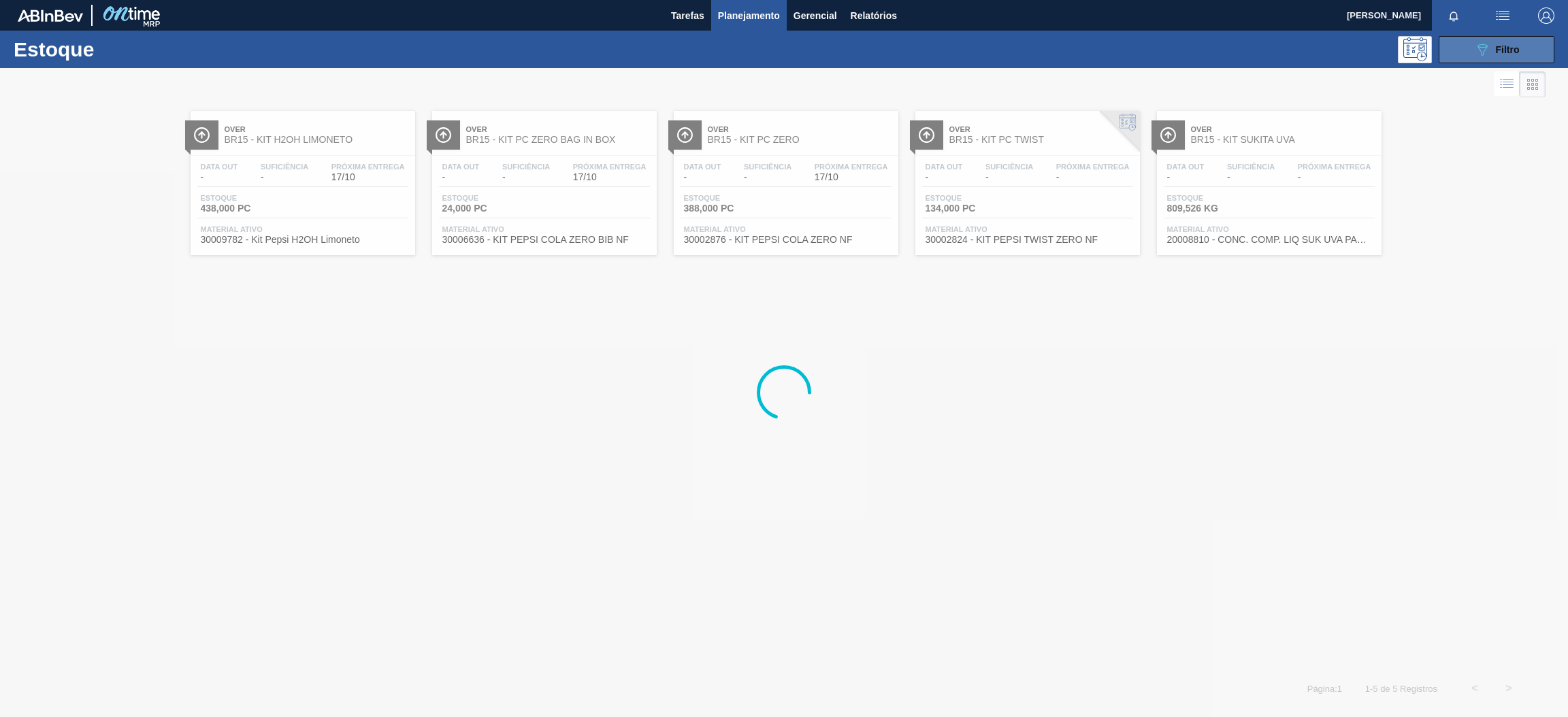
click at [1497, 51] on span "Filtro" at bounding box center [1507, 50] width 23 height 11
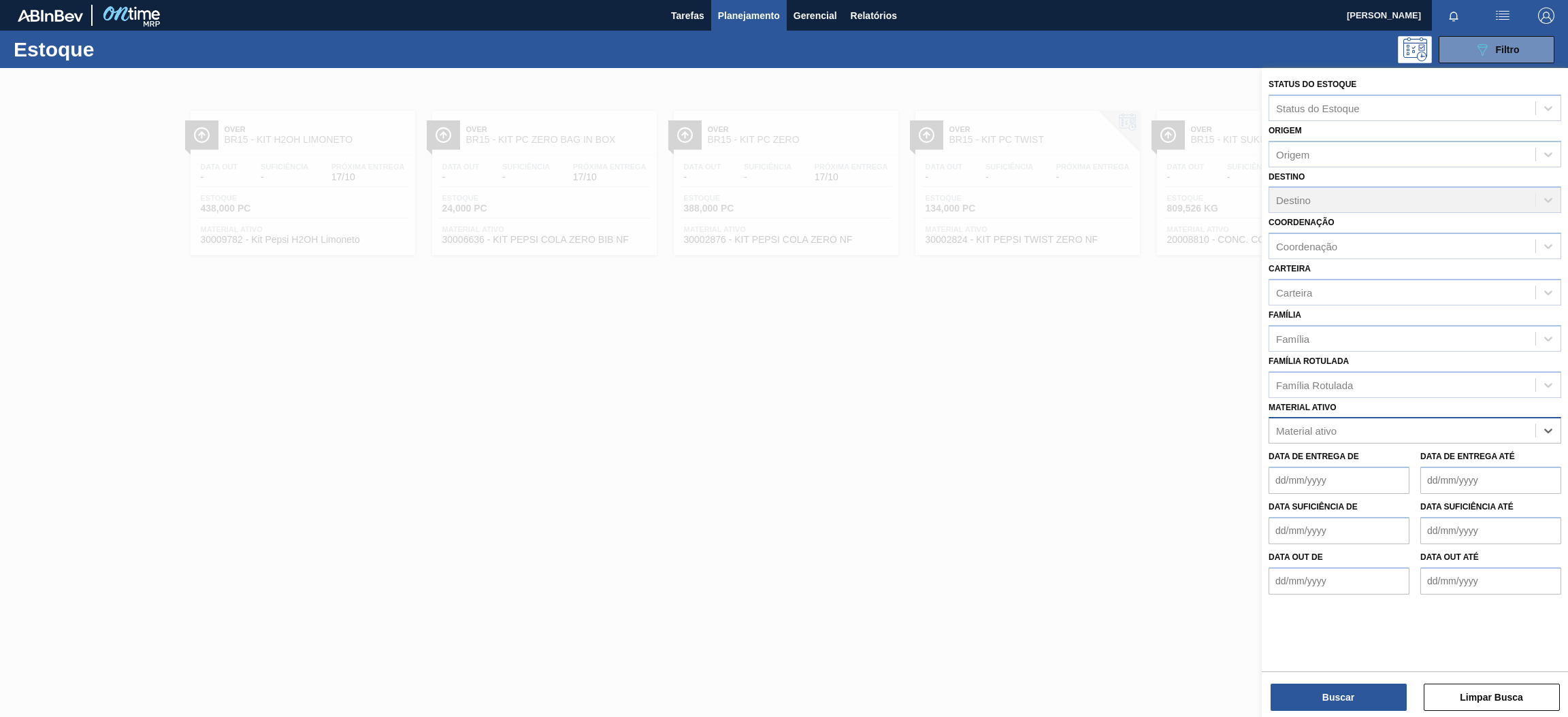
paste ativo "30003579"
type ativo "30003579"
click at [1388, 473] on div "30003579 - CITRATO DE SODIO" at bounding box center [1415, 464] width 293 height 25
paste ativo "30031885"
type ativo "30031885"
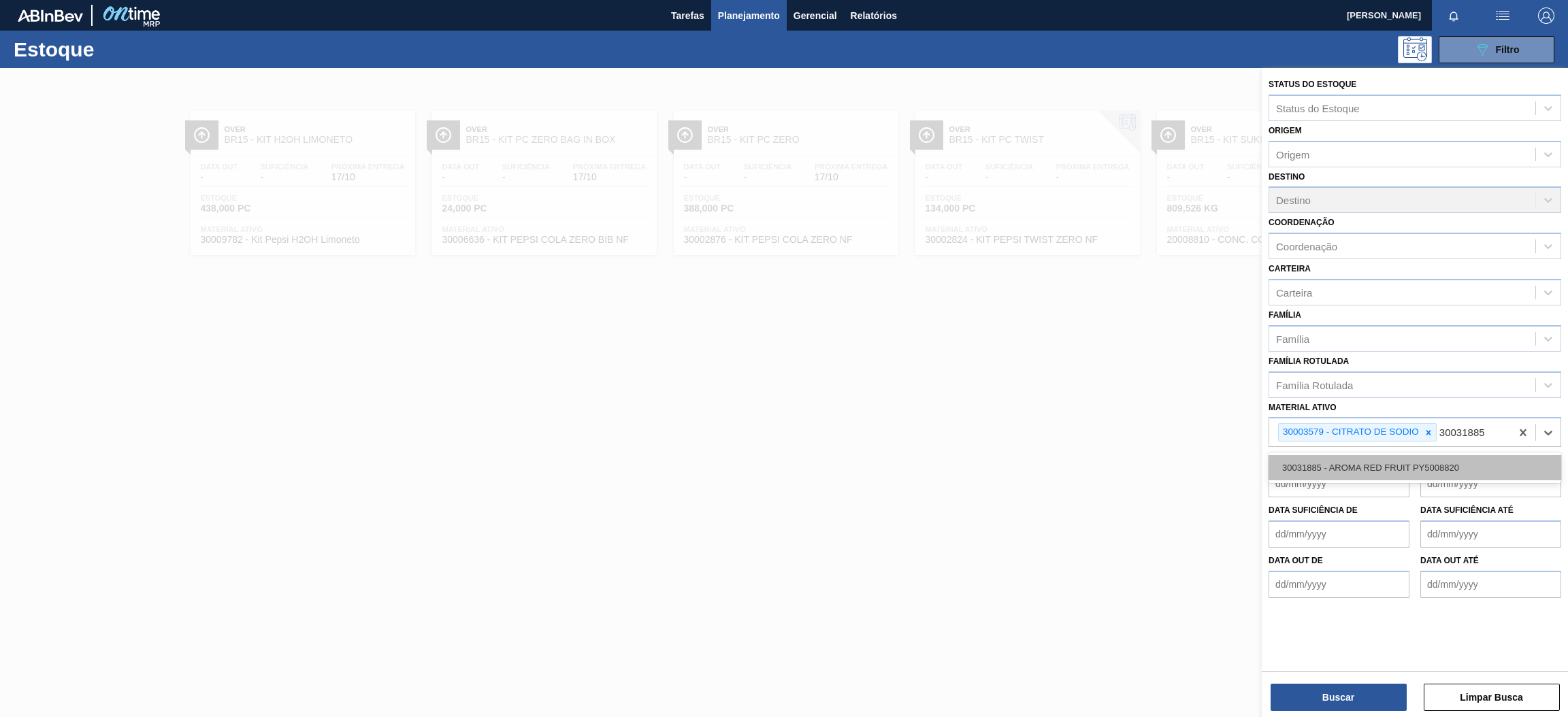
click at [1449, 459] on div "30031885 - AROMA RED FRUIT PY5008820" at bounding box center [1415, 467] width 293 height 25
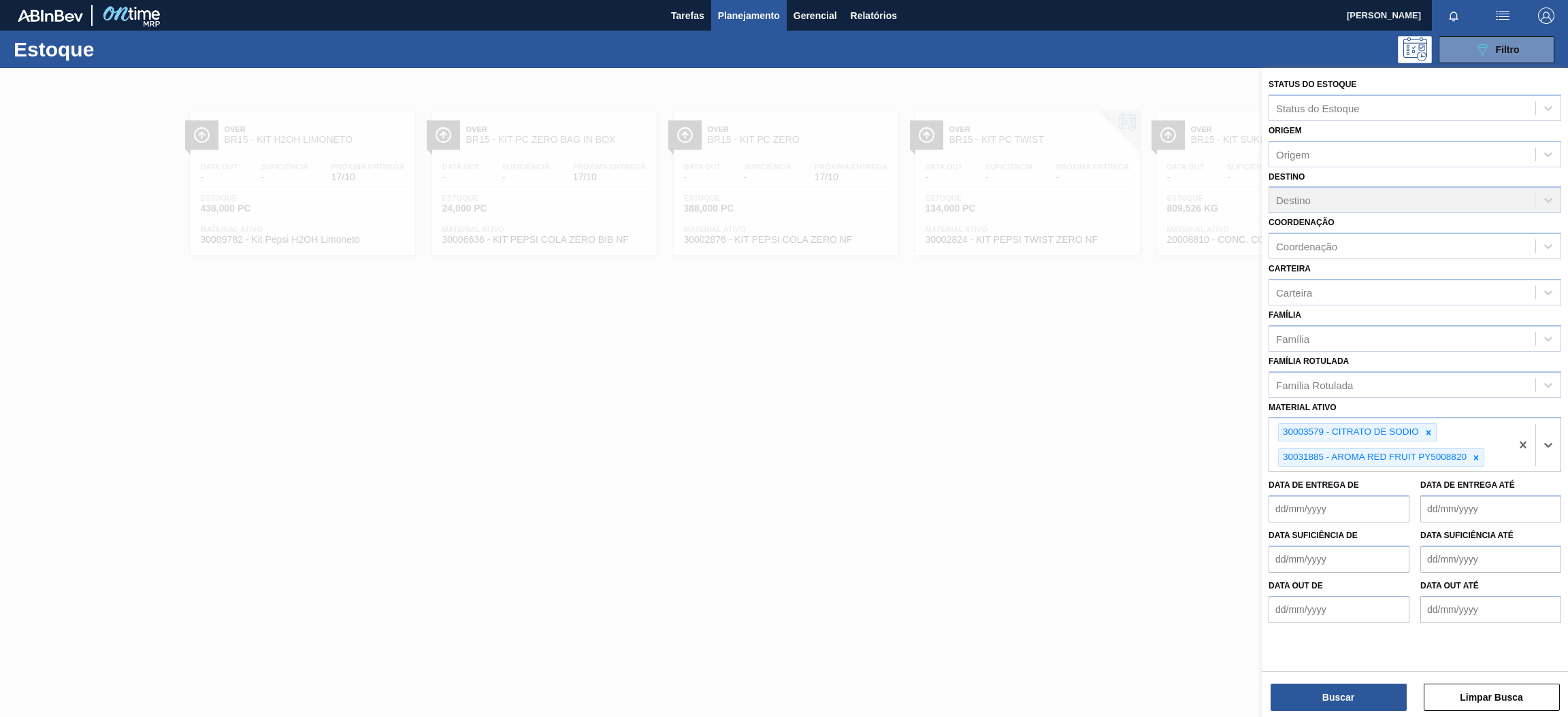
paste ativo "30034006"
type ativo "30034006"
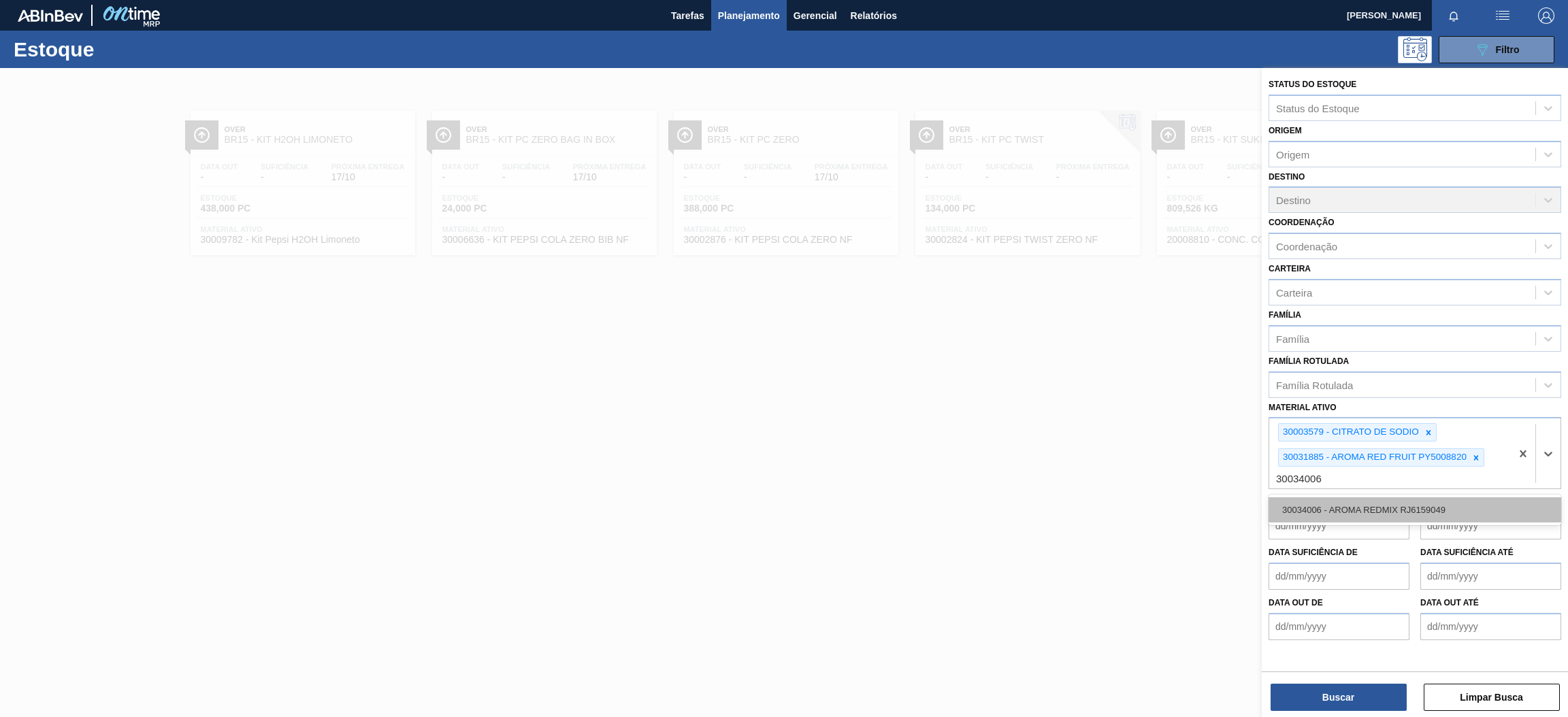
click at [1314, 500] on div "30034006 - AROMA REDMIX RJ6159049" at bounding box center [1415, 510] width 293 height 25
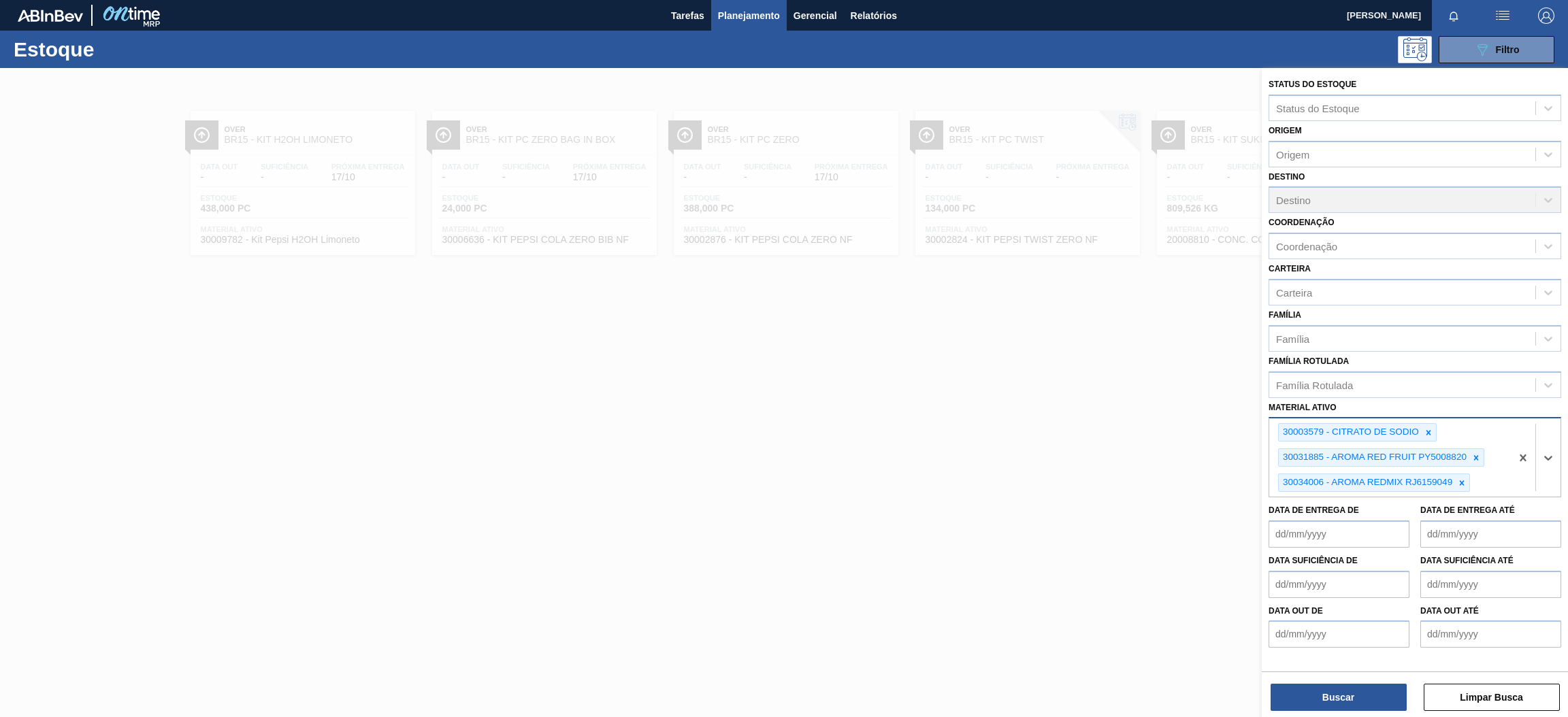
paste ativo "30036580"
type ativo "30036580"
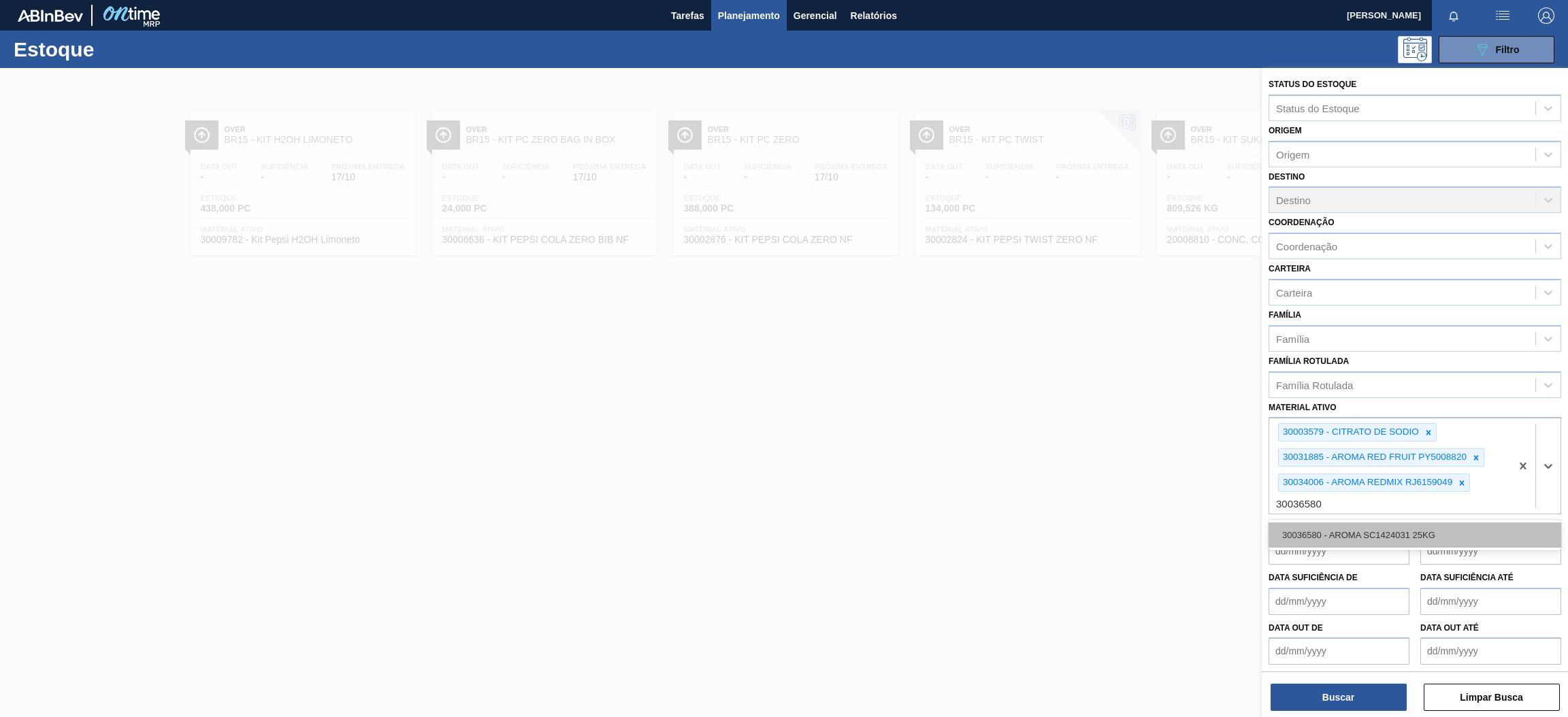
click at [1405, 529] on div "30036580 - AROMA SC1424031 25KG" at bounding box center [1415, 535] width 293 height 25
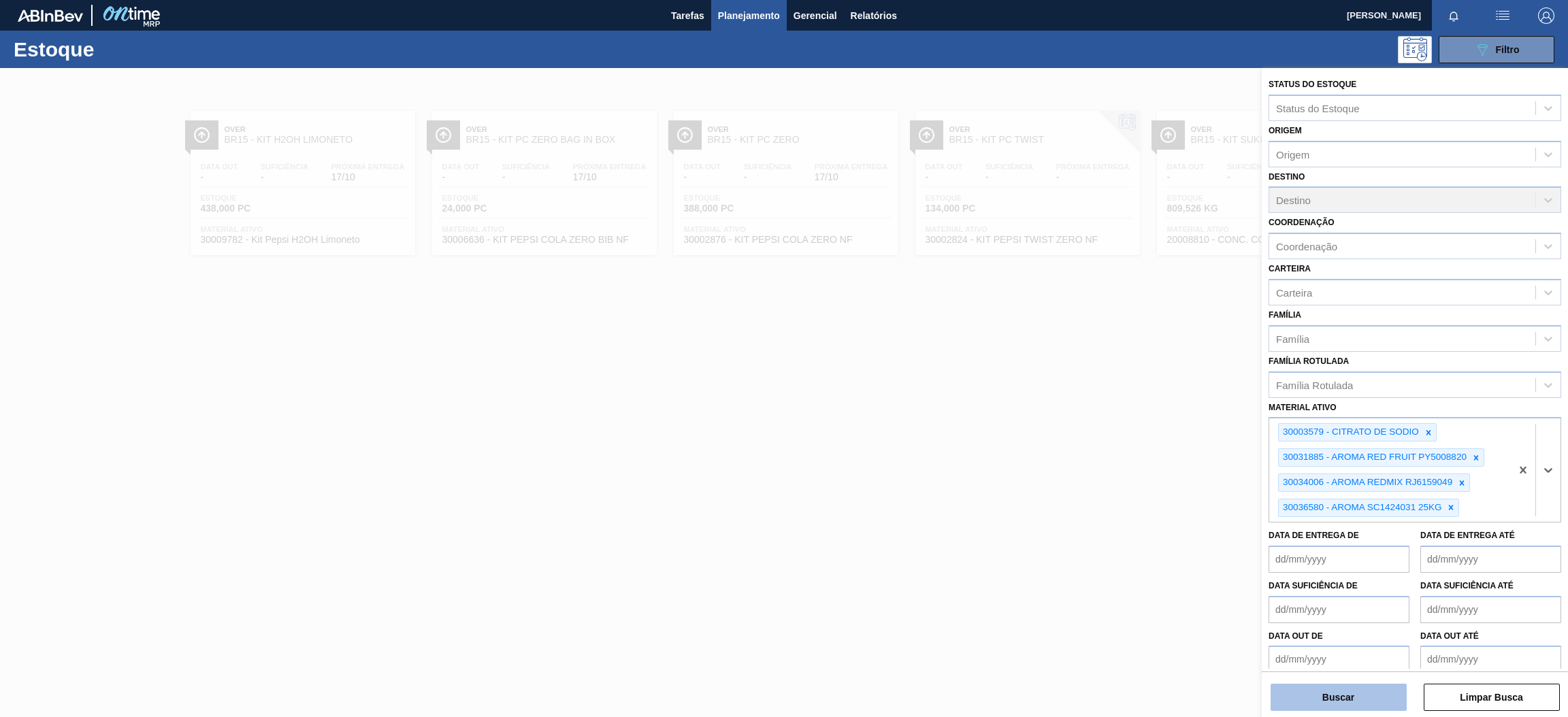
click at [1358, 690] on button "Buscar" at bounding box center [1338, 696] width 136 height 27
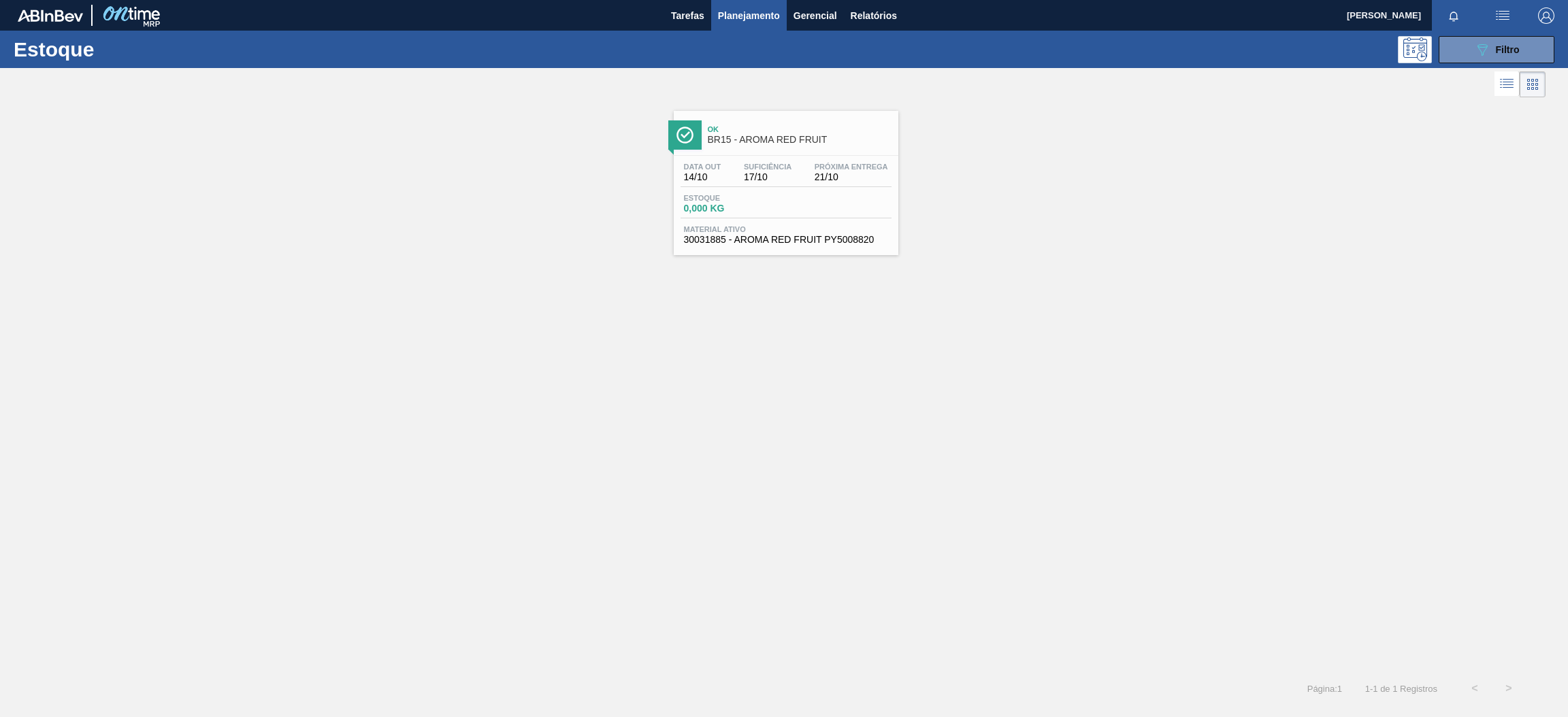
click at [748, 161] on div "Data [DATE] Suficiência 17/10 Próxima Entrega 21/10 Estoque 0,000 KG Material a…" at bounding box center [785, 202] width 224 height 93
click at [1477, 45] on icon "089F7B8B-B2A5-4AFE-B5C0-19BA573D28AC" at bounding box center [1482, 49] width 16 height 16
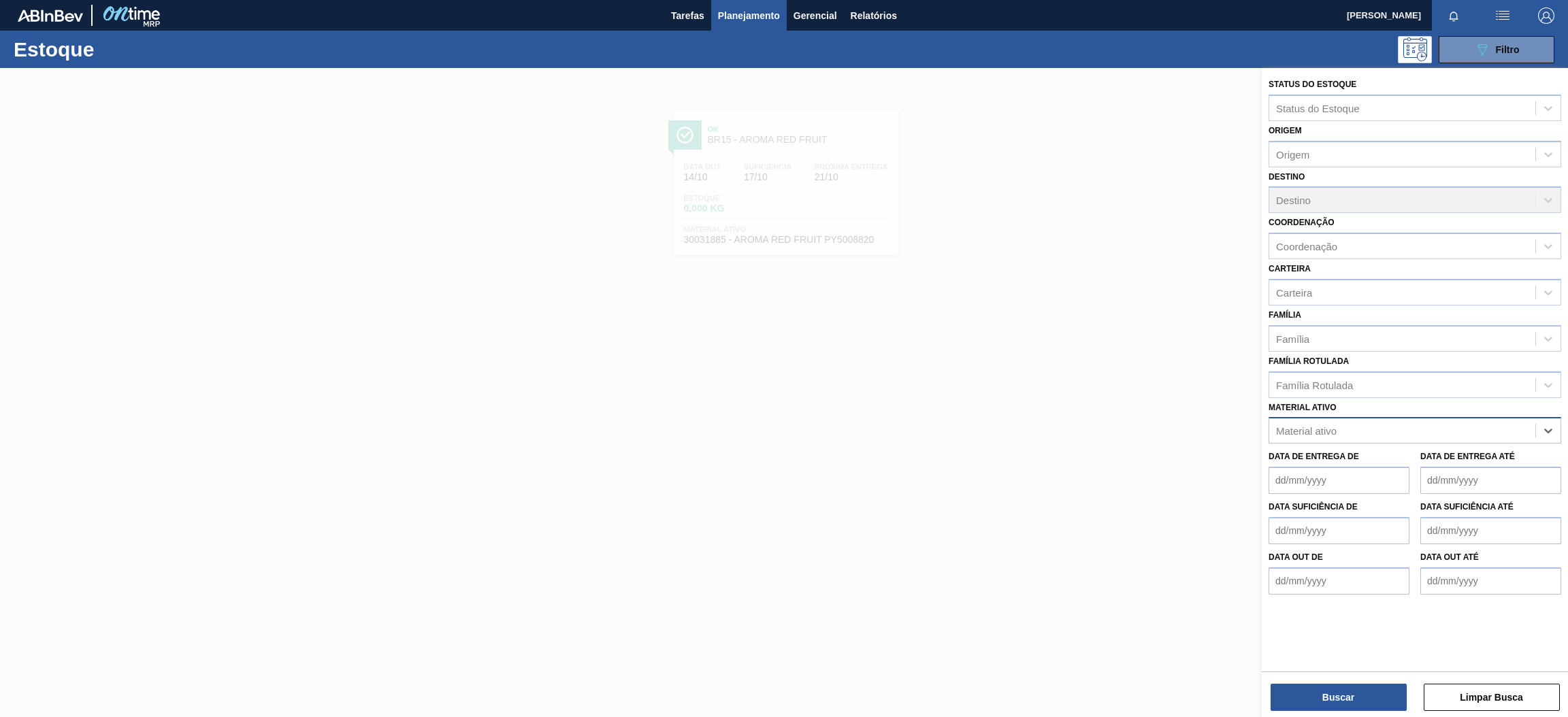
paste ativo "30031247"
type ativo "30031247"
click at [1395, 458] on div "30031247 - SUCO UVA CONC PRESV 255KG" at bounding box center [1415, 464] width 293 height 25
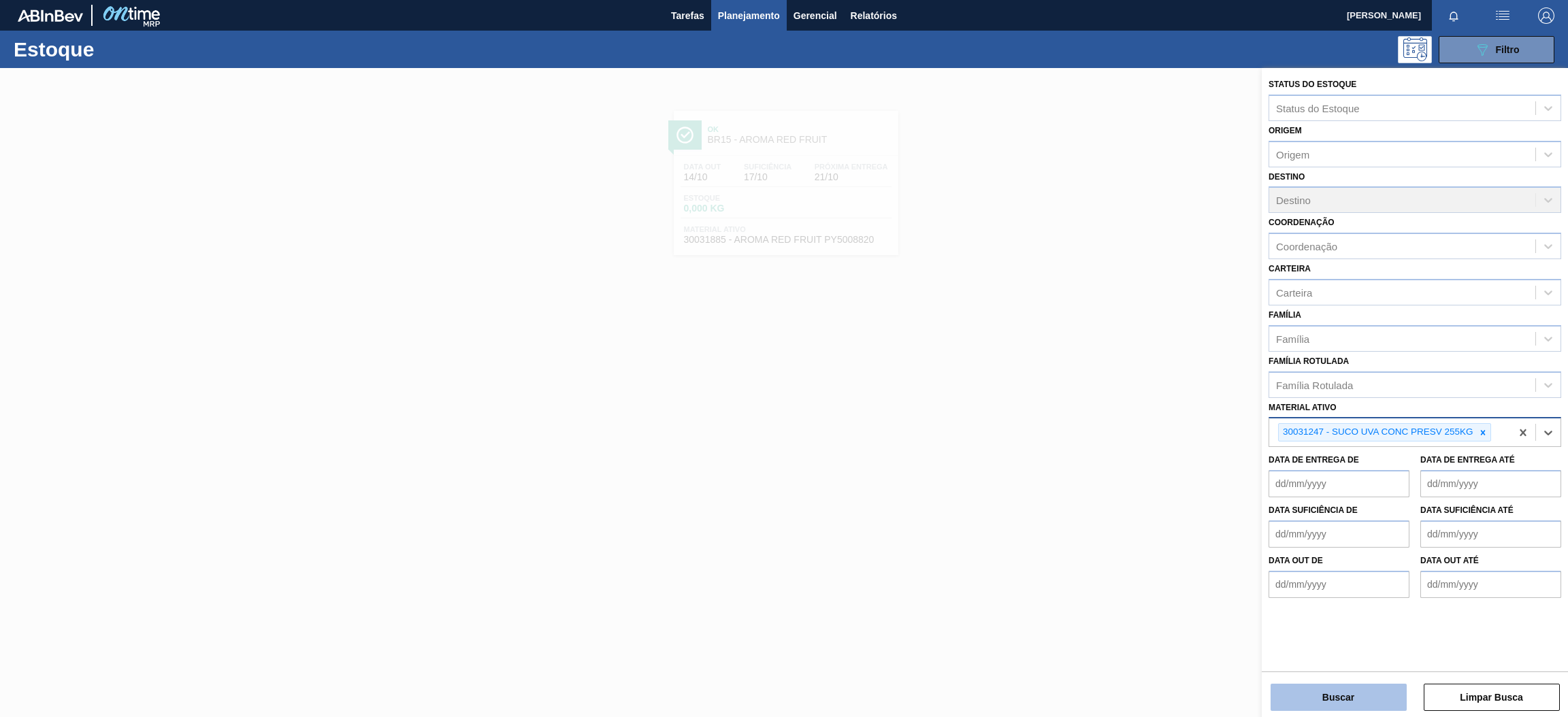
click at [1350, 695] on button "Buscar" at bounding box center [1338, 696] width 136 height 27
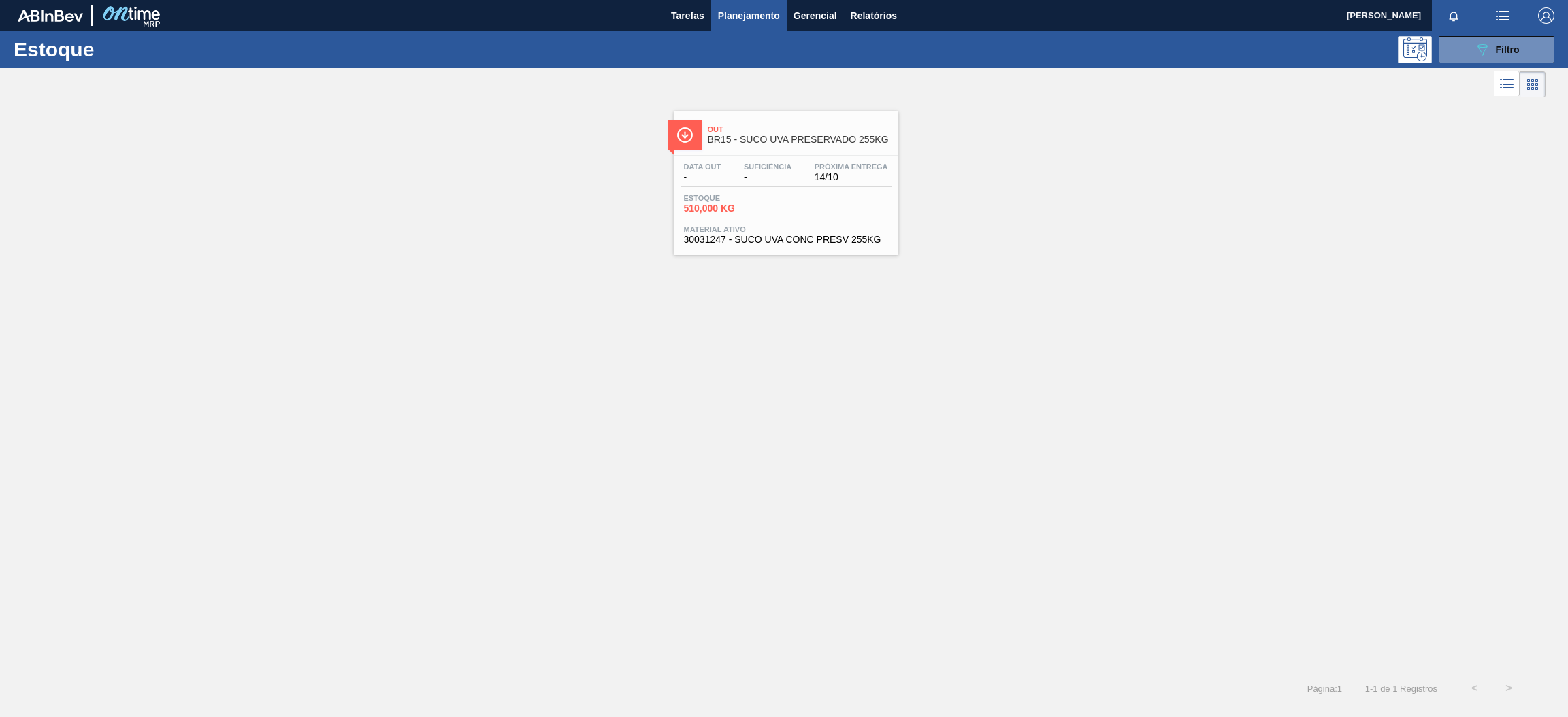
click at [777, 161] on div "Data out - Suficiência - Próxima Entrega 14/10 Estoque 510,000 KG Material ativ…" at bounding box center [785, 202] width 224 height 93
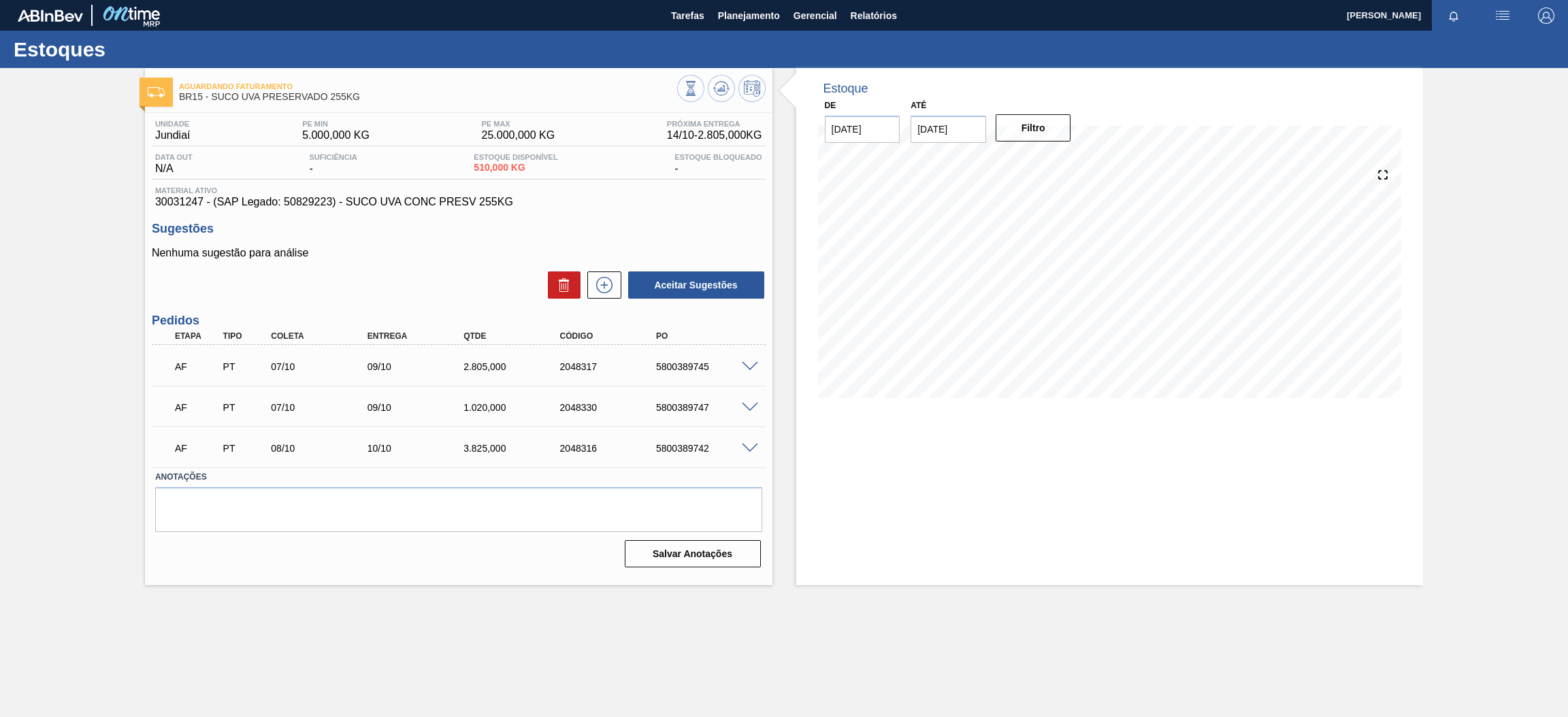
click at [828, 659] on main "Tarefas Planejamento Gerencial Relatórios [PERSON_NAME] Marcar todas como lido …" at bounding box center [784, 358] width 1568 height 717
